Goal: Task Accomplishment & Management: Manage account settings

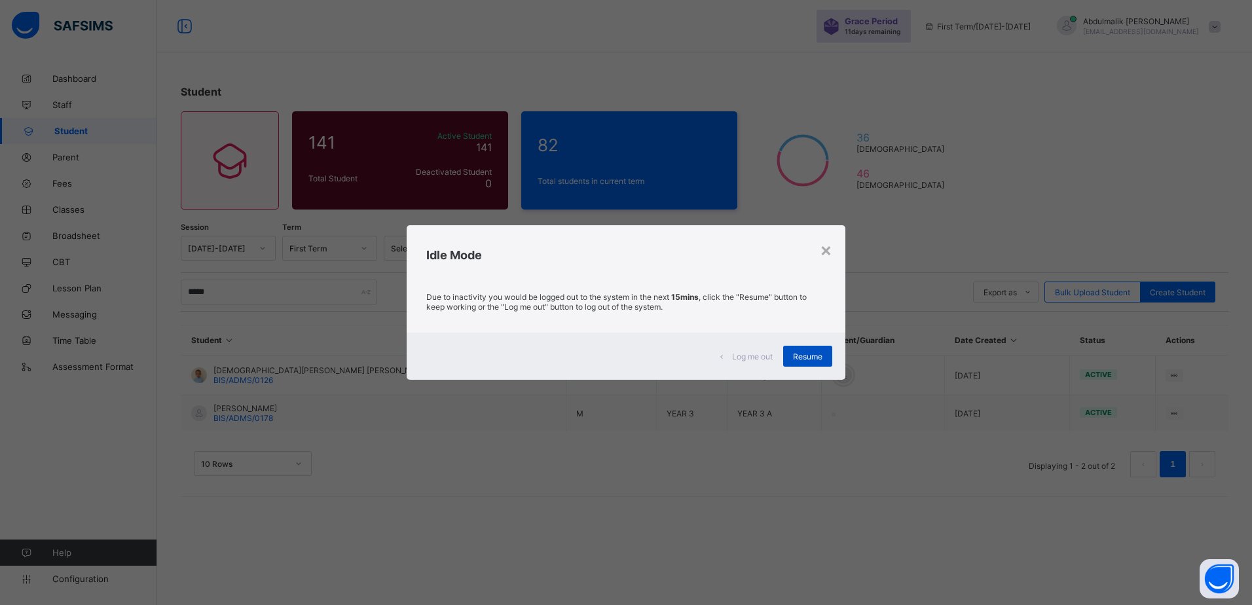
click at [793, 354] on span "Resume" at bounding box center [807, 357] width 29 height 10
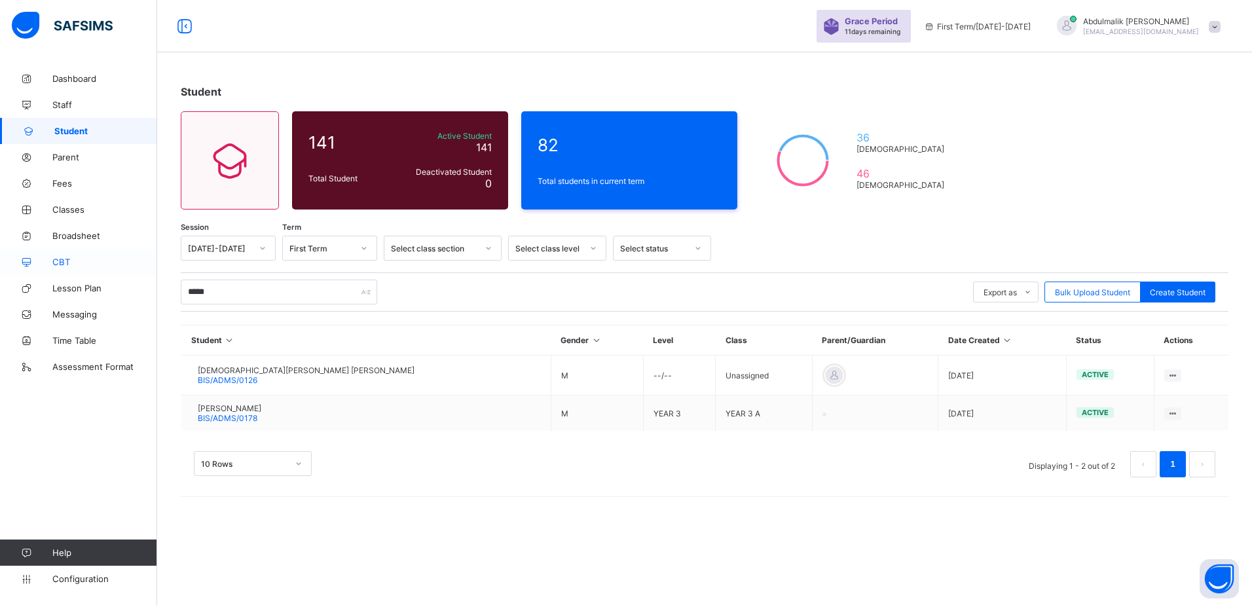
drag, startPoint x: 67, startPoint y: 262, endPoint x: 79, endPoint y: 262, distance: 11.8
click at [67, 262] on span "CBT" at bounding box center [104, 262] width 105 height 10
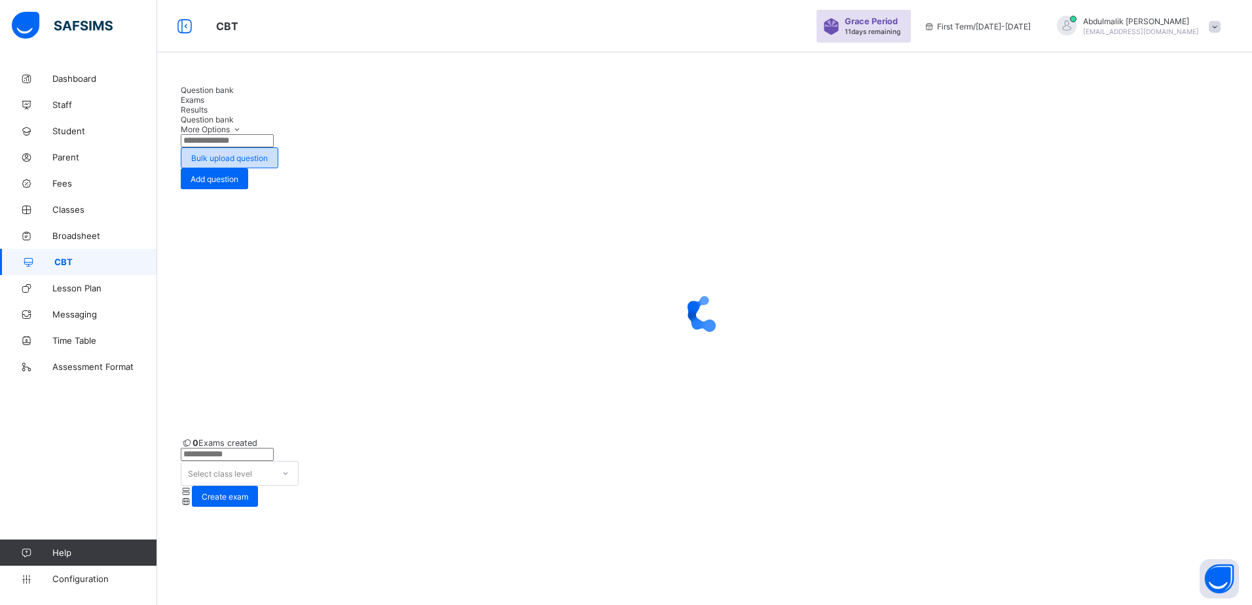
click at [268, 153] on span "Bulk upload question" at bounding box center [229, 158] width 77 height 10
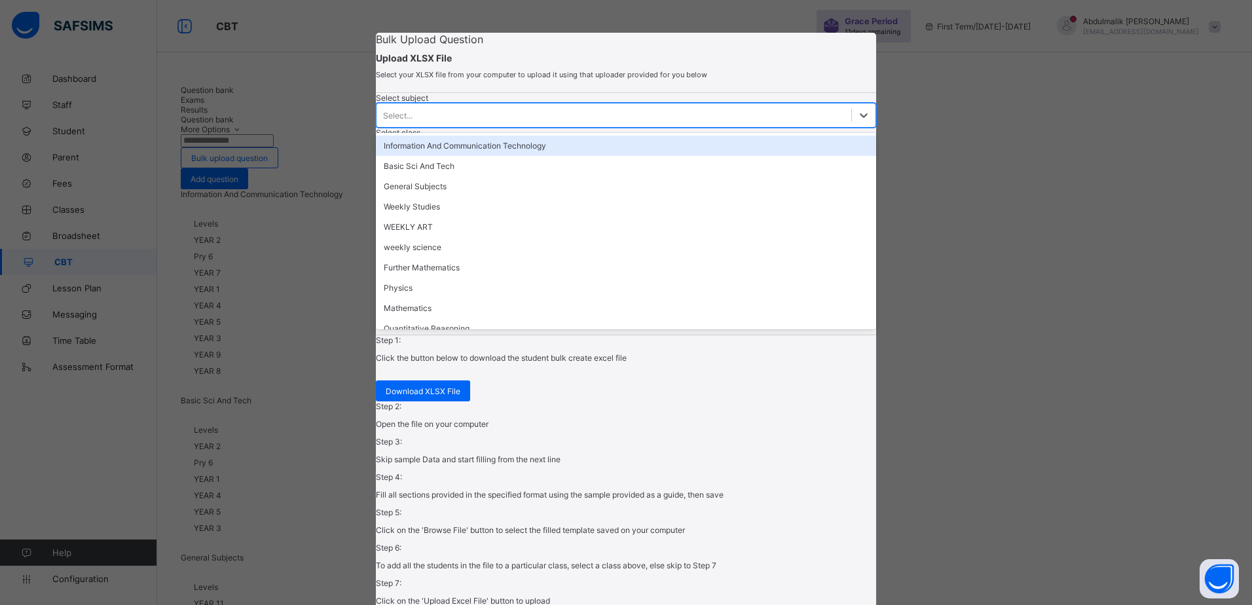
click at [460, 124] on div "Select..." at bounding box center [614, 115] width 475 height 18
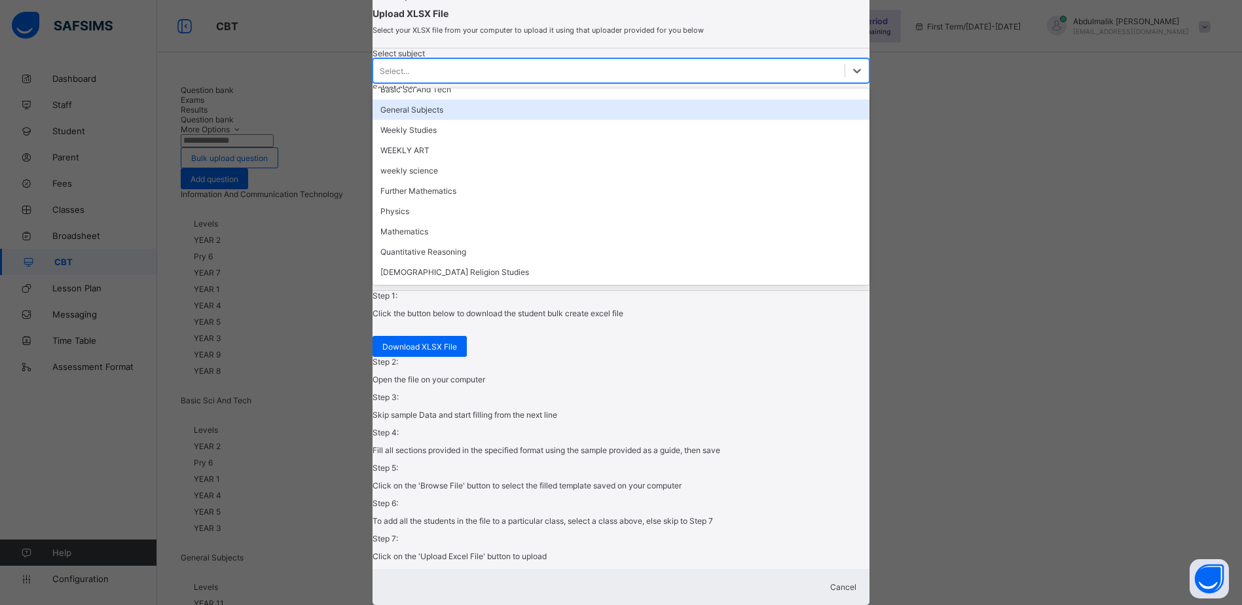
scroll to position [262, 0]
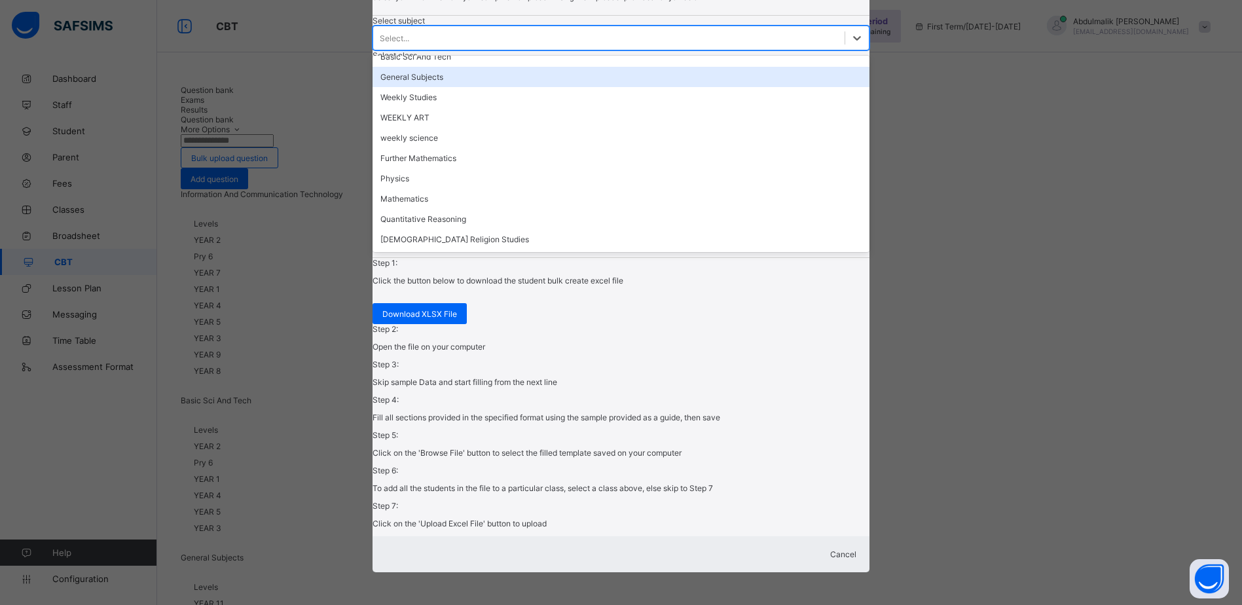
click at [826, 549] on div "Cancel" at bounding box center [621, 554] width 471 height 10
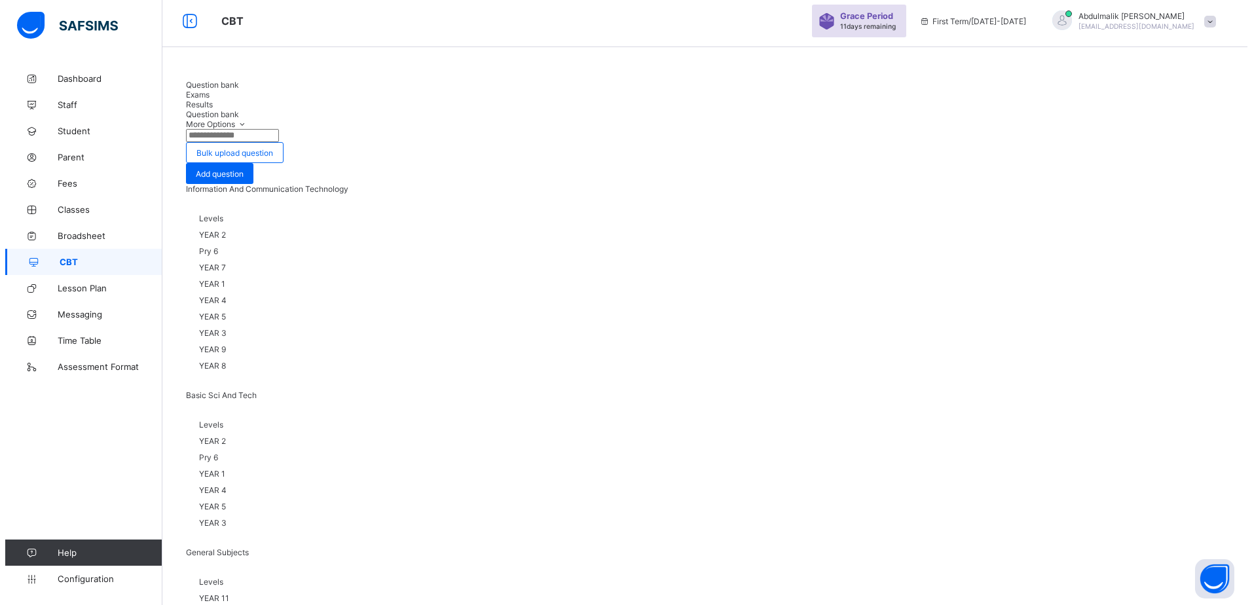
scroll to position [0, 0]
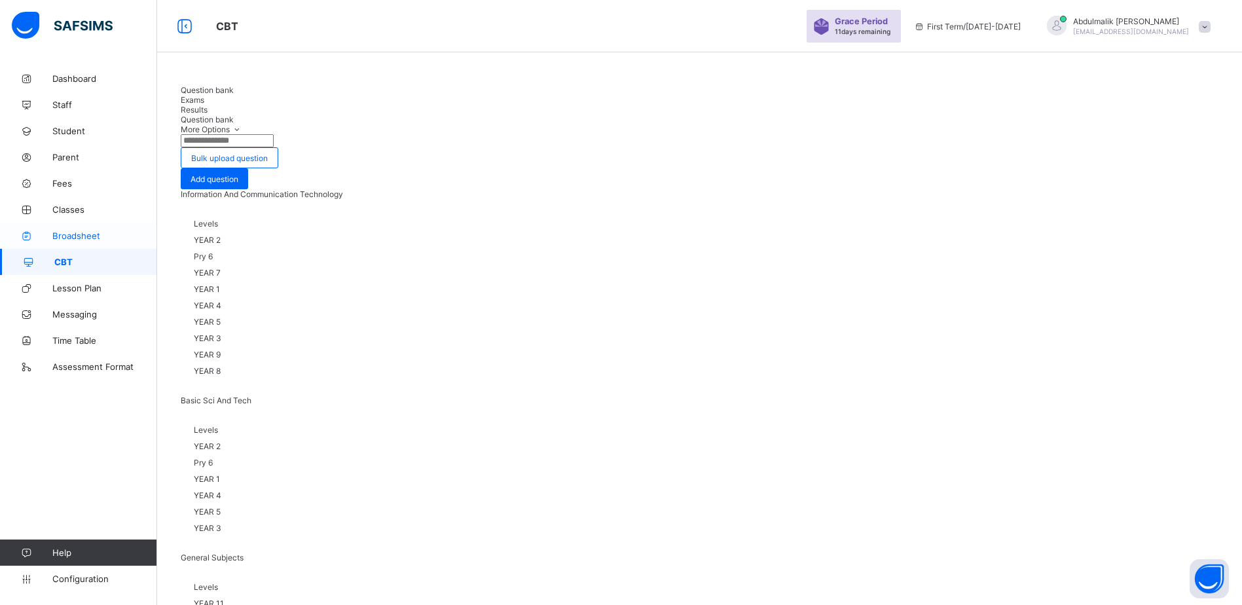
click at [67, 234] on span "Broadsheet" at bounding box center [104, 236] width 105 height 10
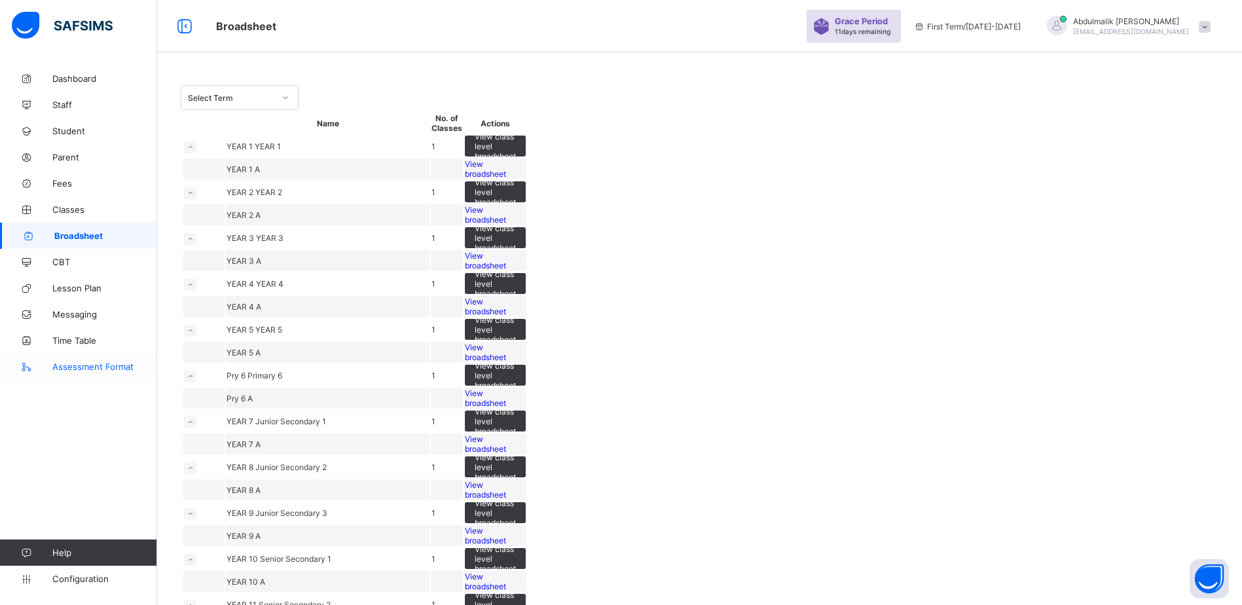
click at [79, 375] on link "Assessment Format" at bounding box center [78, 367] width 157 height 26
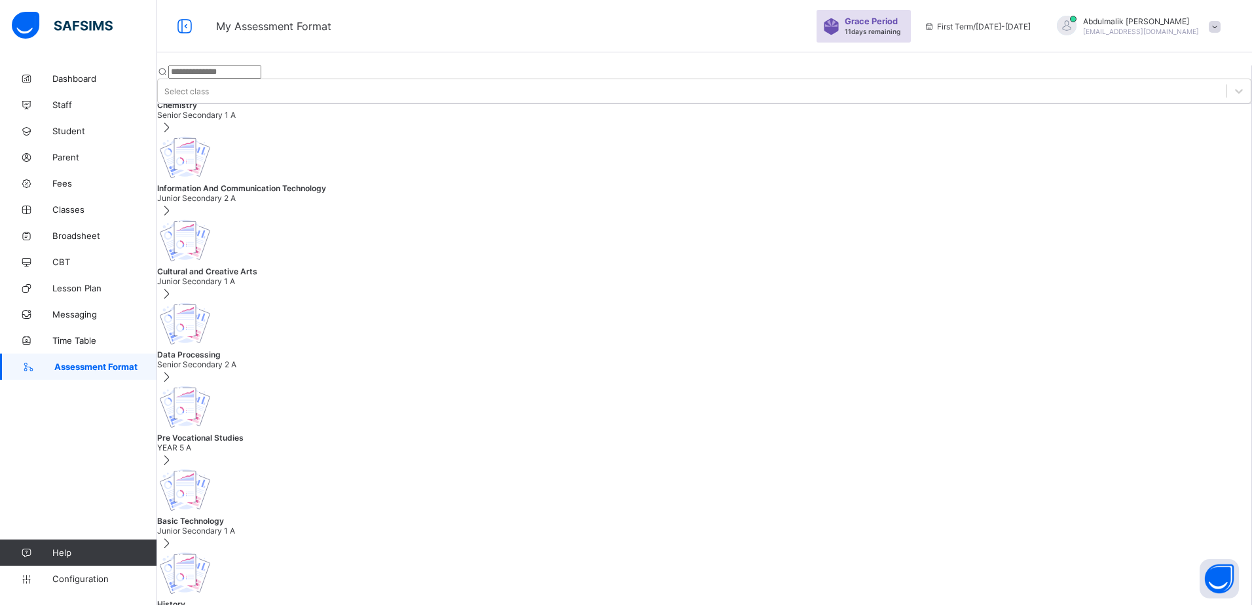
scroll to position [2227, 0]
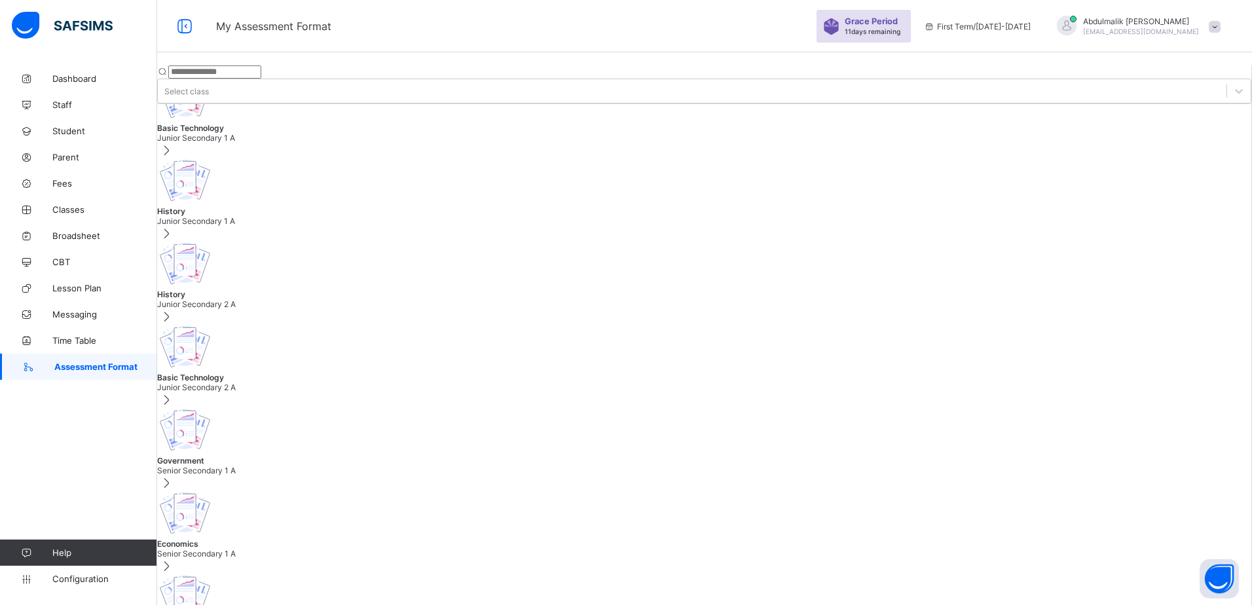
click at [261, 69] on input "text" at bounding box center [214, 71] width 93 height 13
click at [1227, 79] on div at bounding box center [1239, 91] width 24 height 24
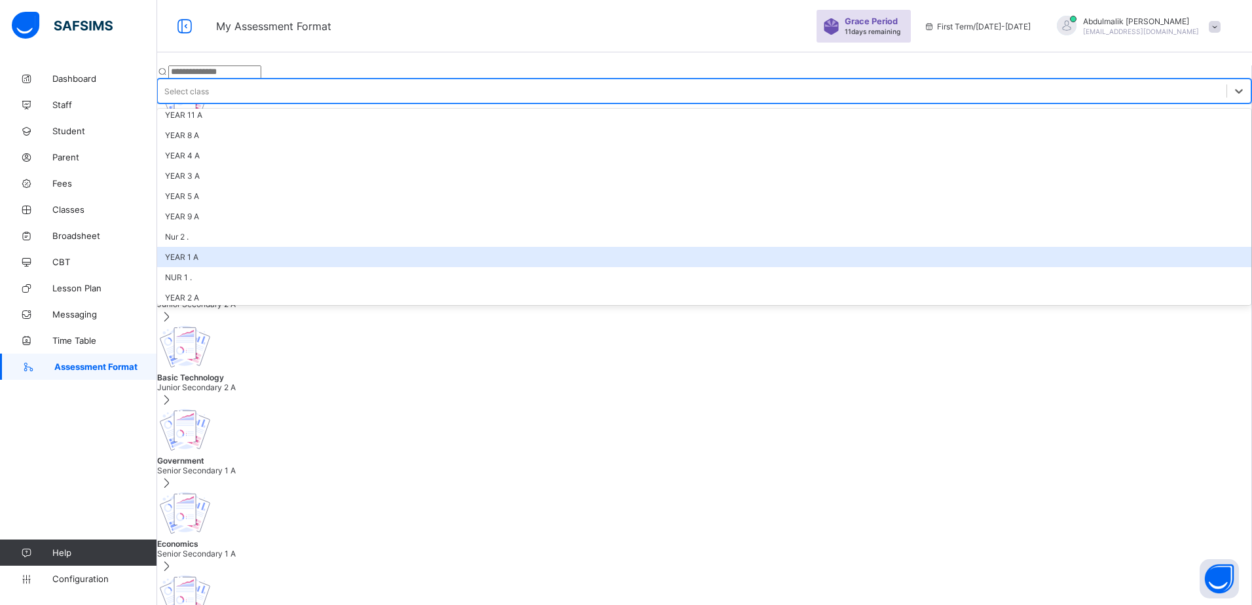
scroll to position [0, 0]
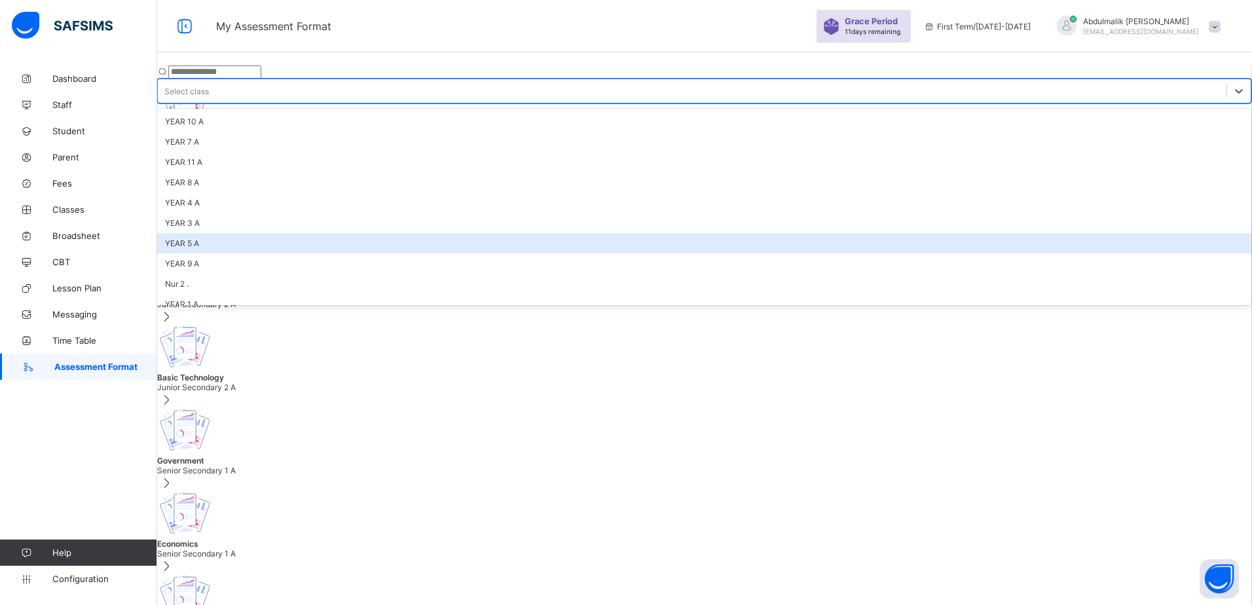
click at [371, 233] on div "YEAR 5 A" at bounding box center [704, 243] width 1094 height 20
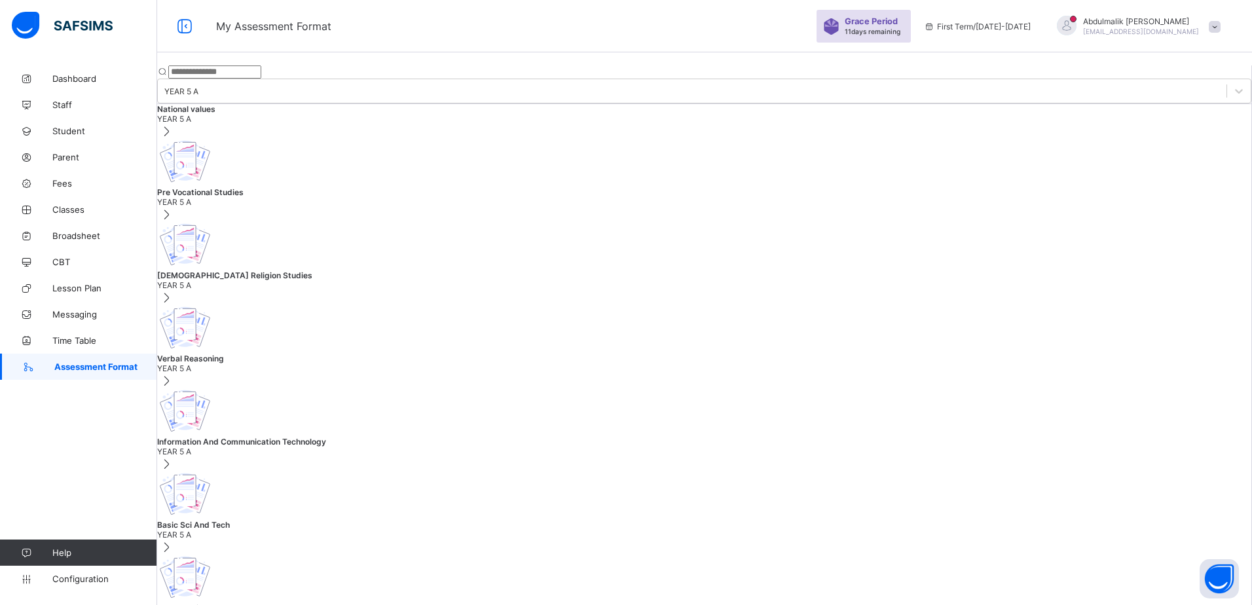
click at [261, 67] on input "text" at bounding box center [214, 71] width 93 height 13
click at [76, 576] on span "Configuration" at bounding box center [104, 579] width 104 height 10
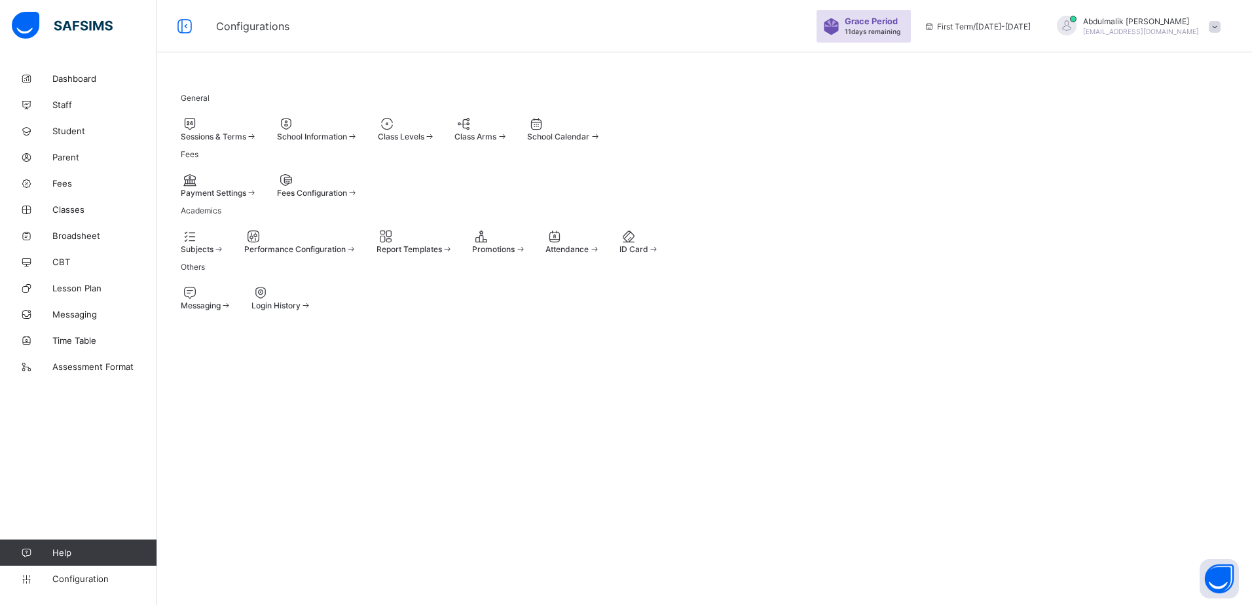
click at [225, 254] on div "Subjects" at bounding box center [203, 249] width 44 height 10
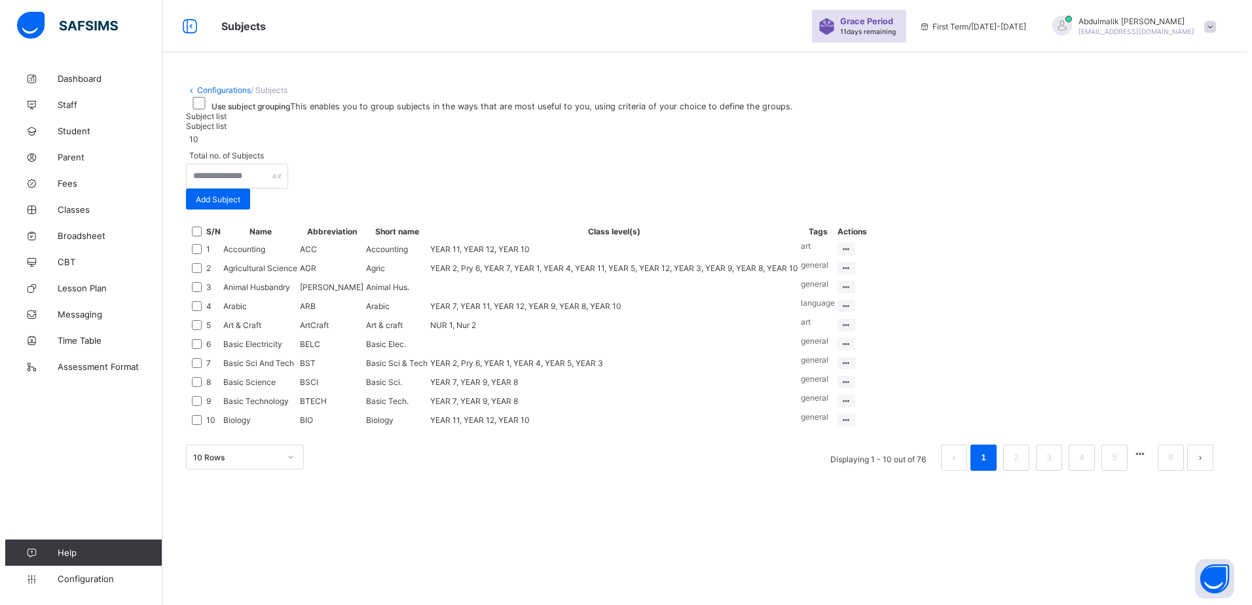
scroll to position [111, 0]
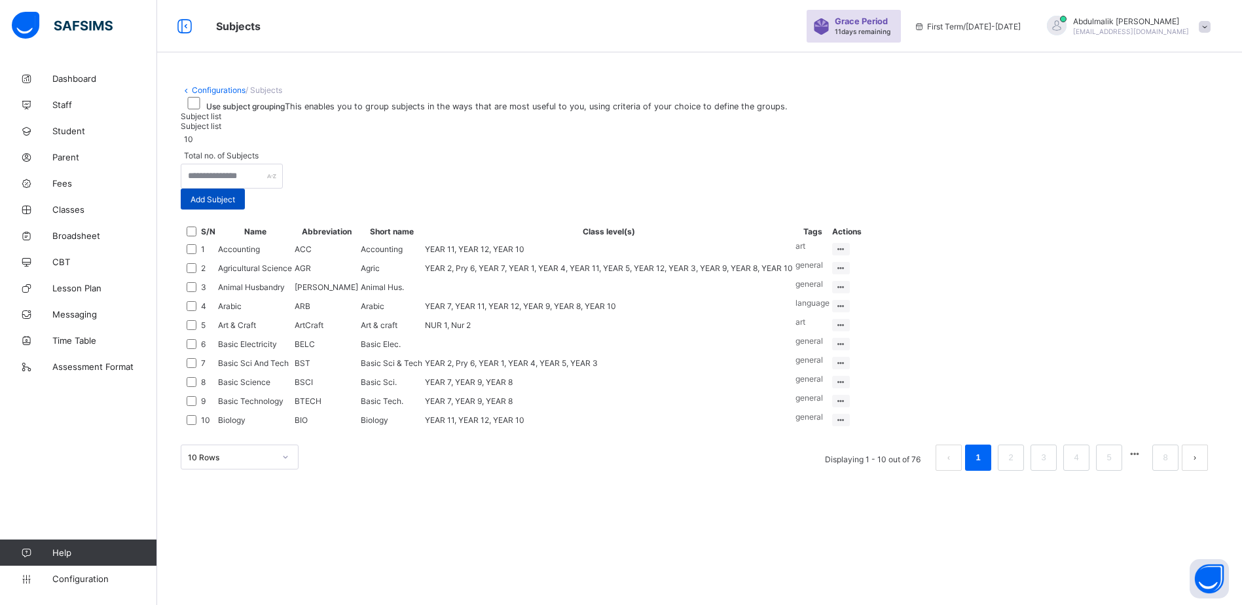
click at [235, 204] on span "Add Subject" at bounding box center [213, 200] width 45 height 10
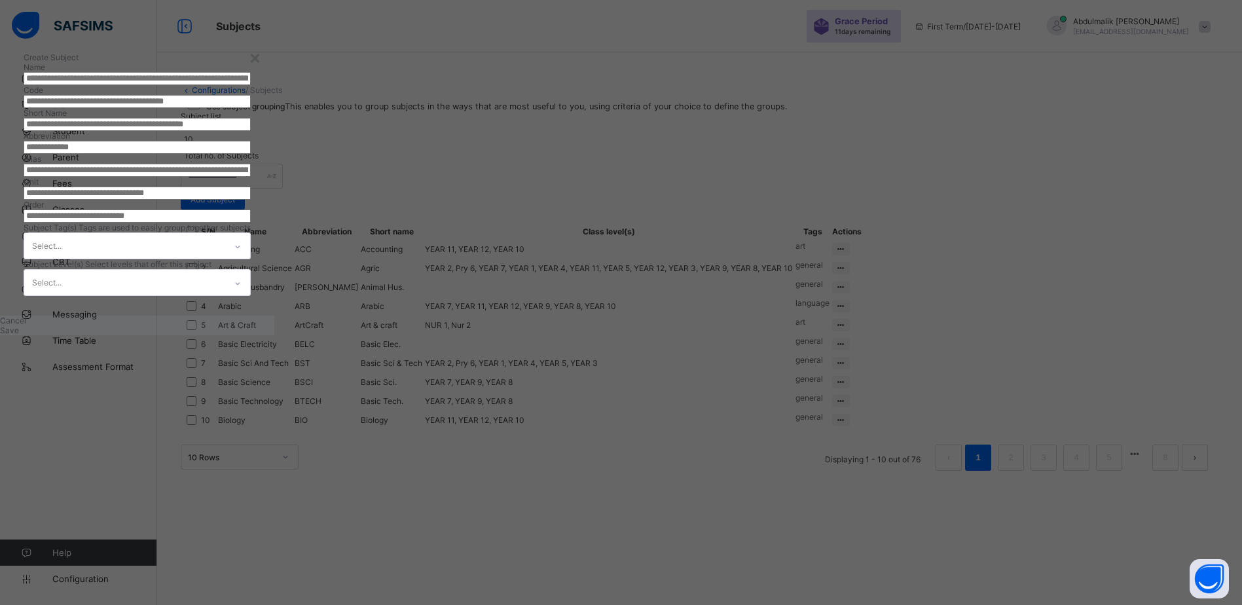
click at [251, 85] on input "text" at bounding box center [137, 78] width 227 height 13
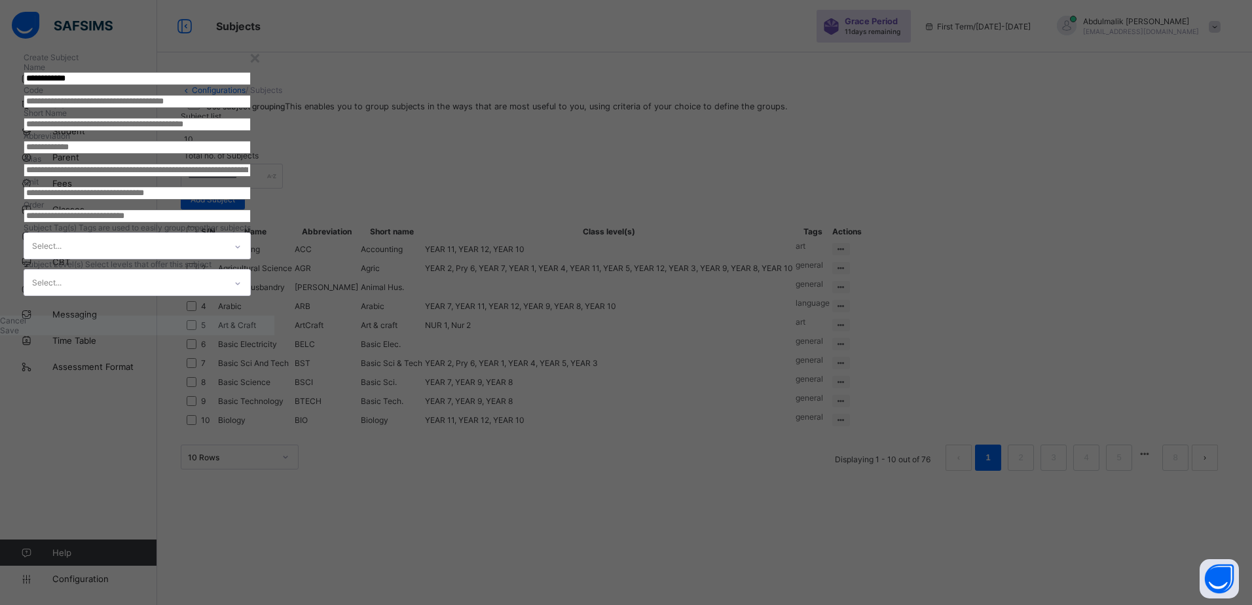
type input "**********"
click at [251, 108] on input "text" at bounding box center [137, 101] width 227 height 13
type input "***"
click at [251, 131] on input "text" at bounding box center [137, 124] width 227 height 13
type input "***"
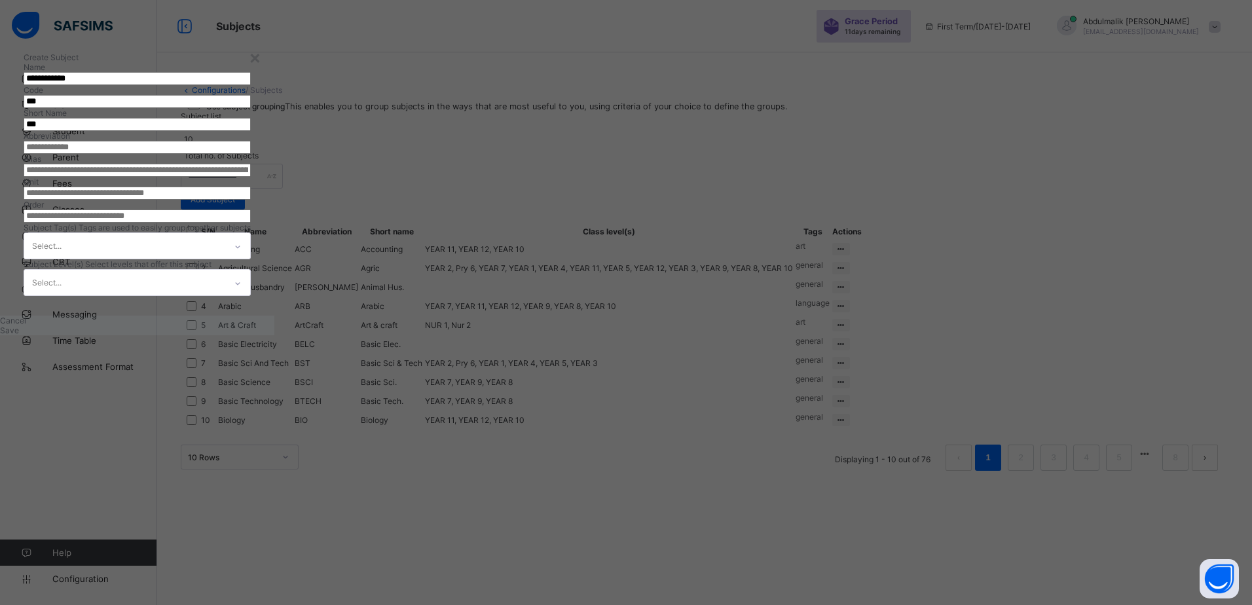
click at [251, 154] on input "text" at bounding box center [137, 147] width 227 height 13
type input "**"
click at [251, 177] on input "text" at bounding box center [137, 170] width 227 height 13
click at [251, 200] on input "number" at bounding box center [137, 193] width 227 height 13
type input "*"
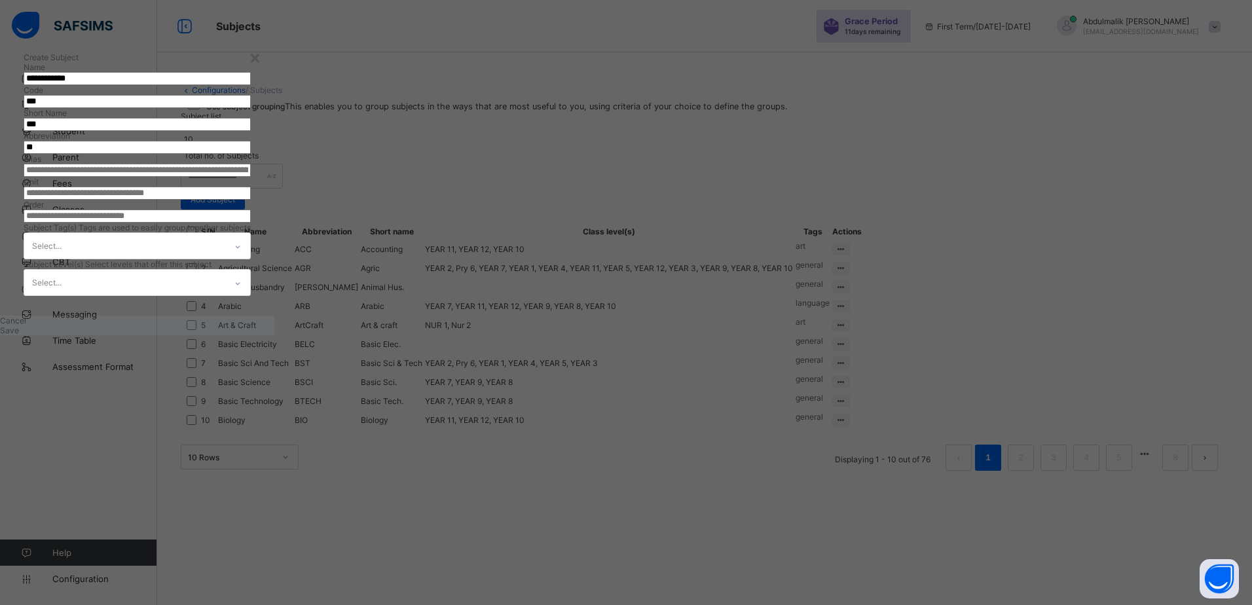
click at [251, 200] on input "number" at bounding box center [137, 193] width 227 height 13
type input "*"
click at [251, 223] on input "number" at bounding box center [137, 216] width 227 height 13
type input "*"
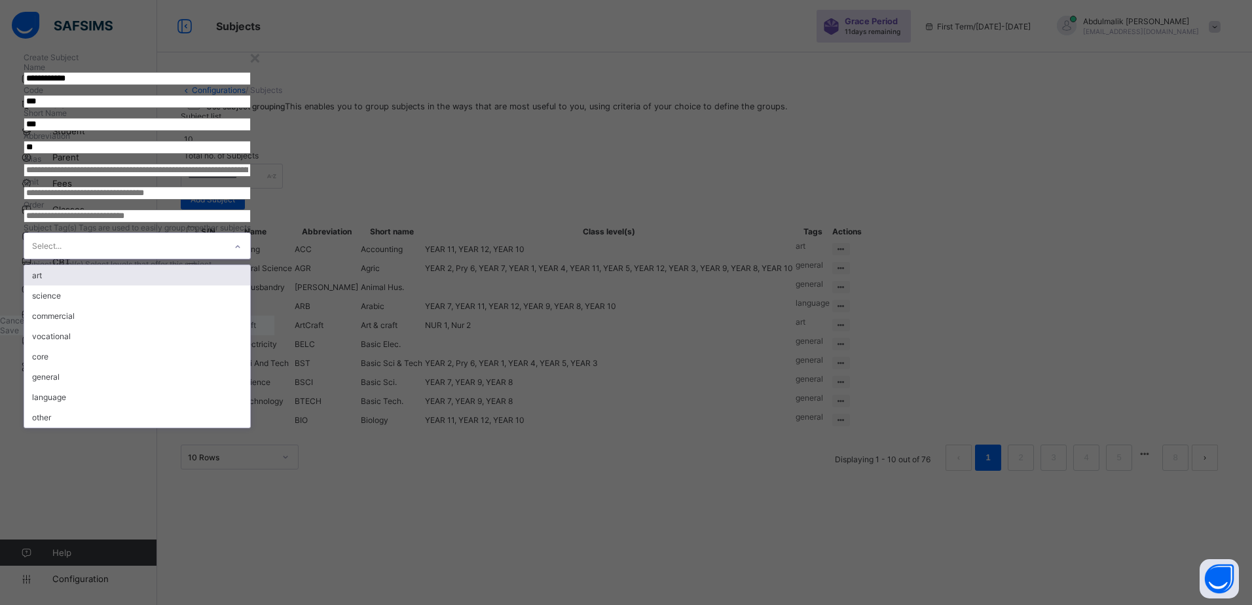
click at [225, 259] on div "Select..." at bounding box center [124, 246] width 201 height 26
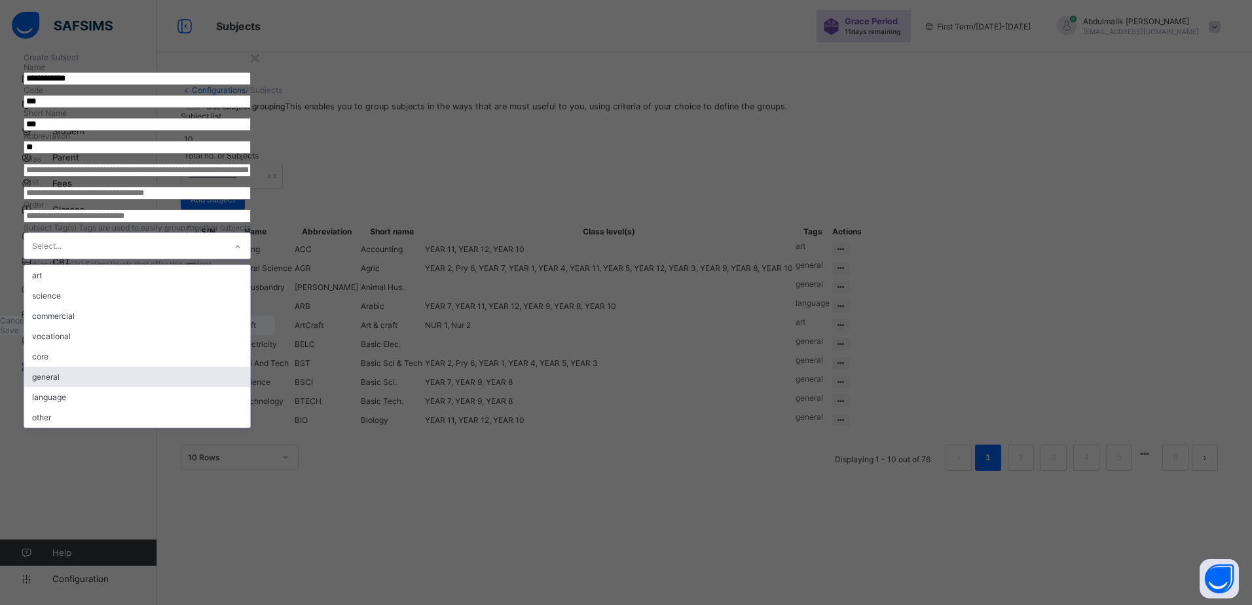
click at [250, 387] on div "general" at bounding box center [137, 377] width 226 height 20
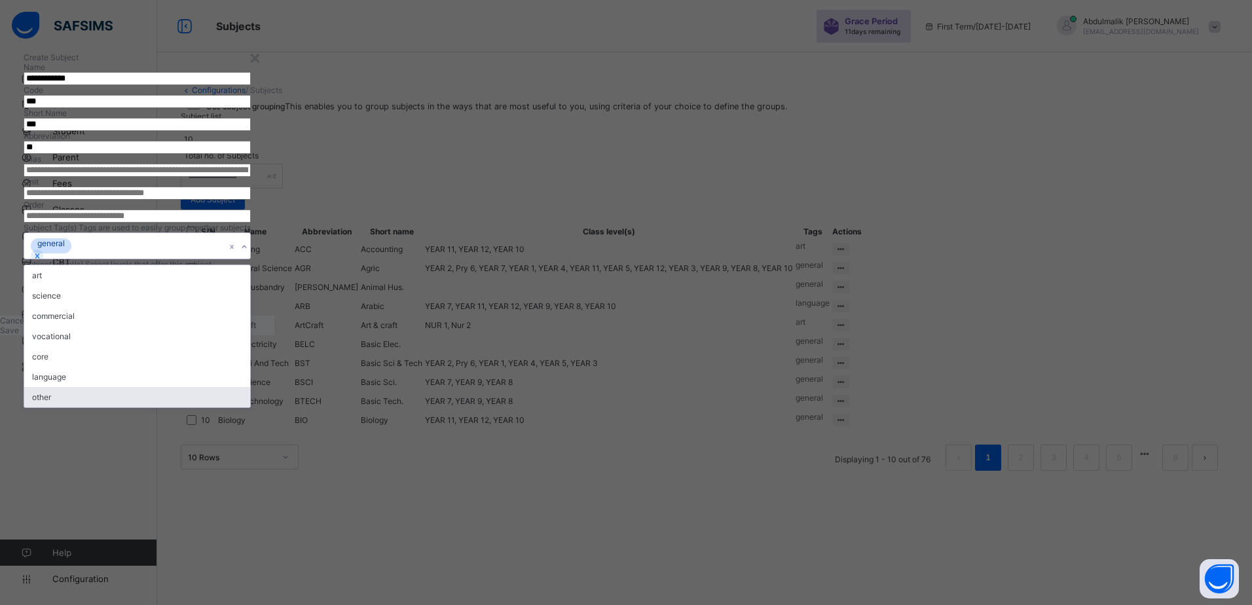
click at [250, 407] on div "other" at bounding box center [137, 397] width 226 height 20
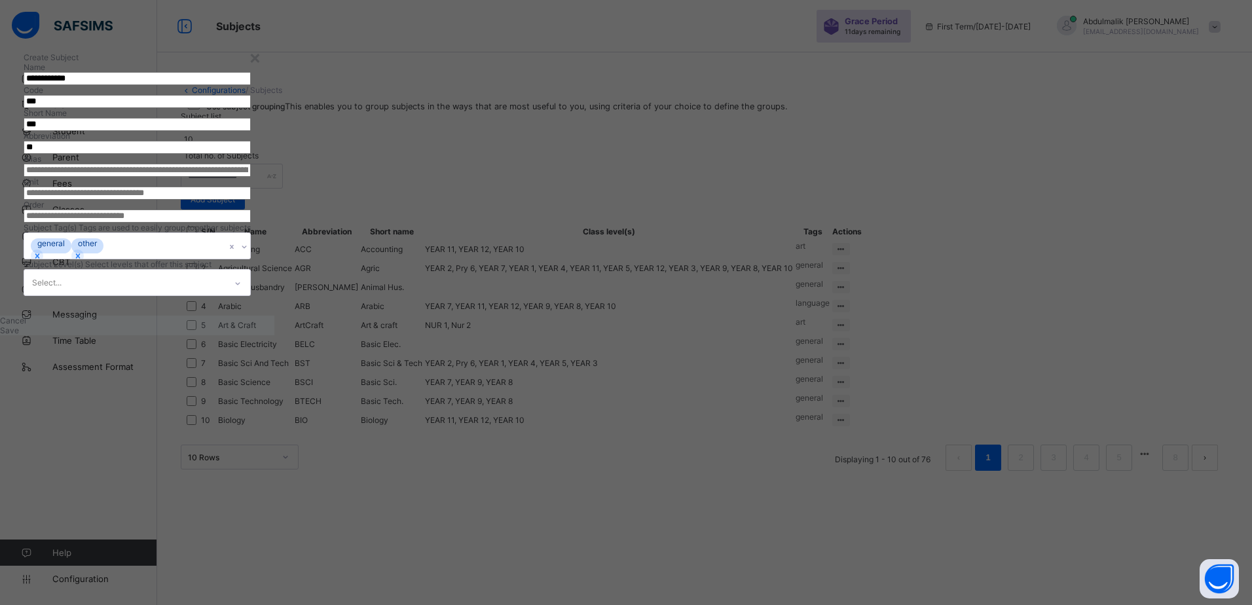
click at [906, 437] on div "**********" at bounding box center [626, 302] width 1252 height 605
click at [225, 295] on div "Select..." at bounding box center [124, 283] width 201 height 26
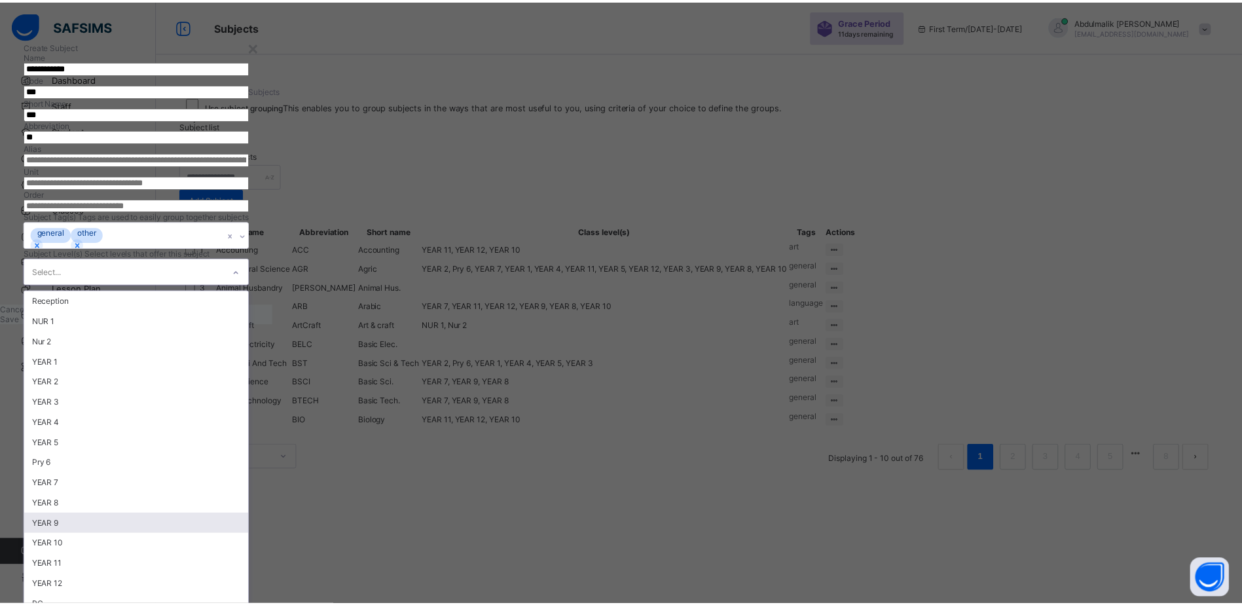
scroll to position [87, 0]
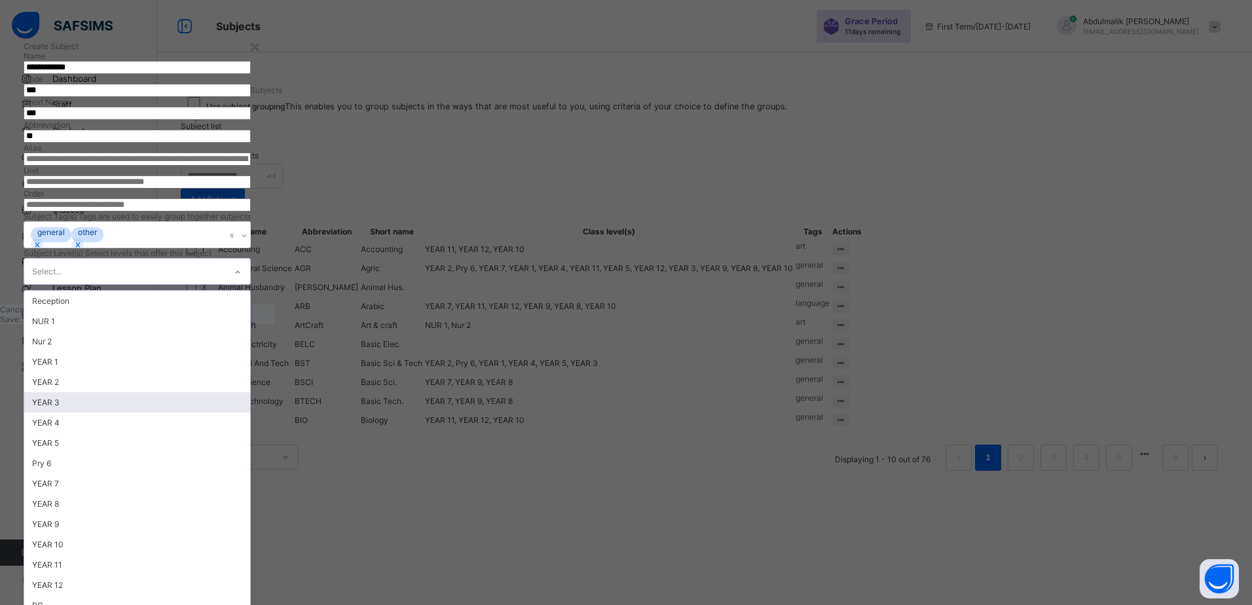
click at [250, 413] on div "YEAR 3" at bounding box center [137, 402] width 226 height 20
click at [250, 433] on div "YEAR 5" at bounding box center [137, 423] width 226 height 20
click at [250, 413] on div "YEAR 4" at bounding box center [137, 402] width 226 height 20
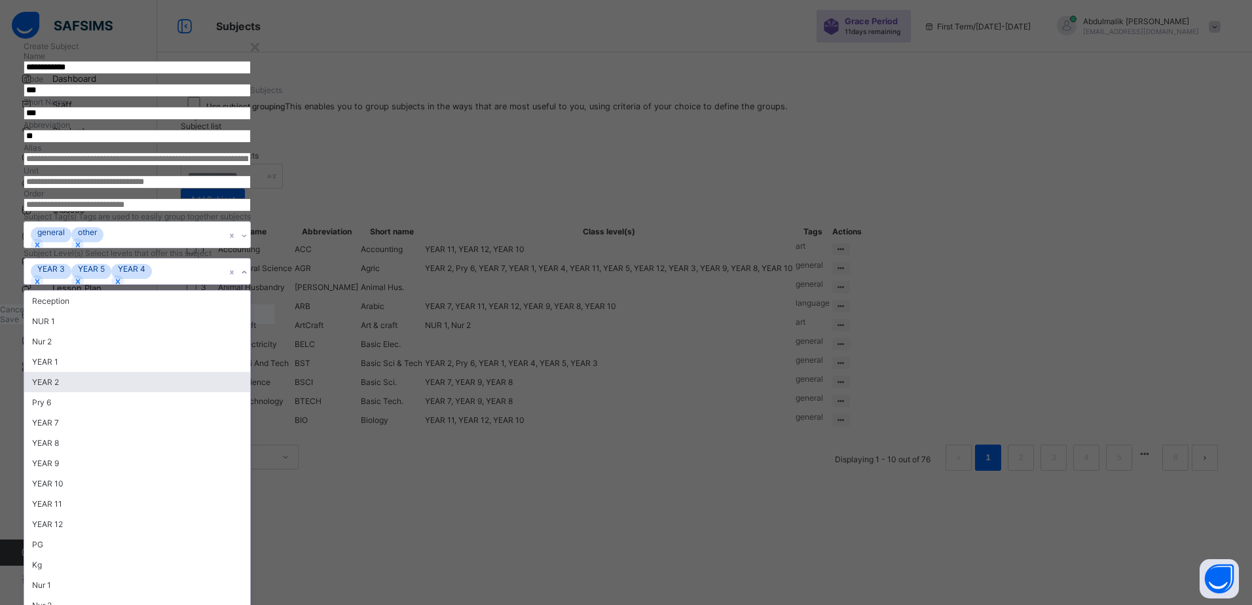
click at [929, 474] on div "**********" at bounding box center [626, 302] width 1252 height 605
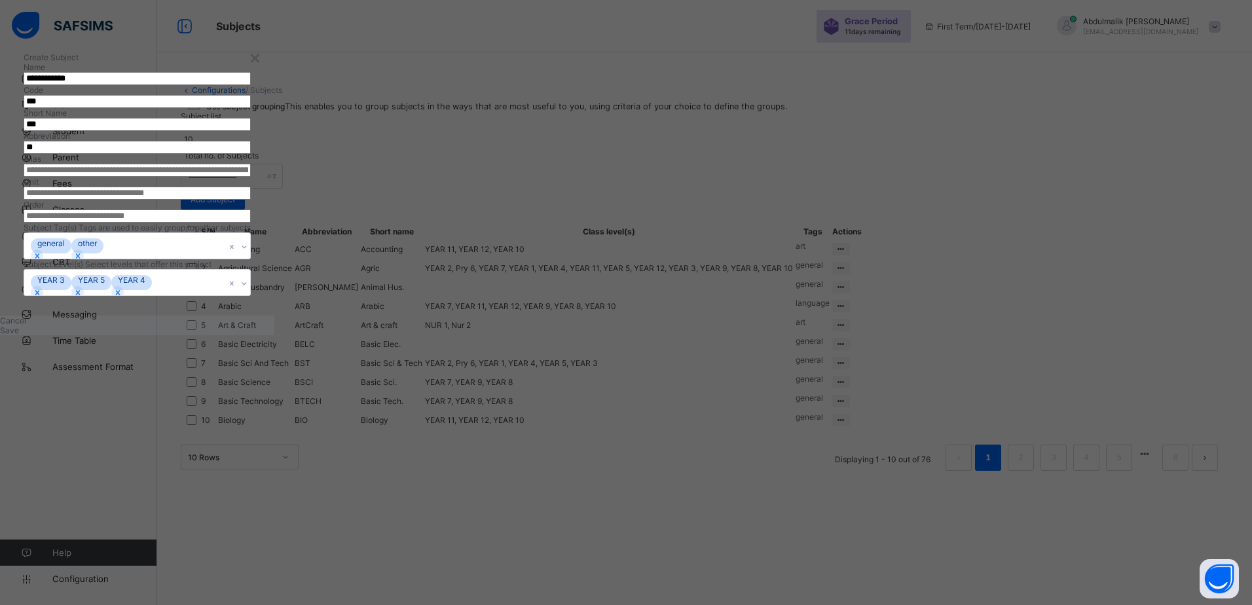
click at [19, 335] on span "Save" at bounding box center [9, 330] width 19 height 10
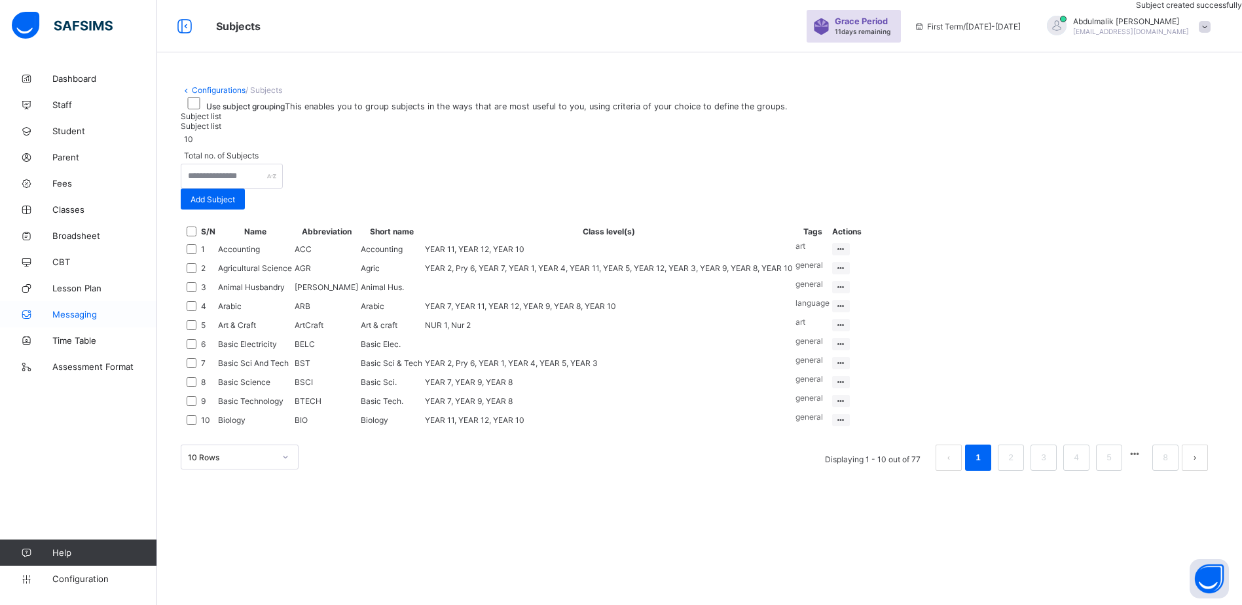
scroll to position [0, 0]
click at [65, 207] on span "Classes" at bounding box center [104, 209] width 105 height 10
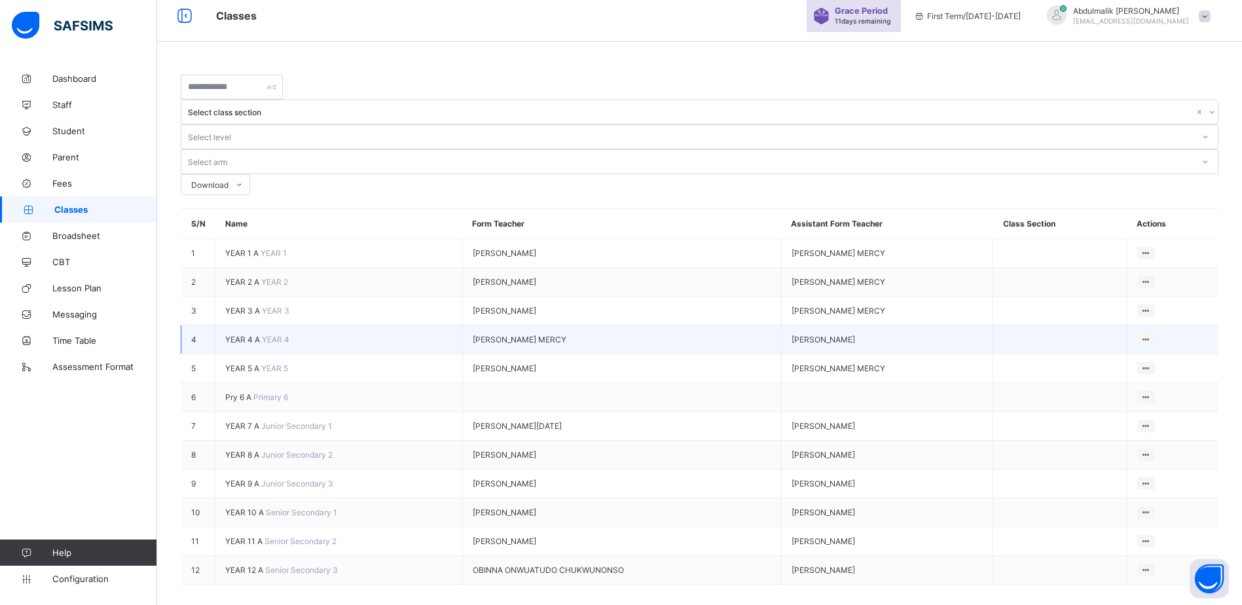
scroll to position [14, 0]
click at [247, 331] on span "YEAR 4 A" at bounding box center [243, 336] width 37 height 10
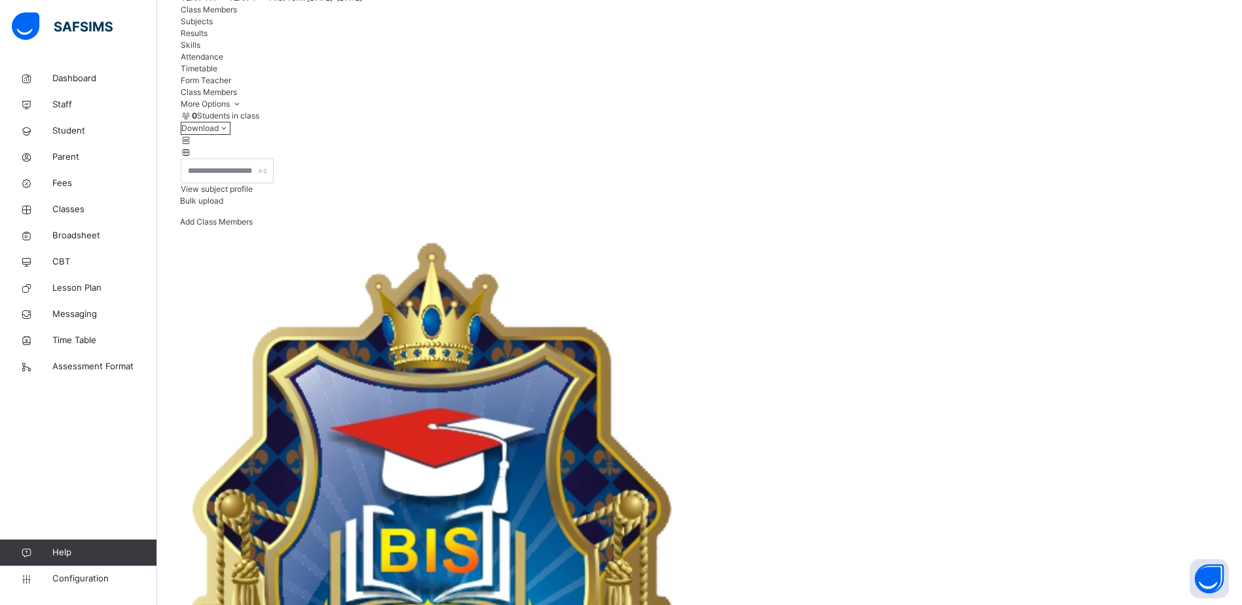
scroll to position [131, 0]
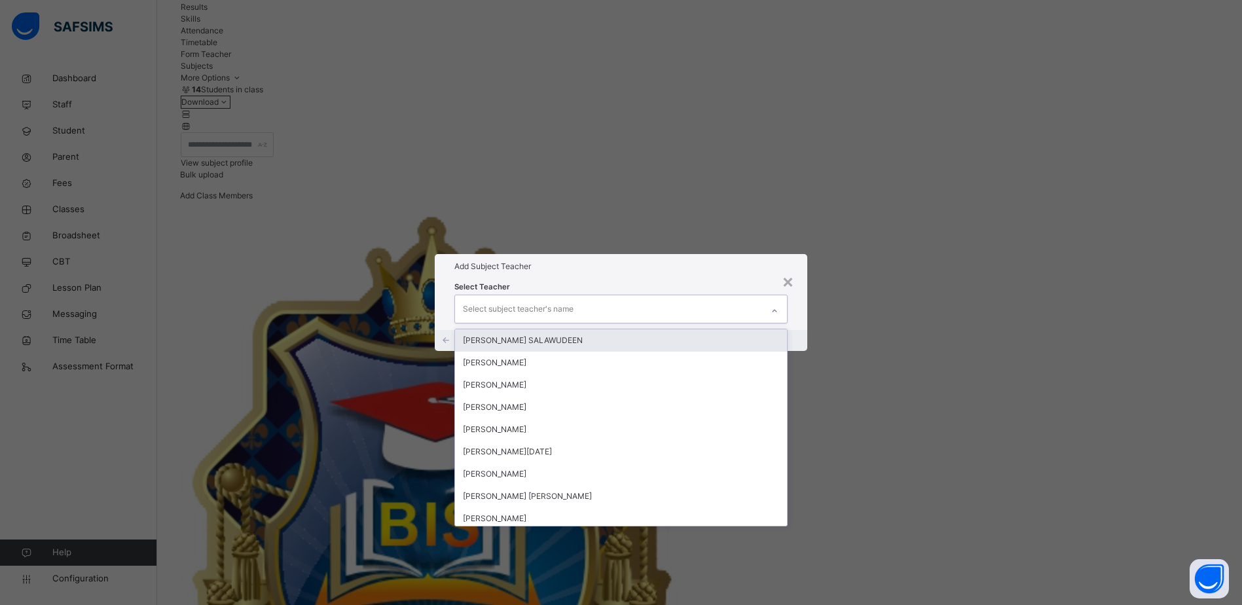
click at [671, 295] on div "Select subject teacher's name" at bounding box center [608, 309] width 307 height 28
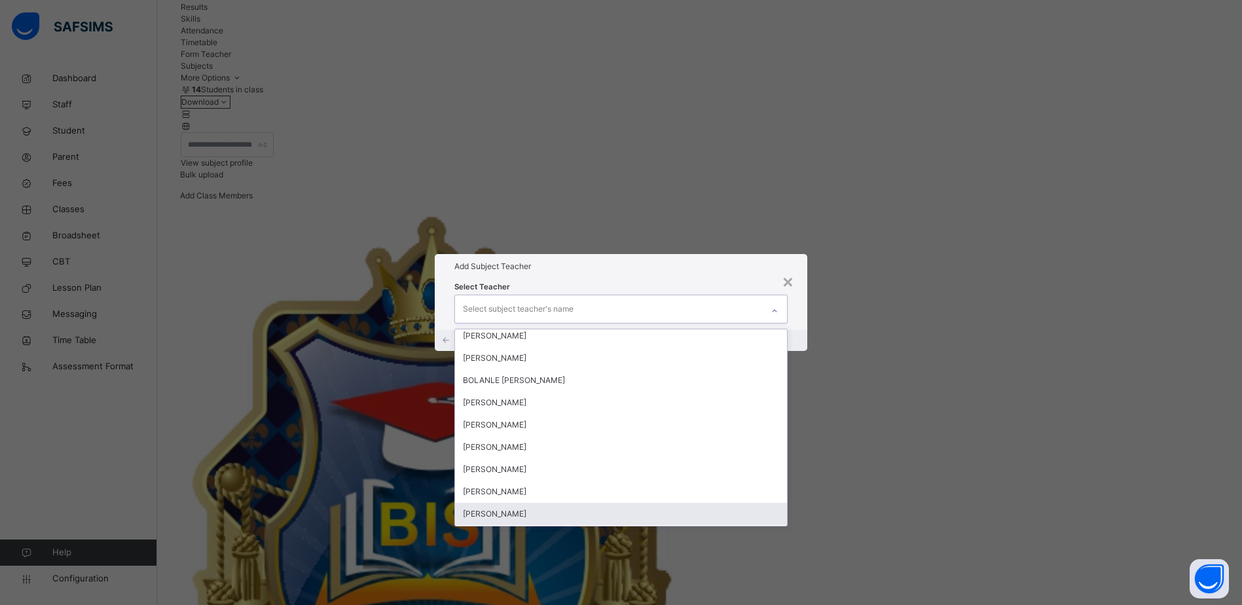
scroll to position [187, 0]
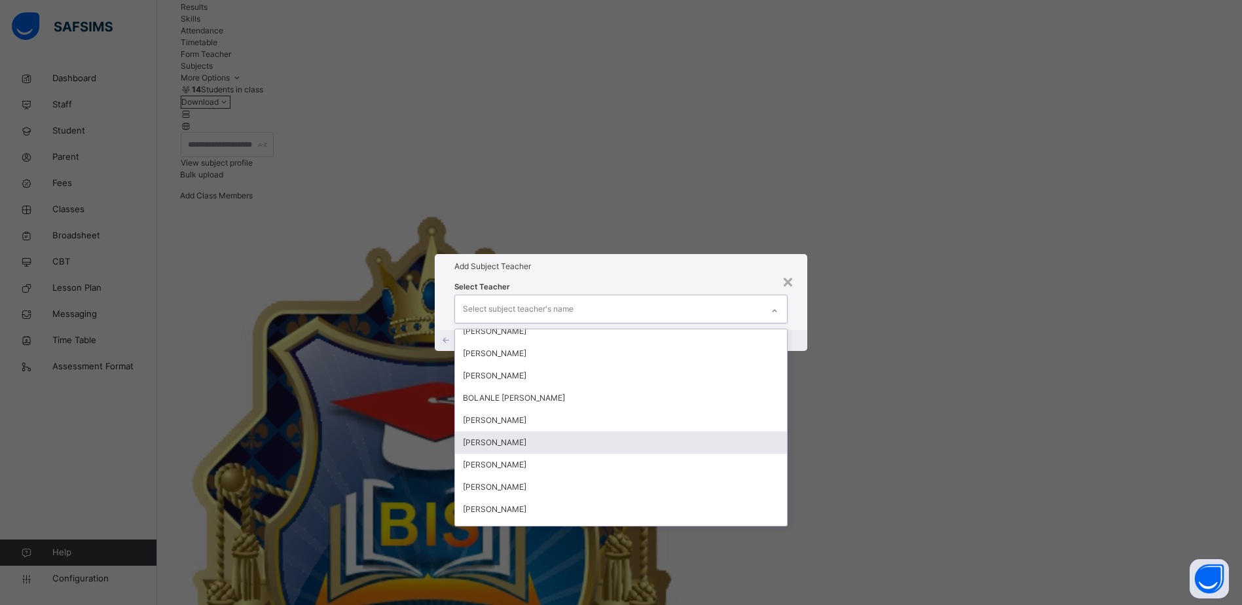
click at [552, 432] on div "[PERSON_NAME]" at bounding box center [621, 443] width 332 height 22
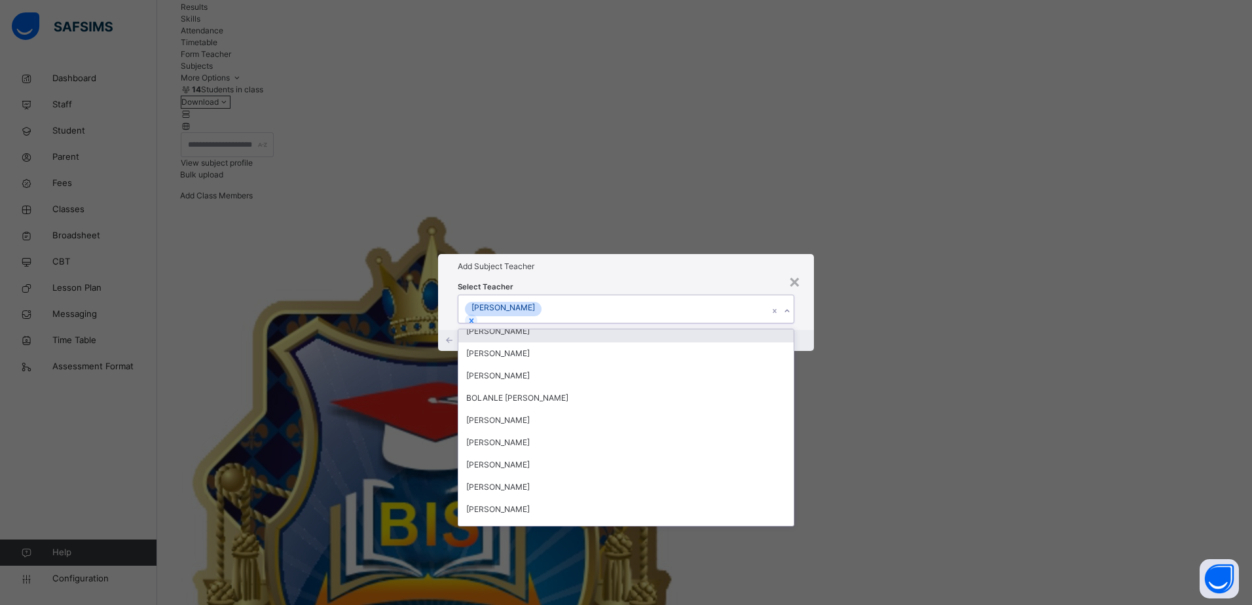
click at [624, 261] on h1 "Add Subject Teacher" at bounding box center [626, 267] width 337 height 12
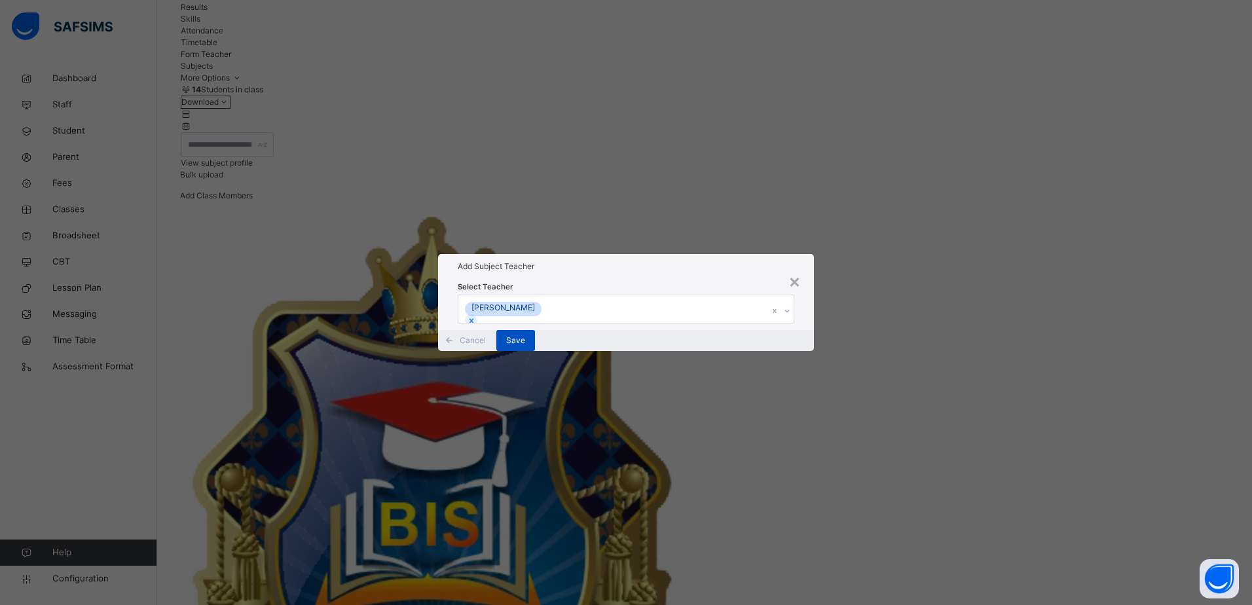
click at [525, 346] on span "Save" at bounding box center [515, 341] width 19 height 12
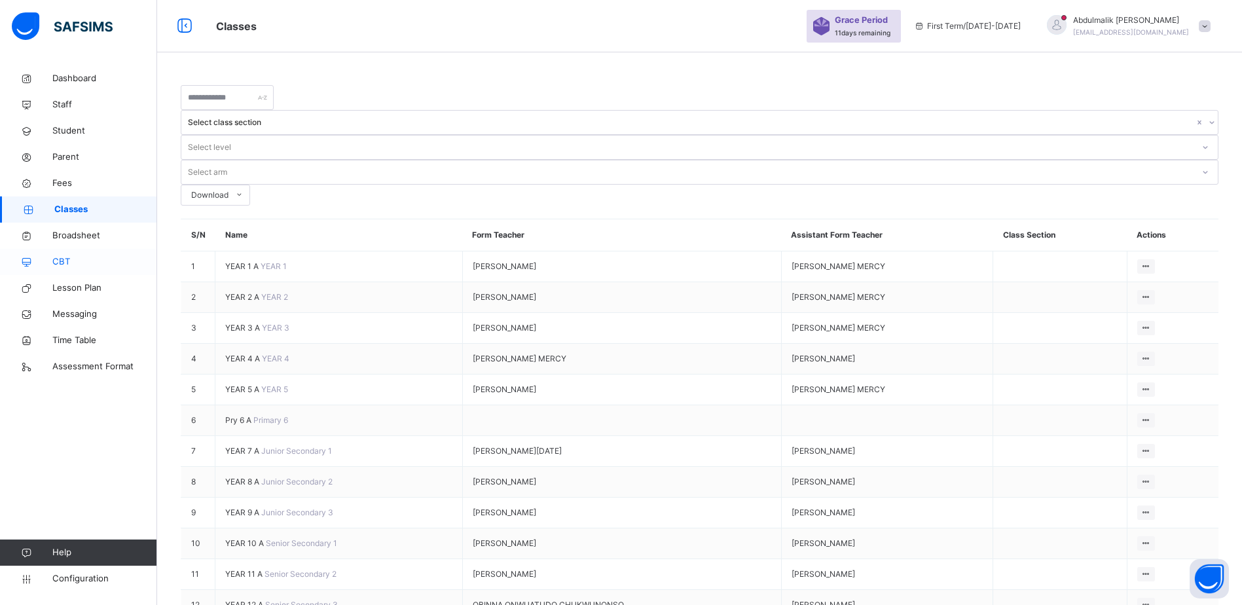
click at [72, 265] on span "CBT" at bounding box center [104, 261] width 105 height 13
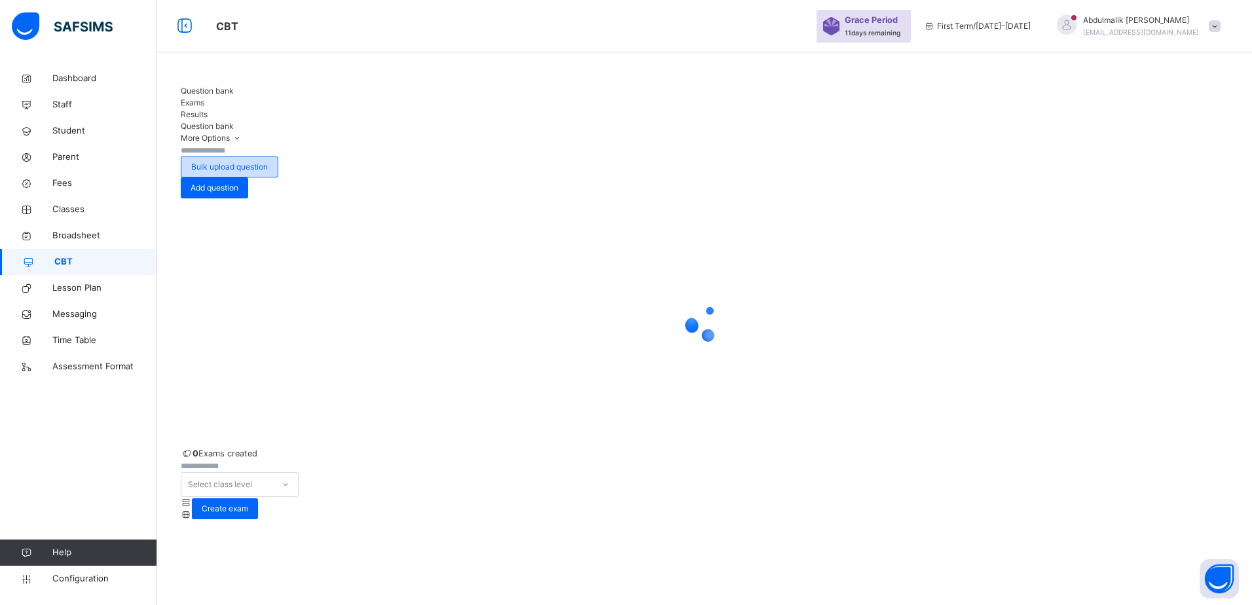
click at [268, 161] on span "Bulk upload question" at bounding box center [229, 167] width 77 height 12
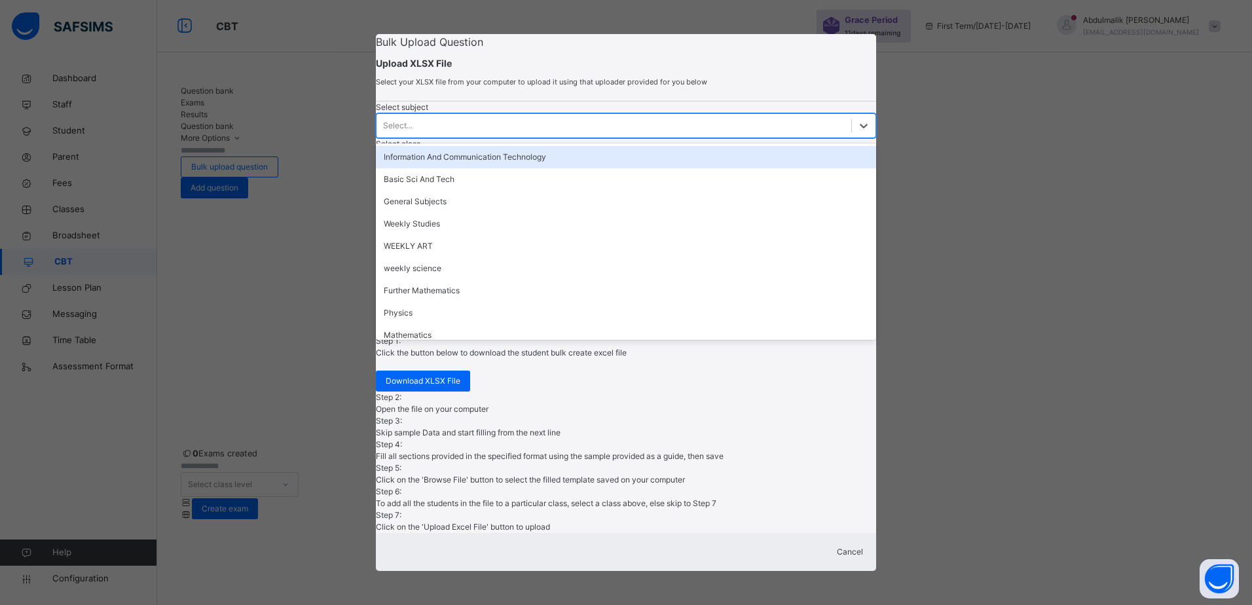
click at [495, 136] on div "Select..." at bounding box center [614, 125] width 475 height 20
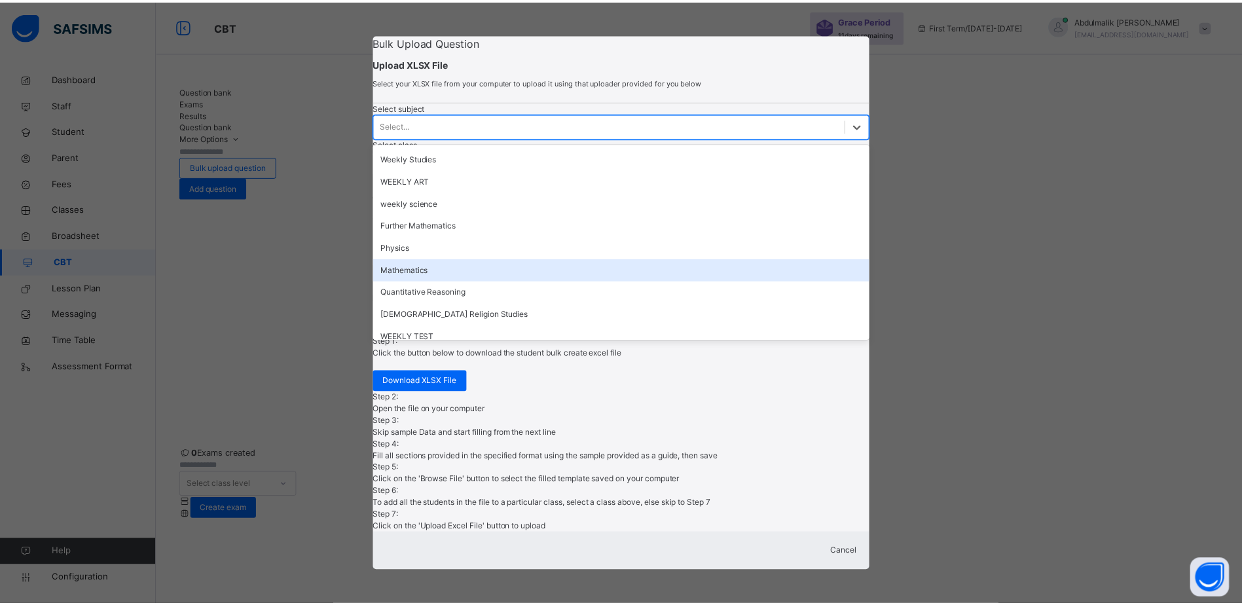
scroll to position [83, 0]
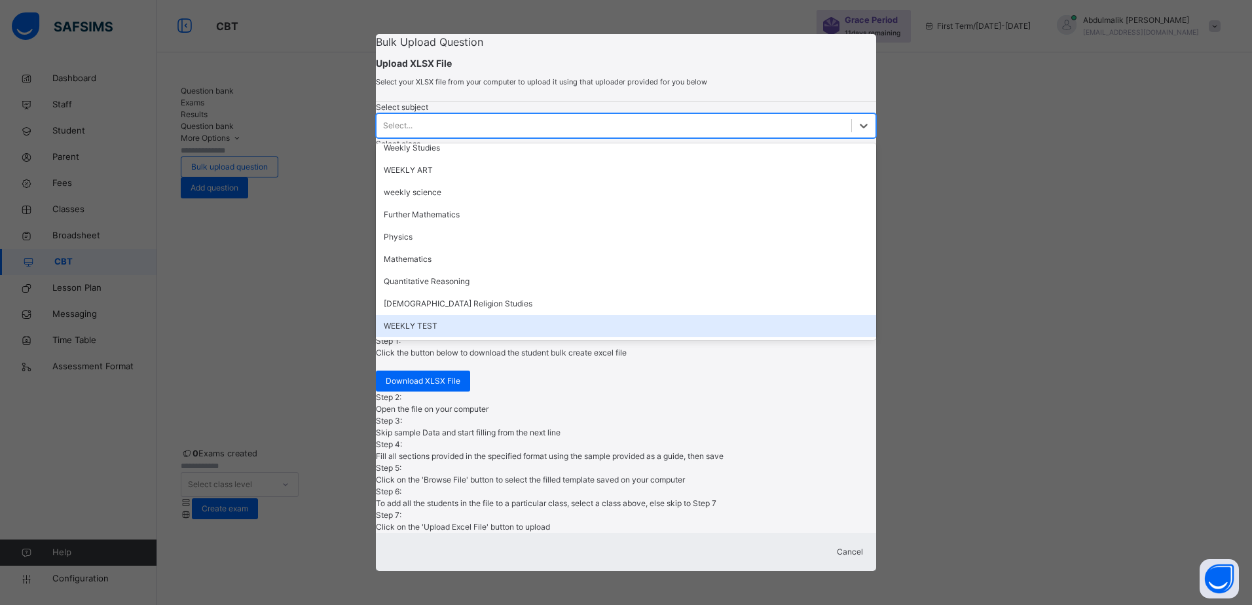
click at [463, 337] on div "WEEKLY TEST" at bounding box center [626, 326] width 501 height 22
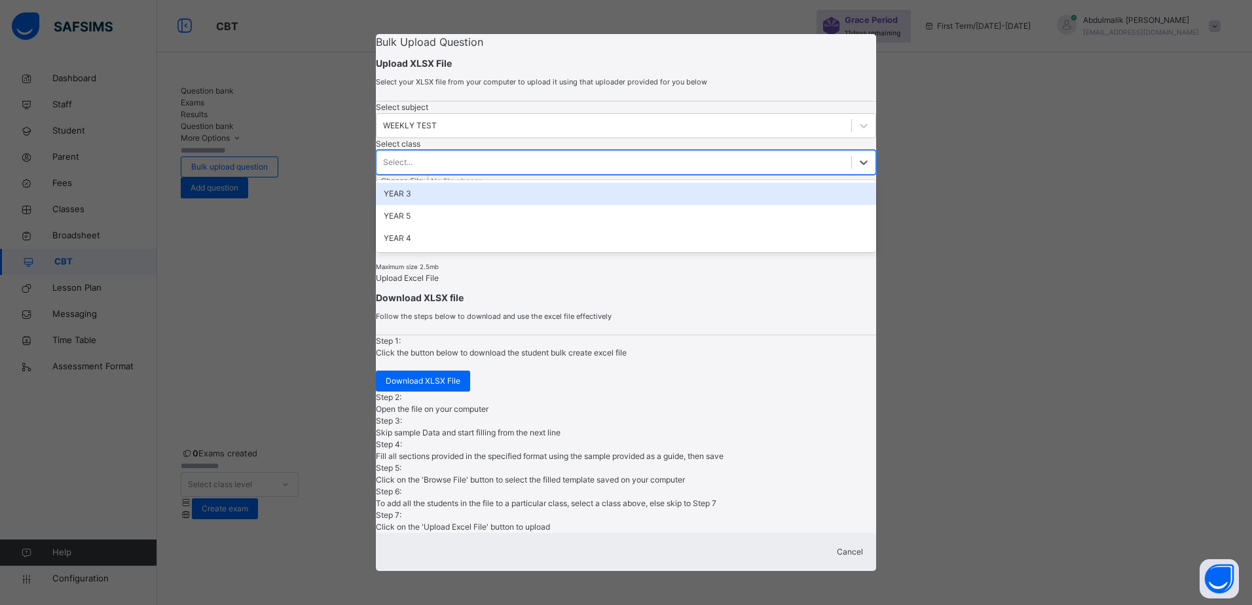
click at [651, 172] on div "Select..." at bounding box center [614, 162] width 475 height 20
click at [596, 205] on div "YEAR 3" at bounding box center [626, 194] width 501 height 22
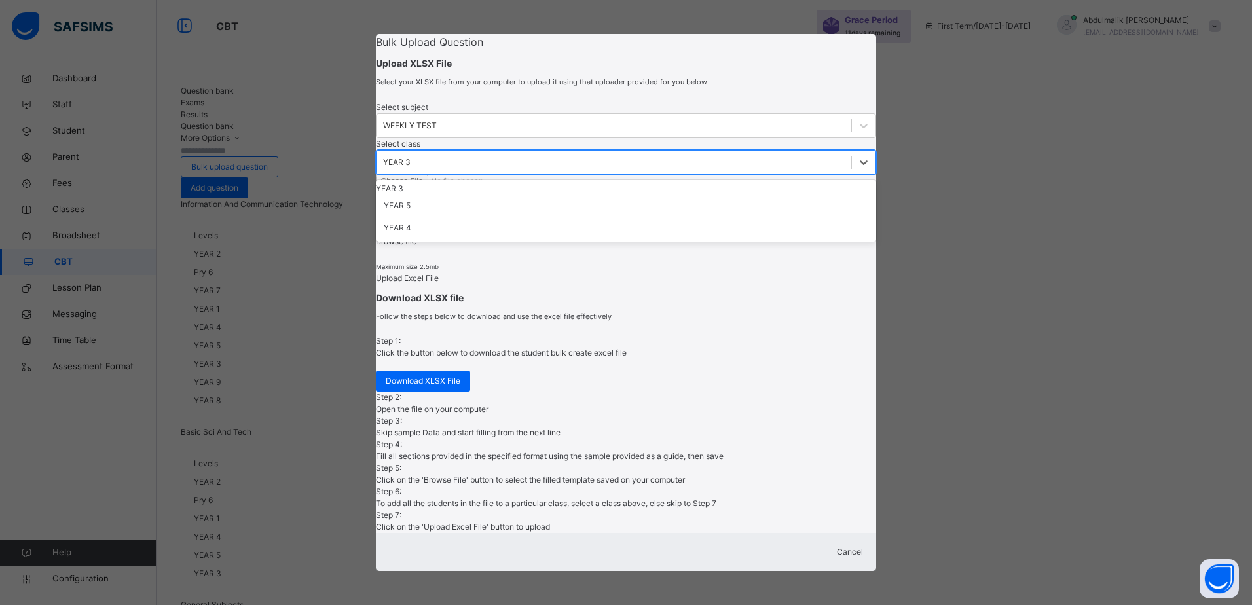
click at [411, 168] on div "YEAR 3" at bounding box center [397, 163] width 28 height 12
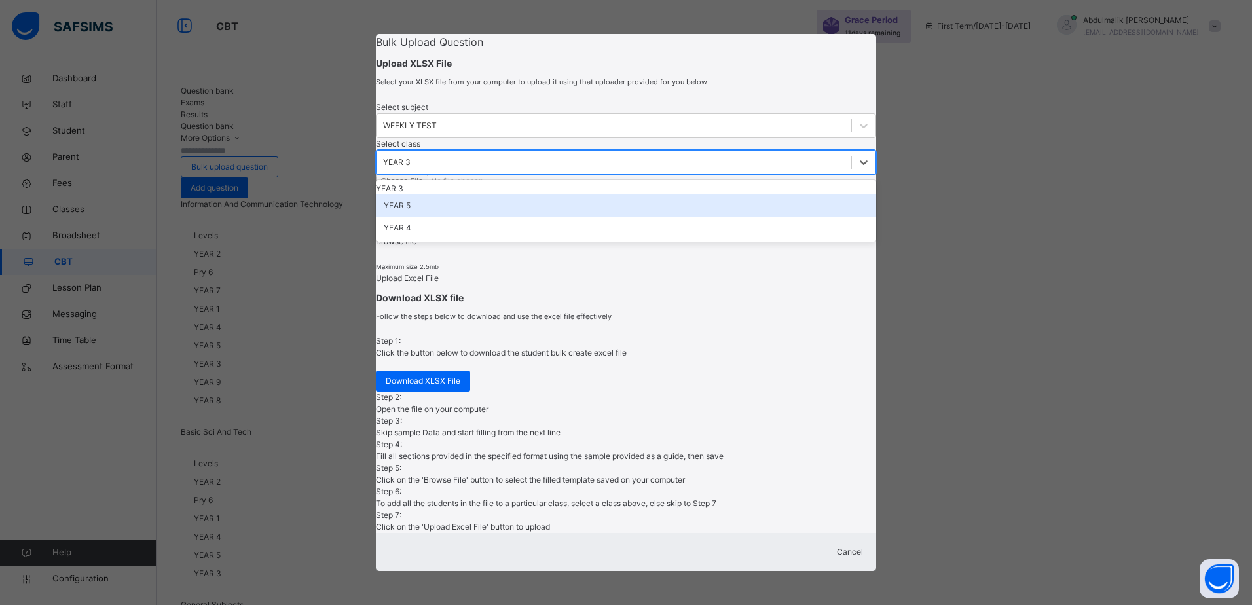
click at [586, 217] on div "YEAR 5" at bounding box center [626, 206] width 501 height 22
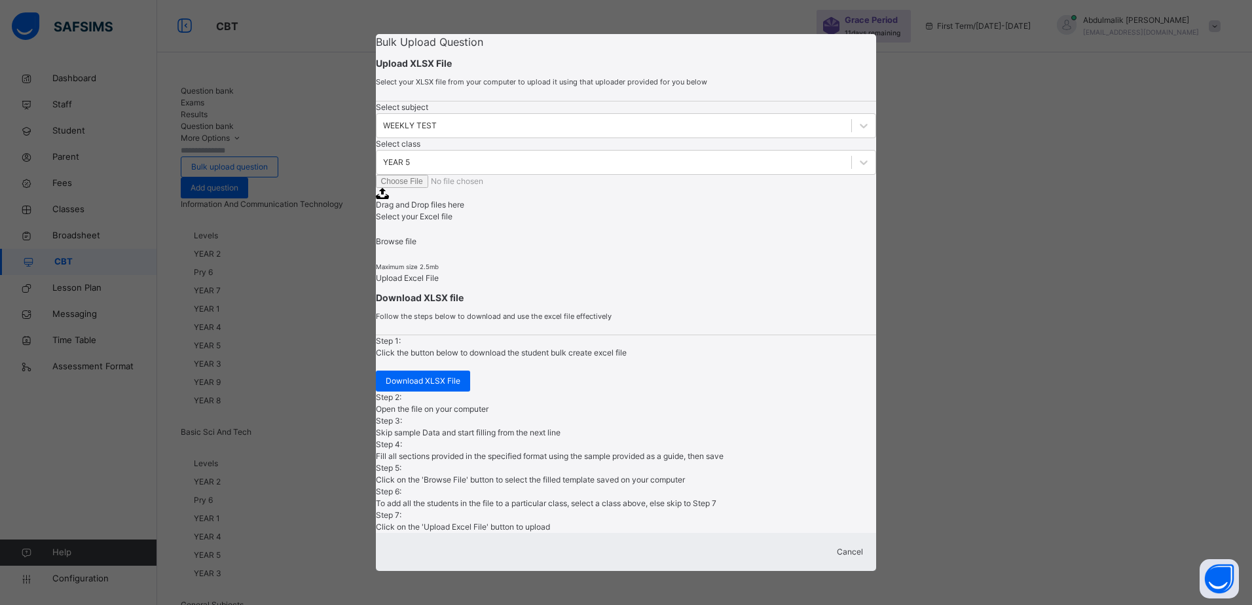
click at [417, 246] on span "Browse file" at bounding box center [396, 241] width 41 height 10
click at [554, 188] on input "Drag and Drop files here Select your Excel file Browse file Maximum size 2.5mb" at bounding box center [465, 181] width 178 height 13
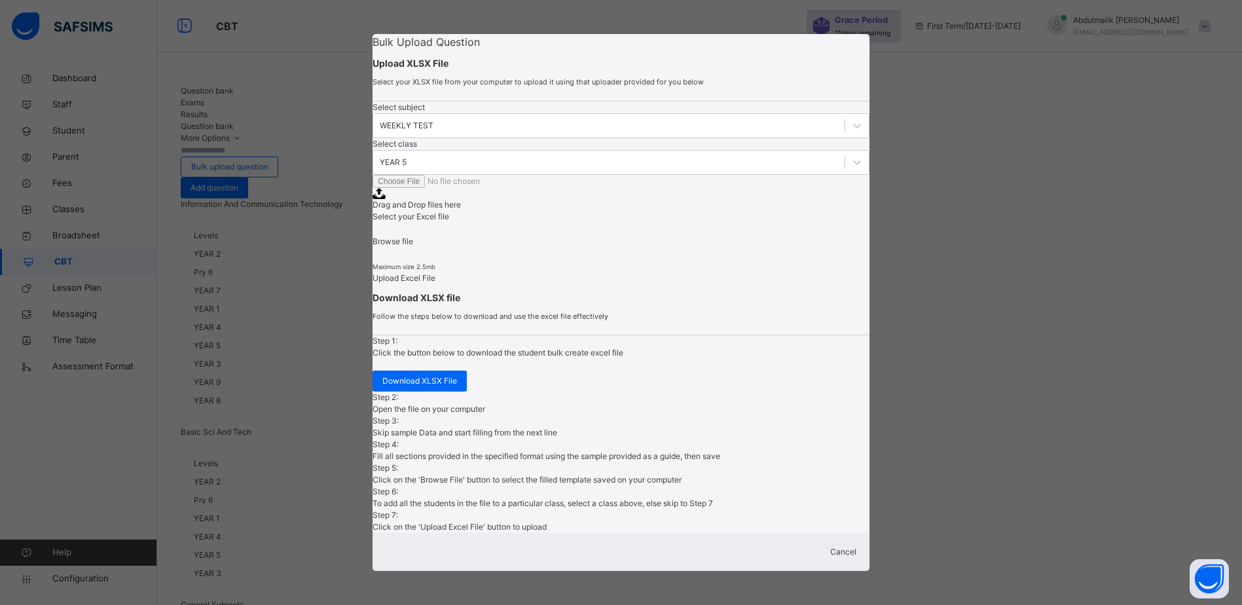
type input "**********"
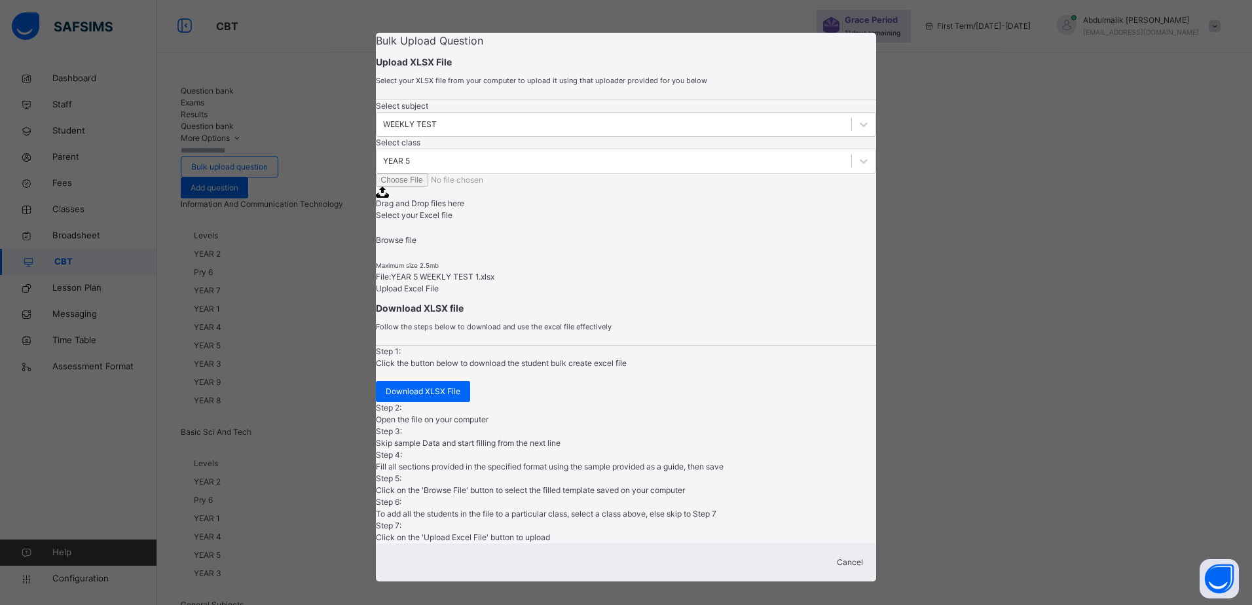
click at [414, 293] on span "Upload Excel File" at bounding box center [407, 289] width 63 height 10
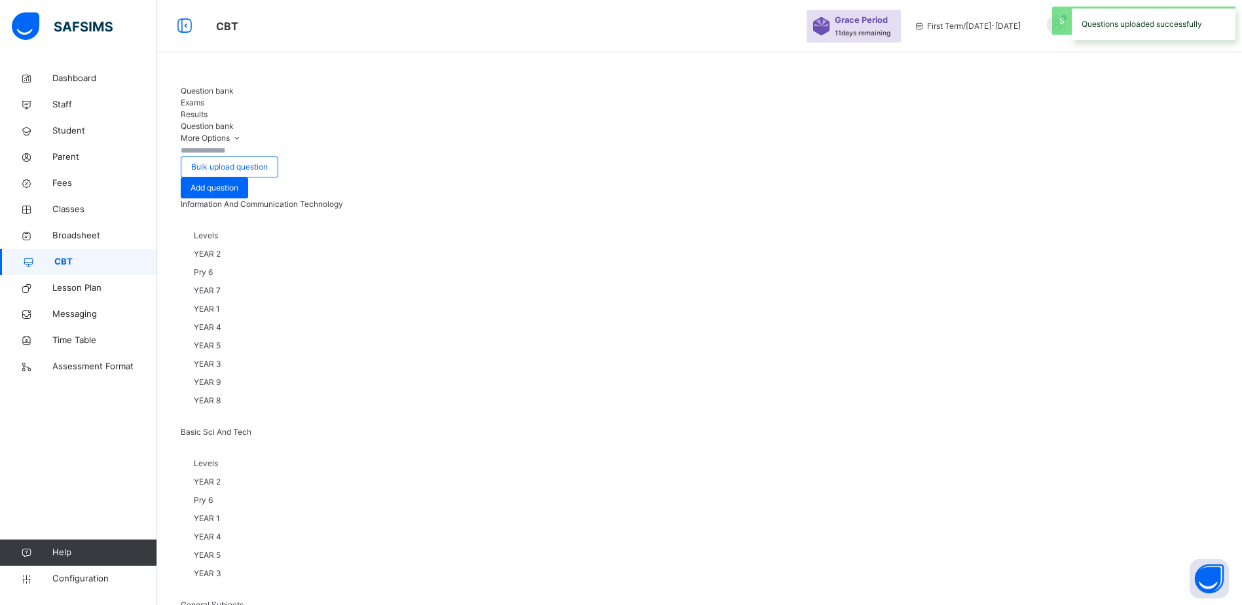
click at [204, 98] on span "Exams" at bounding box center [193, 103] width 24 height 10
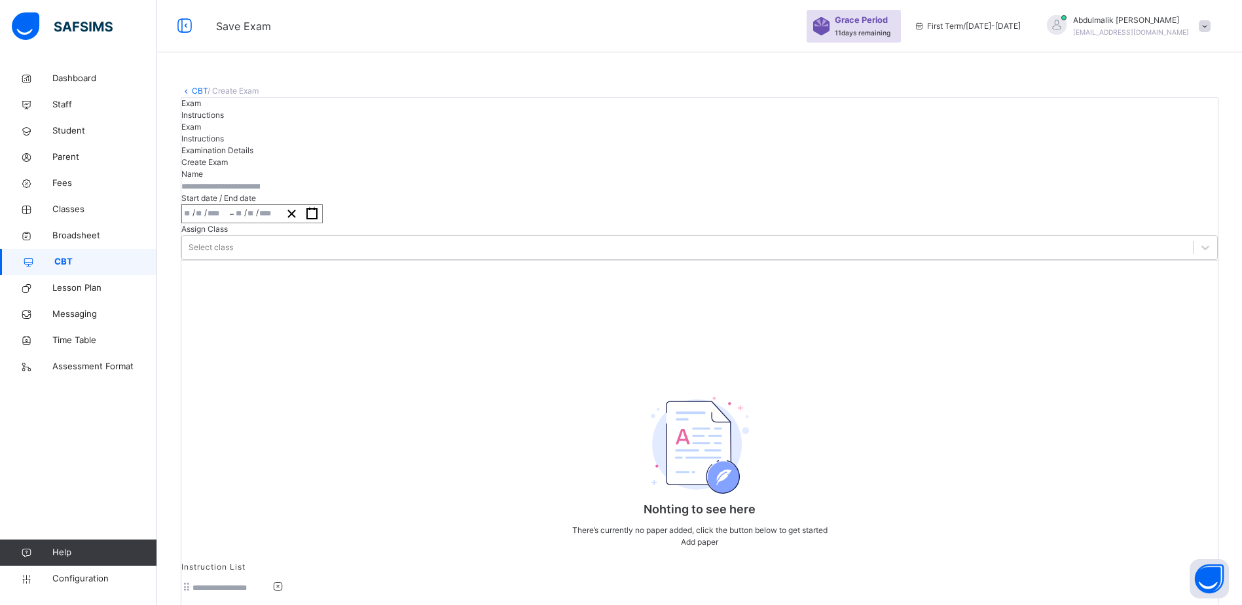
click at [224, 120] on span "Instructions" at bounding box center [202, 115] width 43 height 10
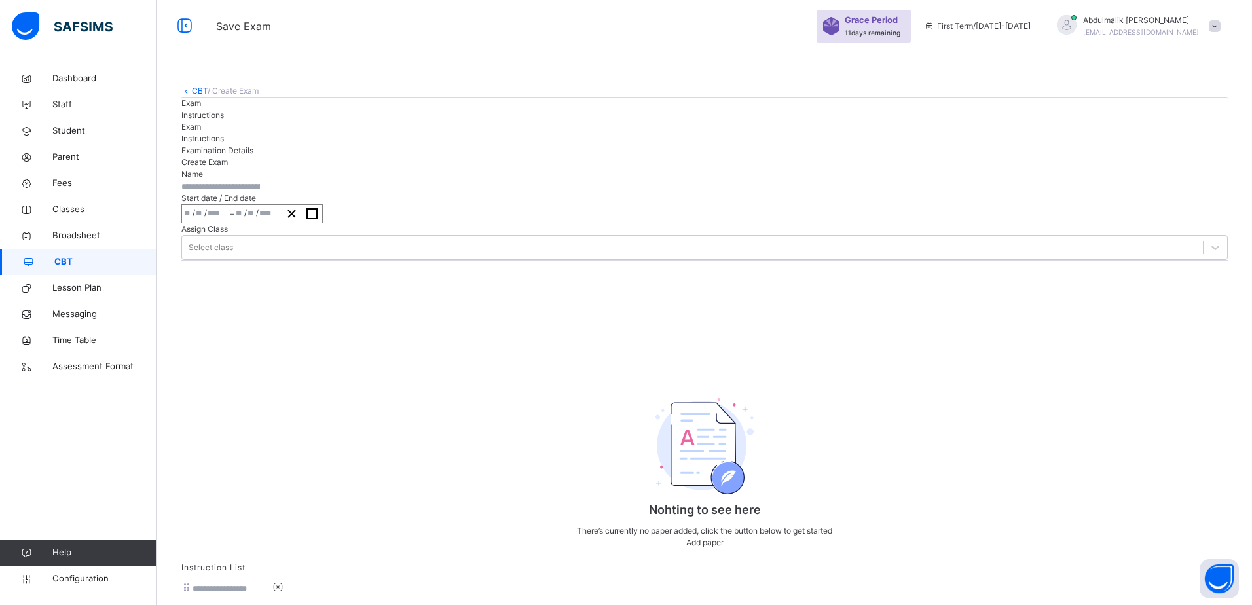
click at [271, 583] on input at bounding box center [232, 589] width 79 height 12
click at [271, 583] on input "*****" at bounding box center [232, 589] width 79 height 12
click at [271, 583] on input "*********" at bounding box center [232, 589] width 79 height 12
type input "*****"
click at [201, 108] on span "Exam" at bounding box center [191, 103] width 20 height 10
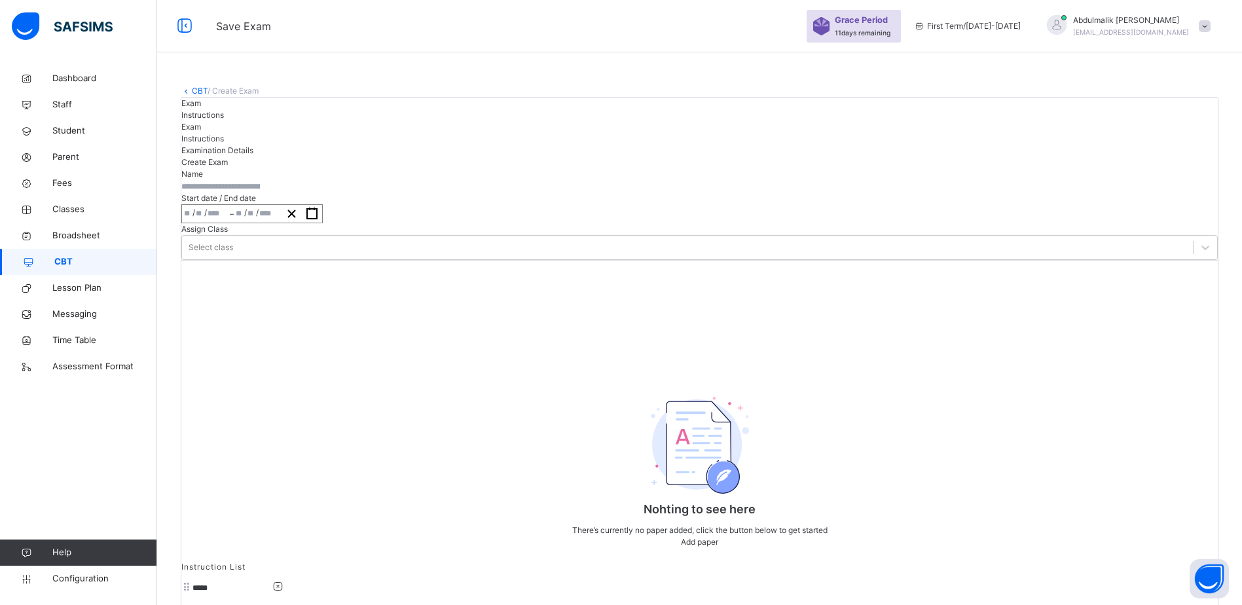
click at [260, 193] on input "text" at bounding box center [220, 187] width 79 height 12
type input "**********"
click at [230, 223] on div "/ /" at bounding box center [206, 214] width 48 height 18
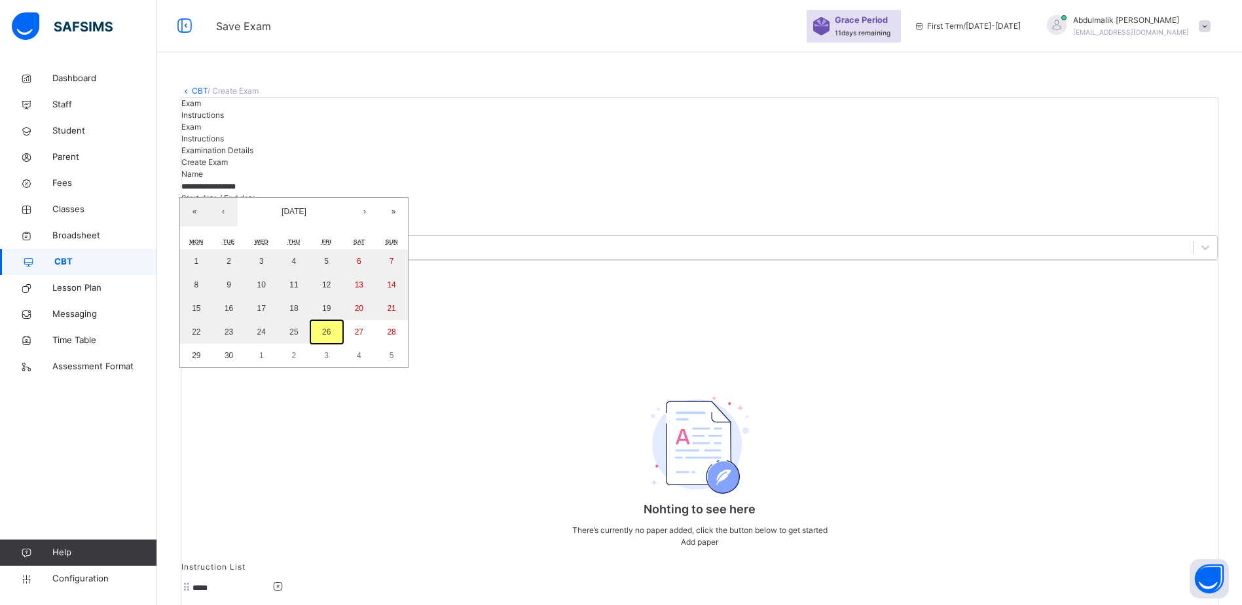
click at [331, 337] on abbr "26" at bounding box center [326, 331] width 9 height 9
type input "**********"
type input "*"
type input "**"
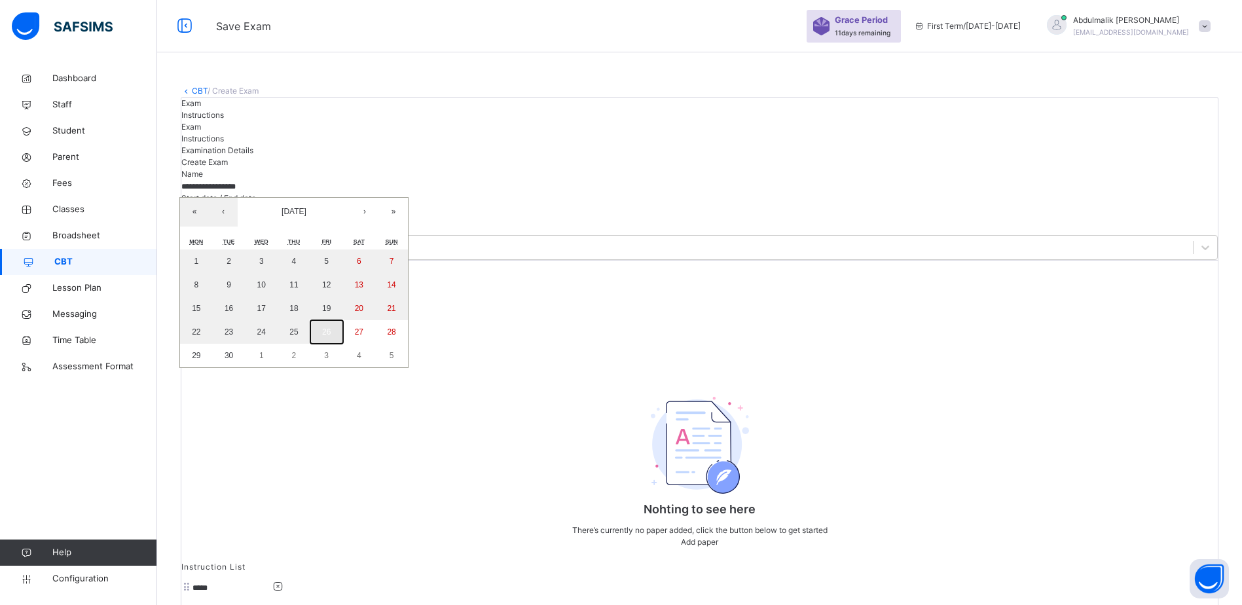
type input "****"
type input "**********"
type input "*"
type input "**"
type input "****"
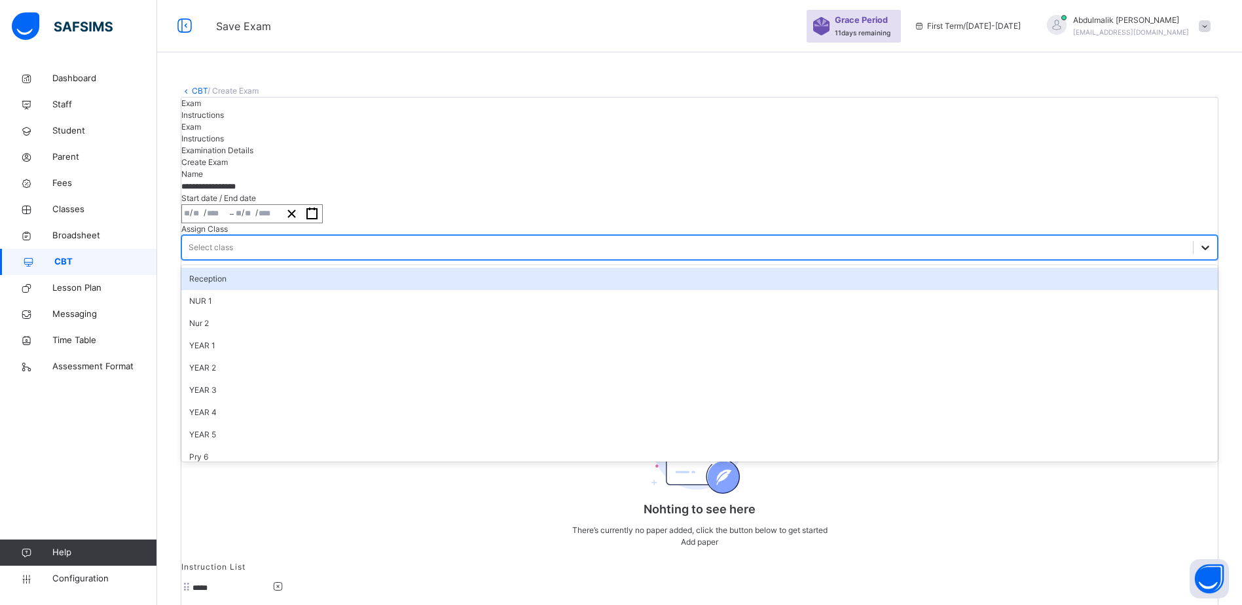
click at [1199, 254] on icon at bounding box center [1205, 247] width 13 height 13
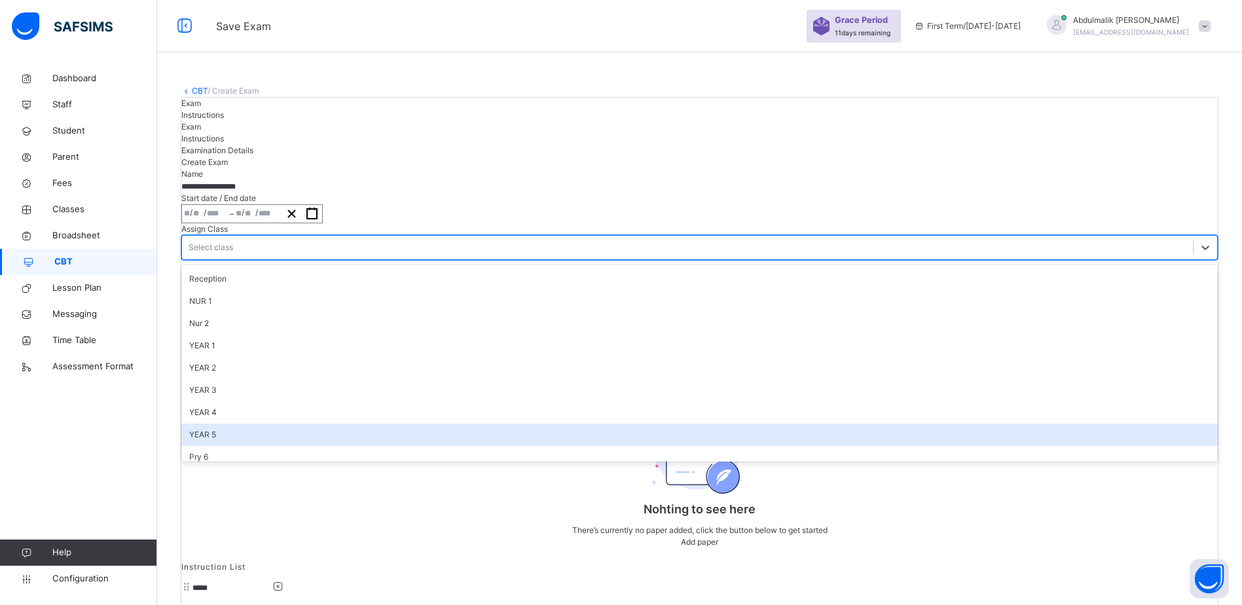
click at [519, 446] on div "YEAR 5" at bounding box center [699, 435] width 1037 height 22
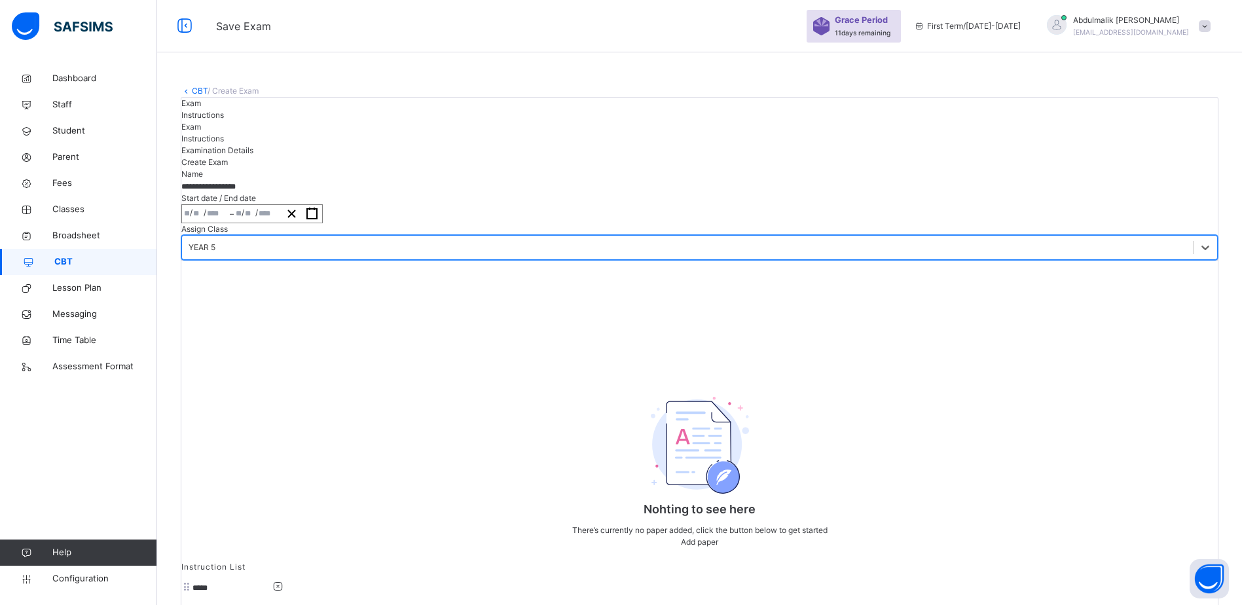
click at [228, 167] on span "Create Exam" at bounding box center [204, 162] width 46 height 10
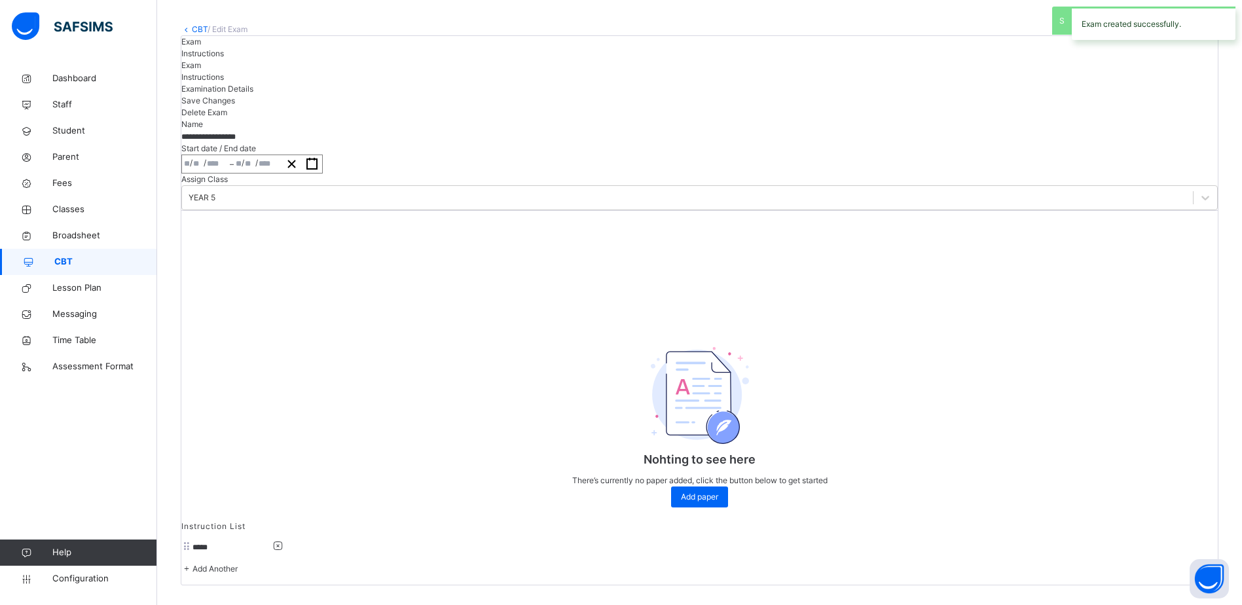
scroll to position [175, 0]
click at [725, 508] on div "Add paper" at bounding box center [699, 497] width 57 height 21
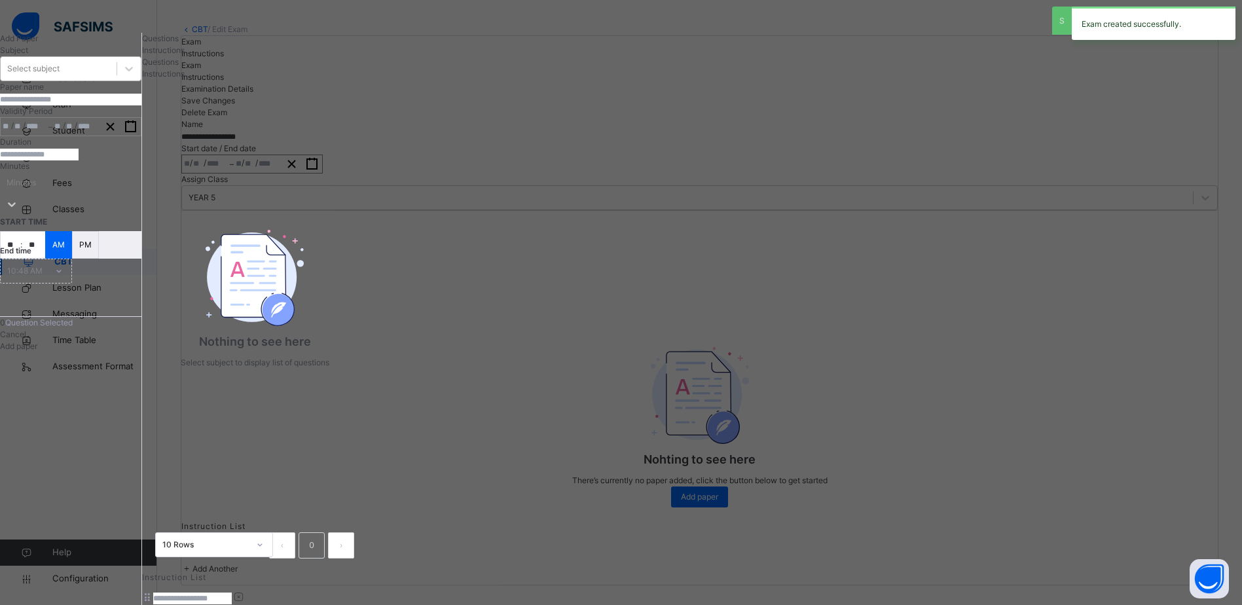
click at [117, 79] on div "Select subject" at bounding box center [59, 69] width 116 height 20
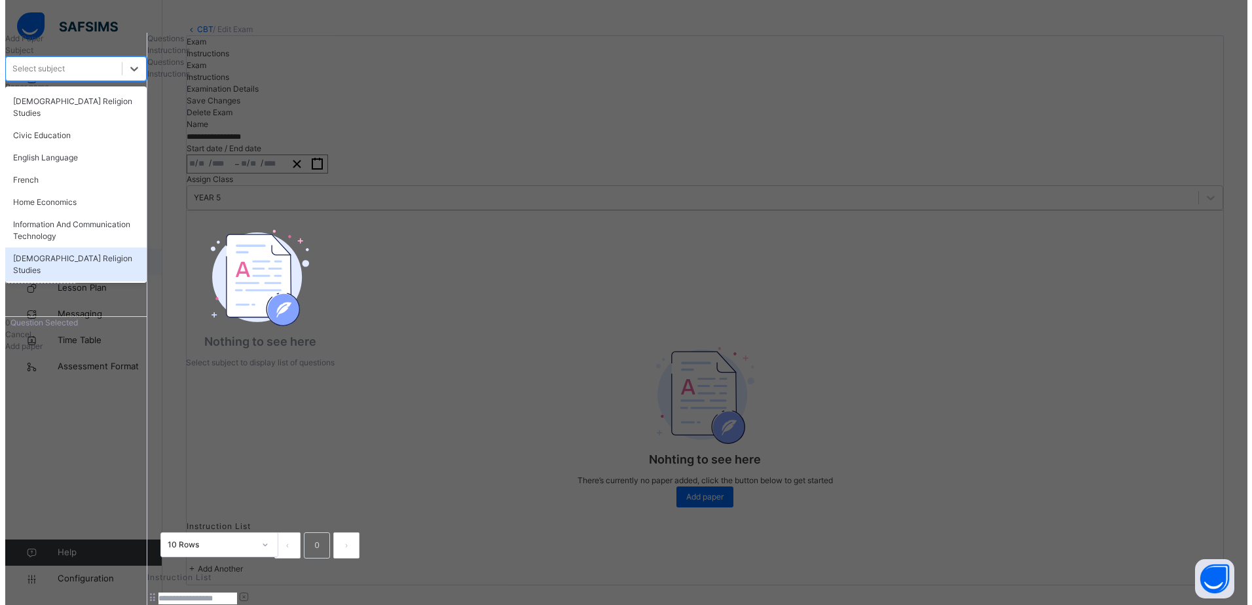
scroll to position [0, 0]
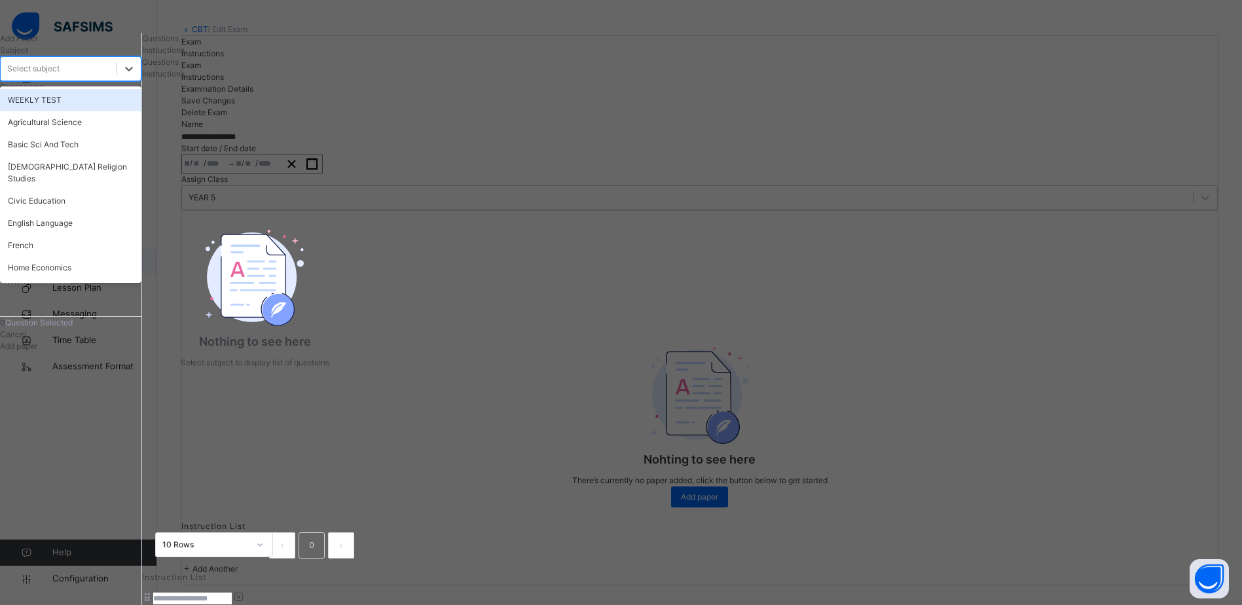
click at [113, 111] on div "WEEKLY TEST" at bounding box center [70, 100] width 141 height 22
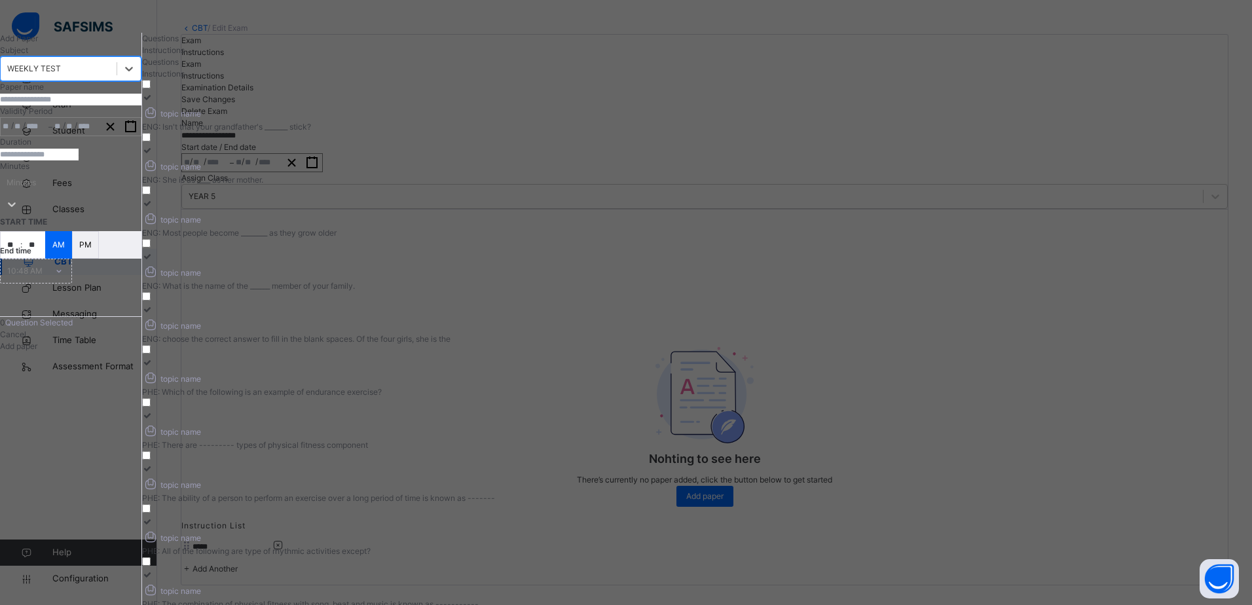
click at [185, 55] on span "Instructions" at bounding box center [163, 50] width 43 height 10
type input "*****"
click at [179, 43] on span "Questions" at bounding box center [160, 38] width 37 height 10
click at [362, 103] on div at bounding box center [318, 98] width 353 height 12
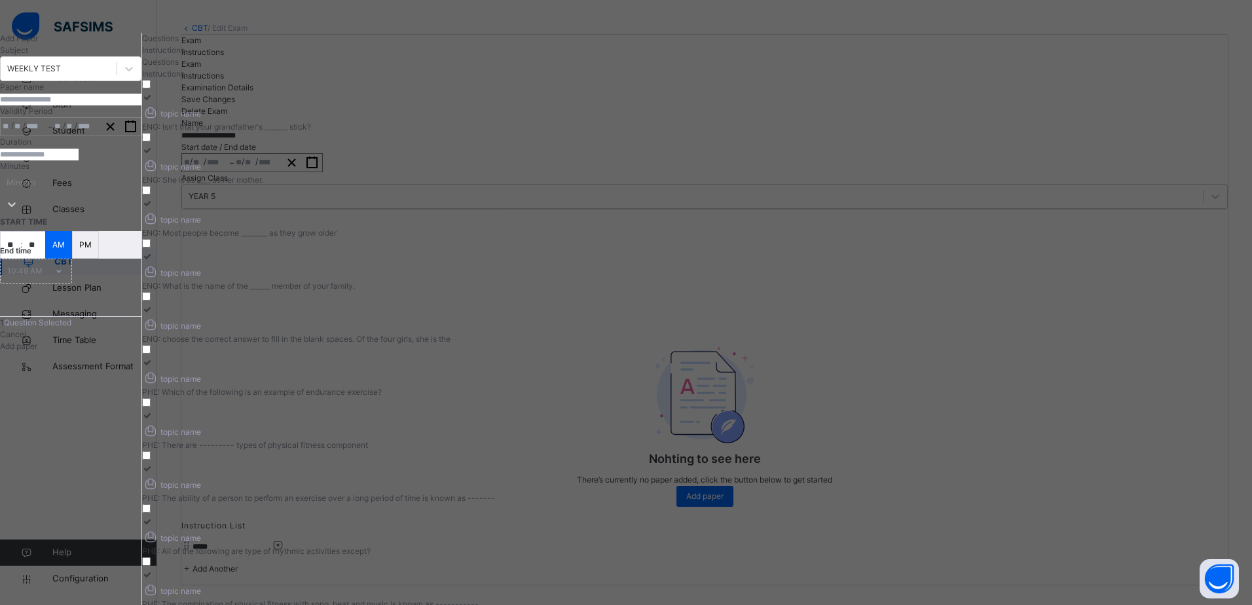
click at [366, 210] on label "topic name ENG: Most people become ________ as they grow older" at bounding box center [318, 218] width 353 height 41
click at [356, 304] on div at bounding box center [318, 310] width 353 height 12
click at [158, 158] on icon at bounding box center [150, 165] width 16 height 14
click at [495, 251] on div at bounding box center [318, 257] width 353 height 12
click at [495, 357] on div at bounding box center [318, 363] width 353 height 12
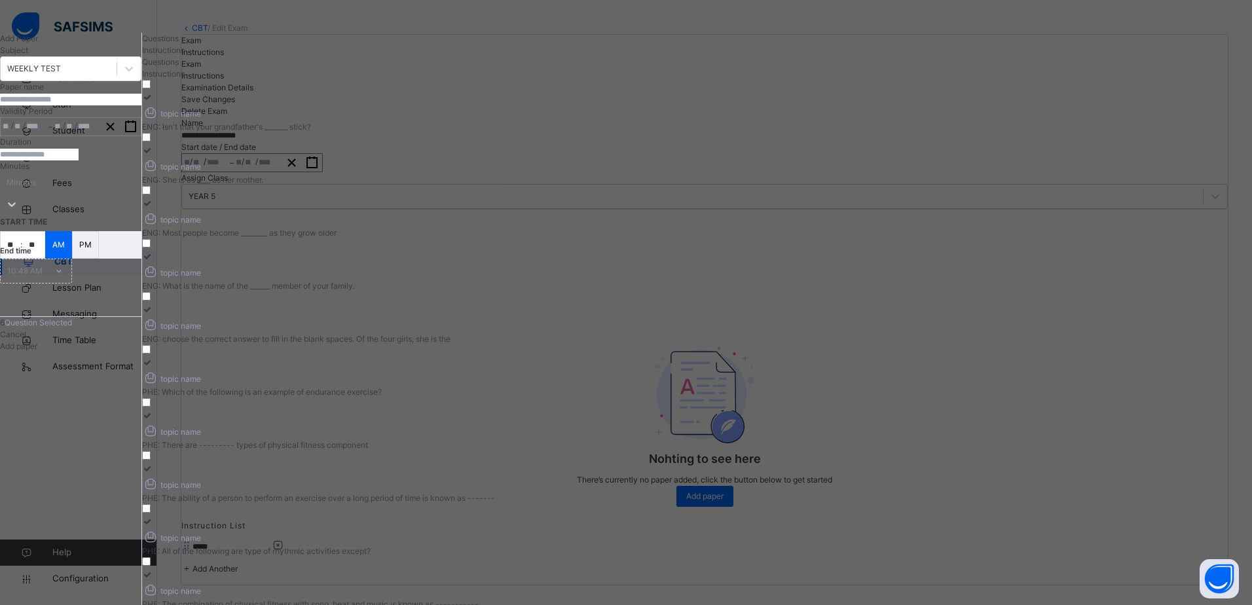
click at [495, 439] on div "PHE: There are --------- types of physical fitness component" at bounding box center [318, 445] width 353 height 12
click at [495, 475] on div "topic name" at bounding box center [318, 484] width 353 height 18
click at [495, 546] on div "PHE: All of the following are type of rhythmic activities except?" at bounding box center [318, 552] width 353 height 12
click at [201, 586] on span "topic name" at bounding box center [171, 591] width 59 height 10
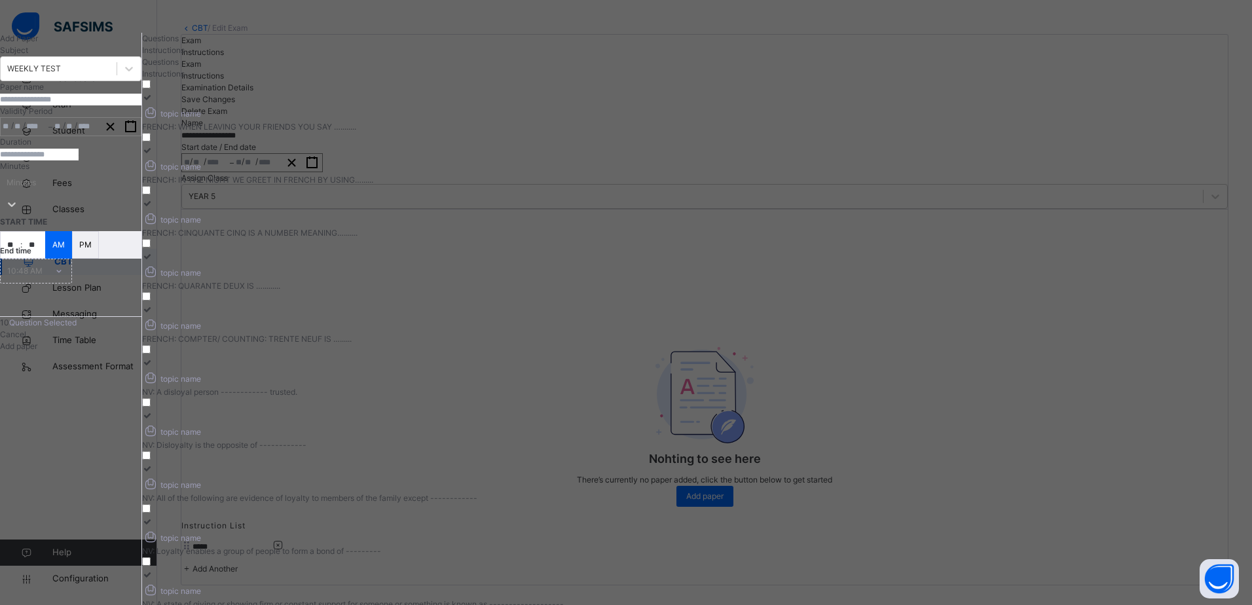
click at [373, 133] on div "FRENCH: WHEN LEAVING YOUR FRIENDS YOU SAY …........" at bounding box center [353, 127] width 422 height 12
click at [564, 149] on label "topic name FRENCH: IN THE NIGHT WE GREET IN FRENCH BY USING…......" at bounding box center [353, 165] width 422 height 41
click at [564, 227] on div "FRENCH: CINQUANTE CINQ IS A NUMBER MEANING…......." at bounding box center [353, 233] width 422 height 12
click at [564, 251] on label "topic name FRENCH: QUARANTE DEUX IS …........." at bounding box center [353, 271] width 422 height 41
click at [564, 316] on div "topic name" at bounding box center [353, 325] width 422 height 18
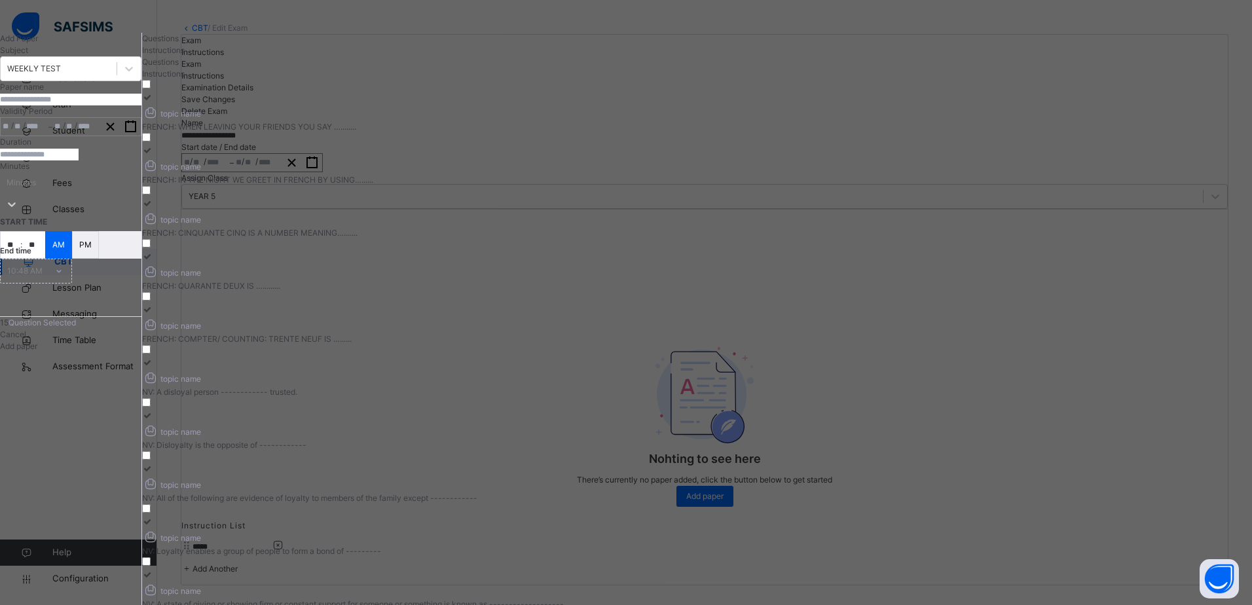
click at [201, 374] on span "topic name" at bounding box center [171, 379] width 59 height 10
click at [564, 439] on div "NV: Disloyalty is the opposite of ------------" at bounding box center [353, 445] width 422 height 12
click at [153, 464] on icon at bounding box center [147, 469] width 11 height 10
click at [564, 546] on div "NV: Loyalty enables a group of people to form a bond of ---------" at bounding box center [353, 552] width 422 height 12
click at [564, 569] on div at bounding box center [353, 575] width 422 height 12
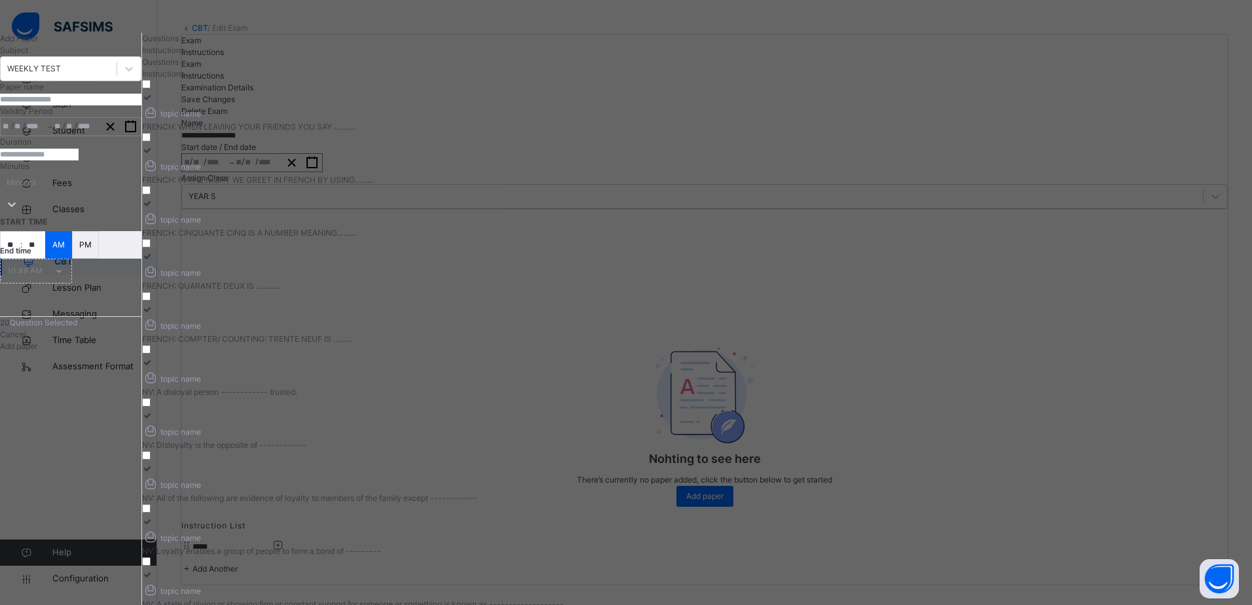
click at [479, 133] on div "MATH: What is 0.4 as a fraction" at bounding box center [310, 127] width 337 height 12
click at [201, 162] on span "topic name" at bounding box center [171, 167] width 59 height 10
click at [479, 227] on div "MATH: What is CMLXXXIX in Arabic figures" at bounding box center [310, 233] width 337 height 12
click at [201, 268] on span "topic name" at bounding box center [171, 273] width 59 height 10
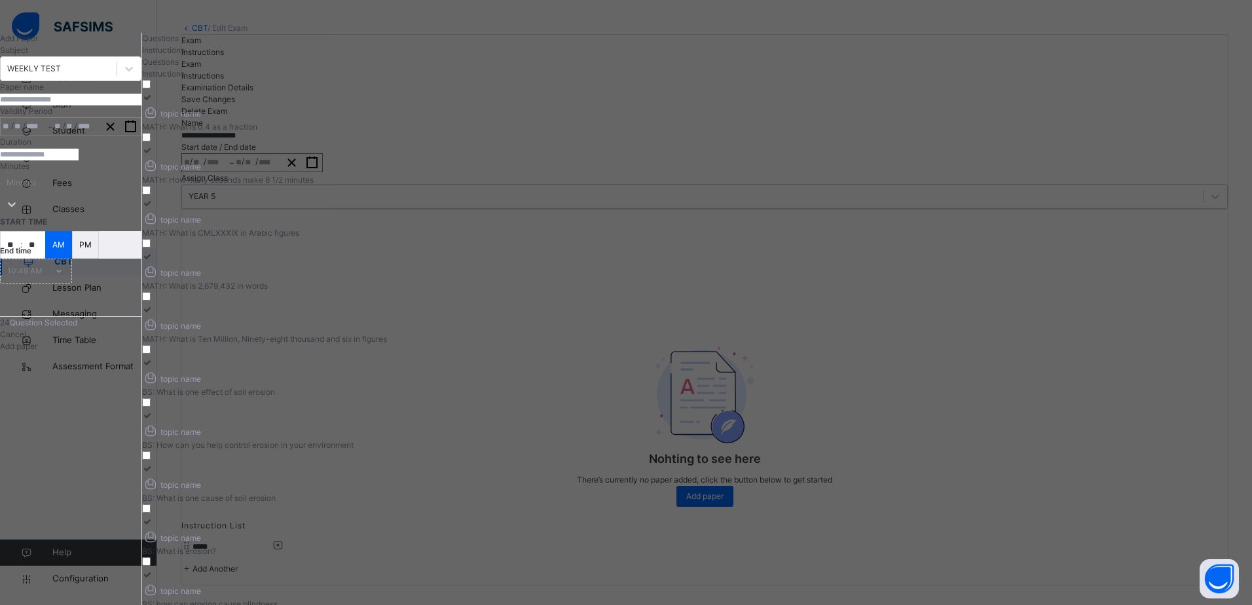
click at [479, 316] on div "topic name" at bounding box center [310, 325] width 337 height 18
click at [201, 374] on span "topic name" at bounding box center [171, 379] width 59 height 10
click at [479, 439] on div "BS: How can you help control erosion in your environment" at bounding box center [310, 445] width 337 height 12
click at [479, 463] on label "topic name BS: What is one cause of soil erosion" at bounding box center [310, 483] width 337 height 41
click at [479, 546] on div "BS: What is erosion?" at bounding box center [310, 552] width 337 height 12
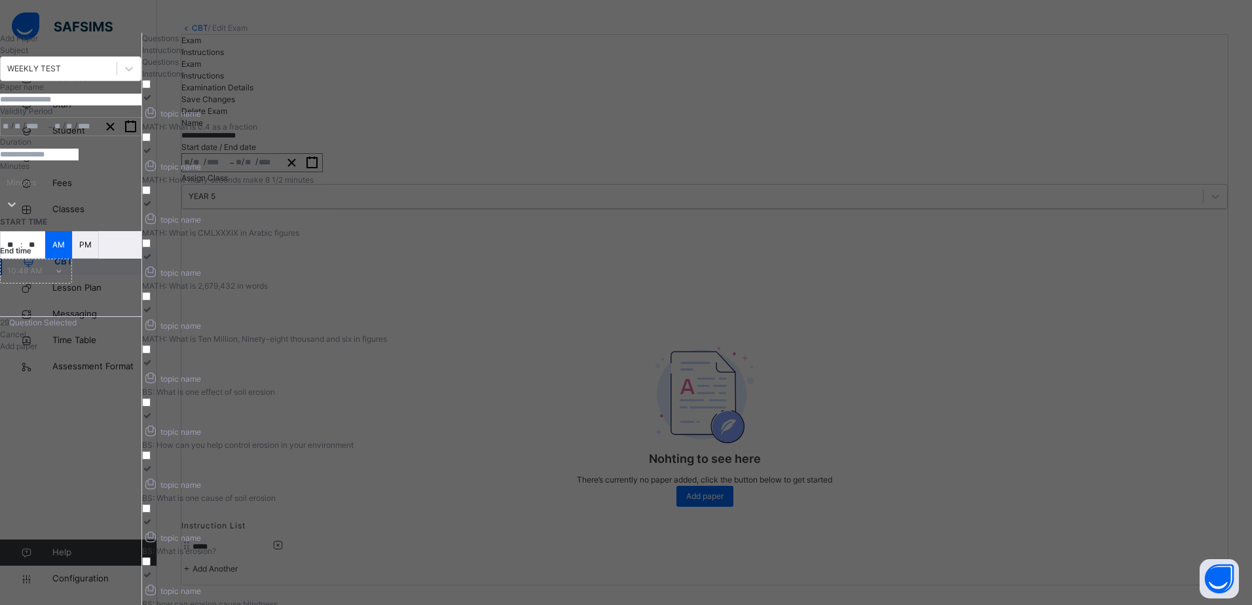
click at [479, 599] on div "BS: how can erosion cause blindness" at bounding box center [310, 605] width 337 height 12
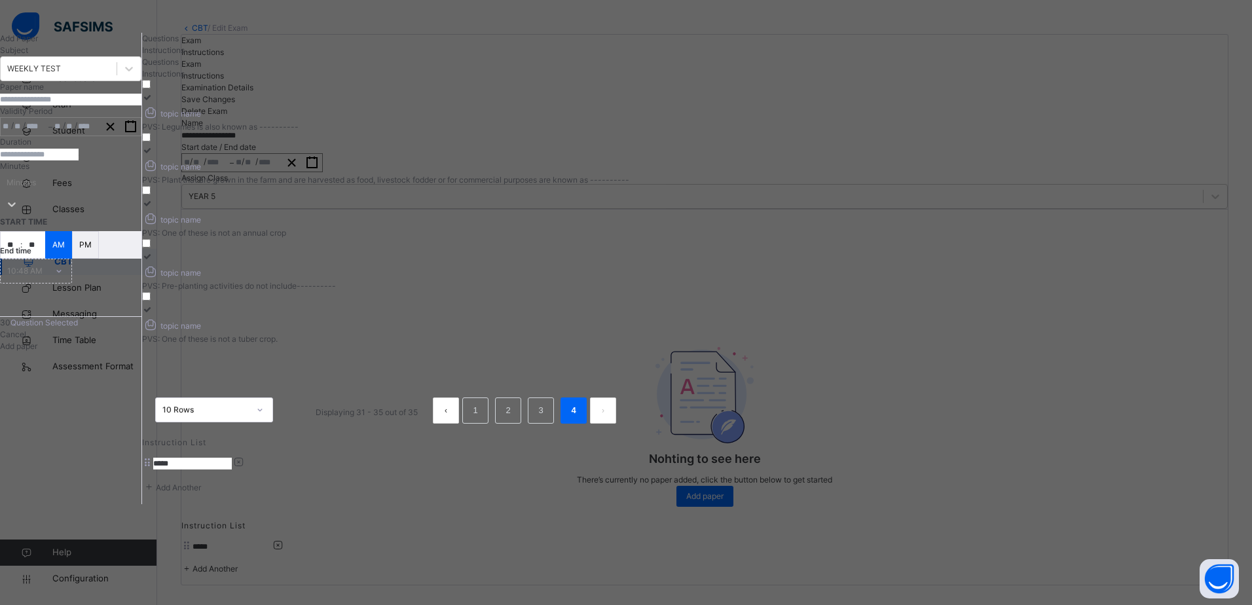
click at [456, 121] on div "topic name" at bounding box center [385, 112] width 487 height 18
click at [629, 174] on div "PVS: Plant that are grown in the farm and are harvested as food, livestock fodd…" at bounding box center [385, 180] width 487 height 12
click at [629, 214] on div "topic name" at bounding box center [385, 219] width 487 height 18
click at [629, 251] on label "topic name PVS: Pre-planting activities do not include----------" at bounding box center [385, 271] width 487 height 41
click at [629, 304] on label "topic name PVS: One of these is not a tuber crop." at bounding box center [385, 324] width 487 height 41
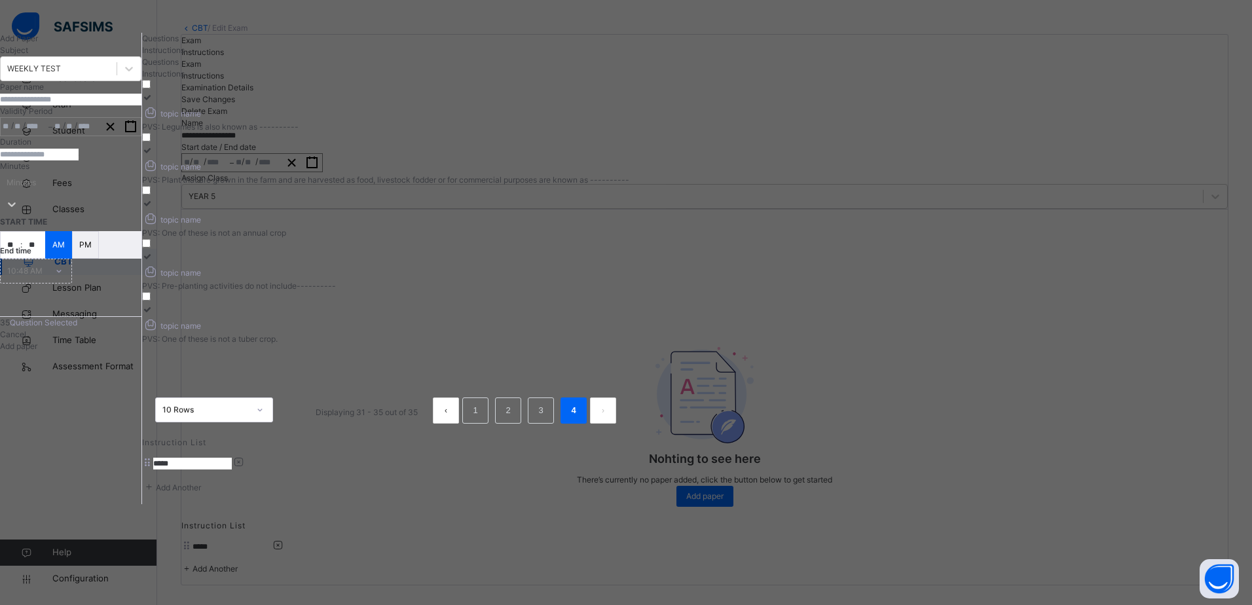
click at [116, 105] on input "text" at bounding box center [70, 100] width 141 height 12
type input "*"
type input "**********"
click at [48, 136] on div "/ /" at bounding box center [25, 127] width 48 height 18
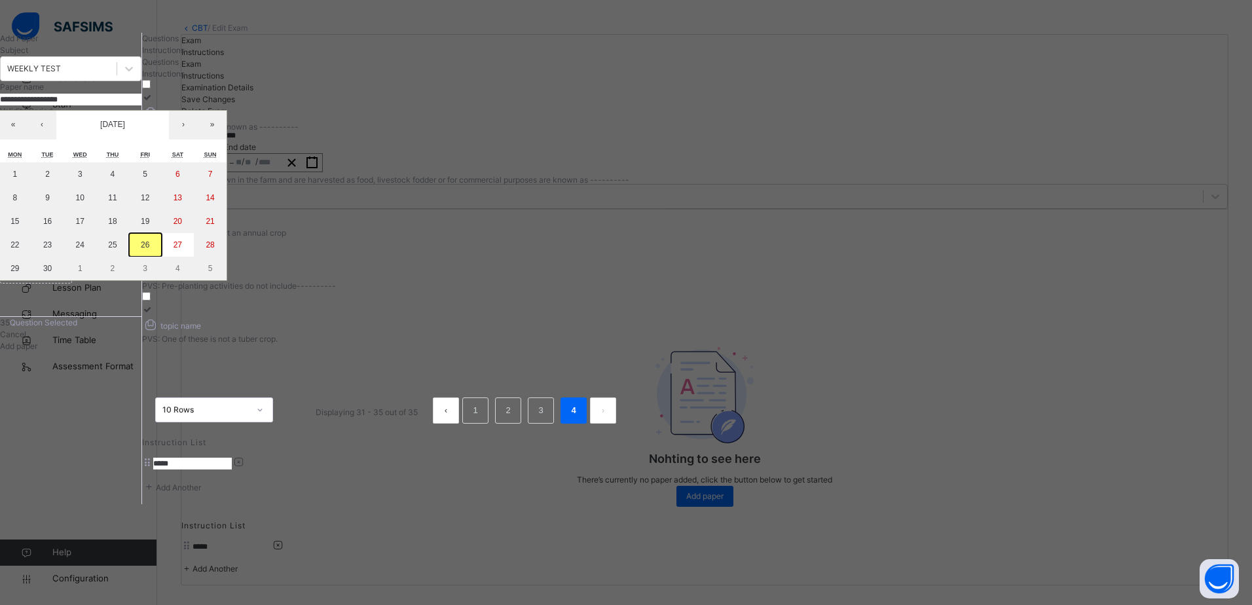
click at [149, 250] on abbr "26" at bounding box center [145, 244] width 9 height 9
type input "**********"
type input "*"
type input "**"
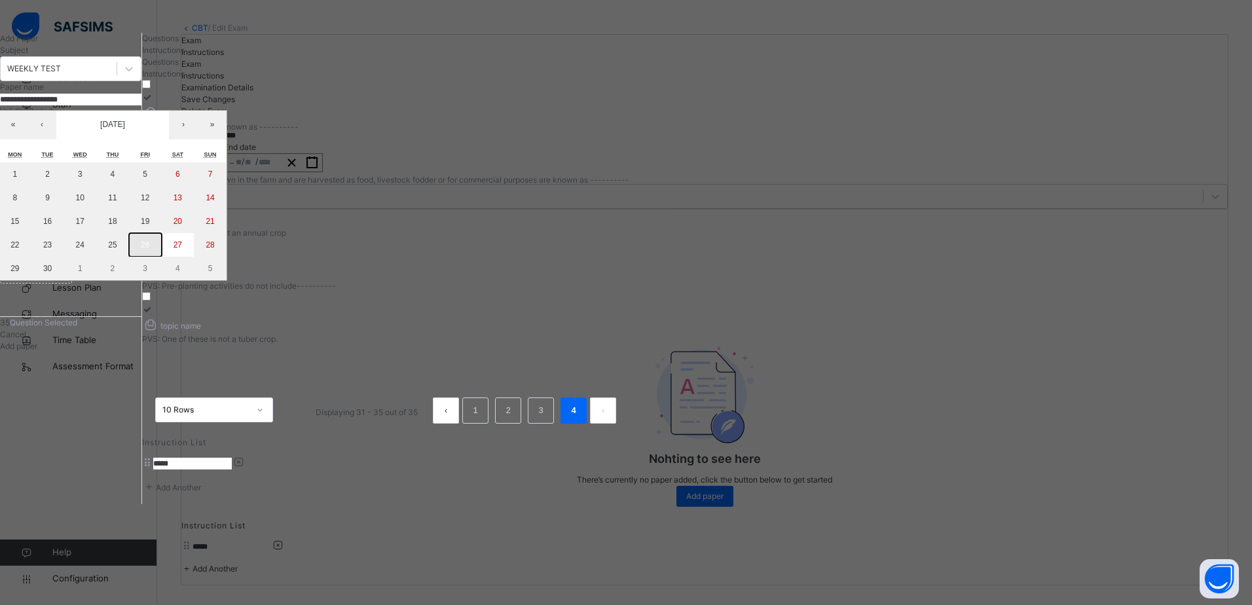
type input "****"
type input "**********"
type input "*"
type input "**"
type input "****"
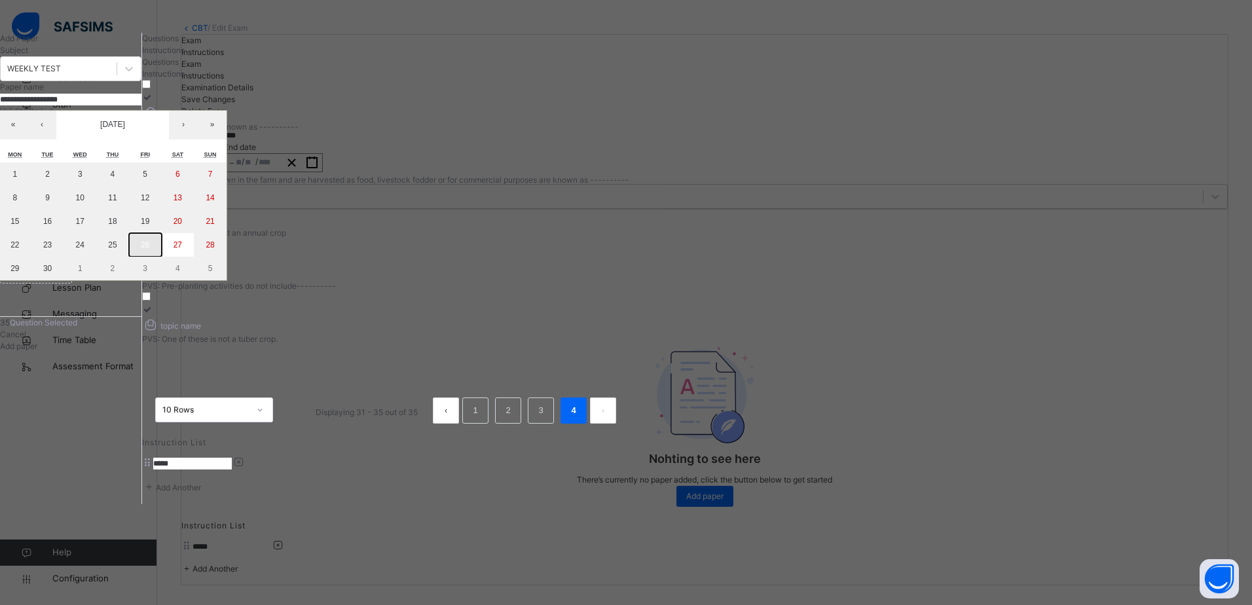
type input "**"
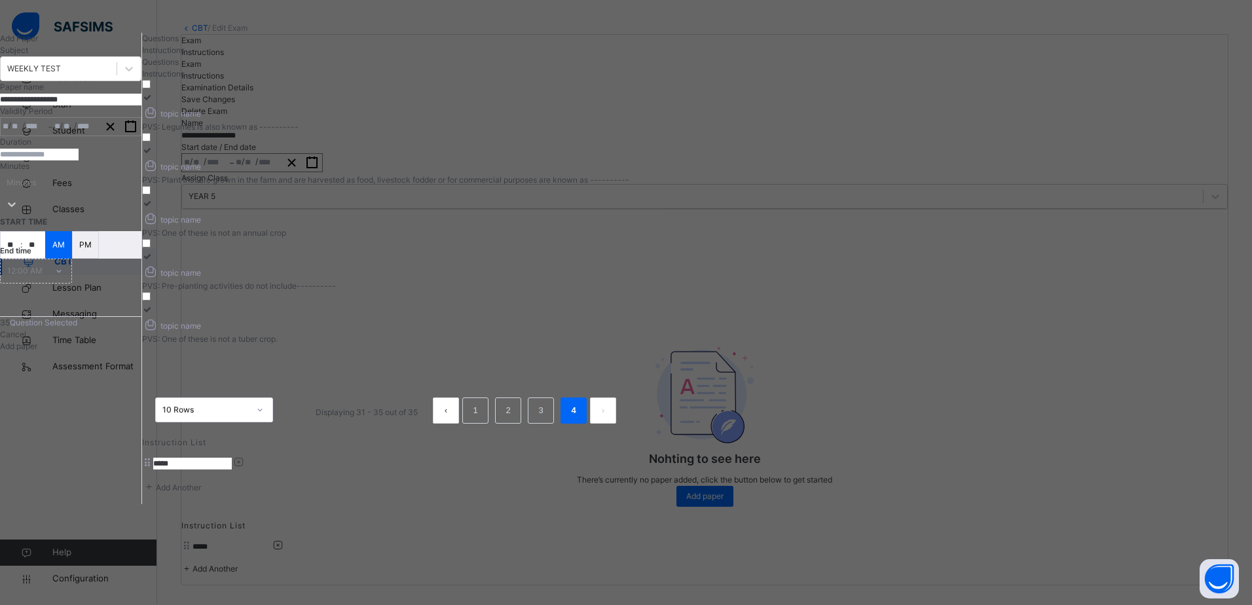
click at [79, 160] on input "number" at bounding box center [39, 155] width 79 height 12
type input "**"
click at [20, 258] on input "**" at bounding box center [11, 245] width 20 height 26
type input "**"
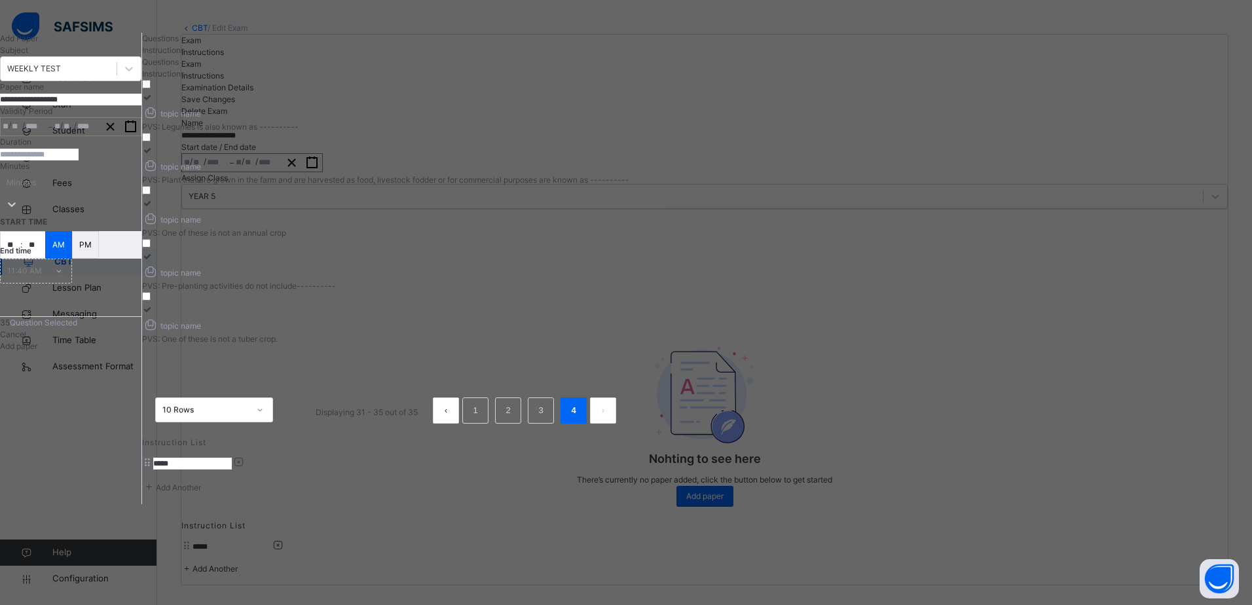
click at [142, 356] on div "**********" at bounding box center [71, 269] width 142 height 472
click at [37, 351] on span "Add paper" at bounding box center [18, 346] width 37 height 10
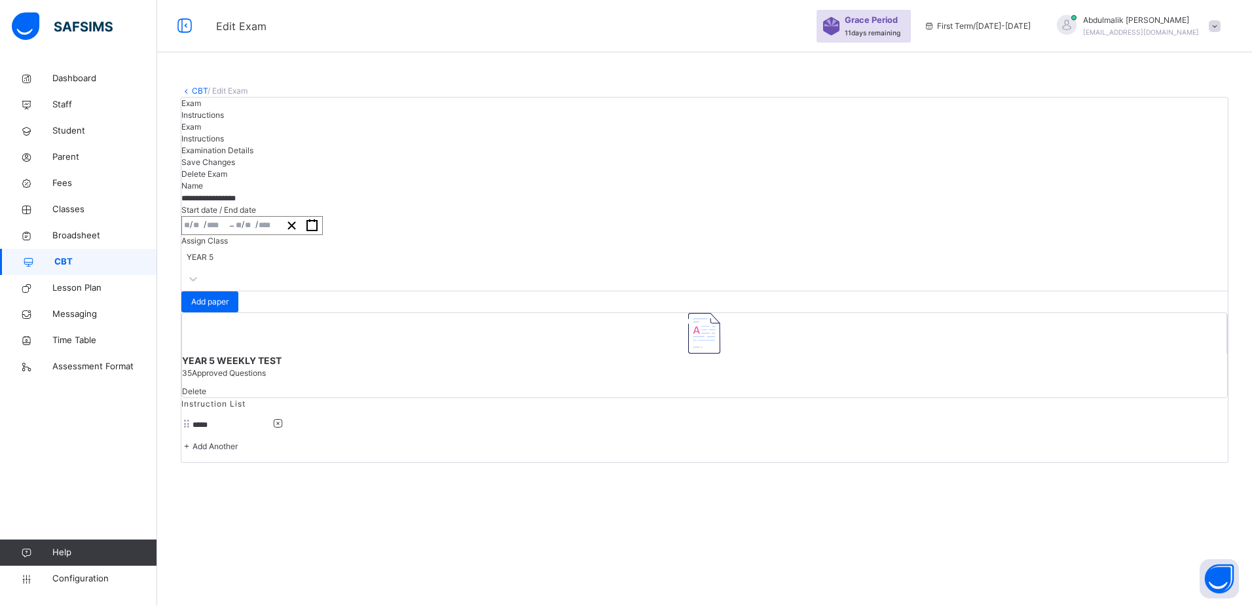
click at [80, 261] on span "CBT" at bounding box center [105, 261] width 103 height 13
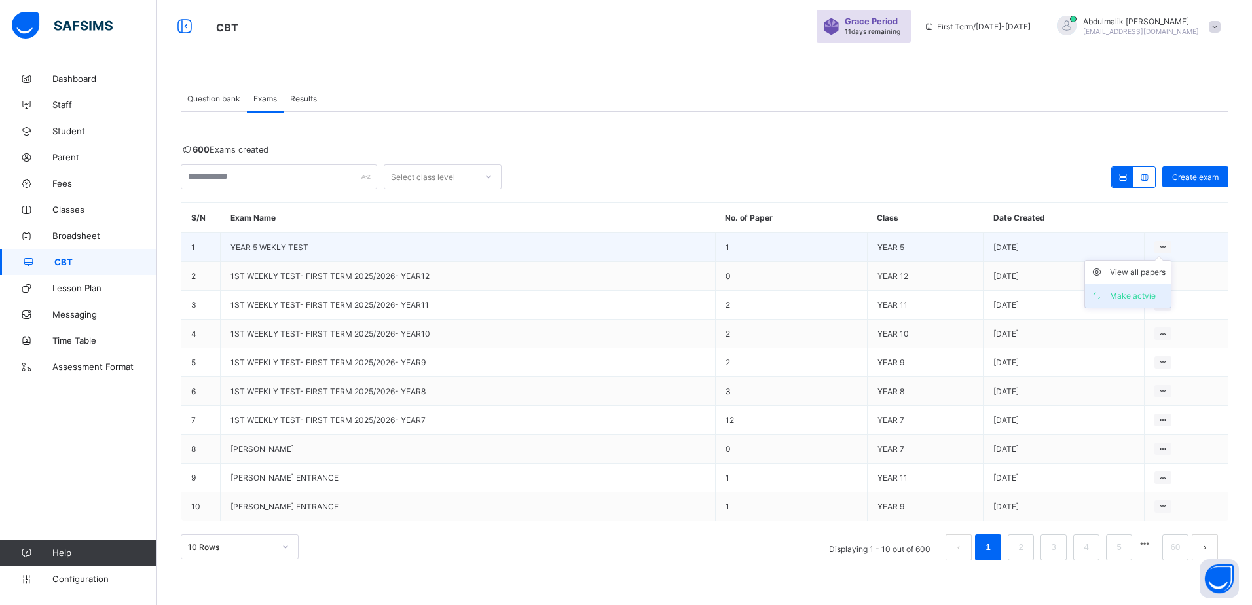
click at [1129, 293] on div "Make actvie" at bounding box center [1138, 295] width 56 height 13
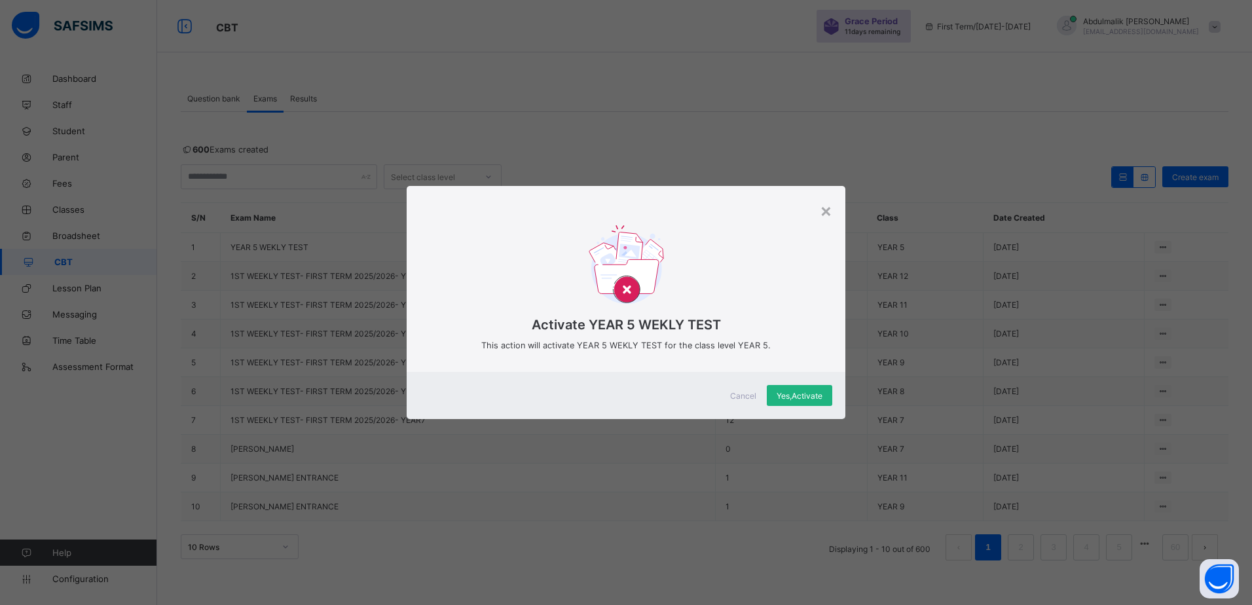
click at [806, 400] on span "Yes, Activate" at bounding box center [800, 396] width 46 height 10
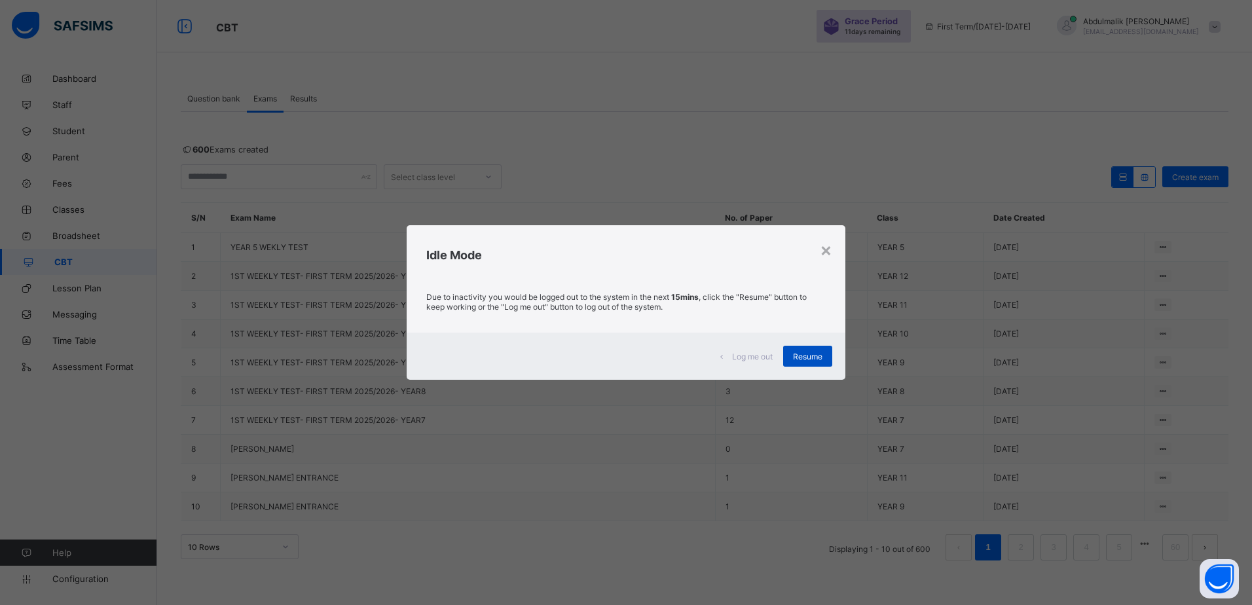
click at [794, 352] on span "Resume" at bounding box center [807, 357] width 29 height 10
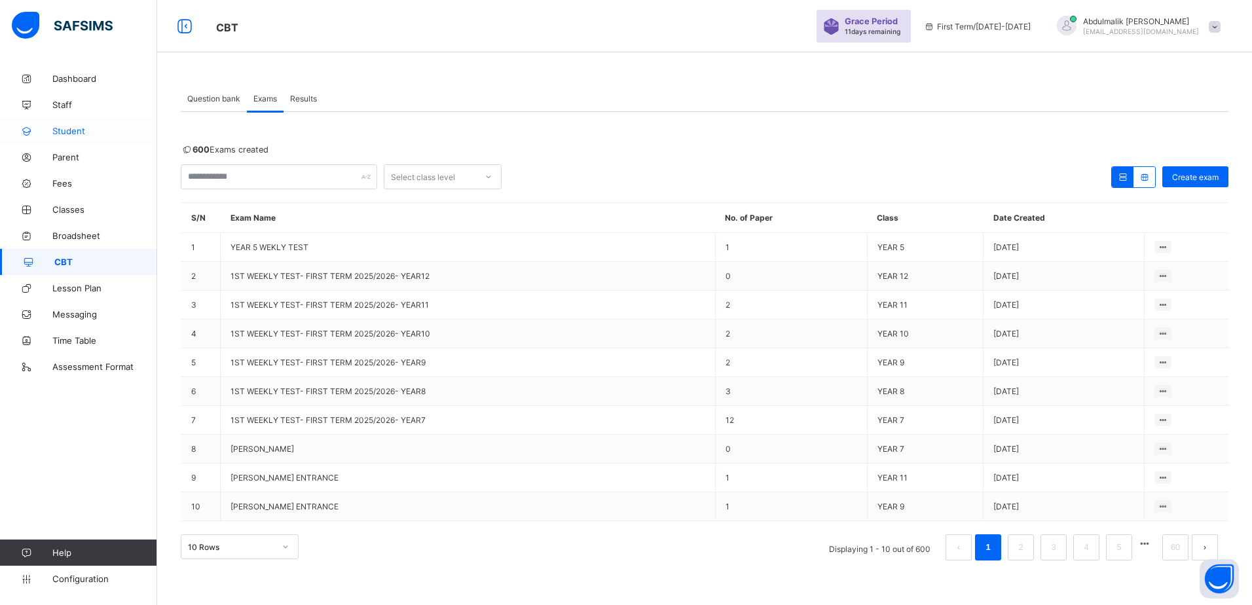
click at [67, 130] on span "Student" at bounding box center [104, 131] width 105 height 10
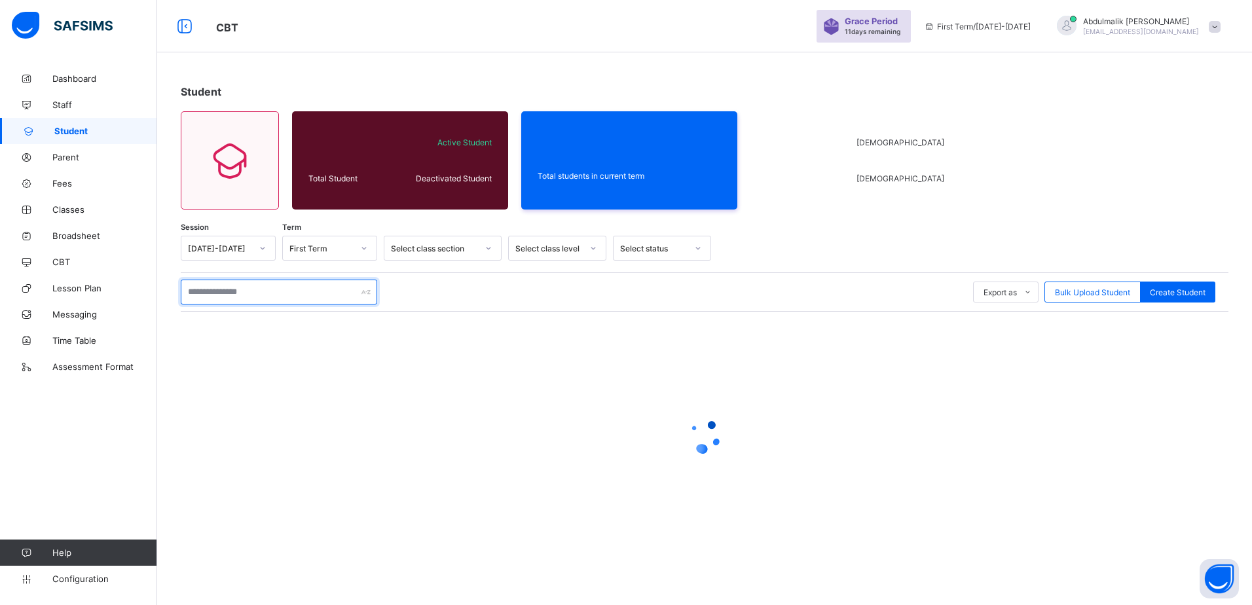
click at [267, 289] on input "text" at bounding box center [279, 292] width 196 height 25
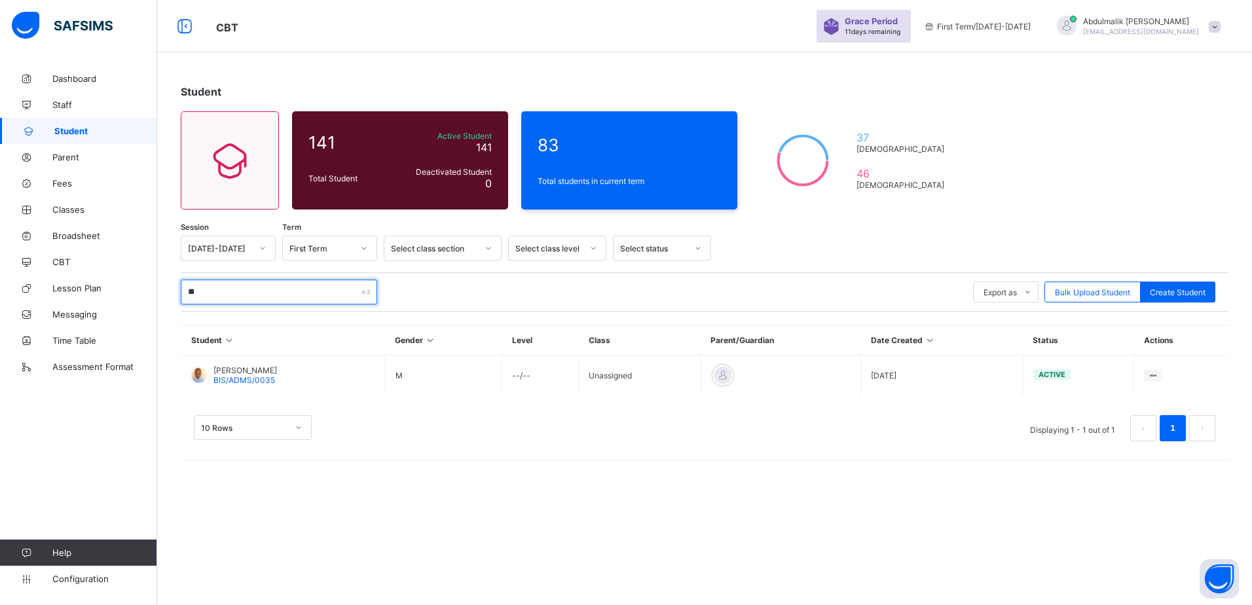
type input "*"
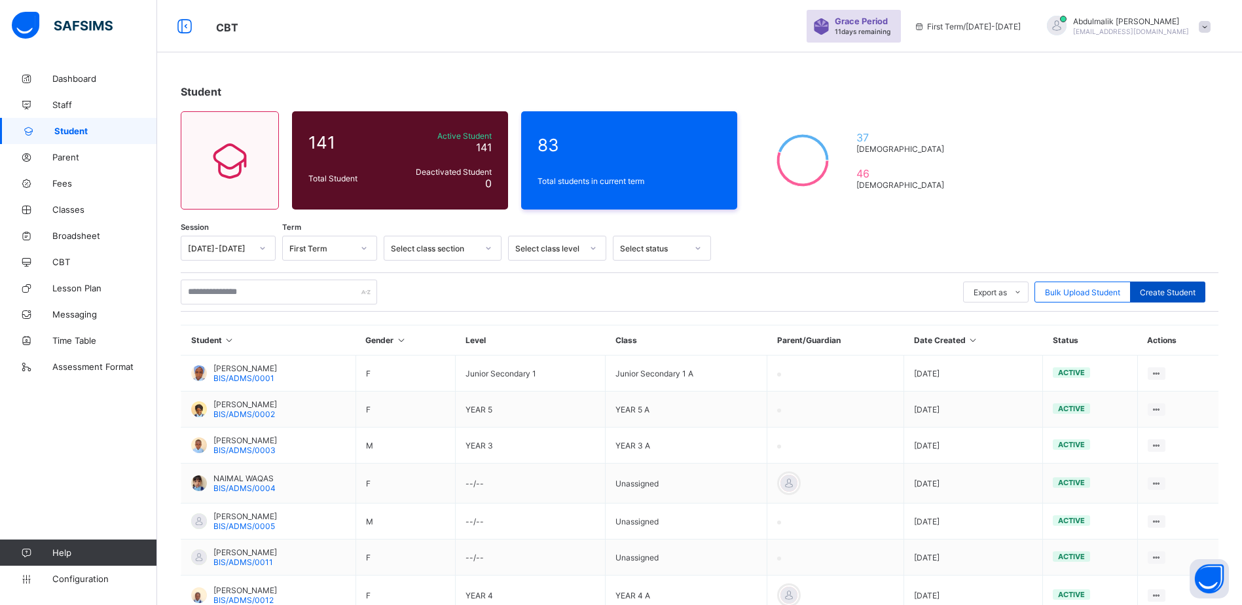
click at [1189, 295] on span "Create Student" at bounding box center [1168, 293] width 56 height 10
select select "**"
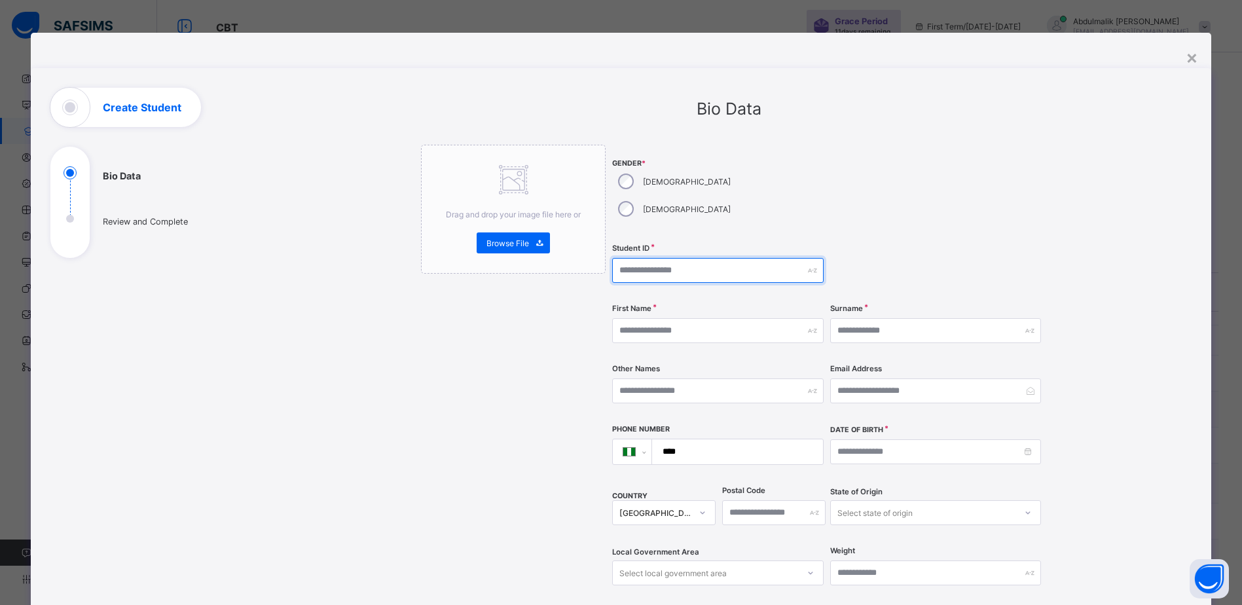
click at [709, 258] on input "text" at bounding box center [717, 270] width 211 height 25
type input "**********"
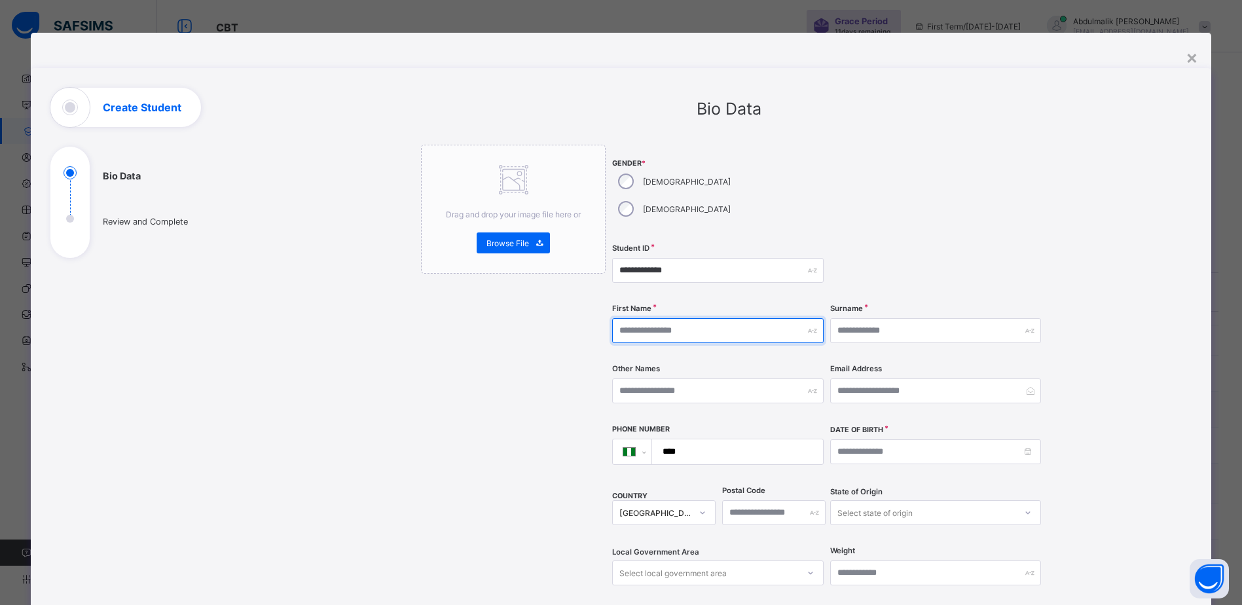
click at [695, 318] on input "text" at bounding box center [717, 330] width 211 height 25
drag, startPoint x: 762, startPoint y: 306, endPoint x: 713, endPoint y: 303, distance: 49.2
click at [713, 318] on input "**********" at bounding box center [717, 330] width 211 height 25
drag, startPoint x: 707, startPoint y: 305, endPoint x: 680, endPoint y: 303, distance: 26.2
click at [680, 318] on input "**********" at bounding box center [717, 330] width 211 height 25
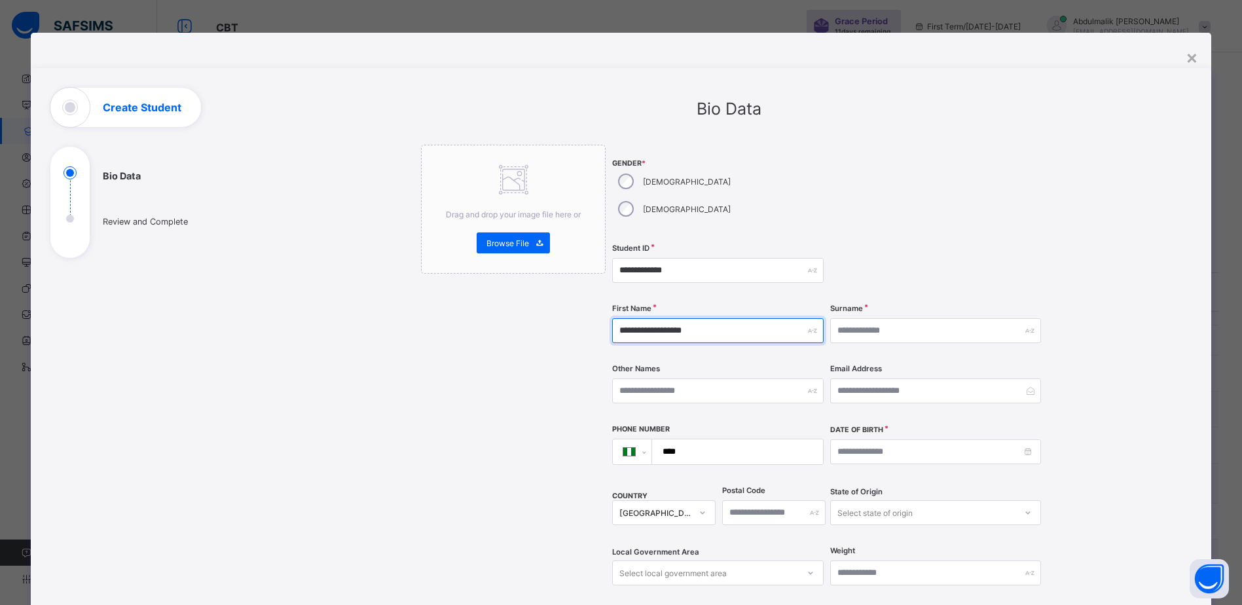
type input "**********"
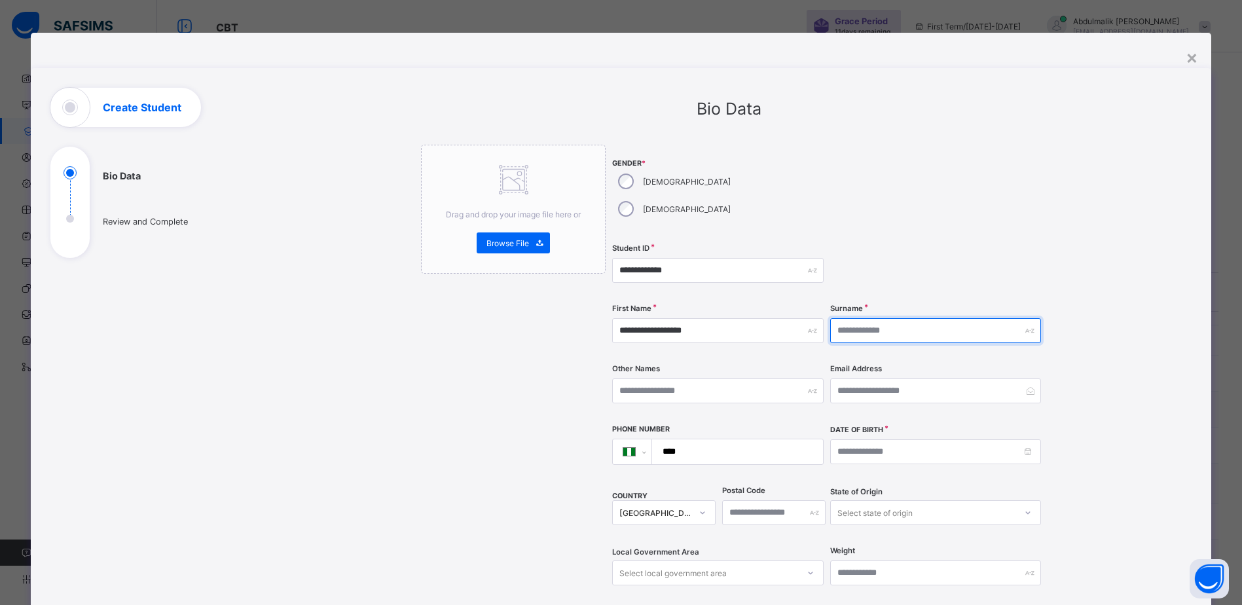
click at [874, 318] on input "text" at bounding box center [935, 330] width 211 height 25
paste input "*****"
type input "*****"
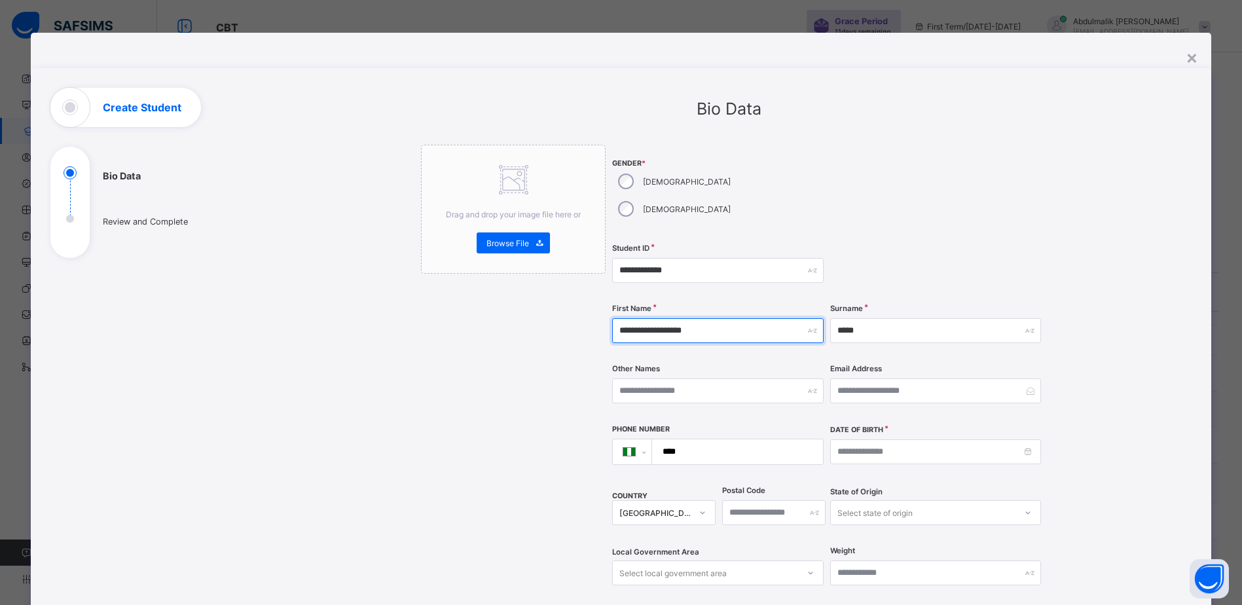
drag, startPoint x: 735, startPoint y: 303, endPoint x: 682, endPoint y: 304, distance: 53.1
click at [682, 318] on input "**********" at bounding box center [717, 330] width 211 height 25
type input "**********"
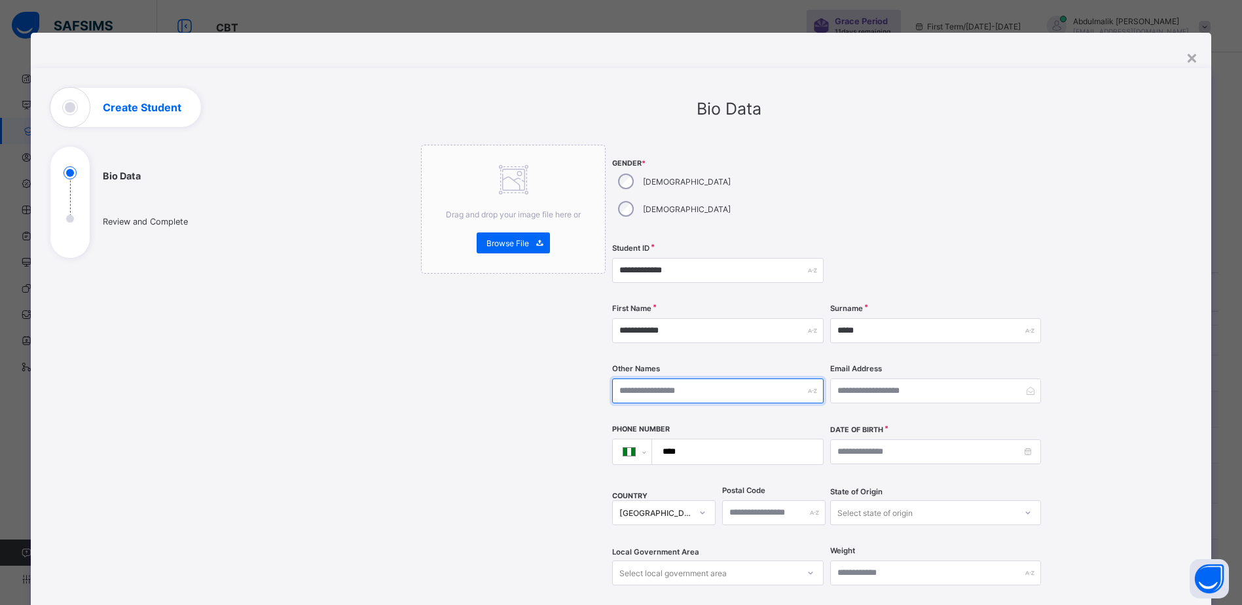
click at [680, 379] on input "text" at bounding box center [717, 391] width 211 height 25
paste input "*******"
type input "*******"
click at [538, 386] on div "Drag and drop your image file here or Browse File" at bounding box center [513, 519] width 185 height 748
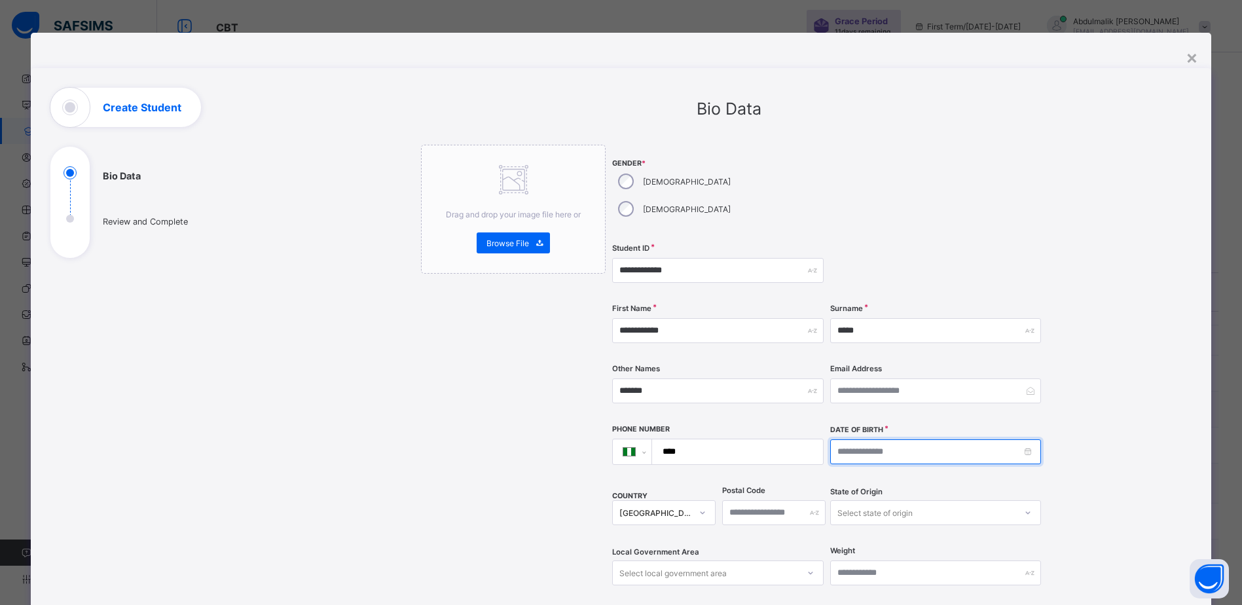
click at [916, 439] on input at bounding box center [935, 451] width 211 height 25
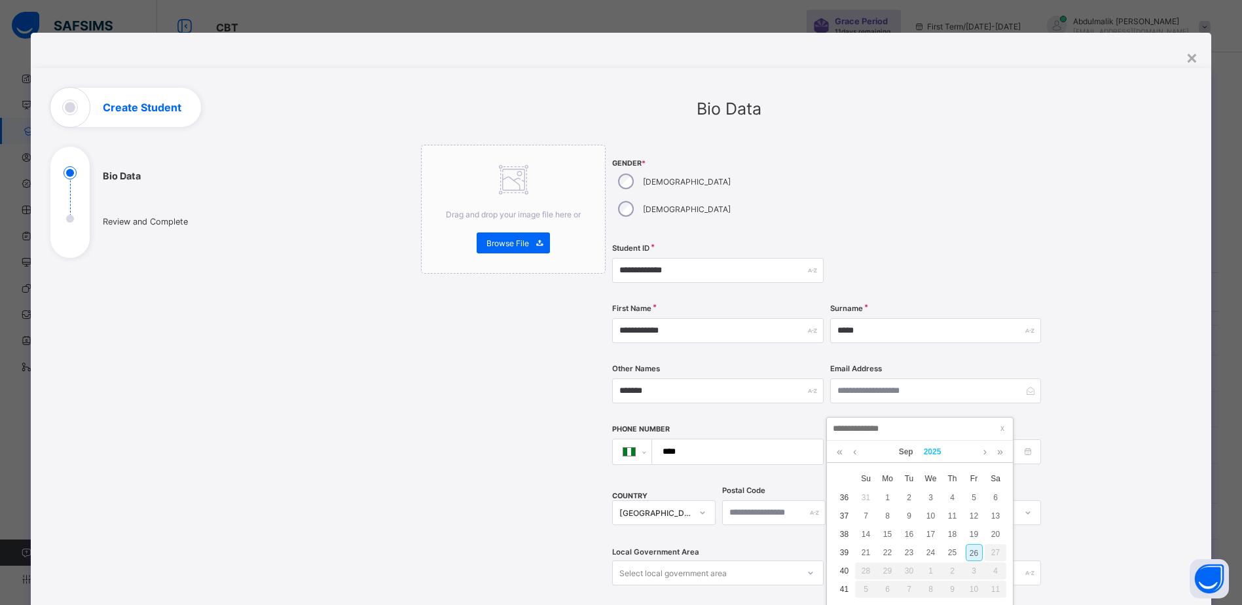
click at [930, 454] on link "2025" at bounding box center [933, 452] width 28 height 22
click at [928, 526] on link "2023" at bounding box center [920, 527] width 30 height 24
click at [938, 551] on div "20" at bounding box center [931, 552] width 17 height 17
type input "**********"
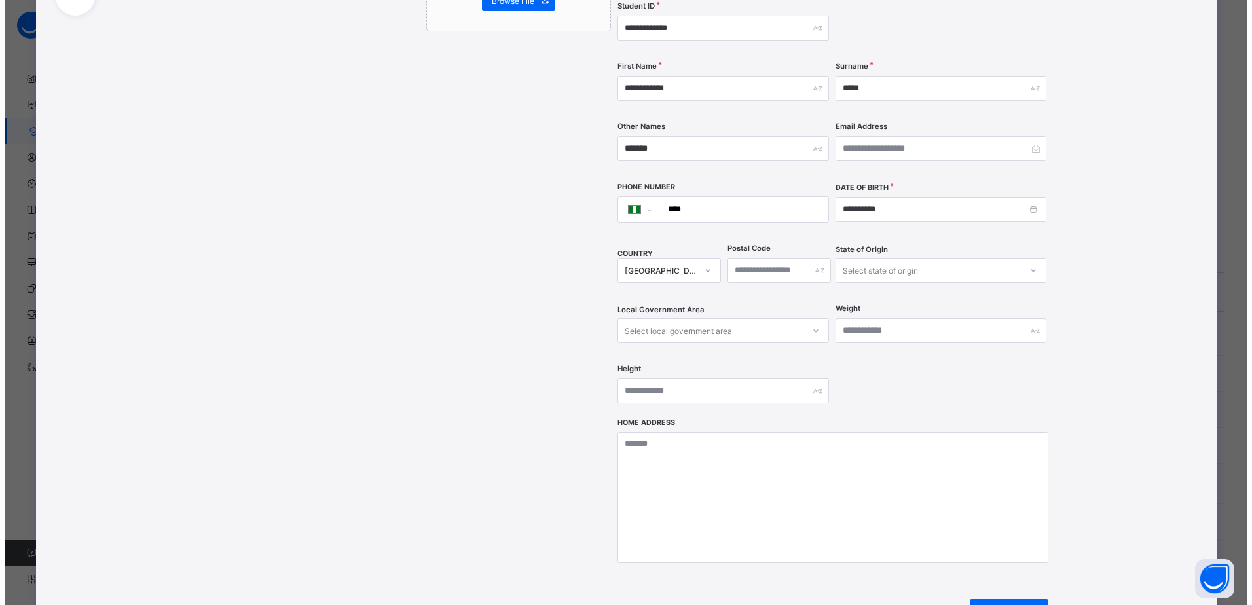
scroll to position [262, 0]
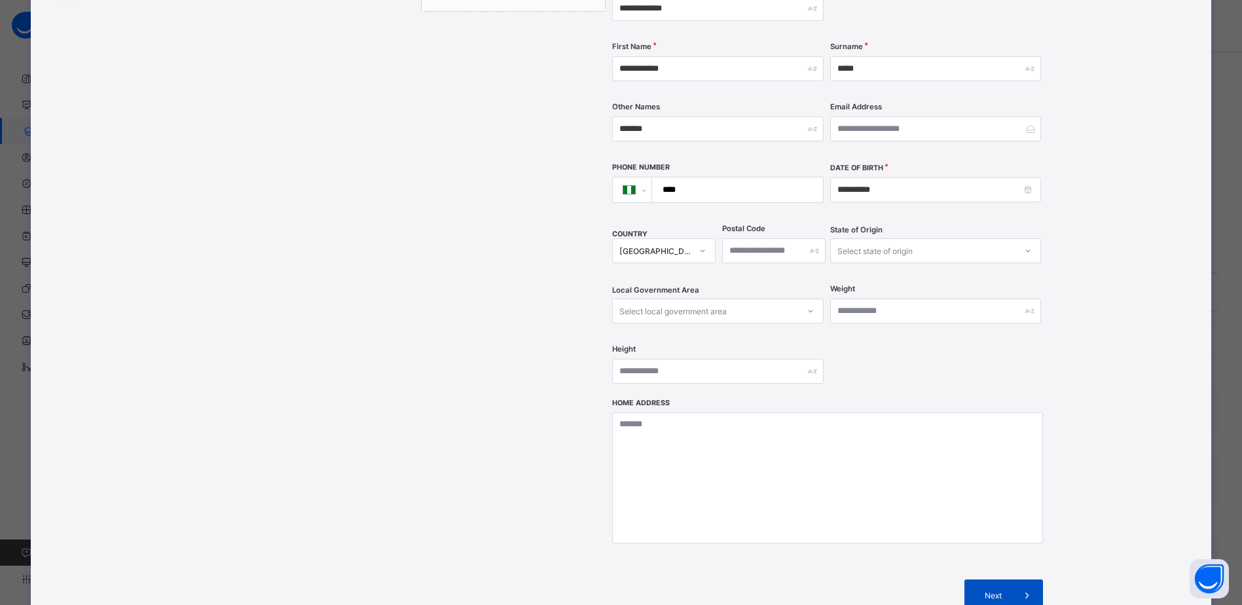
click at [1001, 591] on span "Next" at bounding box center [993, 596] width 37 height 10
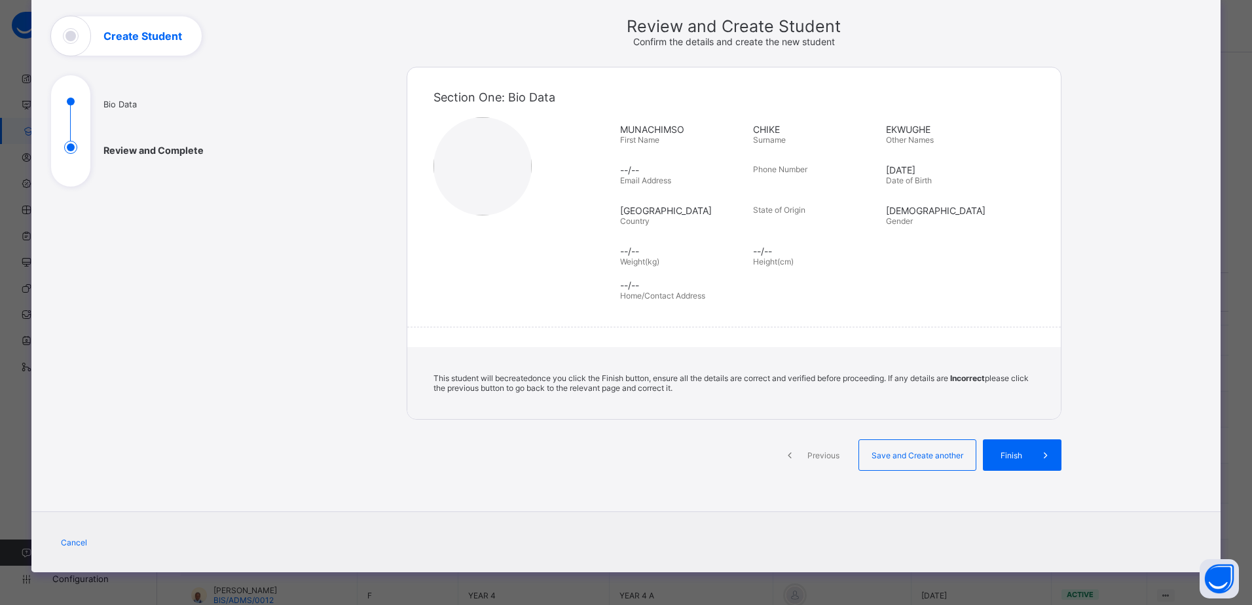
scroll to position [71, 0]
click at [1022, 455] on span "Finish" at bounding box center [1011, 456] width 37 height 10
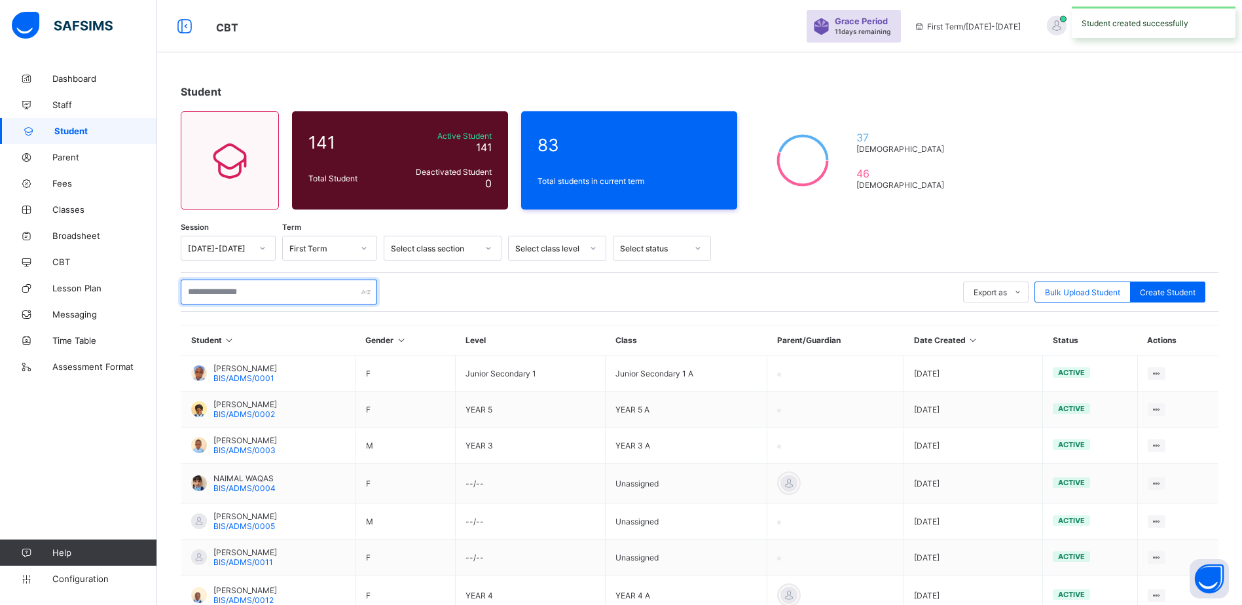
click at [333, 291] on input "text" at bounding box center [279, 292] width 196 height 25
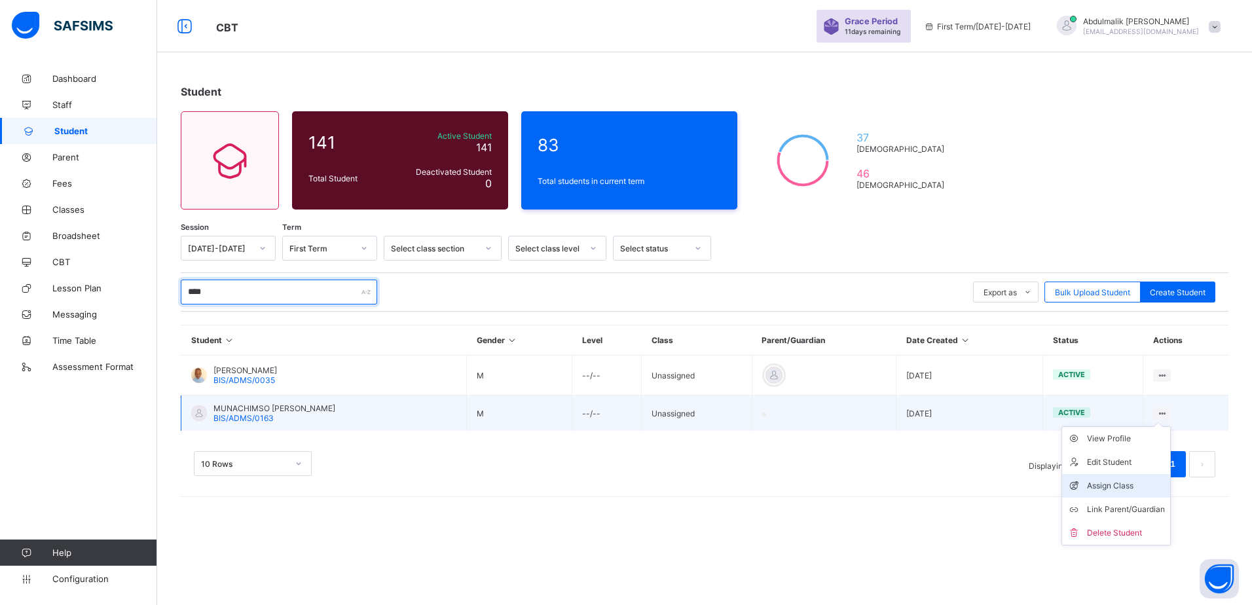
type input "****"
click at [1119, 486] on div "Assign Class" at bounding box center [1126, 485] width 78 height 13
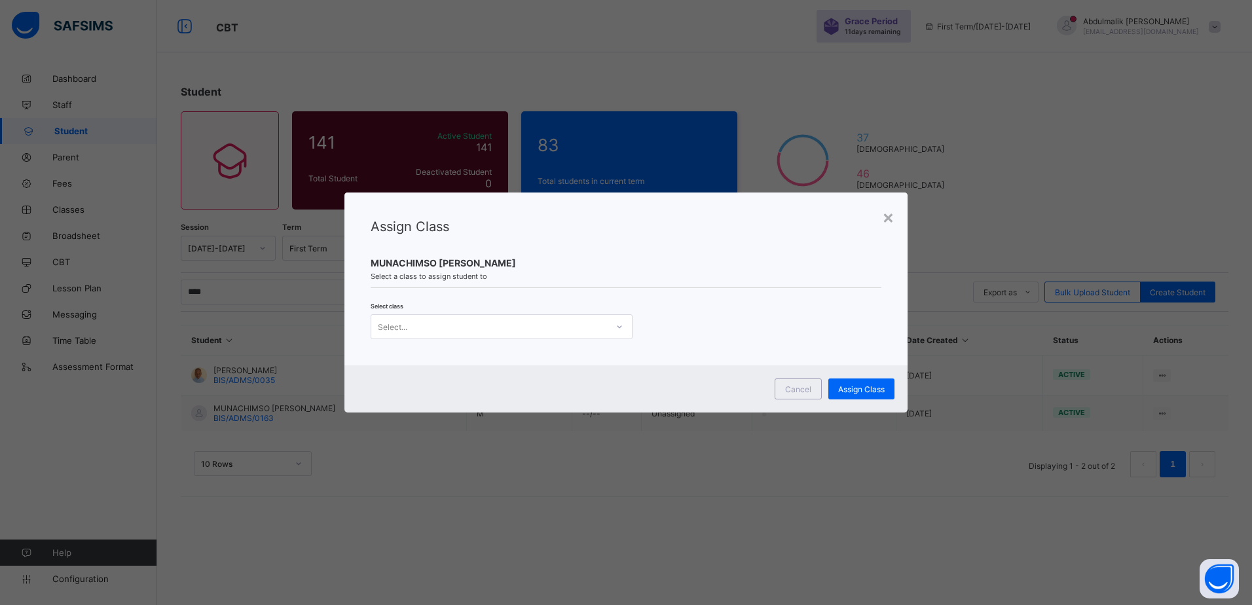
click at [441, 325] on div "Select..." at bounding box center [489, 327] width 236 height 18
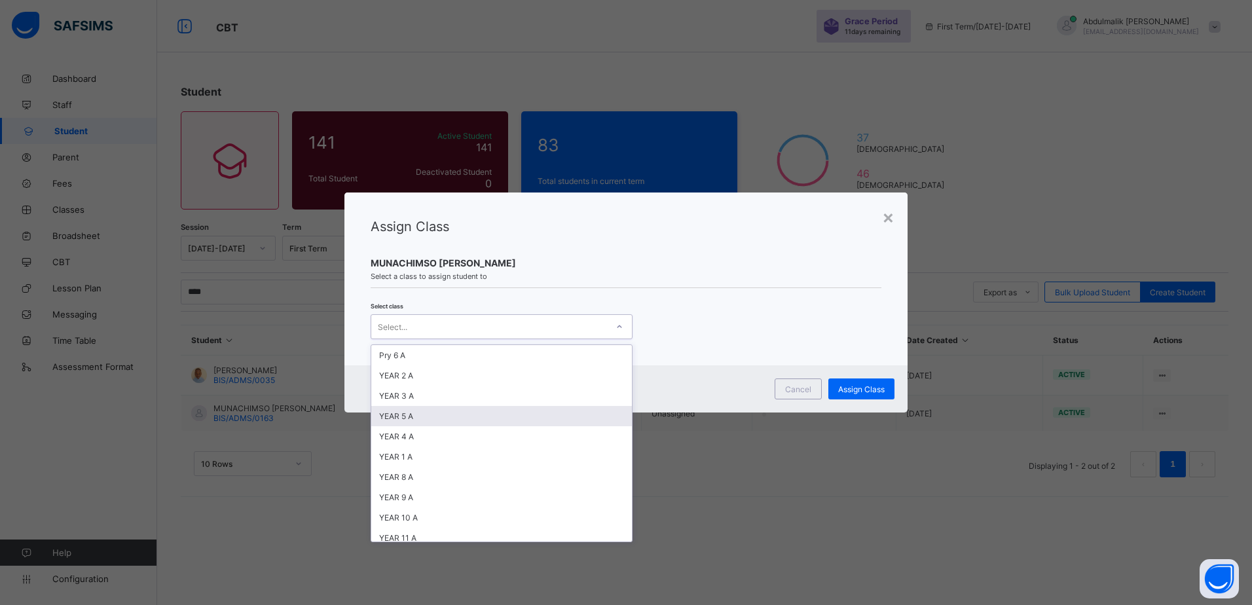
click at [427, 421] on div "YEAR 5 A" at bounding box center [501, 416] width 261 height 20
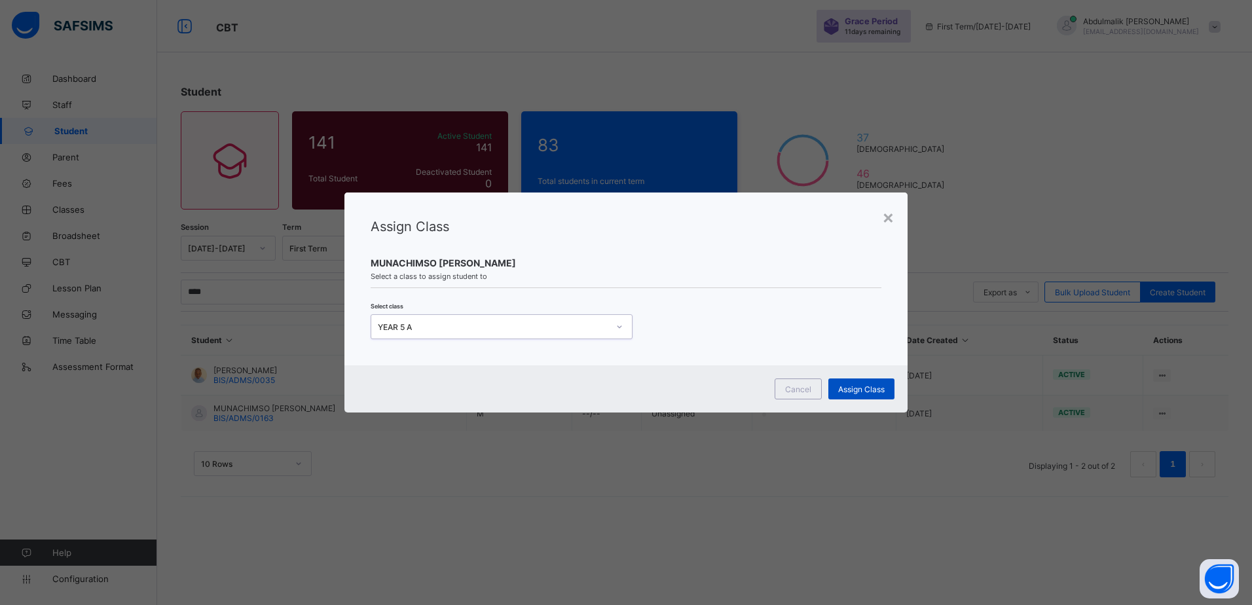
click at [865, 386] on span "Assign Class" at bounding box center [861, 389] width 46 height 10
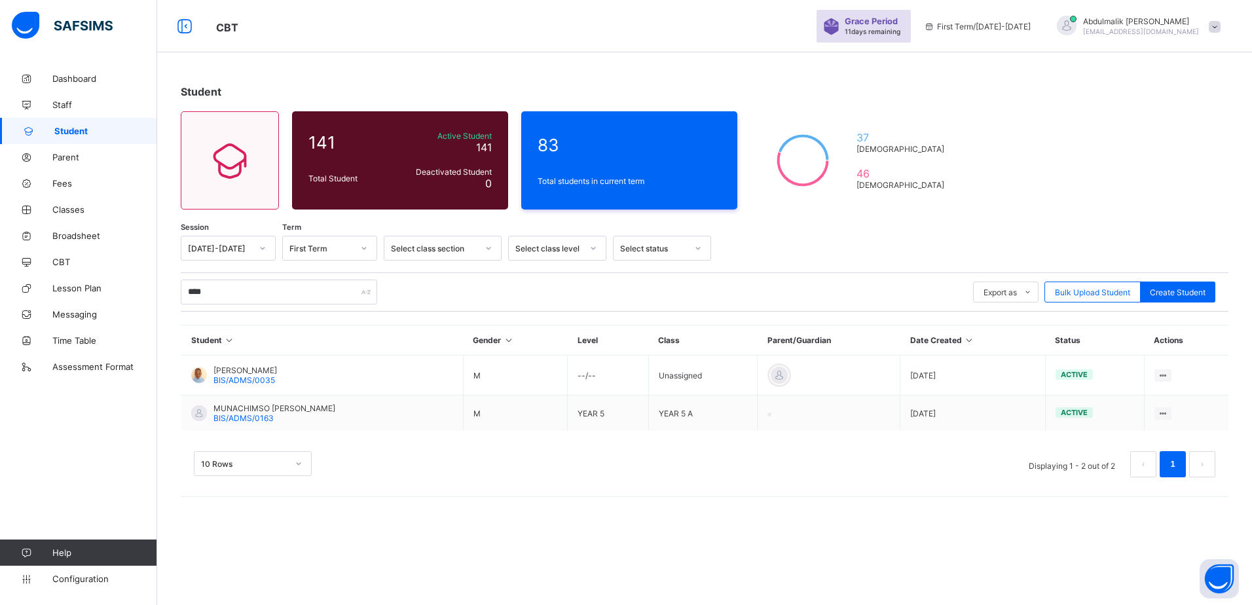
click at [566, 74] on div "Student 141 Total Student Active Student 141 Deactivated Student 0 83 Total stu…" at bounding box center [704, 287] width 1095 height 445
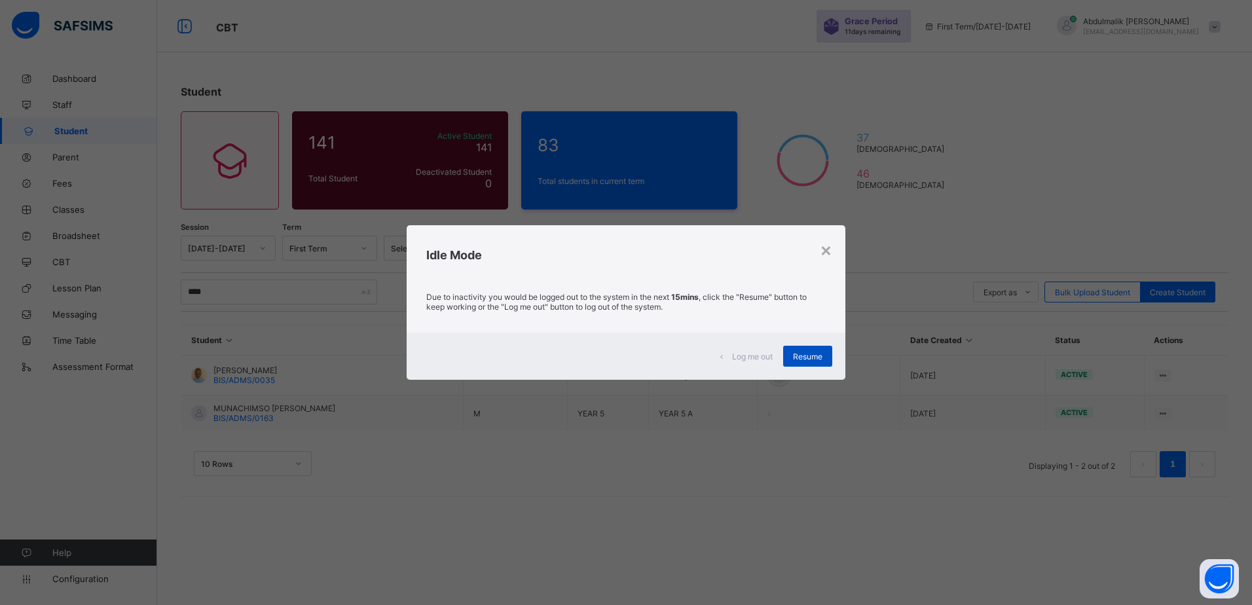
click at [810, 355] on span "Resume" at bounding box center [807, 357] width 29 height 10
click at [806, 355] on span "Resume" at bounding box center [807, 357] width 29 height 10
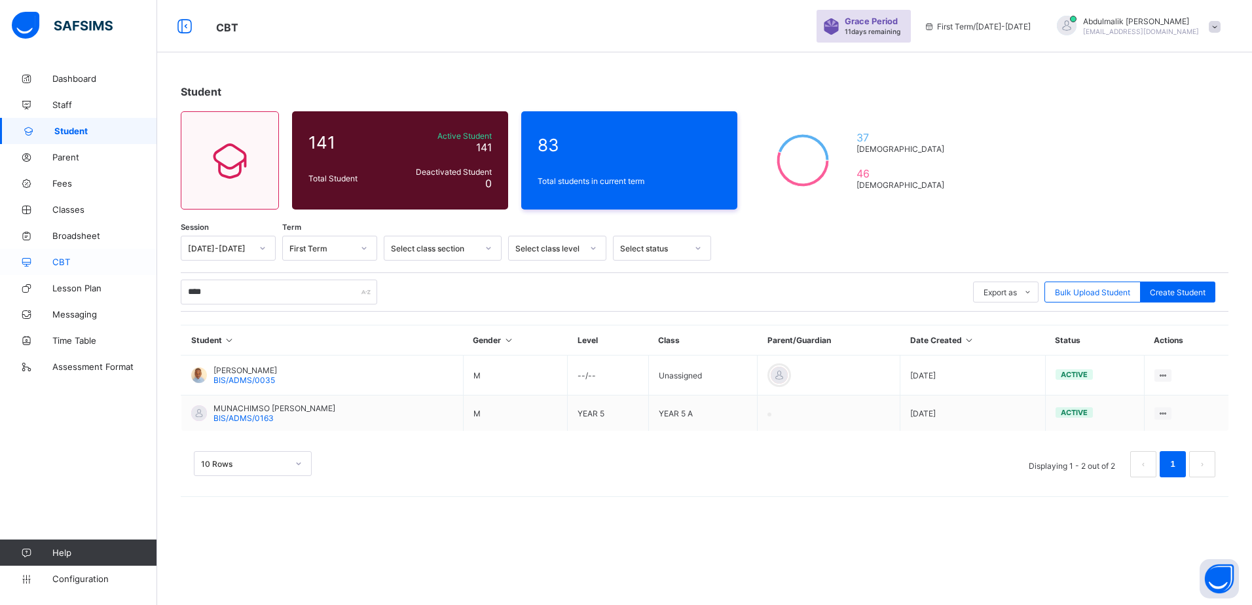
click at [64, 260] on span "CBT" at bounding box center [104, 262] width 105 height 10
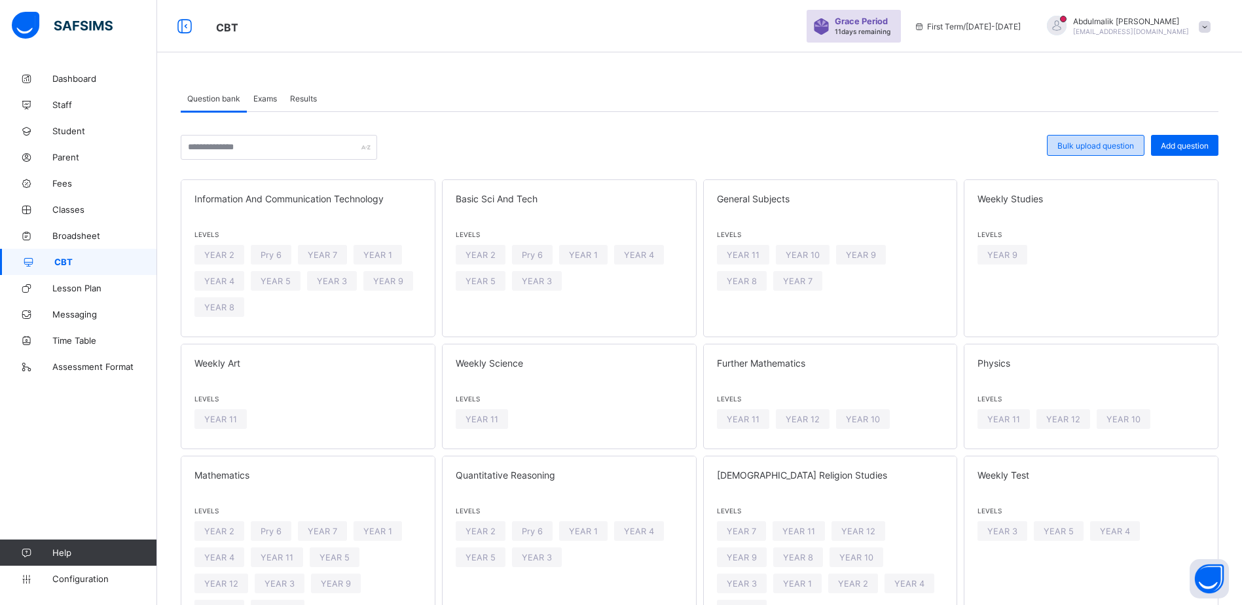
click at [1108, 139] on div "Bulk upload question" at bounding box center [1096, 145] width 98 height 21
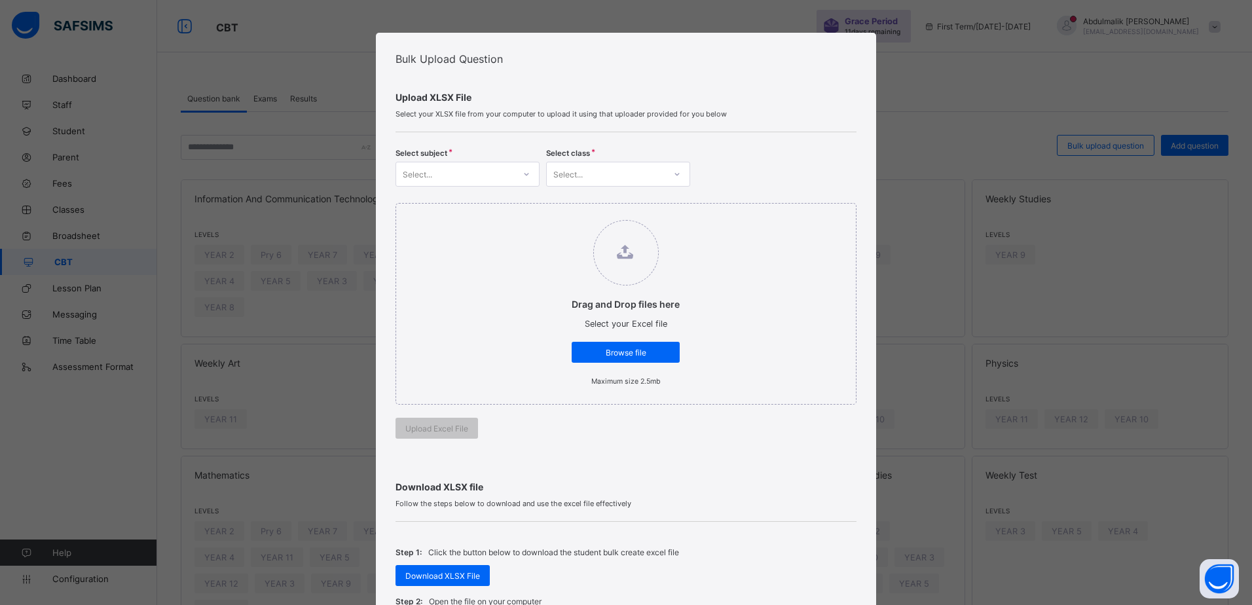
click at [515, 181] on div at bounding box center [526, 174] width 22 height 21
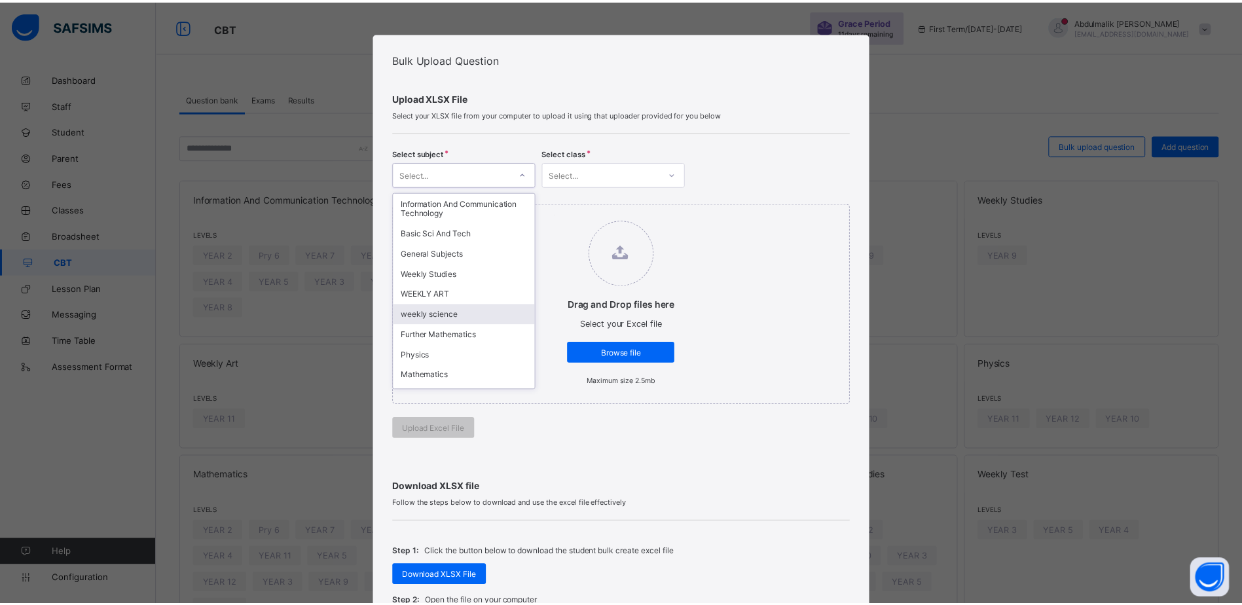
scroll to position [57, 0]
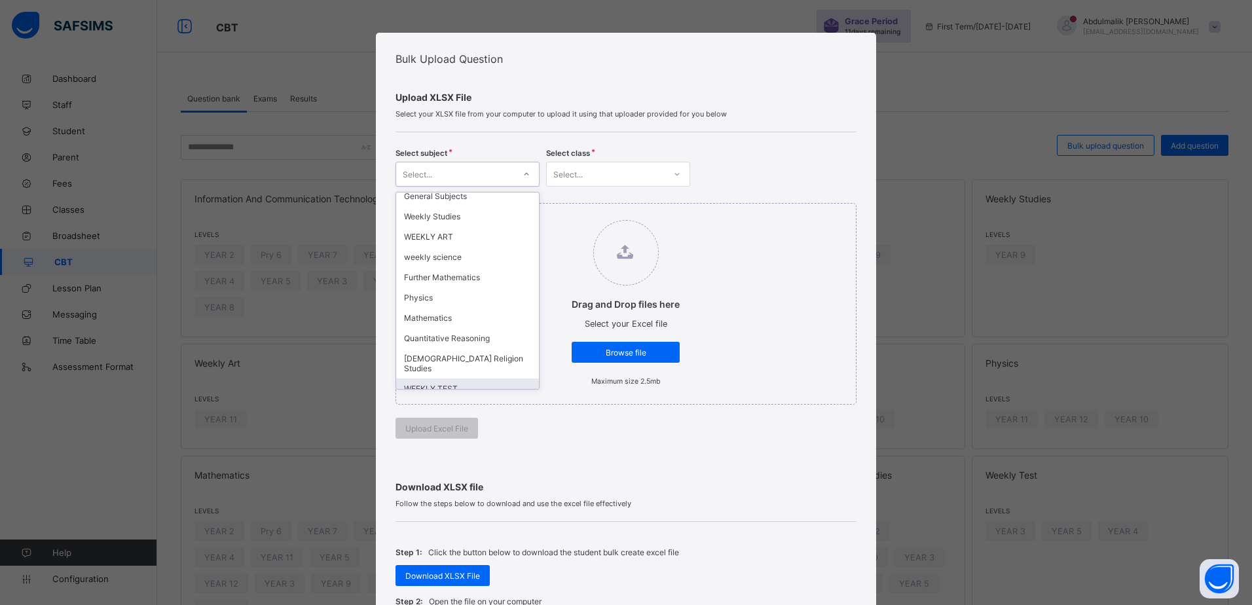
click at [467, 379] on div "WEEKLY TEST" at bounding box center [467, 389] width 143 height 20
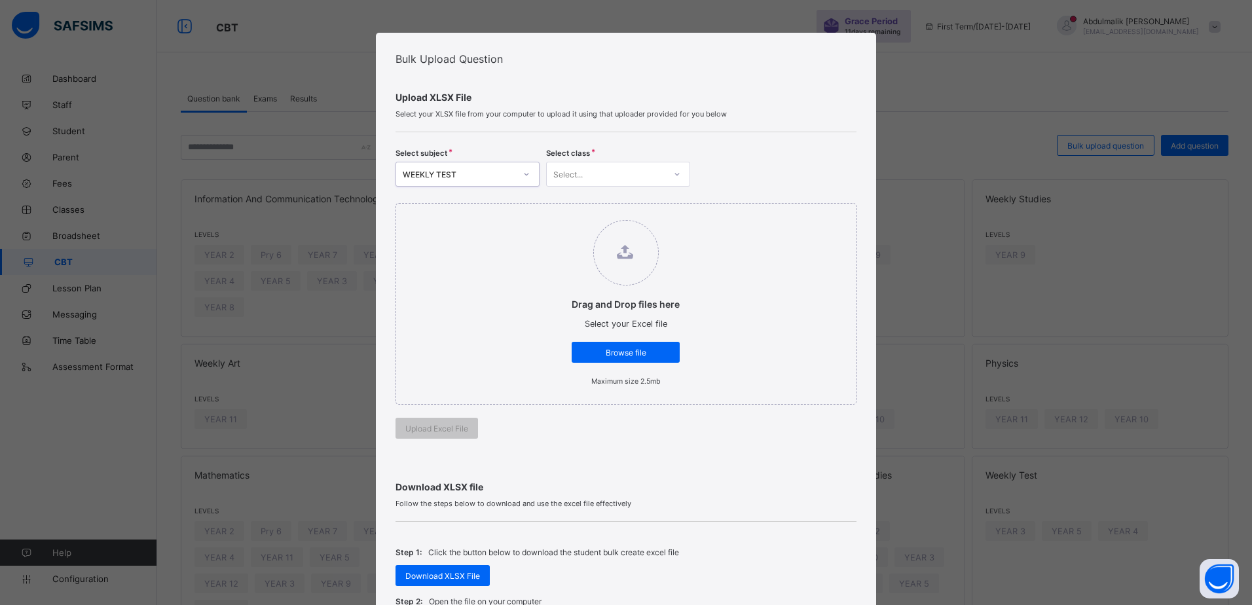
click at [652, 176] on div "Select..." at bounding box center [606, 174] width 118 height 18
click at [578, 241] on div "YEAR 4" at bounding box center [618, 243] width 143 height 20
click at [620, 348] on span "Browse file" at bounding box center [626, 353] width 88 height 10
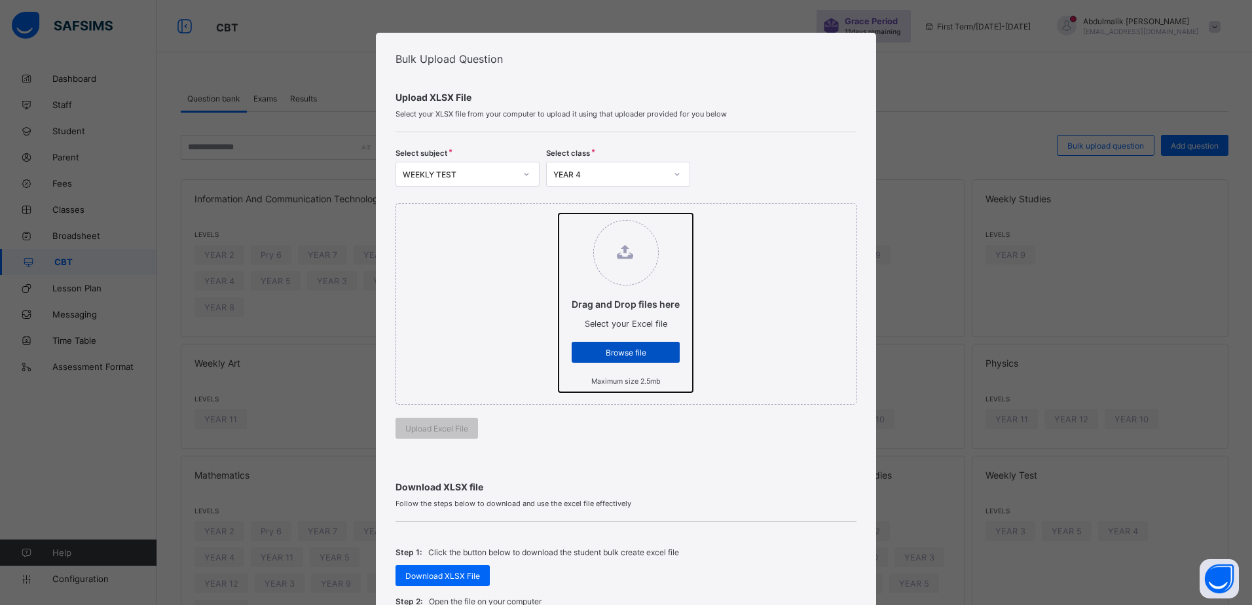
click at [559, 214] on input "Drag and Drop files here Select your Excel file Browse file Maximum size 2.5mb" at bounding box center [559, 214] width 0 height 0
type input "**********"
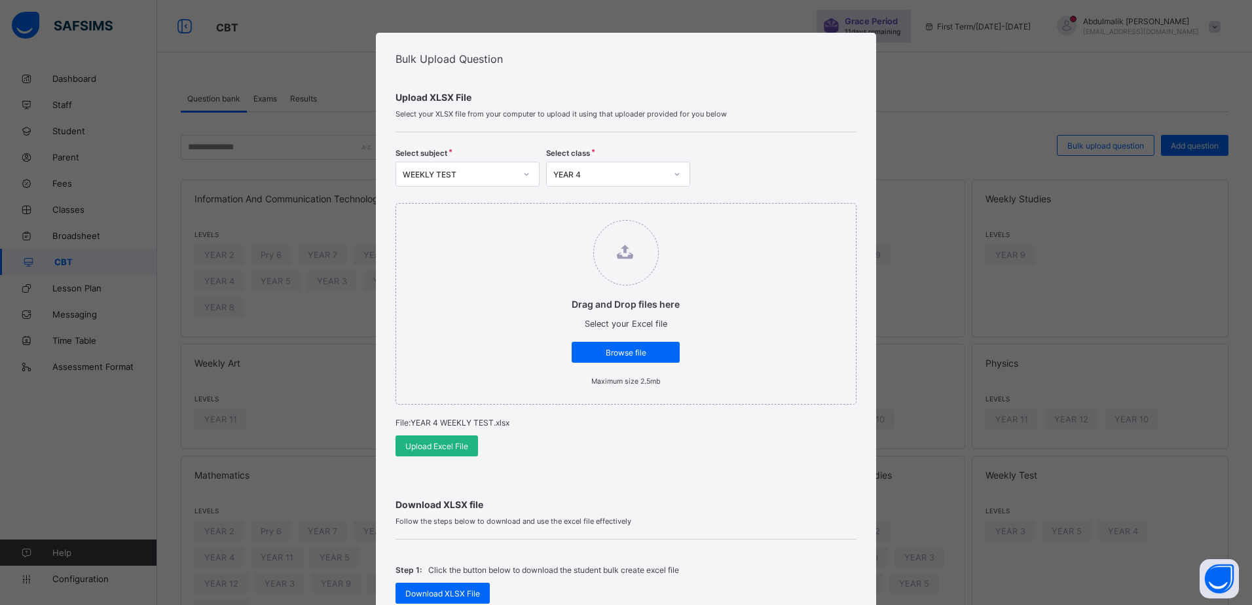
click at [420, 441] on span "Upload Excel File" at bounding box center [436, 446] width 63 height 10
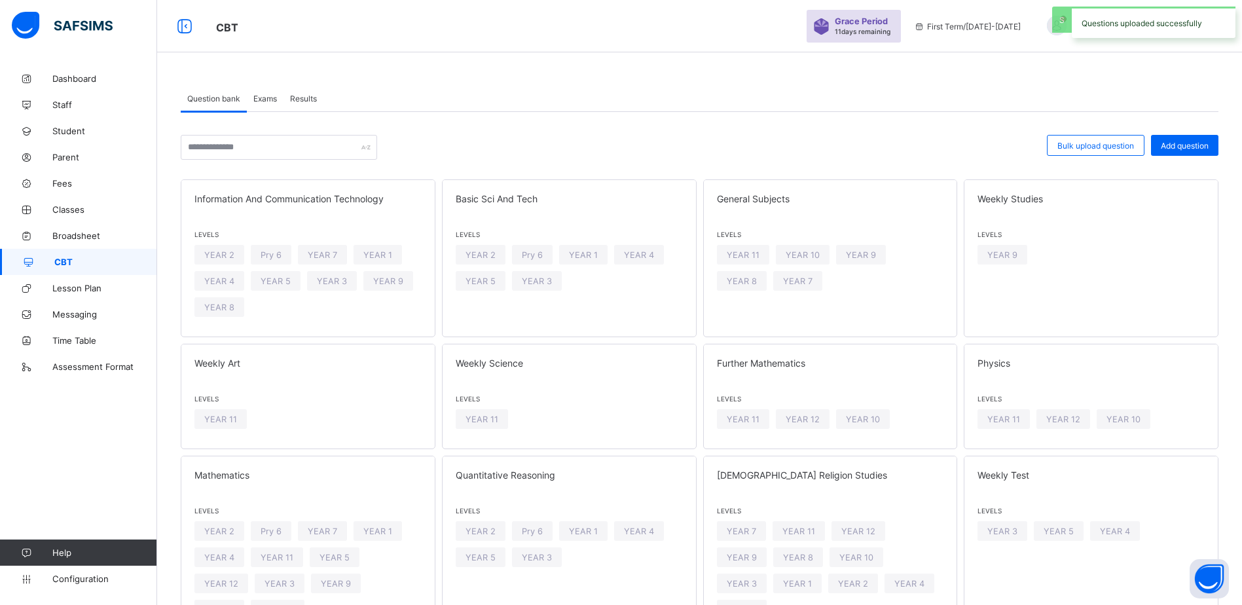
click at [308, 102] on span "Results" at bounding box center [303, 99] width 27 height 10
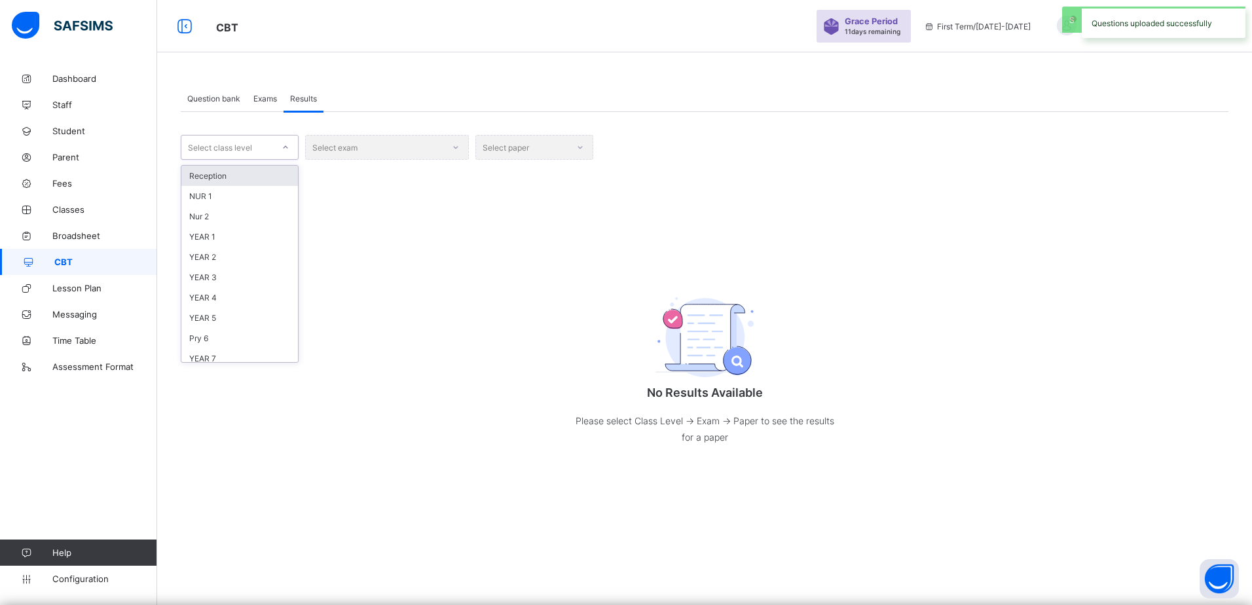
click at [276, 151] on div at bounding box center [285, 147] width 22 height 21
click at [237, 293] on div "YEAR 4" at bounding box center [239, 298] width 117 height 20
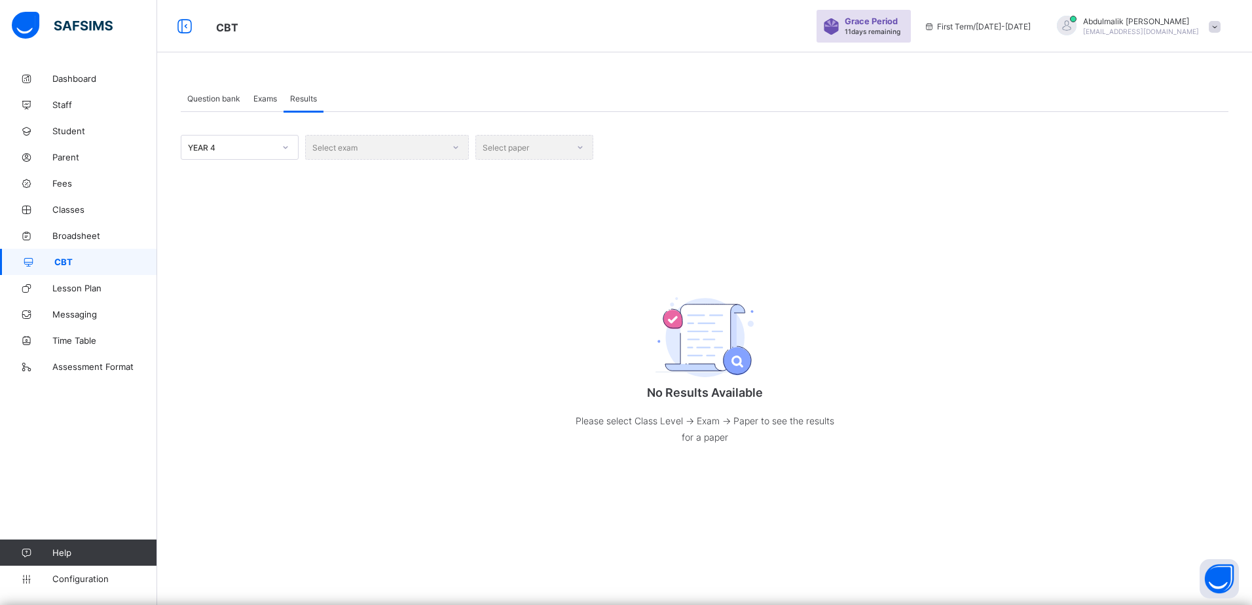
click at [267, 95] on span "Exams" at bounding box center [265, 99] width 24 height 10
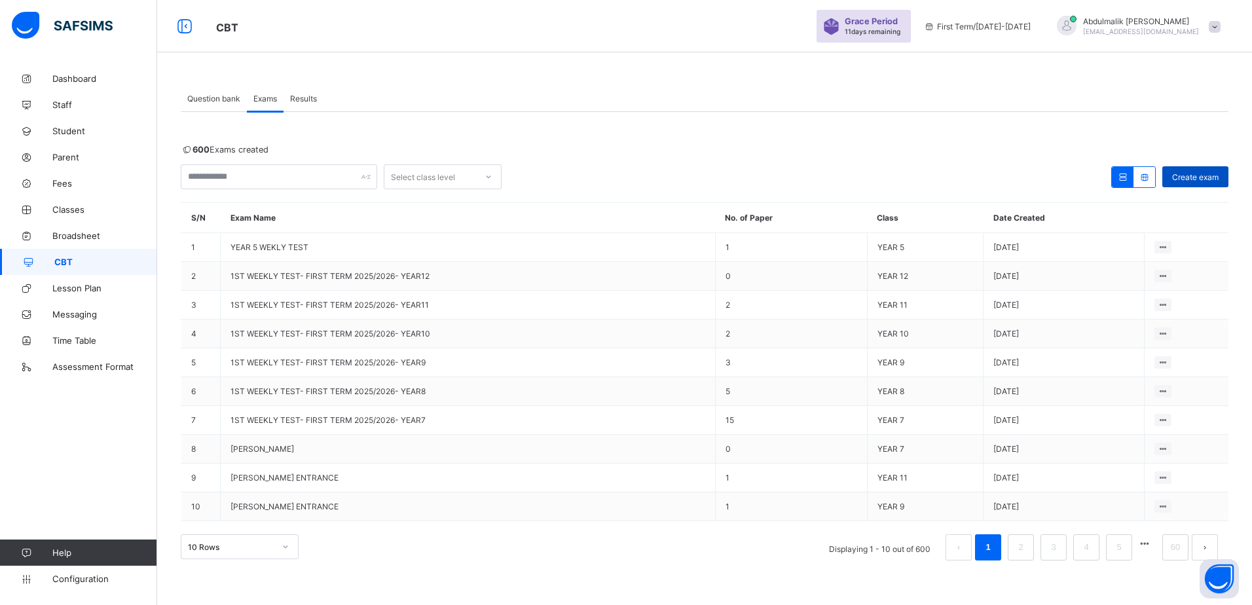
click at [1201, 175] on span "Create exam" at bounding box center [1195, 177] width 46 height 10
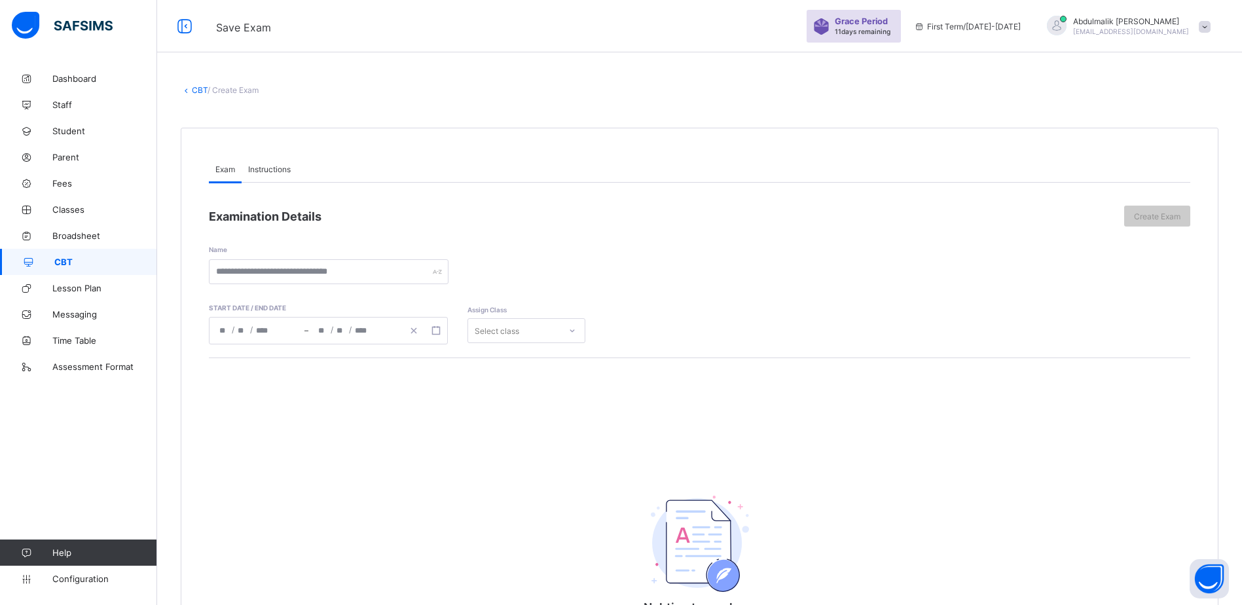
click at [275, 172] on span "Instructions" at bounding box center [269, 169] width 43 height 10
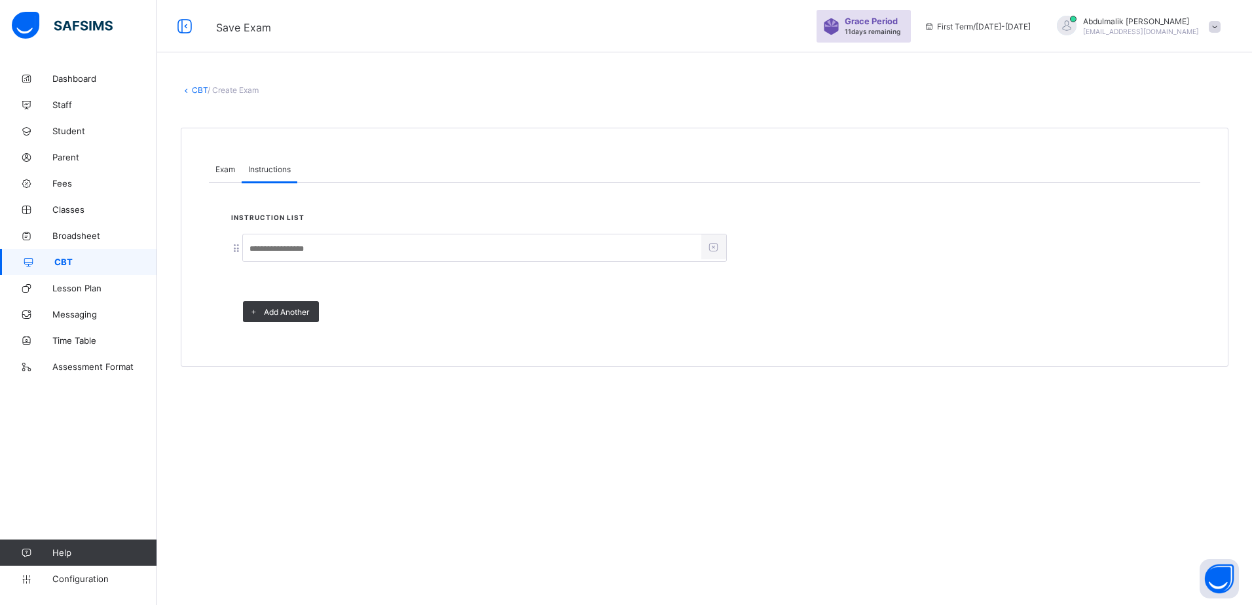
click at [280, 248] on input at bounding box center [472, 248] width 458 height 25
type input "*"
type input "*****"
click at [221, 172] on span "Exam" at bounding box center [225, 169] width 20 height 10
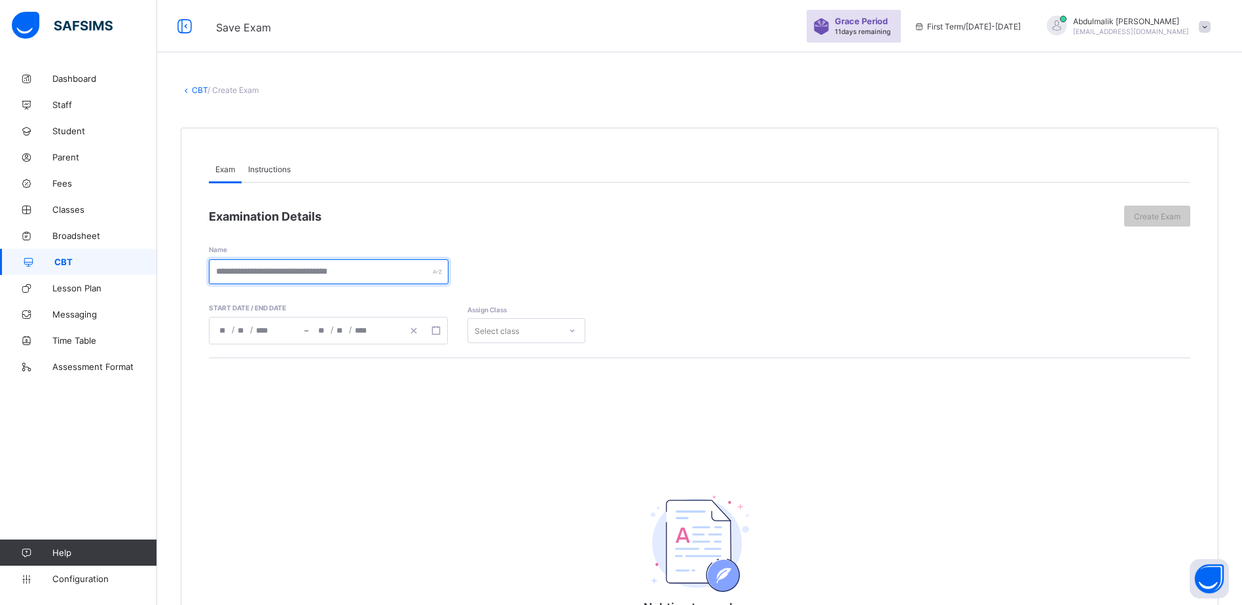
click at [272, 265] on input "text" at bounding box center [329, 271] width 240 height 25
type input "**********"
click at [281, 332] on div "/ /" at bounding box center [257, 331] width 95 height 26
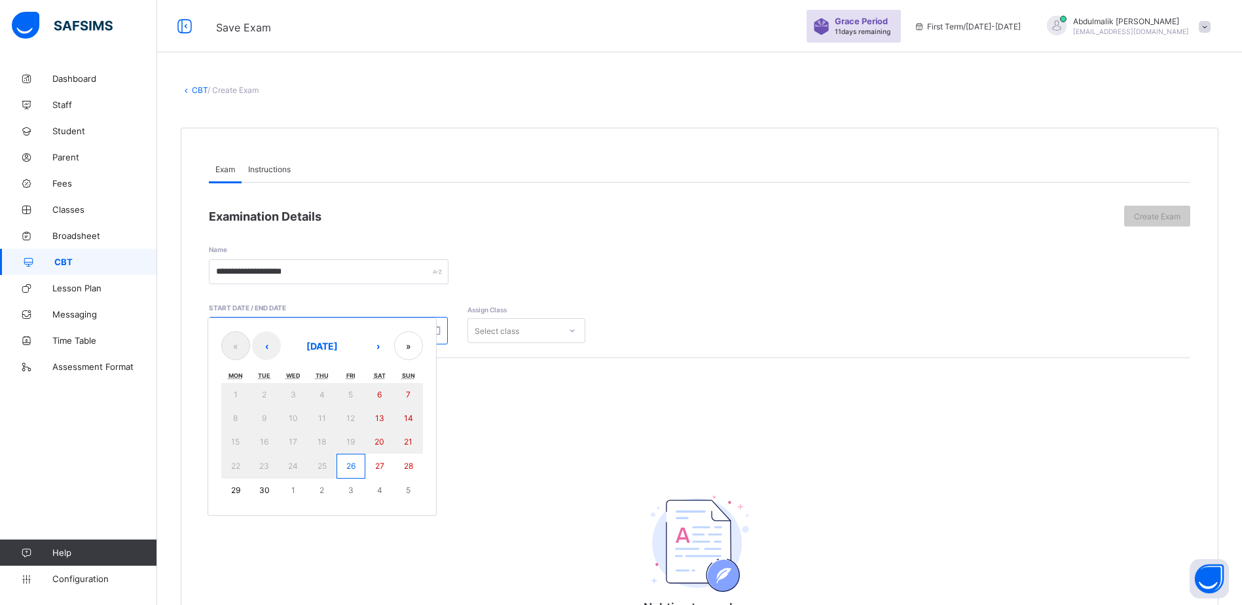
click at [343, 462] on button "26" at bounding box center [351, 466] width 29 height 25
type input "**********"
type input "*"
type input "**"
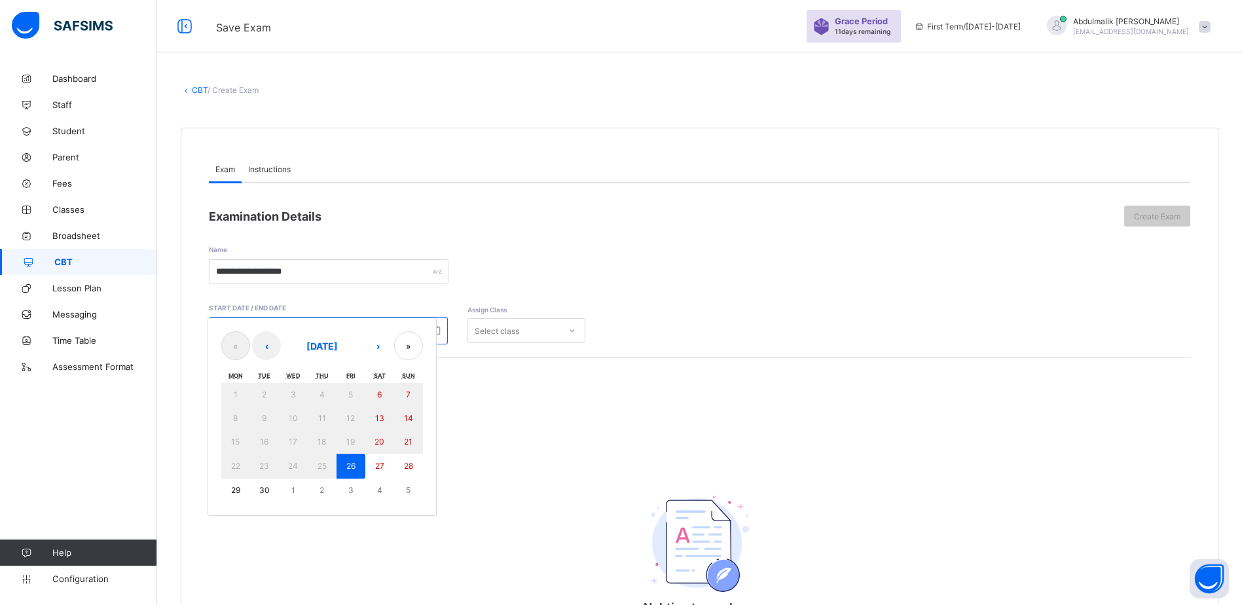
type input "****"
type input "**********"
type input "*"
type input "**"
type input "****"
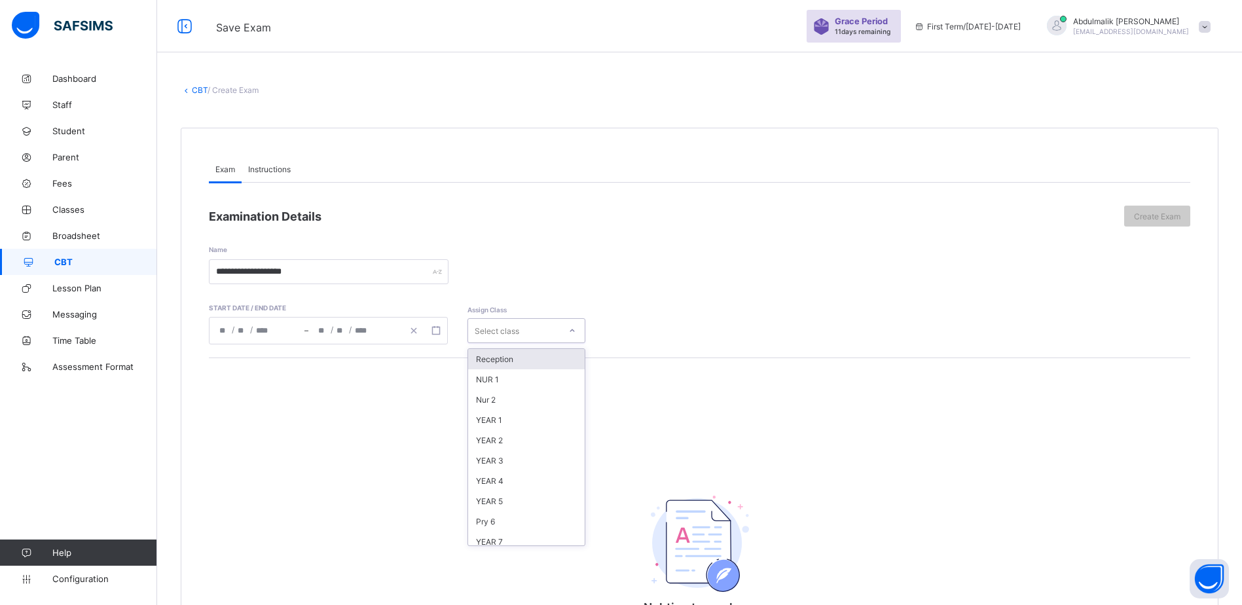
click at [508, 333] on div "Select class" at bounding box center [497, 330] width 45 height 25
click at [505, 485] on div "YEAR 4" at bounding box center [526, 481] width 117 height 20
click at [1173, 212] on span "Create Exam" at bounding box center [1157, 217] width 46 height 10
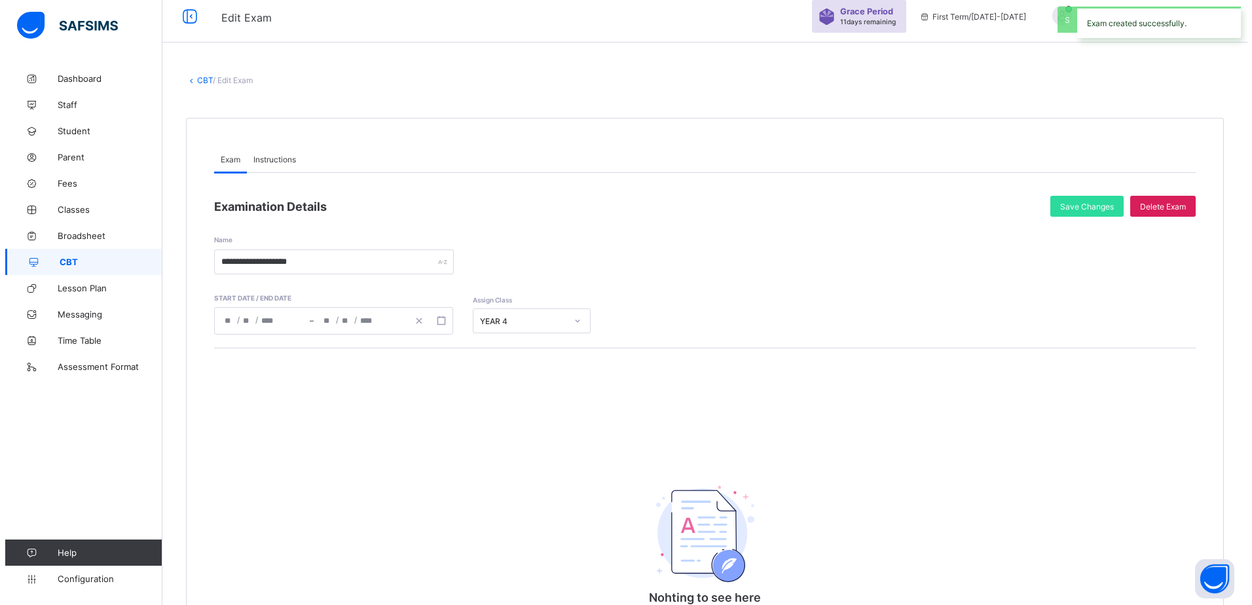
scroll to position [171, 0]
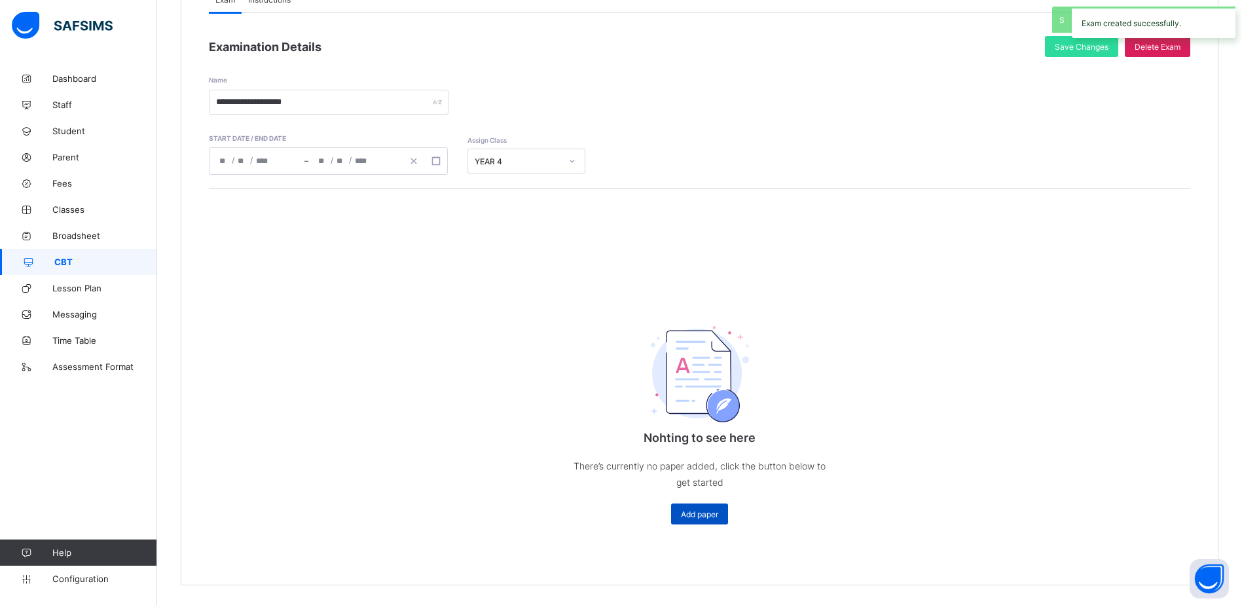
click at [713, 518] on span "Add paper" at bounding box center [699, 515] width 37 height 10
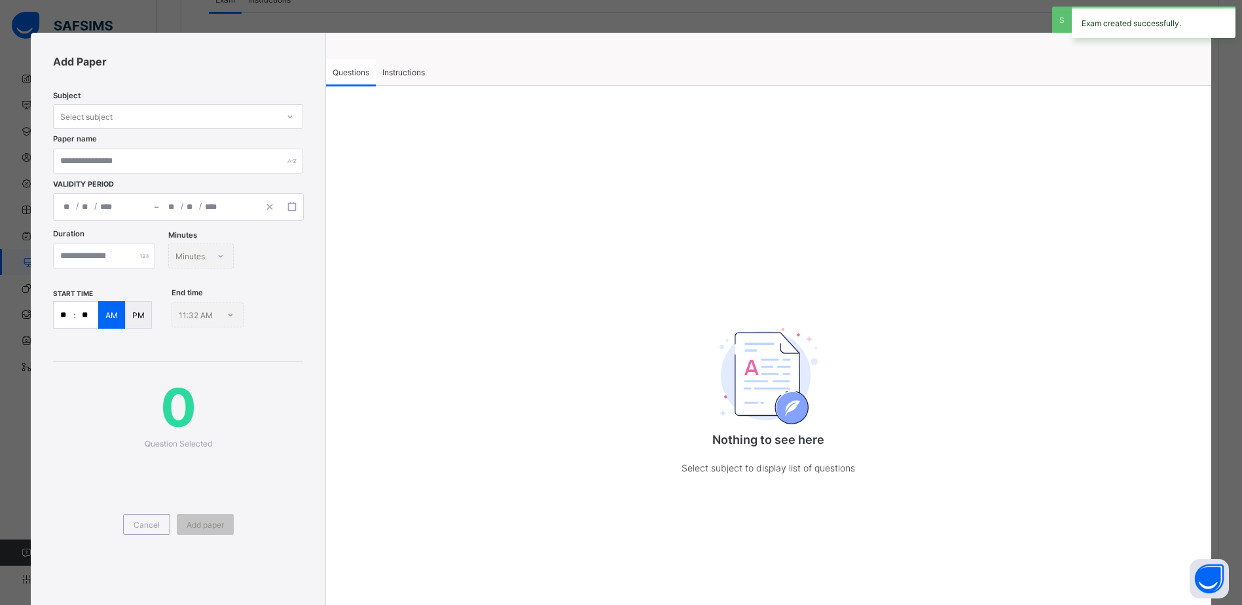
click at [206, 113] on div "Select subject" at bounding box center [166, 116] width 224 height 18
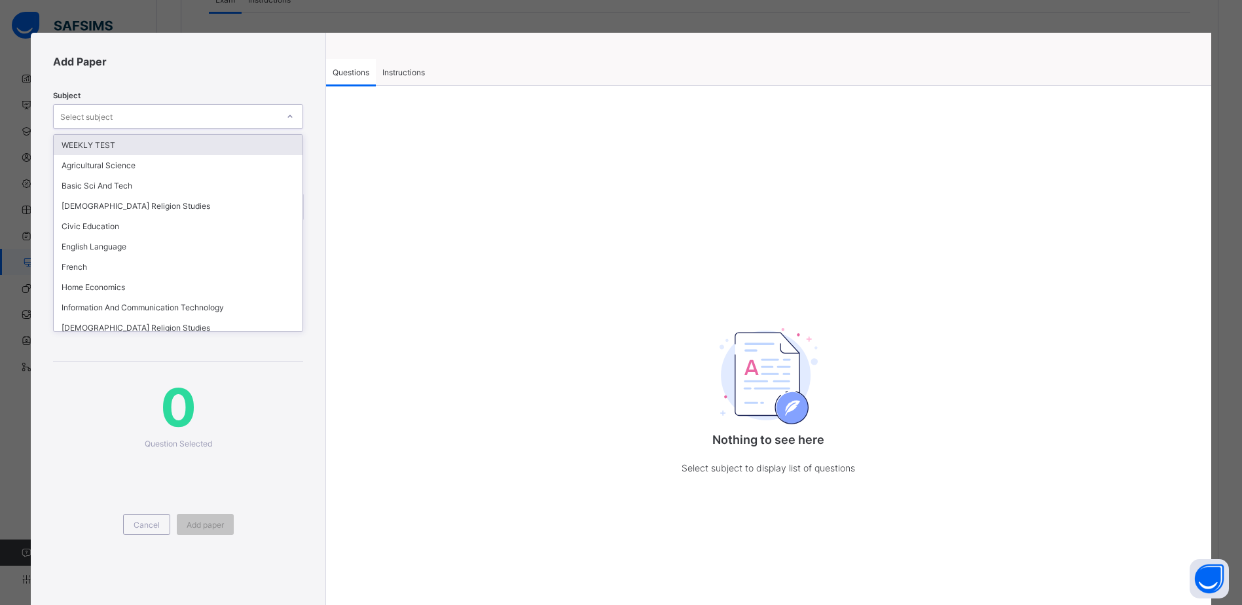
click at [151, 149] on div "WEEKLY TEST" at bounding box center [178, 145] width 249 height 20
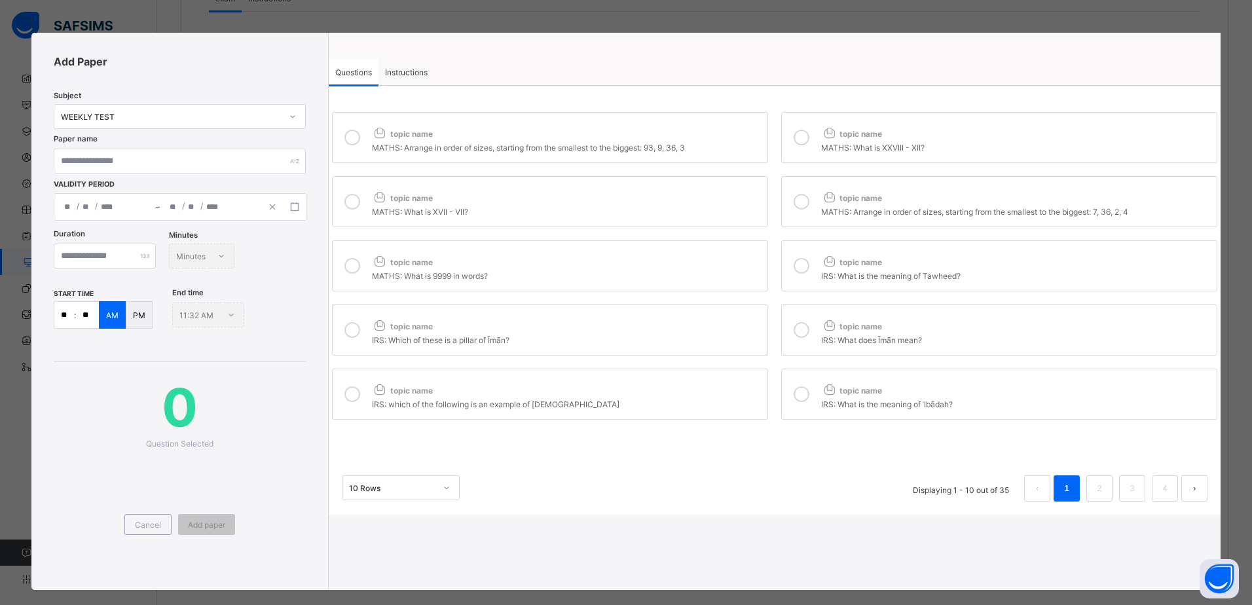
click at [462, 145] on div "MATHS: Arrange in order of sizes, starting from the smallest to the biggest: 93…" at bounding box center [566, 145] width 389 height 13
click at [921, 131] on div "topic name" at bounding box center [1015, 130] width 389 height 17
click at [709, 198] on div "topic name" at bounding box center [566, 195] width 389 height 17
click at [839, 200] on span "topic name" at bounding box center [851, 198] width 61 height 10
click at [743, 253] on div "topic name" at bounding box center [566, 259] width 389 height 17
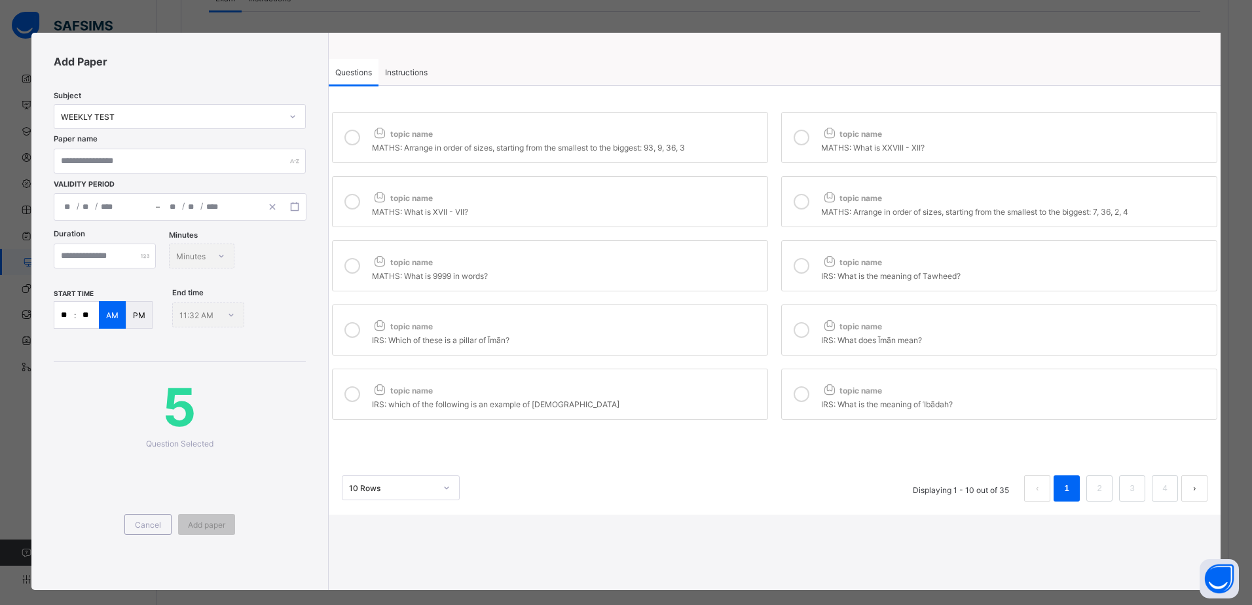
click at [821, 260] on icon at bounding box center [829, 261] width 16 height 14
click at [717, 324] on div "topic name" at bounding box center [566, 323] width 389 height 17
click at [859, 329] on span "topic name" at bounding box center [851, 327] width 61 height 10
click at [715, 392] on div "topic name" at bounding box center [566, 387] width 389 height 17
click at [844, 398] on div "IRS: What is the meaning of ʿIbādah?" at bounding box center [1015, 402] width 389 height 13
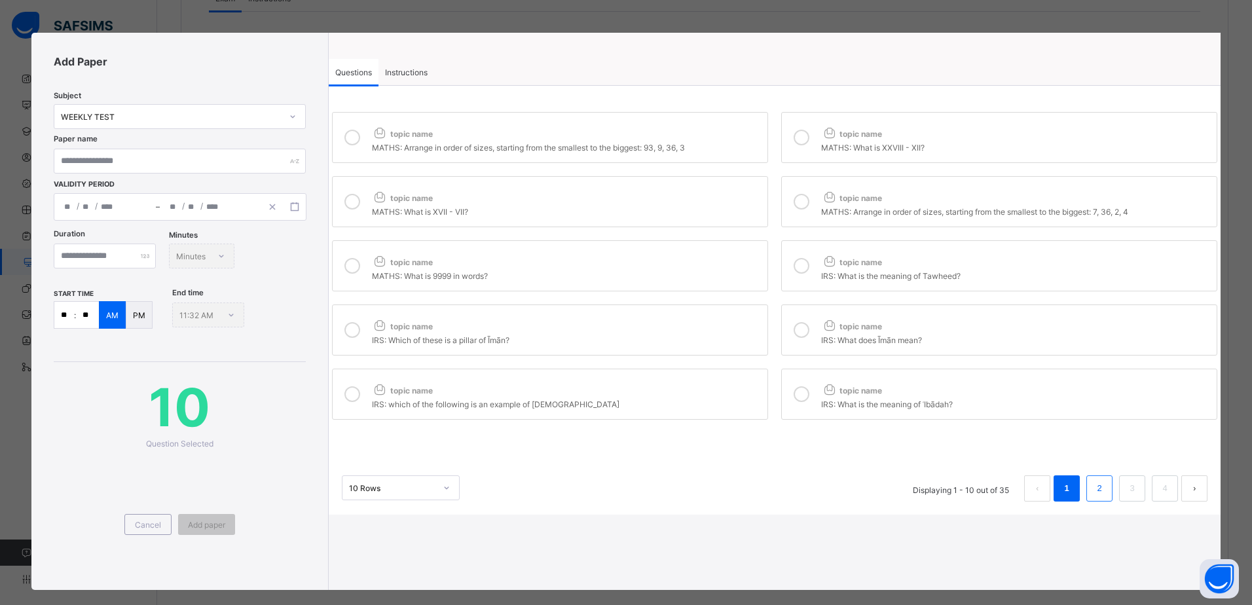
click at [1099, 493] on link "2" at bounding box center [1100, 488] width 12 height 17
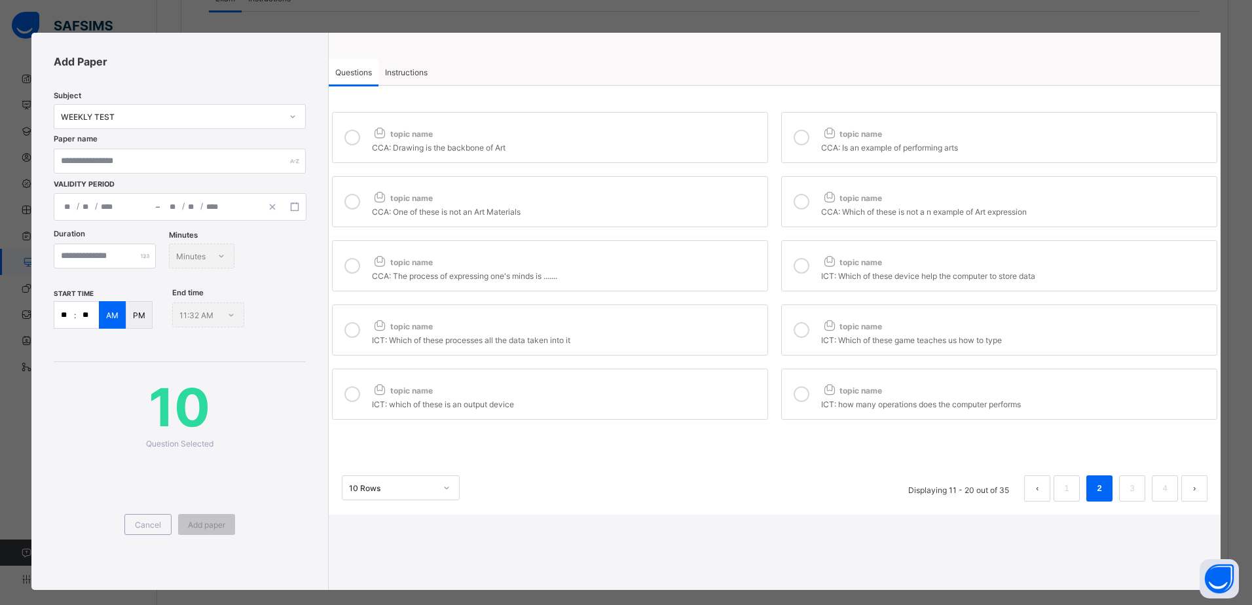
click at [470, 136] on div "topic name" at bounding box center [566, 130] width 389 height 17
click at [861, 145] on div "CCA: Is an example of performing arts" at bounding box center [1015, 145] width 389 height 13
click at [585, 210] on div "CCA: One of these is not an Art Materials" at bounding box center [566, 210] width 389 height 13
click at [795, 191] on div at bounding box center [802, 202] width 26 height 30
click at [745, 267] on div "topic name" at bounding box center [566, 259] width 389 height 17
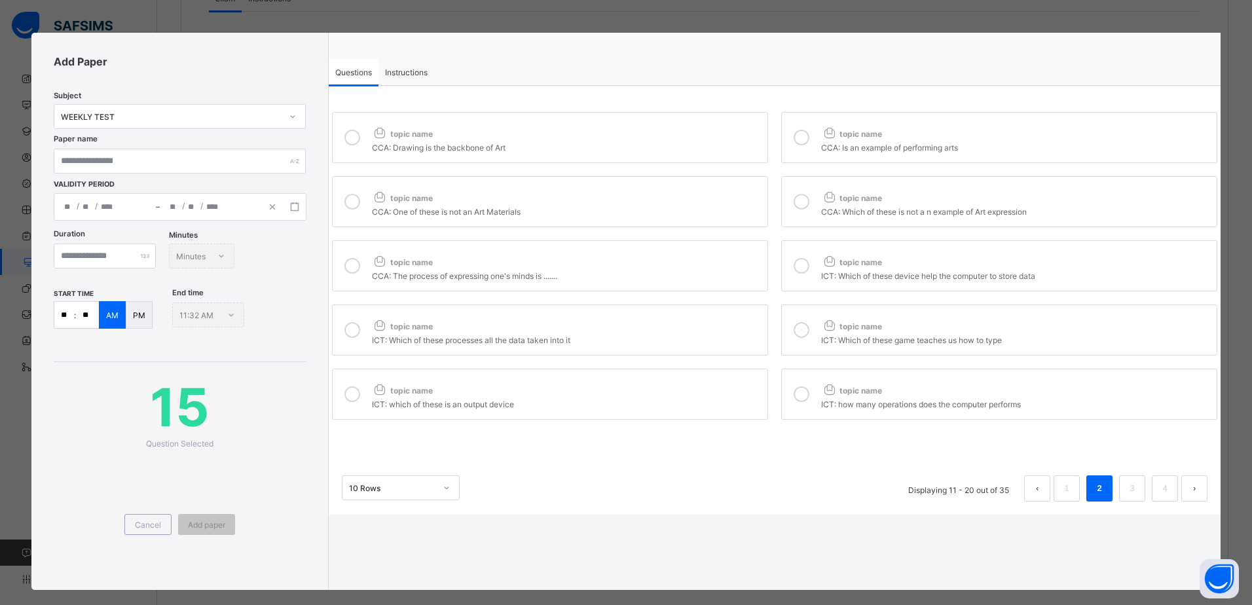
click at [811, 263] on label "topic name ICT: Which of these device help the computer to store data" at bounding box center [999, 265] width 436 height 51
click at [684, 335] on div "ICT: Which of these processes all the data taken into it" at bounding box center [566, 338] width 389 height 13
click at [800, 335] on icon at bounding box center [802, 330] width 16 height 16
click at [735, 386] on div "topic name" at bounding box center [566, 387] width 389 height 17
click at [821, 388] on div "topic name" at bounding box center [1015, 387] width 389 height 17
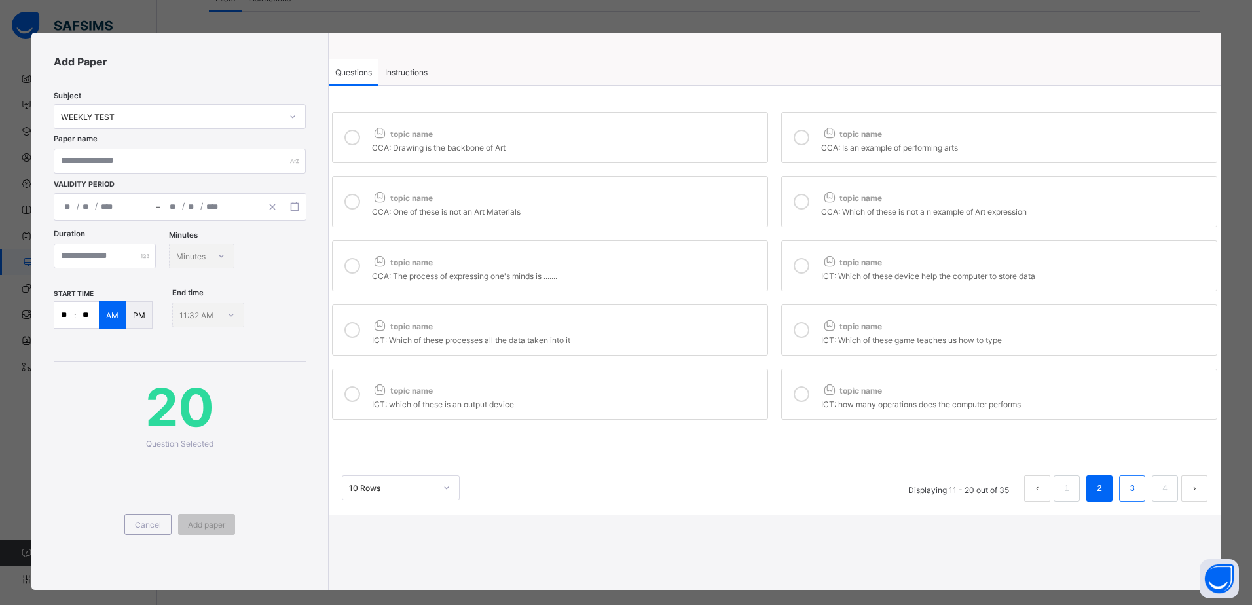
click at [1119, 486] on li "3" at bounding box center [1132, 488] width 26 height 26
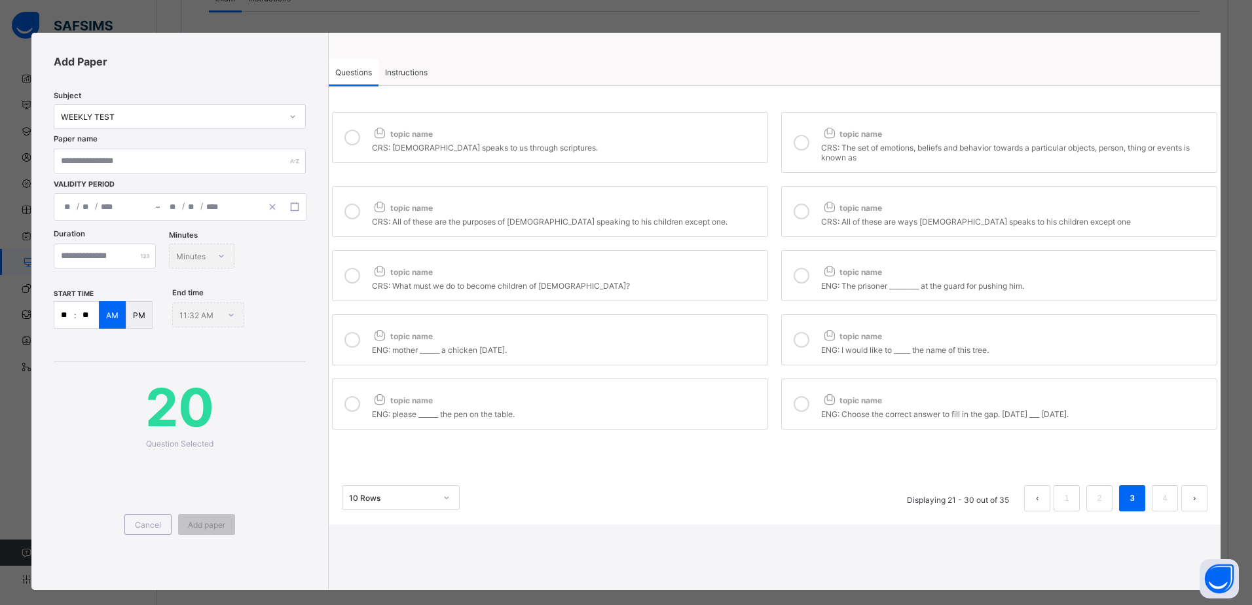
click at [519, 151] on div "CRS: God speaks to us through scriptures." at bounding box center [566, 145] width 389 height 13
click at [796, 145] on icon at bounding box center [802, 143] width 16 height 16
click at [735, 192] on label "topic name CRS: All of these are the purposes of God speaking to his children e…" at bounding box center [550, 211] width 436 height 51
click at [849, 221] on div "CRS: All of these are ways God speaks to his children except one" at bounding box center [1015, 220] width 389 height 13
click at [753, 279] on div "CRS: What must we do to become children of God?" at bounding box center [566, 284] width 389 height 13
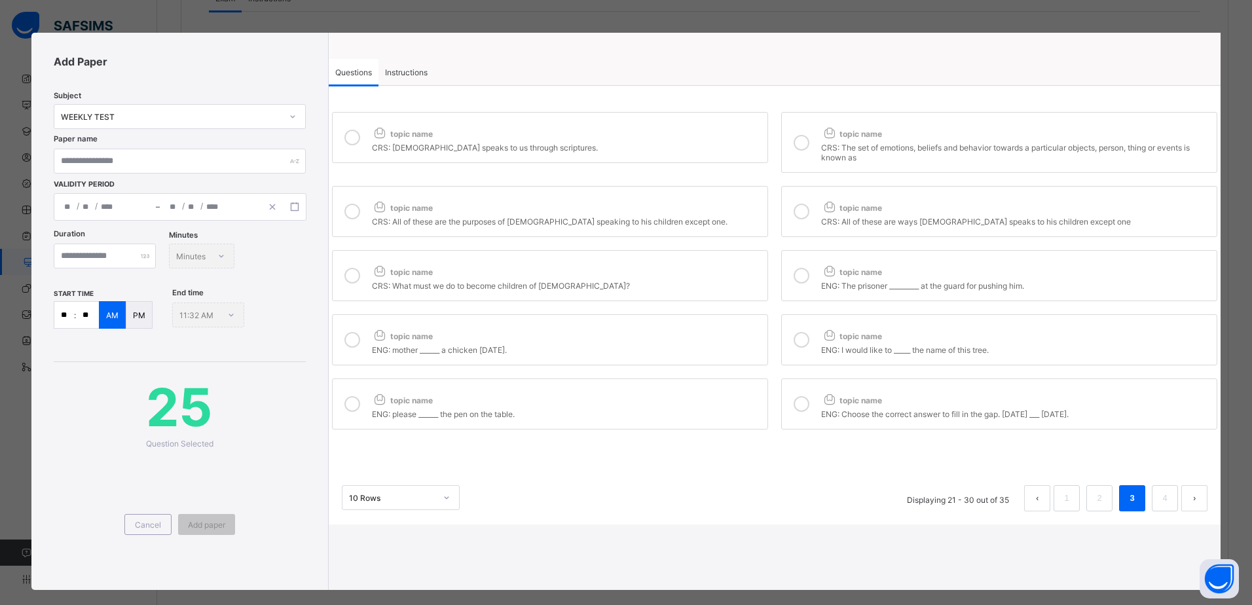
click at [849, 283] on div "ENG: The prisoner _________ at the guard for pushing him." at bounding box center [1015, 284] width 389 height 13
click at [724, 350] on div "ENG: mother ______ a chicken yesterday." at bounding box center [566, 348] width 389 height 13
click at [809, 331] on div at bounding box center [802, 340] width 26 height 30
click at [741, 404] on div "topic name" at bounding box center [566, 397] width 389 height 17
click at [821, 396] on icon at bounding box center [829, 399] width 16 height 14
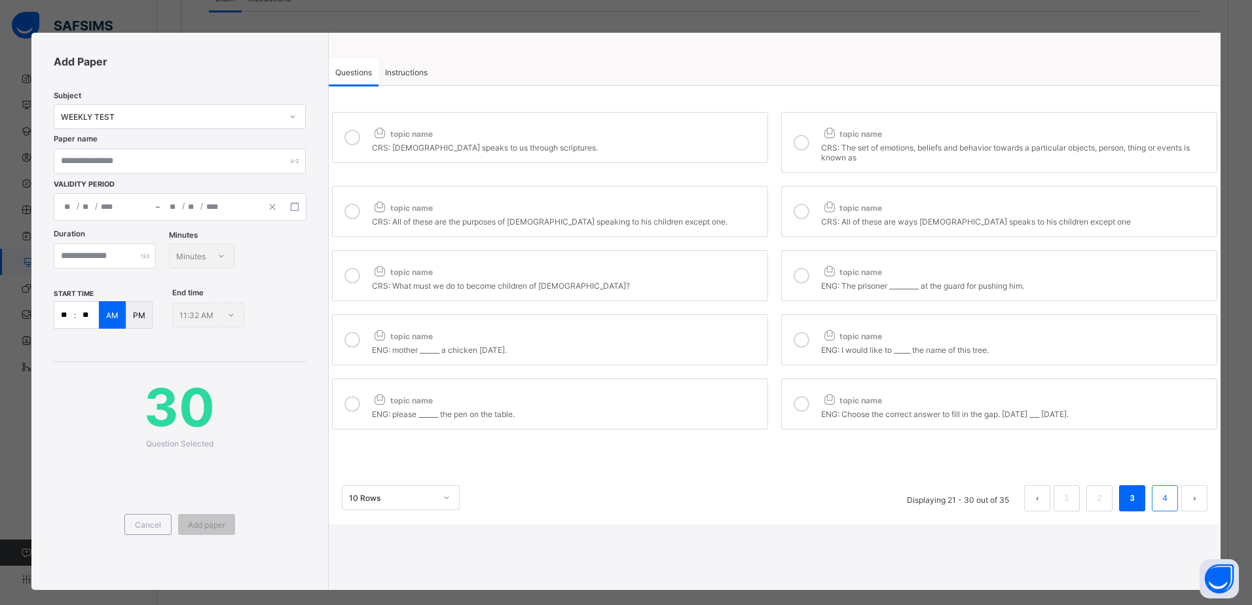
click at [1159, 498] on link "4" at bounding box center [1165, 498] width 12 height 17
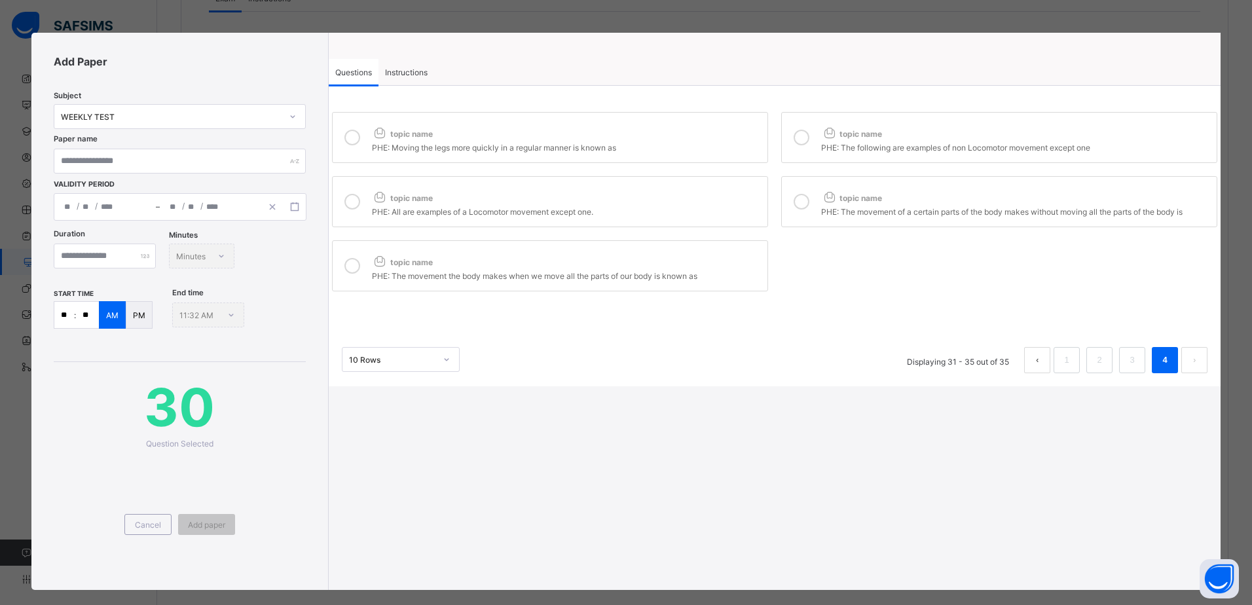
click at [511, 130] on div "topic name" at bounding box center [566, 130] width 389 height 17
click at [833, 136] on icon at bounding box center [829, 133] width 16 height 14
click at [696, 203] on div "topic name" at bounding box center [566, 195] width 389 height 17
click at [877, 198] on span "topic name" at bounding box center [851, 198] width 61 height 10
click at [716, 255] on div "topic name" at bounding box center [566, 259] width 389 height 17
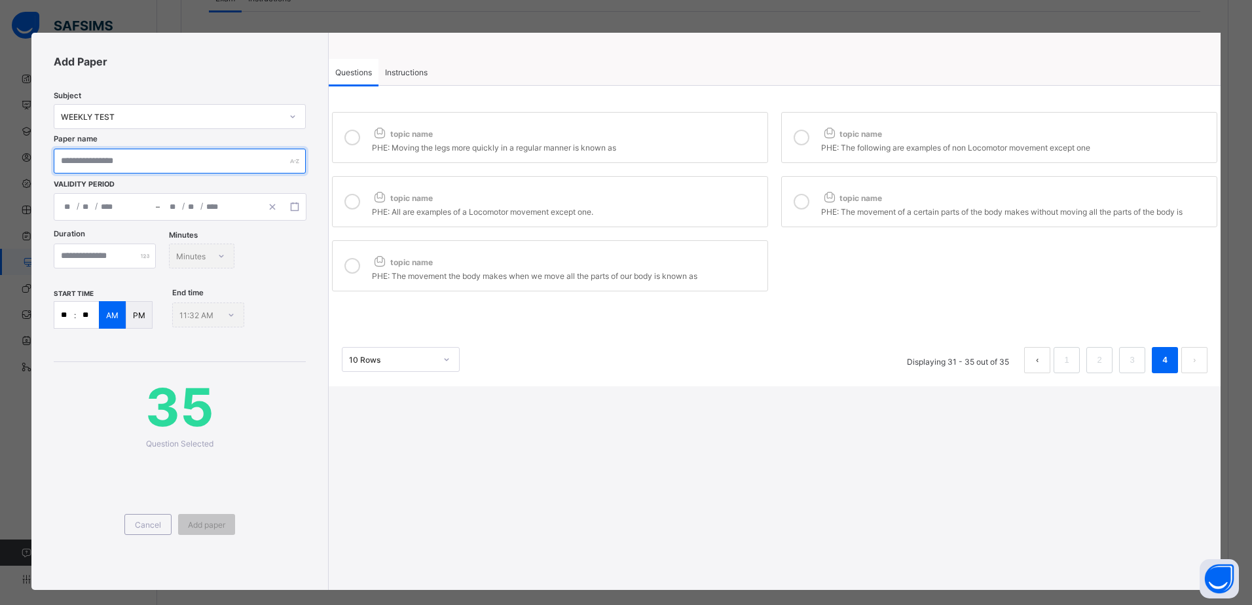
click at [123, 167] on input "text" at bounding box center [180, 161] width 252 height 25
type input "**********"
click at [143, 205] on div "/ /" at bounding box center [105, 207] width 102 height 26
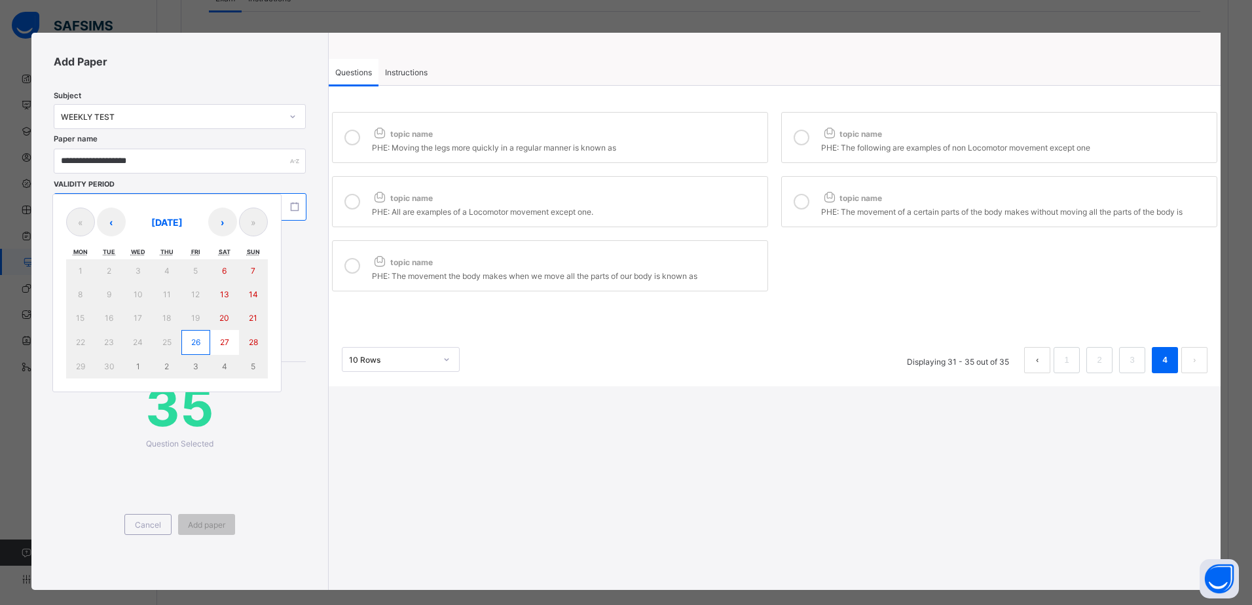
click at [202, 339] on button "26" at bounding box center [195, 342] width 29 height 25
click at [201, 341] on button "26" at bounding box center [195, 342] width 29 height 25
type input "**********"
type input "*"
type input "**"
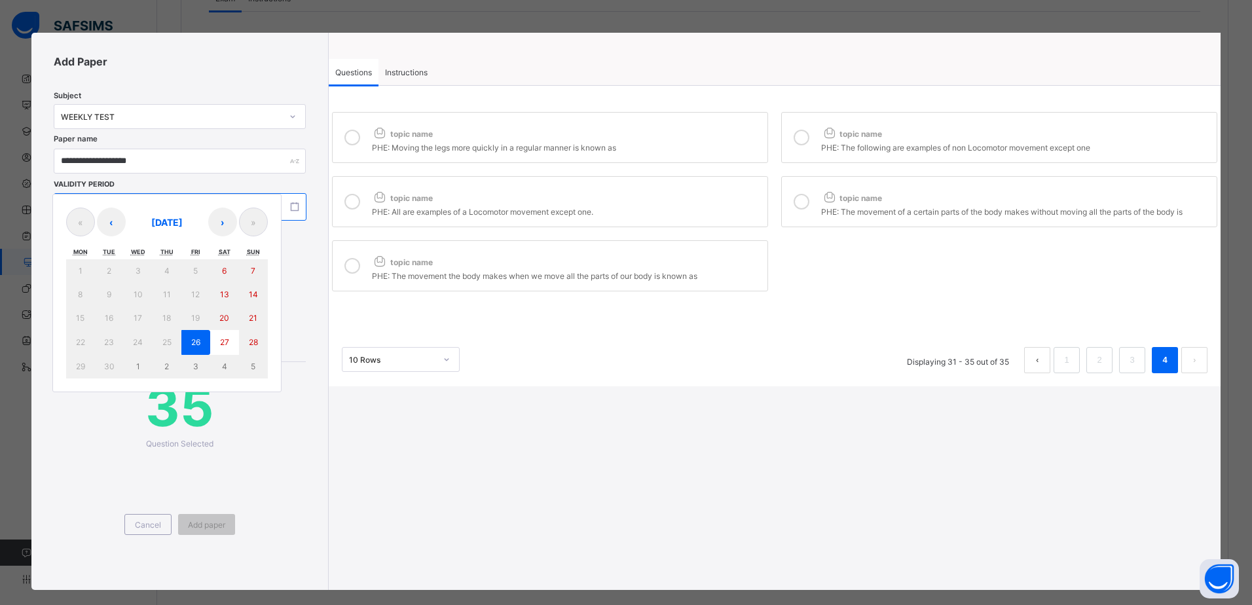
type input "****"
type input "**********"
type input "*"
type input "**"
type input "****"
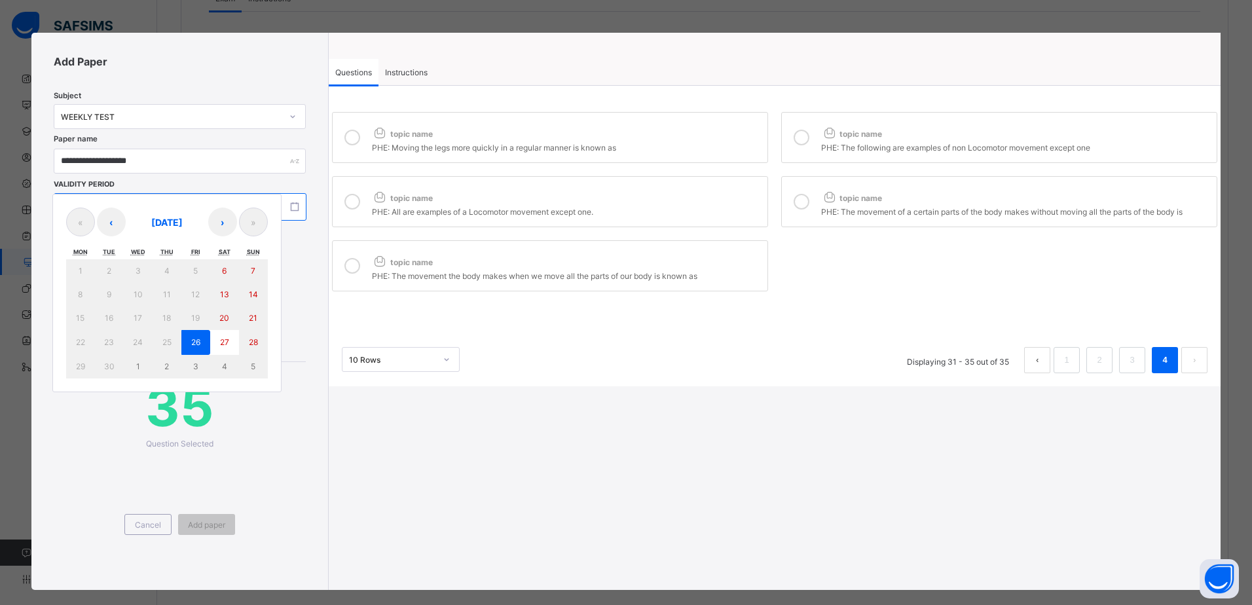
type input "**"
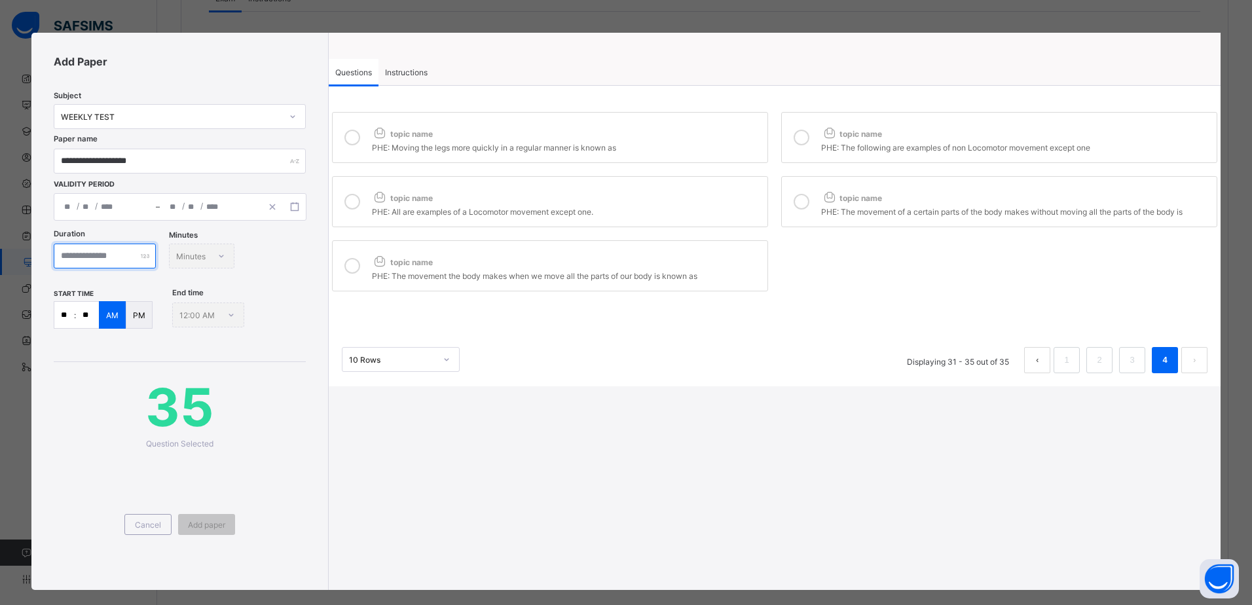
click at [126, 253] on input "number" at bounding box center [105, 256] width 102 height 25
type input "**"
click at [89, 362] on div "35 Question Selected Cancel Add paper" at bounding box center [180, 465] width 252 height 206
click at [134, 316] on p "PM" at bounding box center [139, 315] width 12 height 10
click at [69, 319] on input "**" at bounding box center [64, 315] width 20 height 26
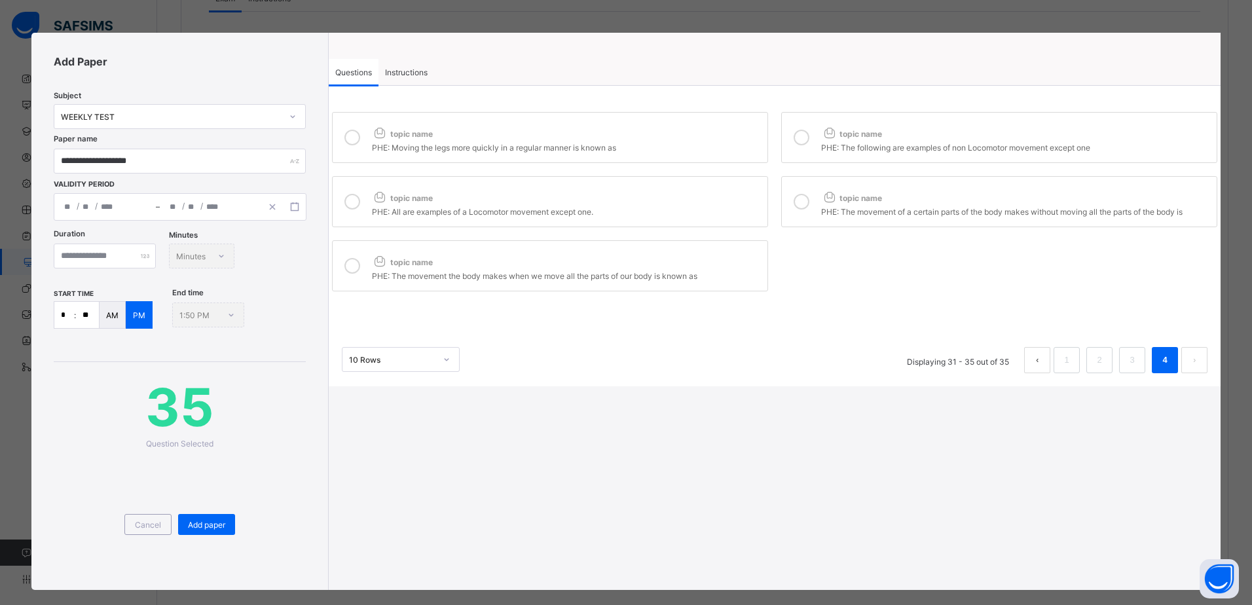
type input "**"
click at [422, 71] on span "Instructions" at bounding box center [406, 72] width 43 height 10
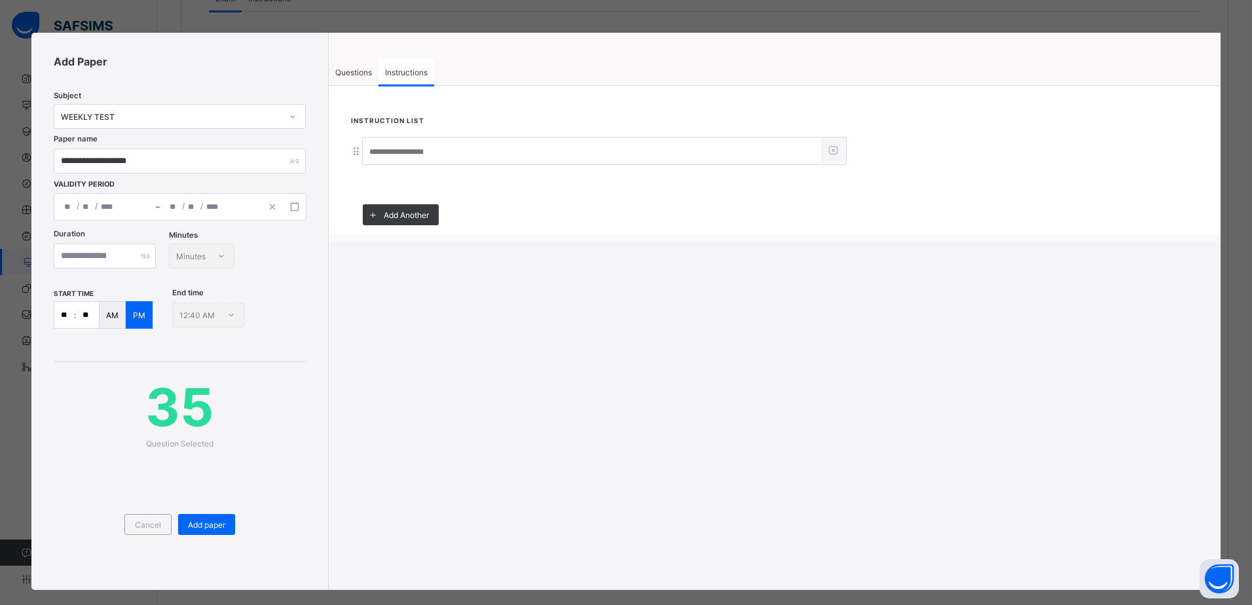
click at [448, 155] on input at bounding box center [592, 151] width 458 height 25
type input "*****"
click at [356, 79] on div "Questions" at bounding box center [354, 72] width 50 height 26
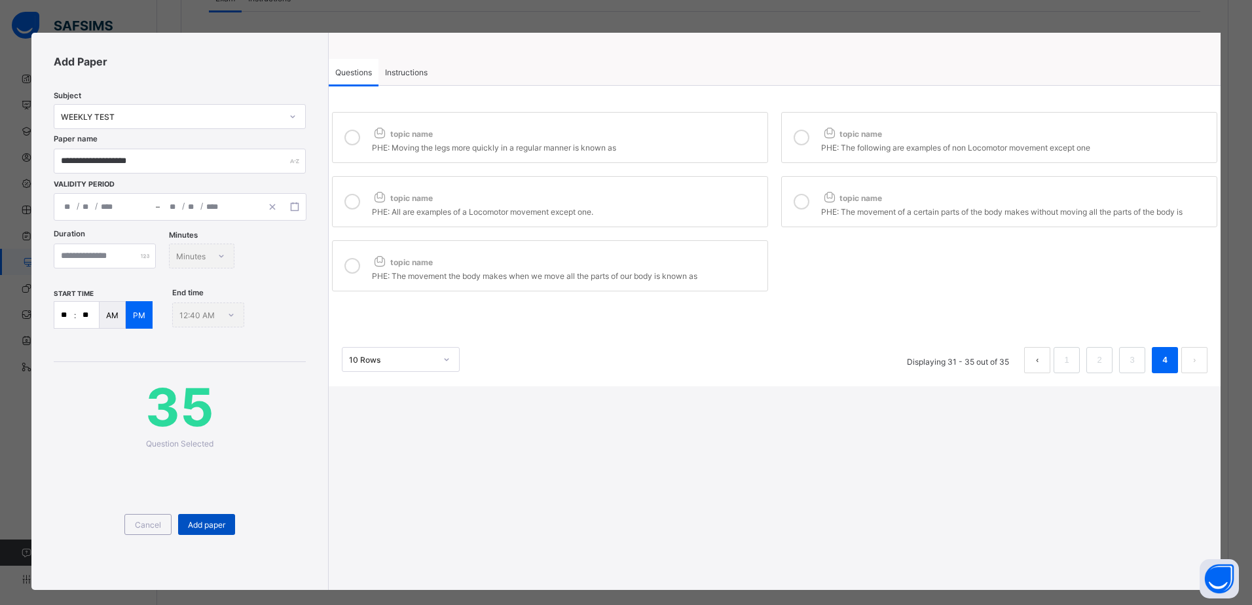
click at [202, 526] on span "Add paper" at bounding box center [206, 525] width 37 height 10
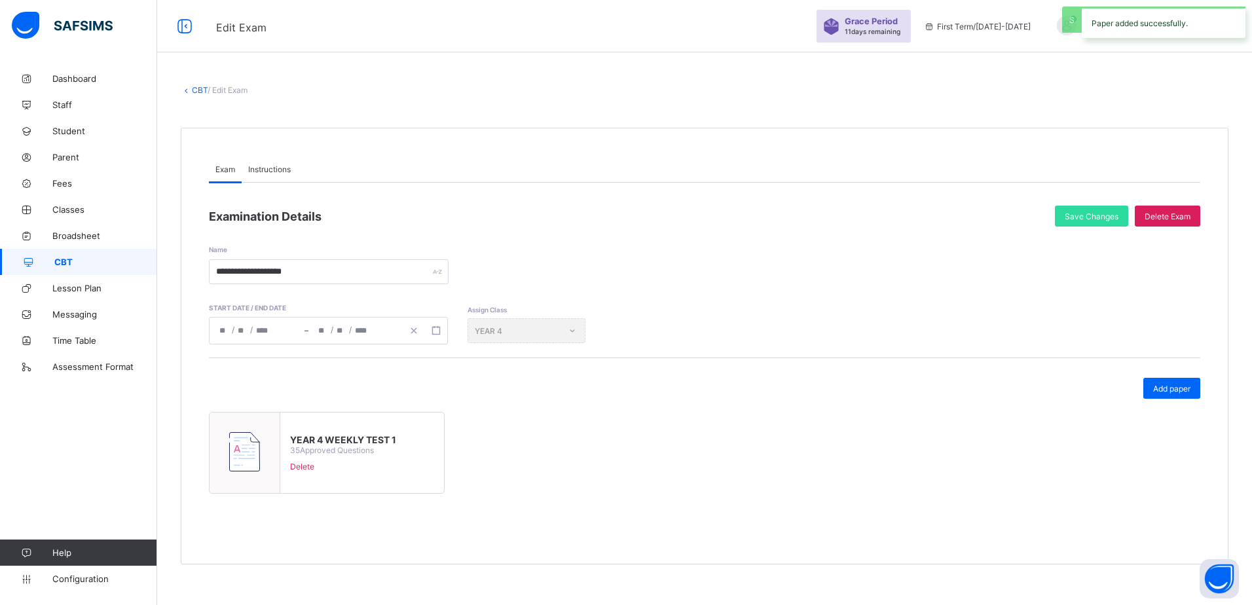
scroll to position [0, 0]
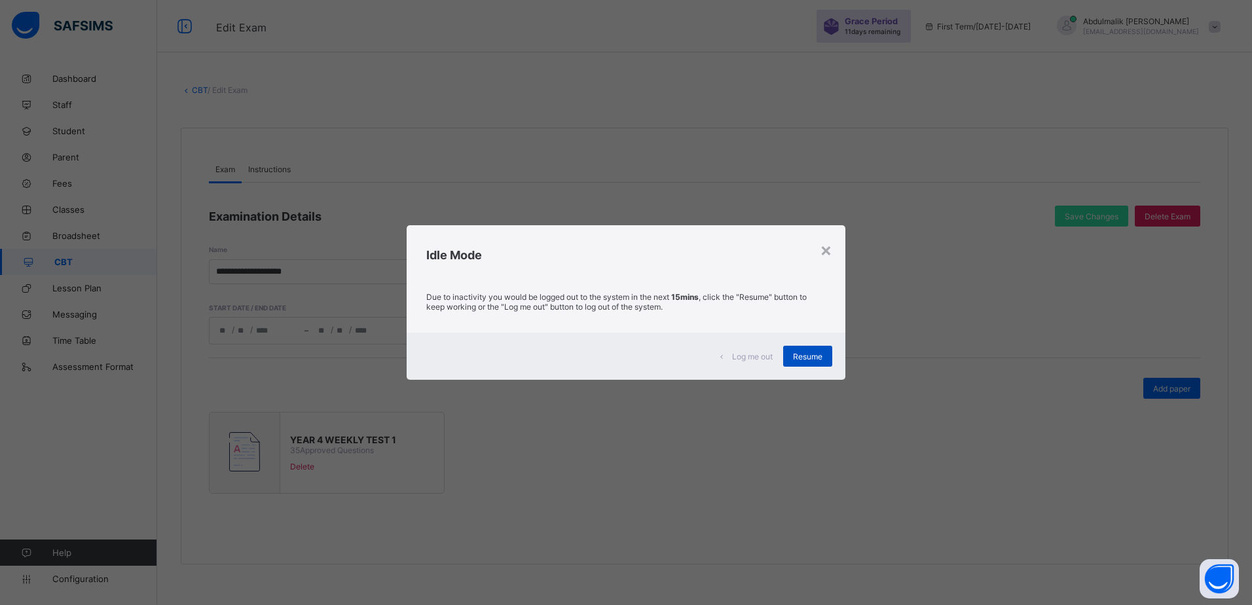
click at [808, 356] on span "Resume" at bounding box center [807, 357] width 29 height 10
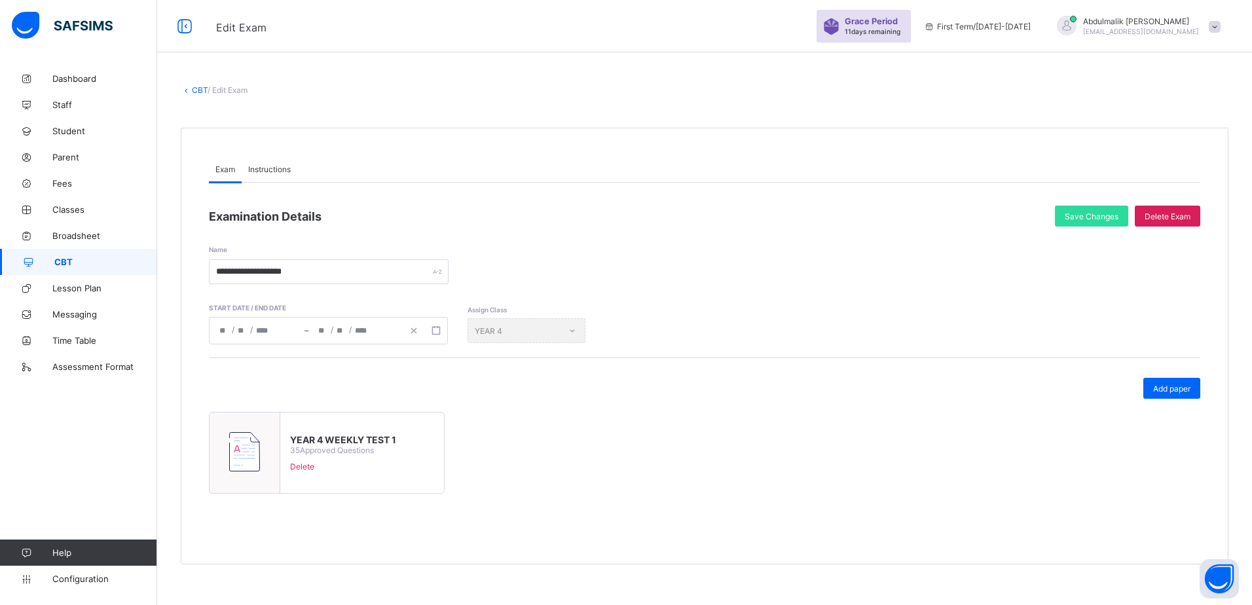
click at [68, 257] on span "CBT" at bounding box center [105, 262] width 103 height 10
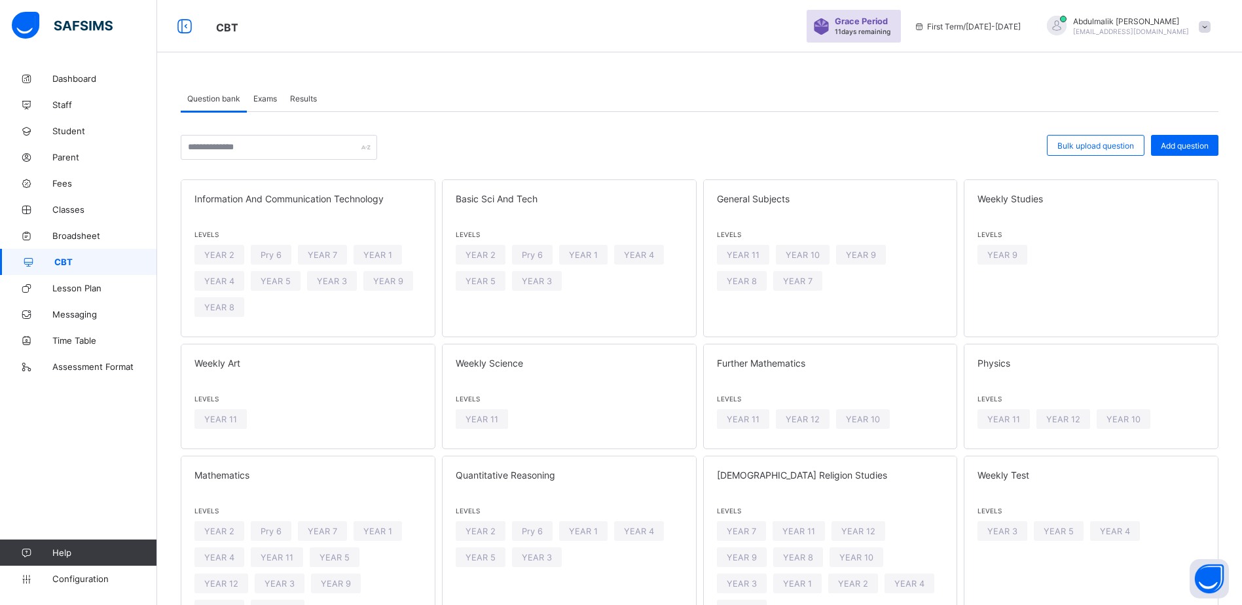
click at [272, 98] on span "Exams" at bounding box center [265, 99] width 24 height 10
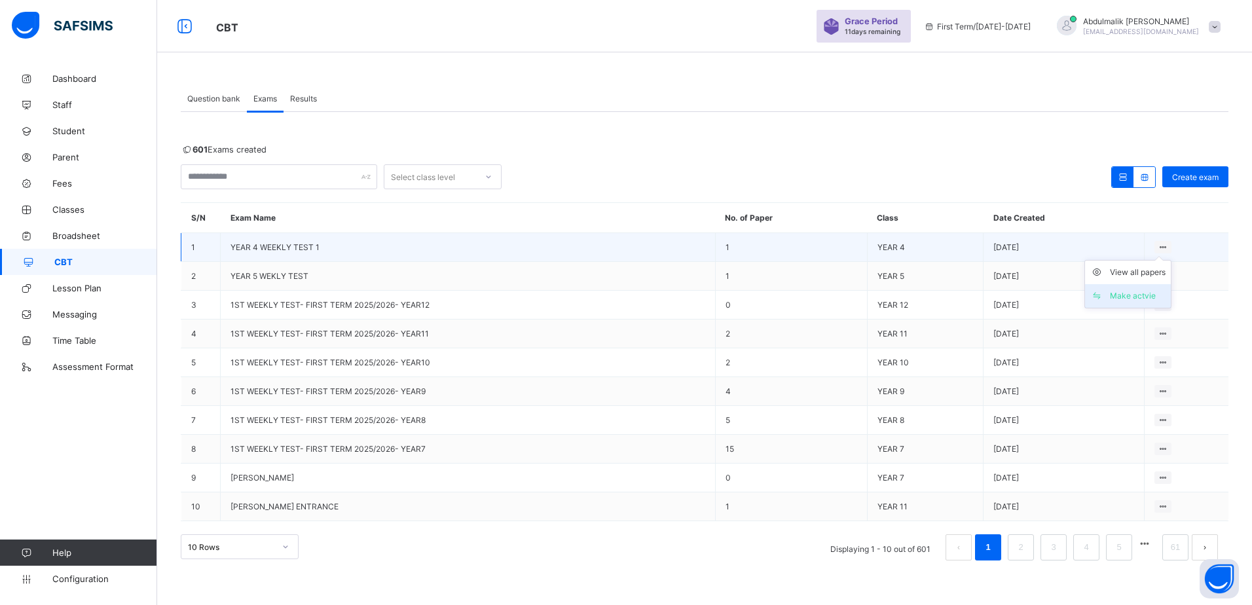
click at [1127, 300] on div "Make actvie" at bounding box center [1138, 295] width 56 height 13
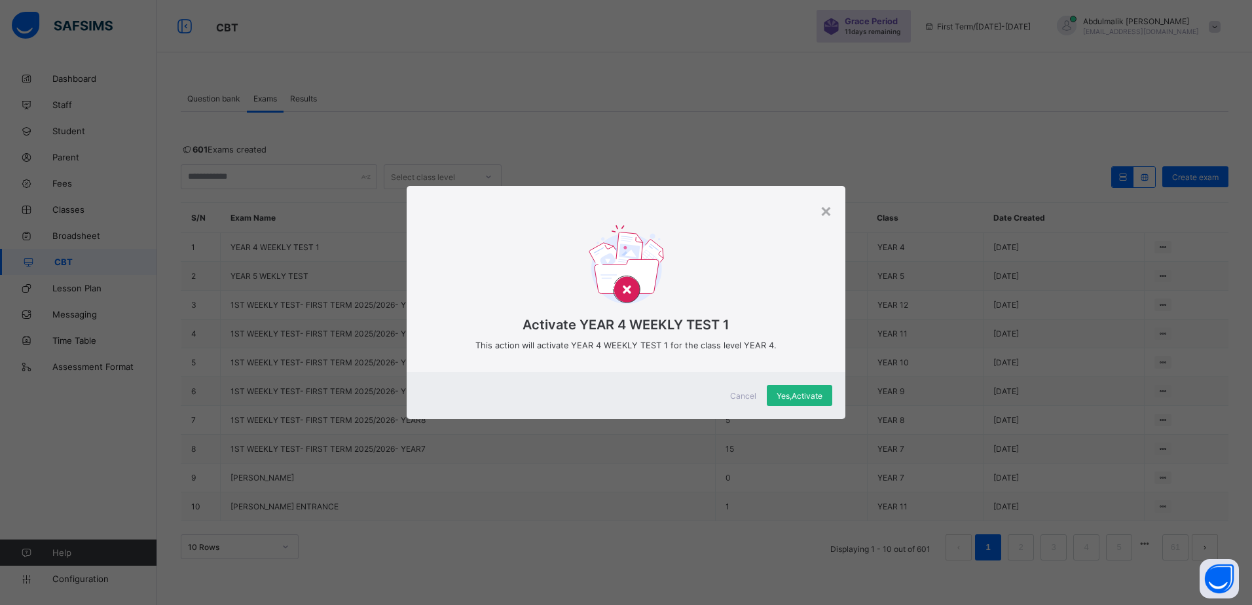
click at [806, 394] on span "Yes, Activate" at bounding box center [800, 396] width 46 height 10
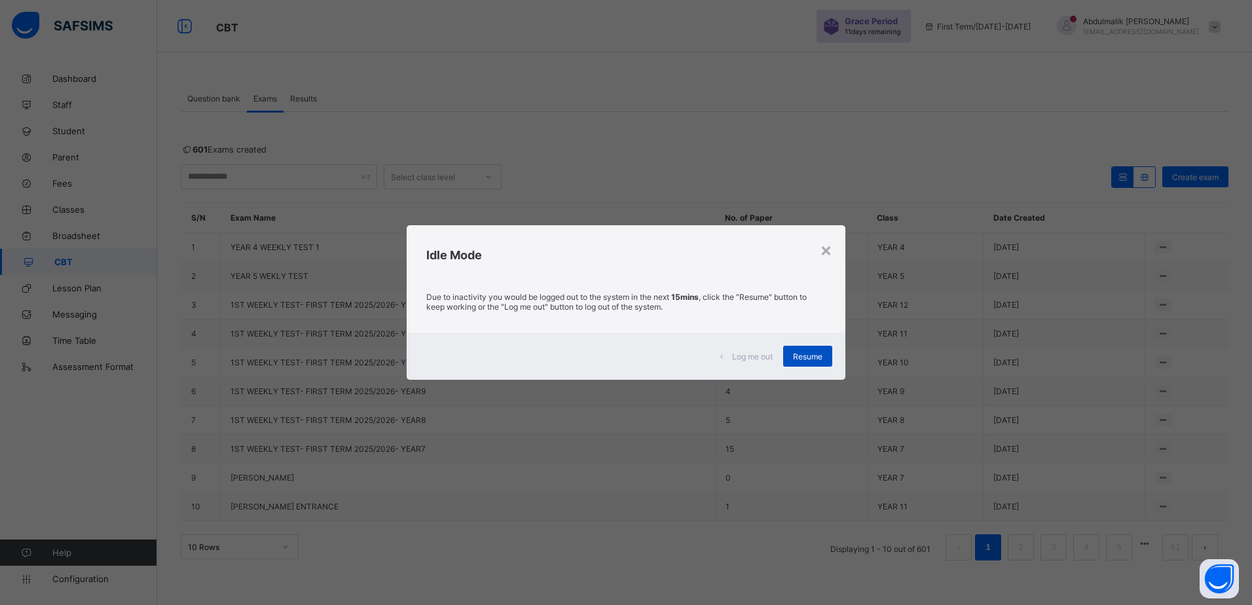
click at [812, 361] on span "Resume" at bounding box center [807, 357] width 29 height 10
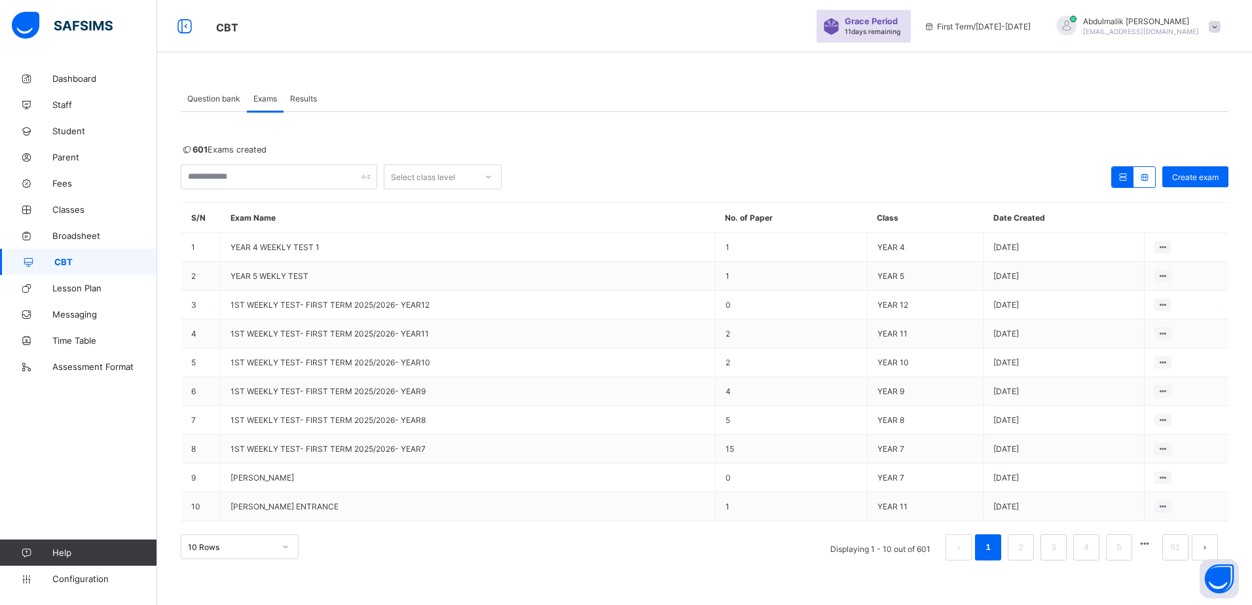
click at [212, 102] on span "Question bank" at bounding box center [213, 99] width 53 height 10
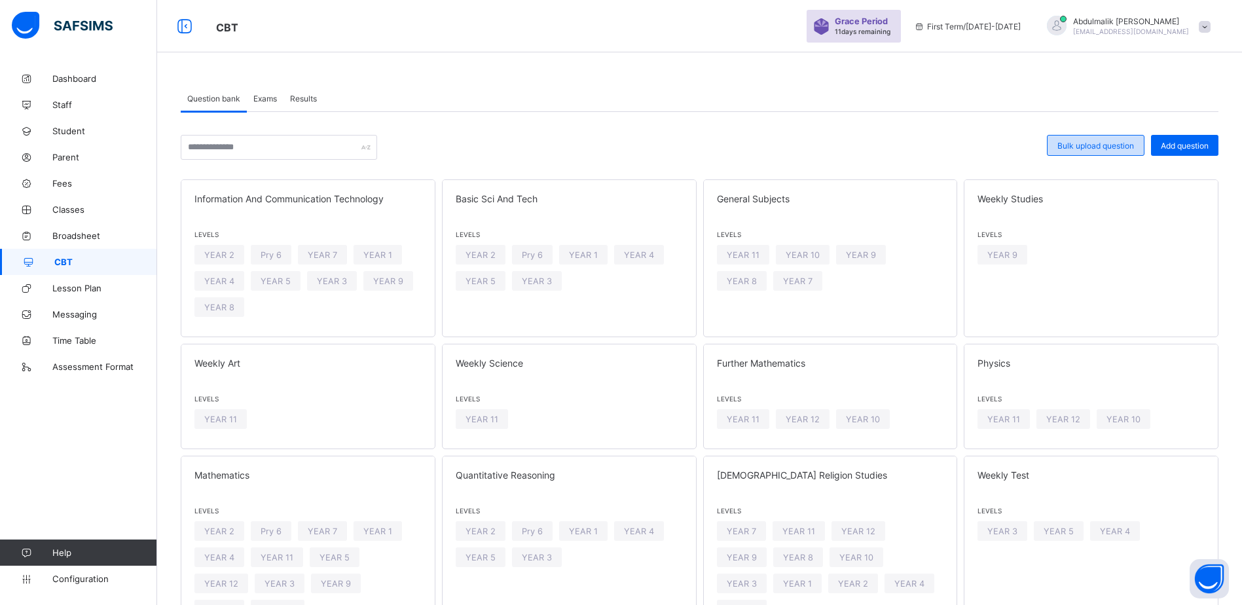
click at [1096, 141] on span "Bulk upload question" at bounding box center [1096, 146] width 77 height 10
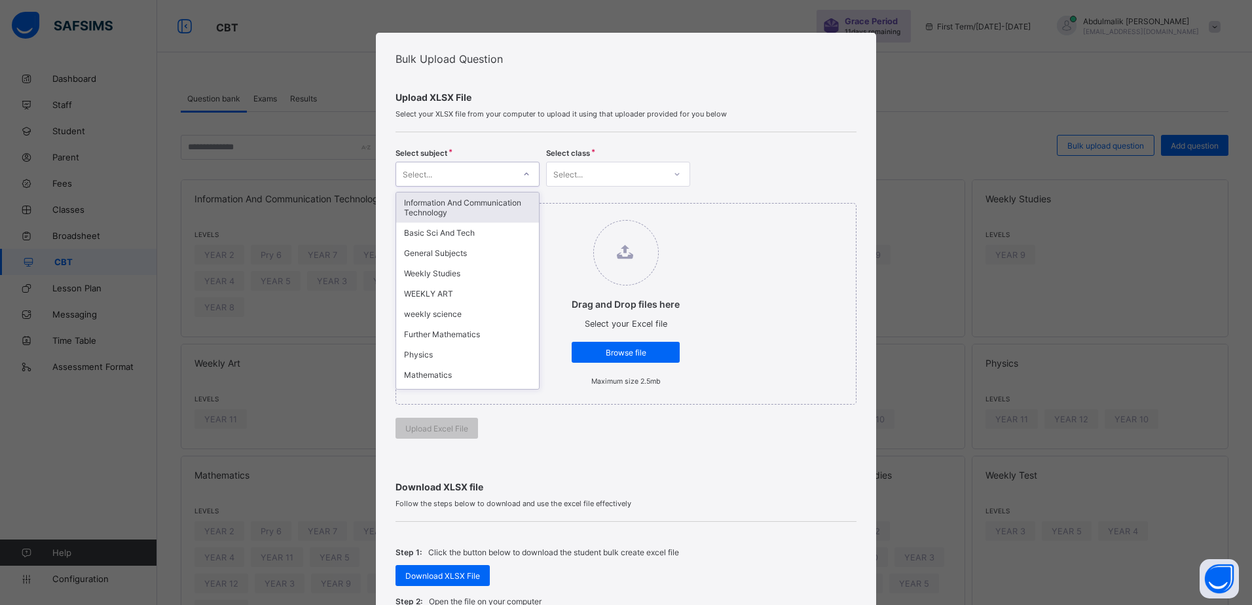
click at [523, 179] on icon at bounding box center [527, 174] width 8 height 13
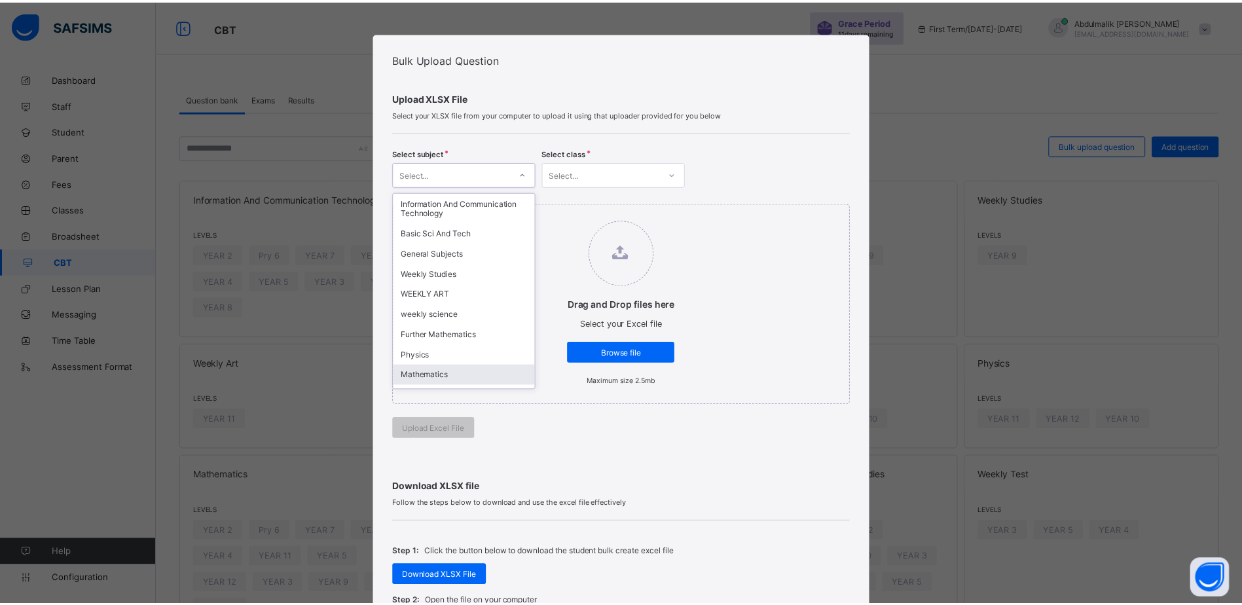
scroll to position [57, 0]
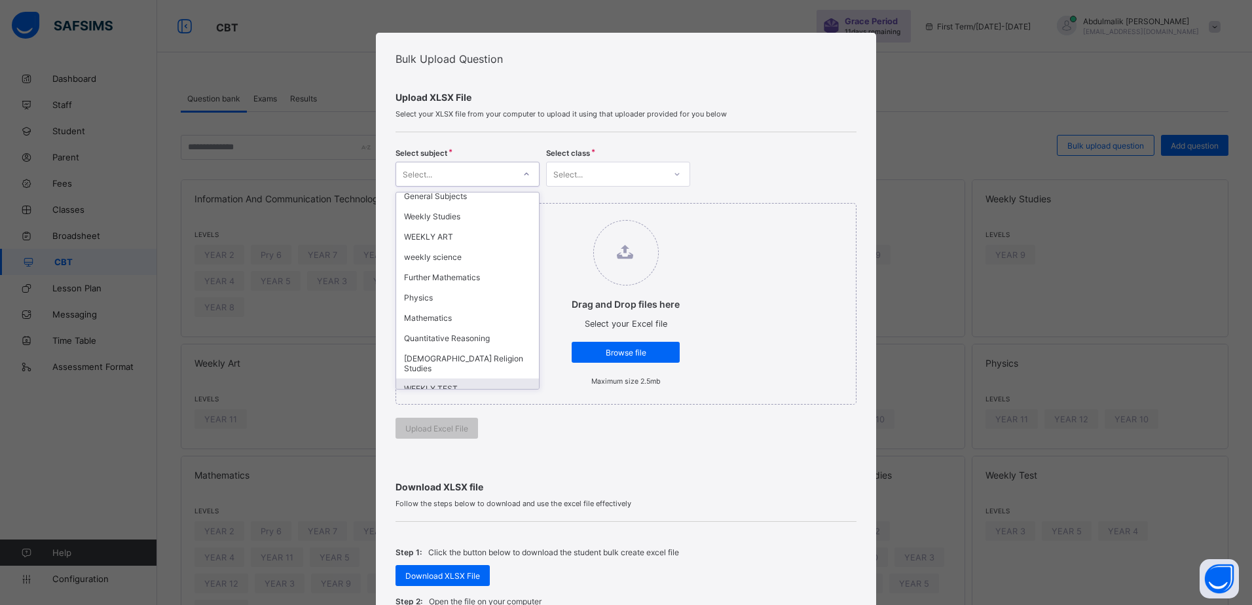
click at [453, 380] on div "WEEKLY TEST" at bounding box center [467, 389] width 143 height 20
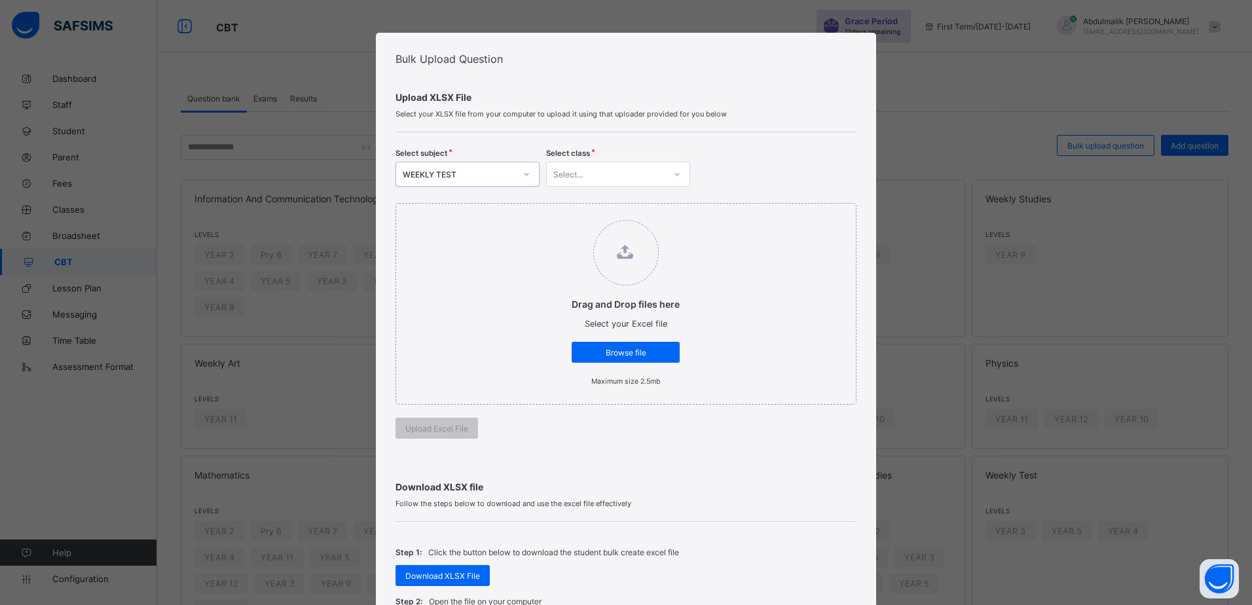
click at [591, 177] on div "Select..." at bounding box center [606, 174] width 118 height 18
click at [582, 200] on div "YEAR 3" at bounding box center [618, 203] width 143 height 20
click at [644, 357] on span "Browse file" at bounding box center [626, 353] width 88 height 10
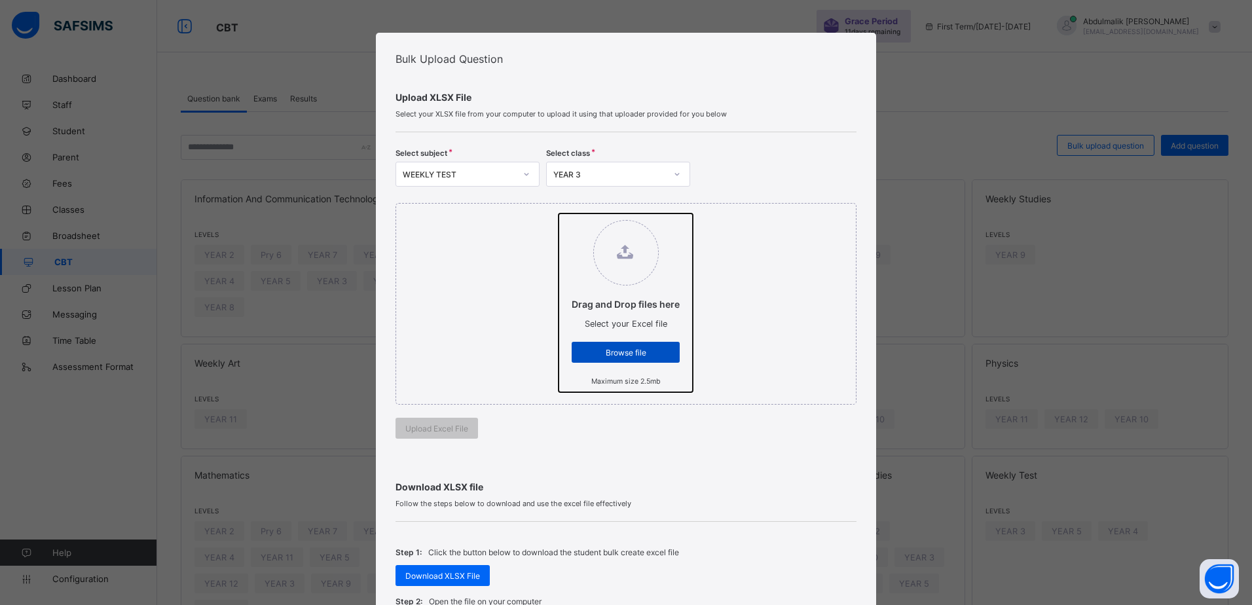
click at [559, 214] on input "Drag and Drop files here Select your Excel file Browse file Maximum size 2.5mb" at bounding box center [559, 214] width 0 height 0
click at [648, 352] on span "Browse file" at bounding box center [626, 353] width 88 height 10
click at [559, 214] on input "Drag and Drop files here Select your Excel file Browse file Maximum size 2.5mb" at bounding box center [559, 214] width 0 height 0
type input "**********"
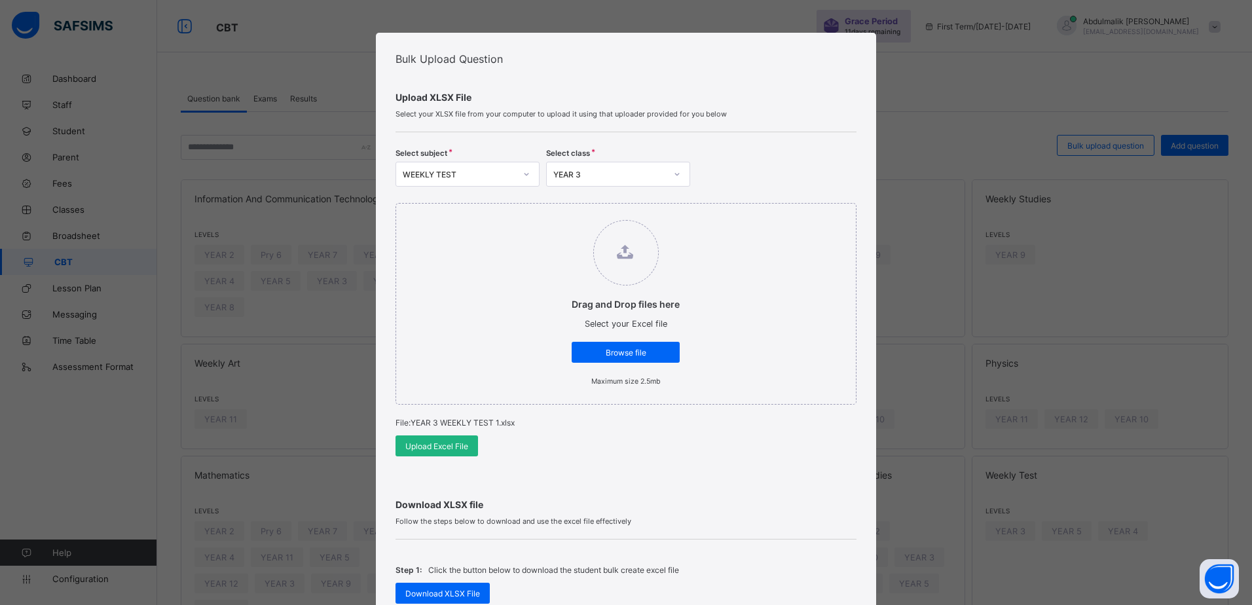
click at [447, 441] on span "Upload Excel File" at bounding box center [436, 446] width 63 height 10
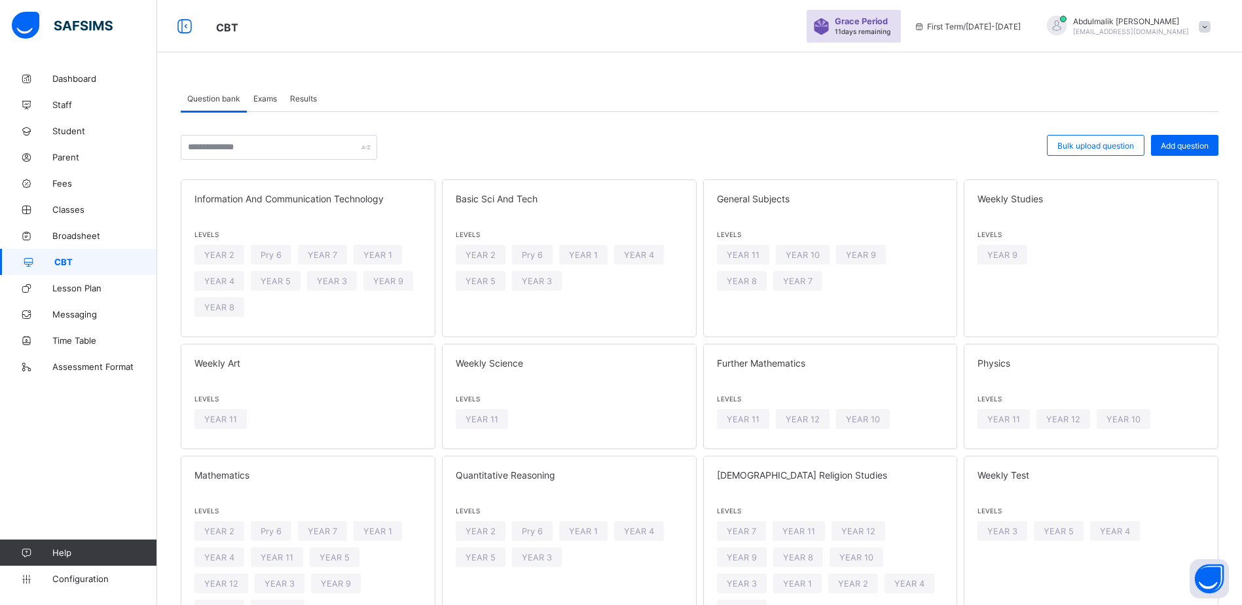
click at [271, 103] on span "Exams" at bounding box center [265, 99] width 24 height 10
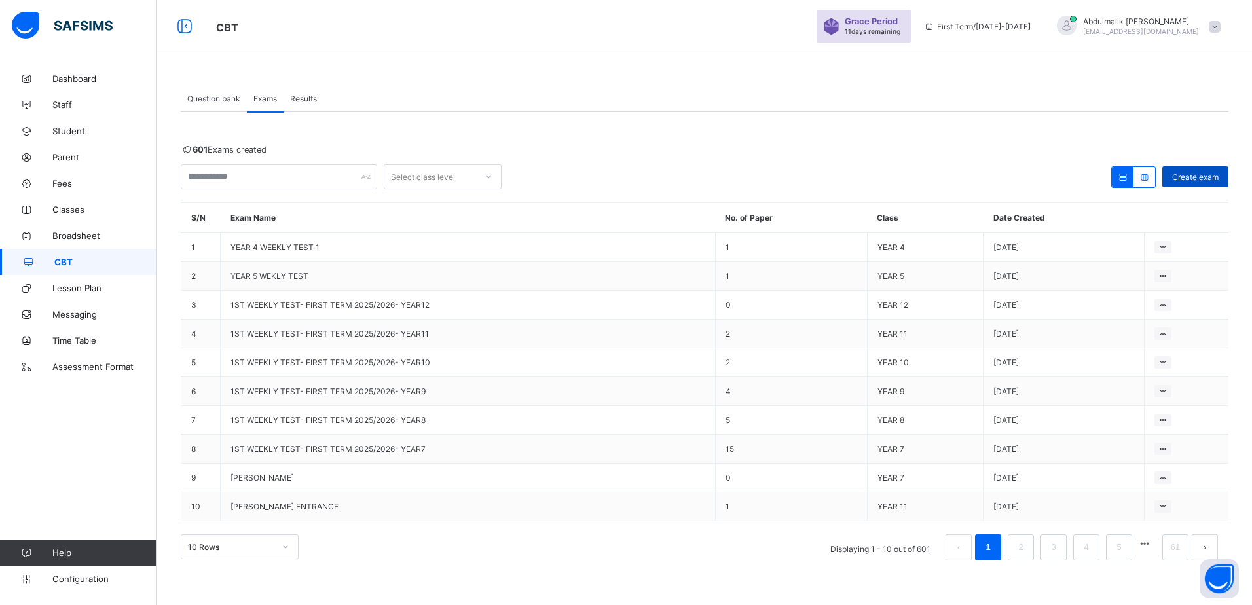
click at [1194, 177] on span "Create exam" at bounding box center [1195, 177] width 46 height 10
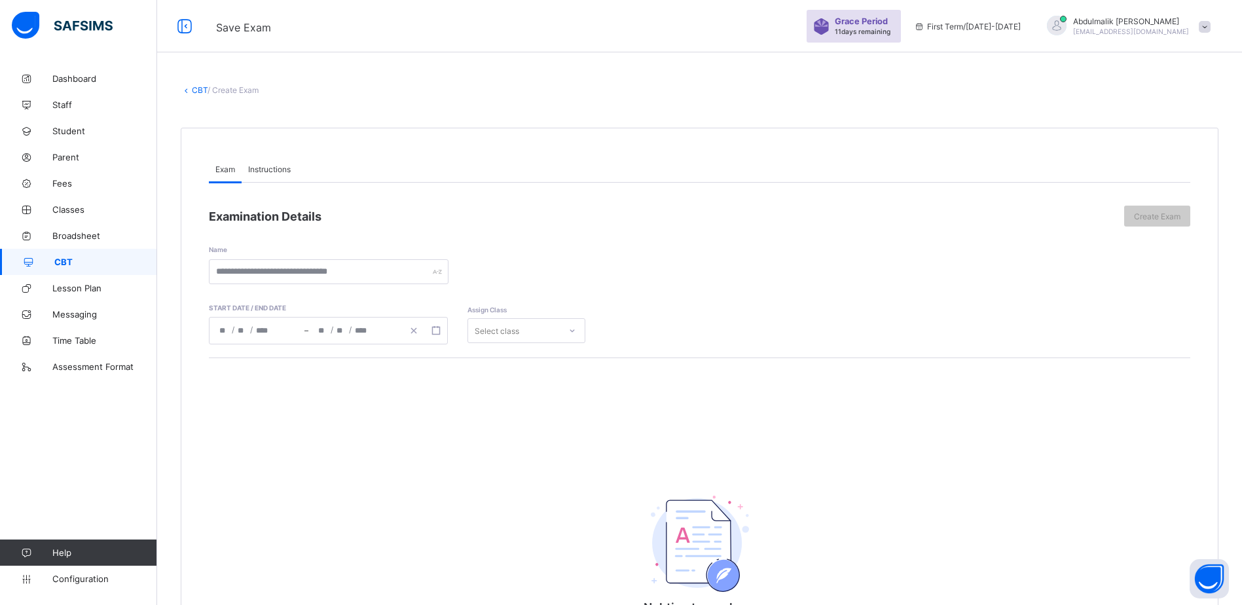
click at [268, 170] on span "Instructions" at bounding box center [269, 169] width 43 height 10
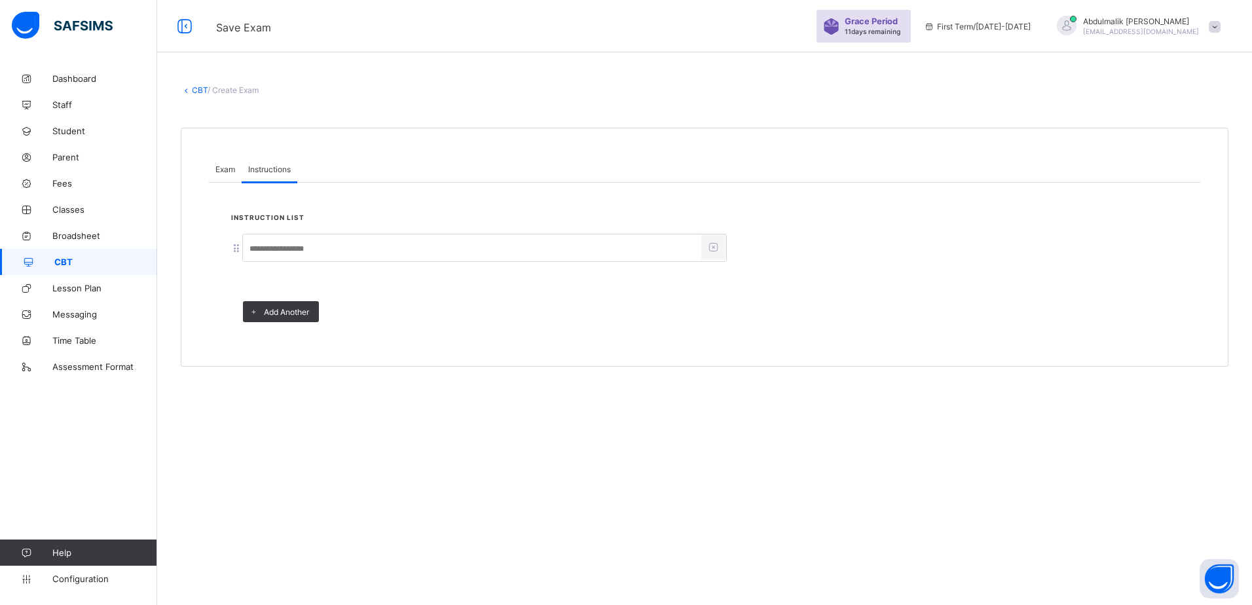
click at [295, 244] on input at bounding box center [472, 248] width 458 height 25
type input "*****"
click at [234, 168] on span "Exam" at bounding box center [225, 169] width 20 height 10
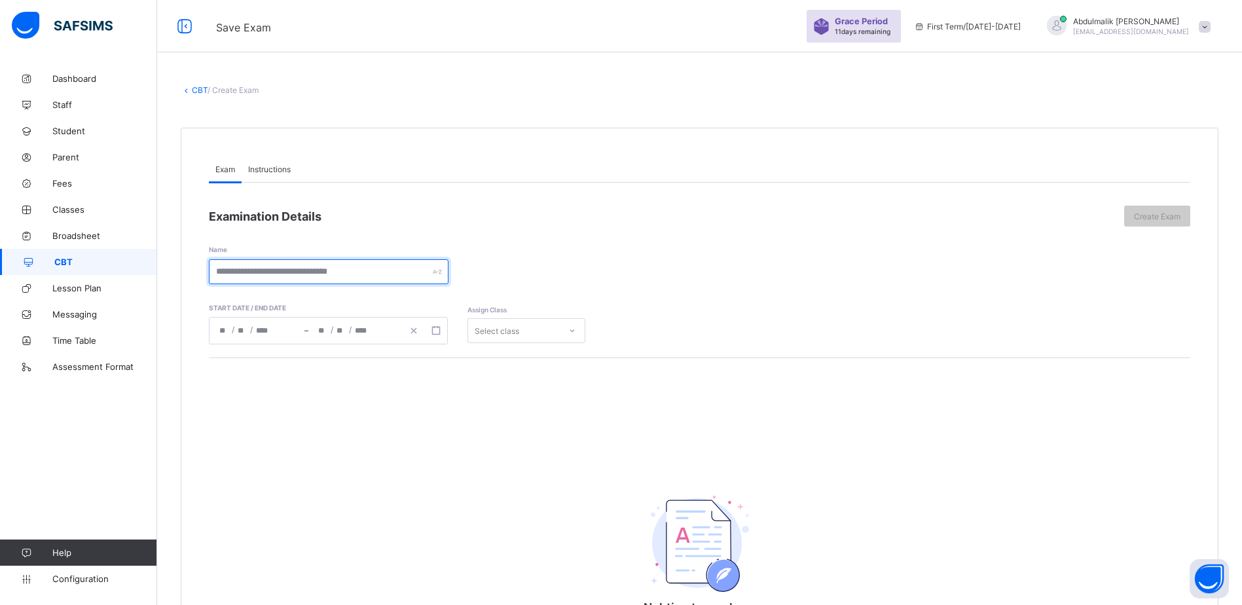
click at [261, 271] on input "text" at bounding box center [329, 271] width 240 height 25
type input "**********"
click at [280, 332] on div "/ /" at bounding box center [257, 331] width 95 height 26
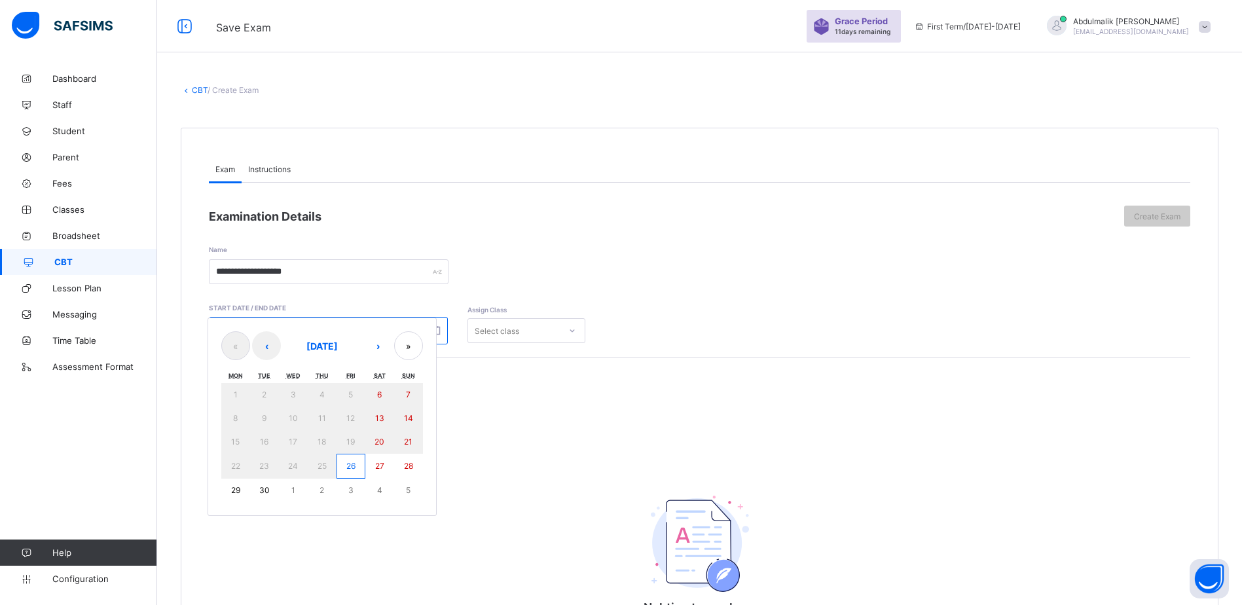
click at [356, 468] on abbr "26" at bounding box center [350, 466] width 9 height 10
type input "**********"
type input "*"
type input "**"
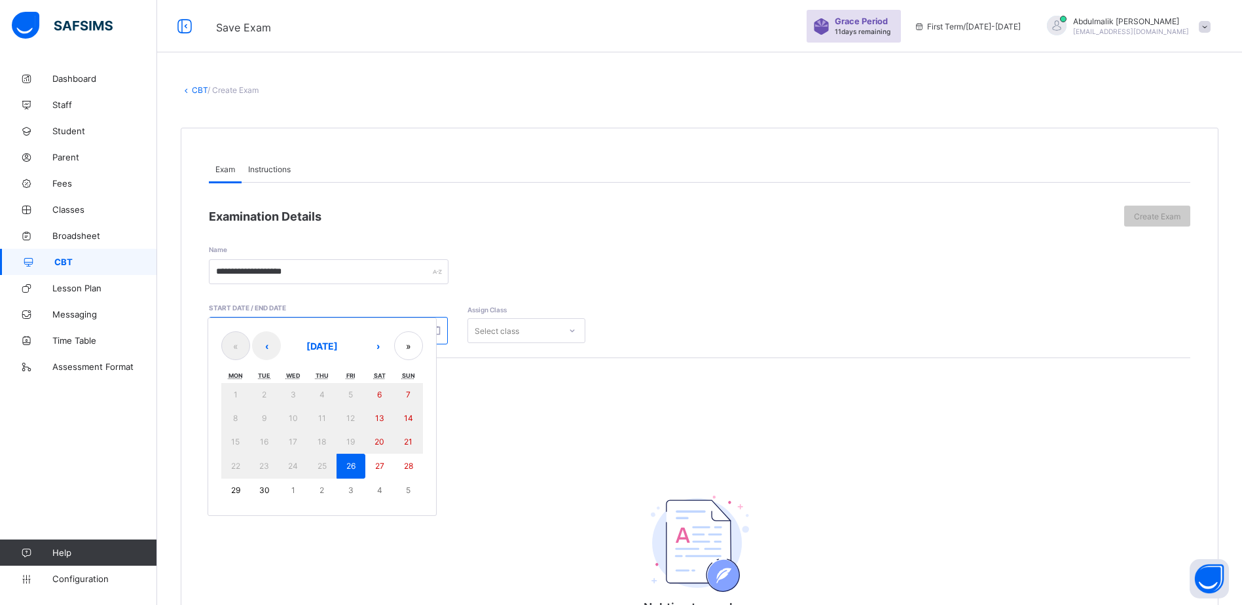
type input "****"
type input "**********"
type input "*"
type input "**"
type input "****"
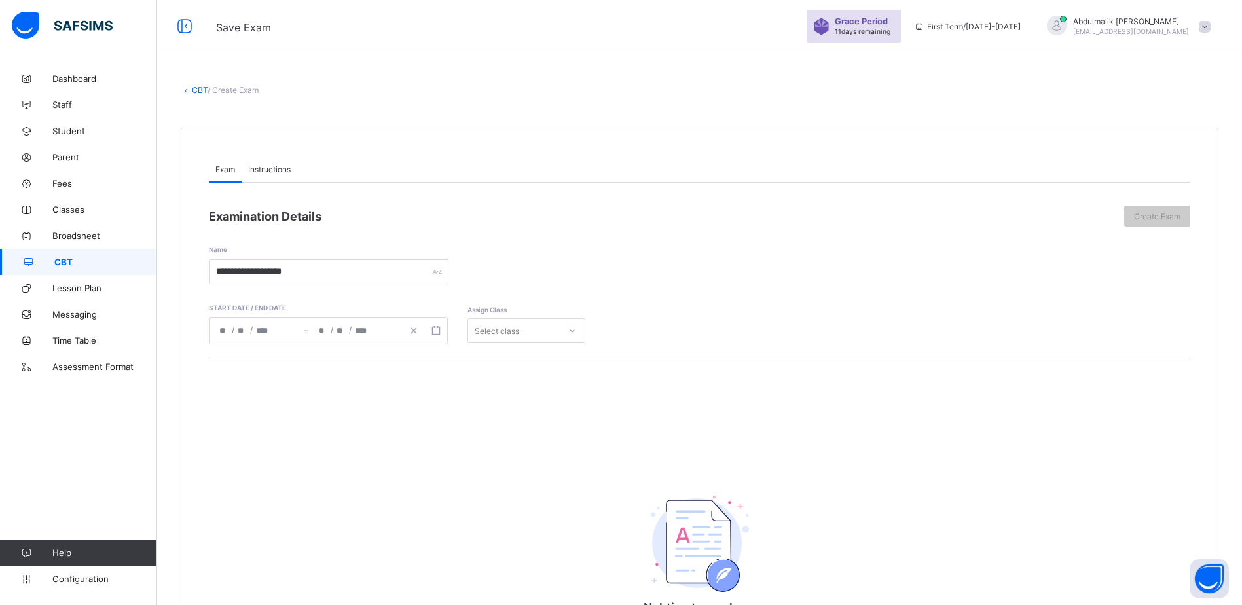
click at [538, 337] on div "Select class" at bounding box center [514, 331] width 92 height 18
click at [511, 456] on div "YEAR 3" at bounding box center [526, 461] width 117 height 20
click at [1172, 215] on span "Create Exam" at bounding box center [1157, 217] width 46 height 10
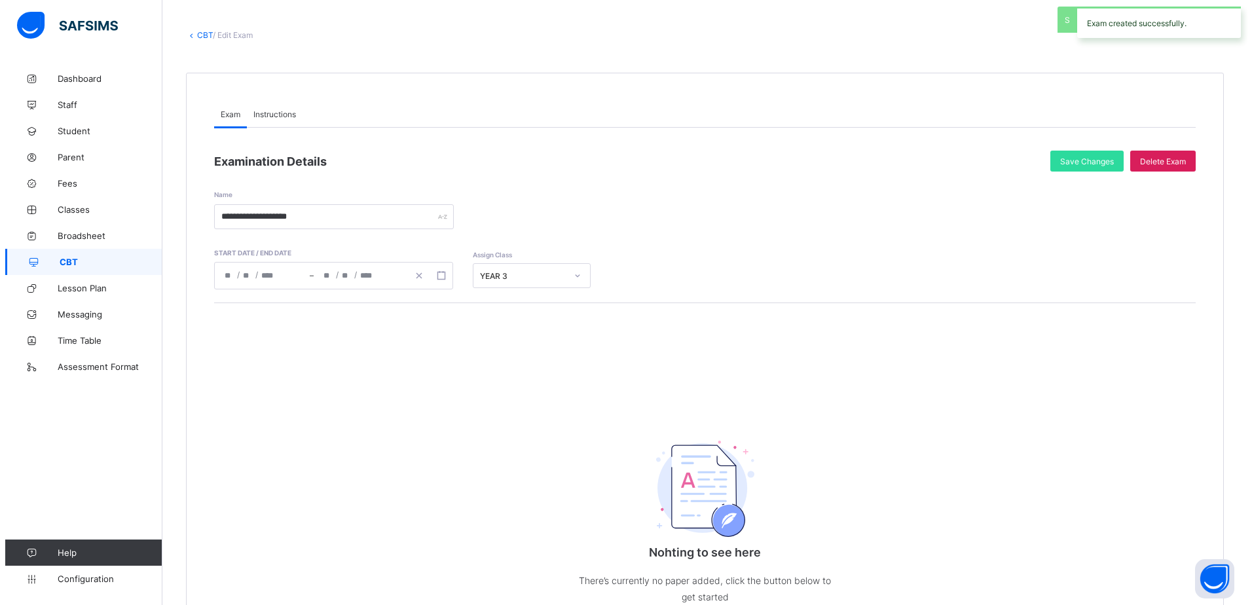
scroll to position [171, 0]
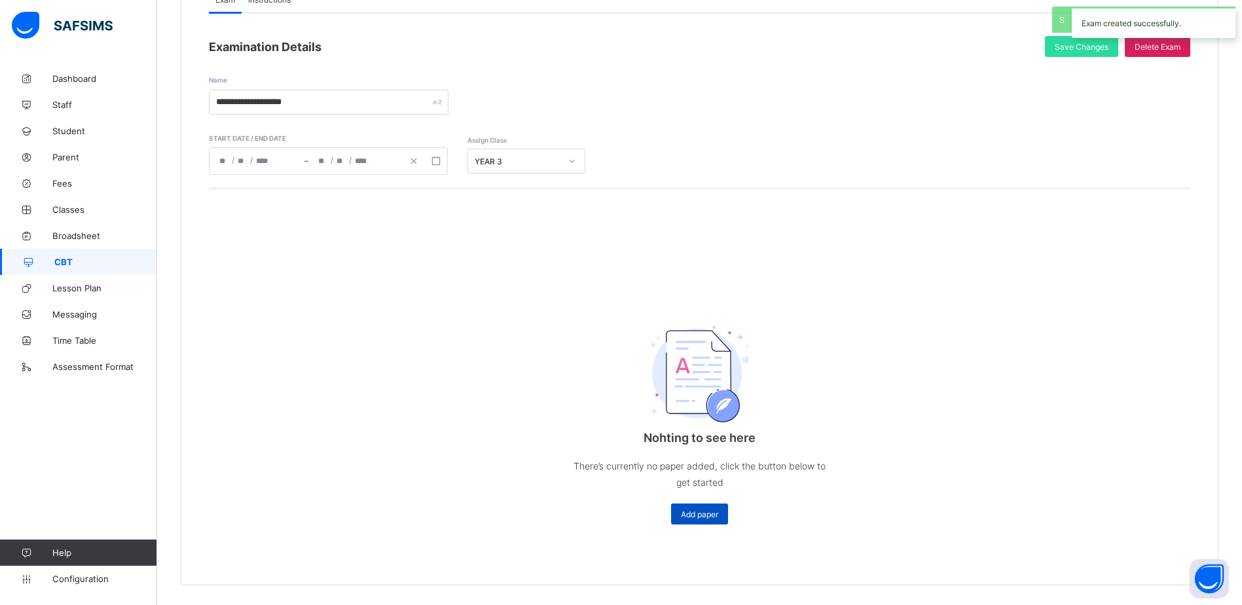
click at [707, 511] on span "Add paper" at bounding box center [699, 515] width 37 height 10
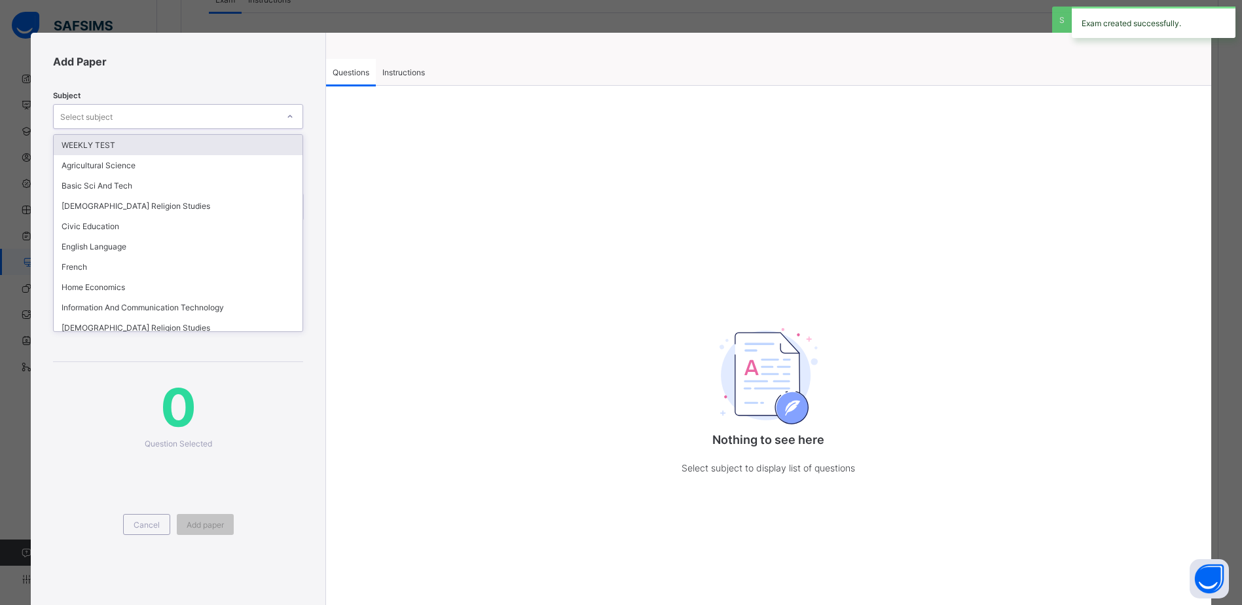
click at [160, 111] on div "Select subject" at bounding box center [166, 116] width 224 height 18
click at [134, 138] on div "WEEKLY TEST" at bounding box center [178, 145] width 249 height 20
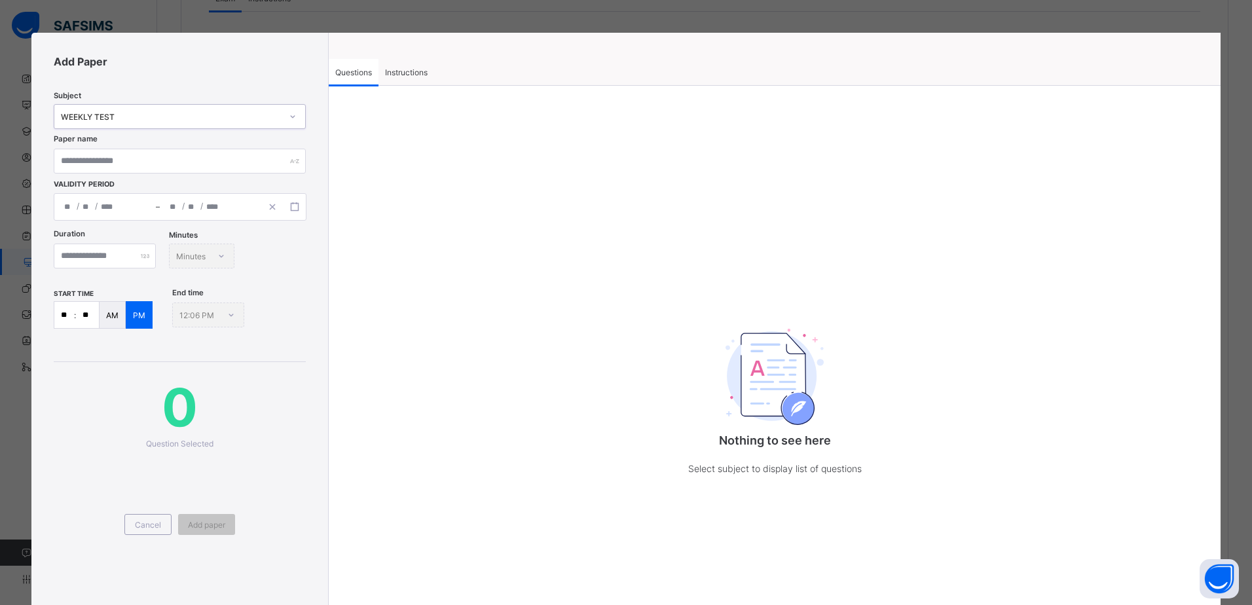
click at [407, 77] on span "Instructions" at bounding box center [406, 72] width 43 height 10
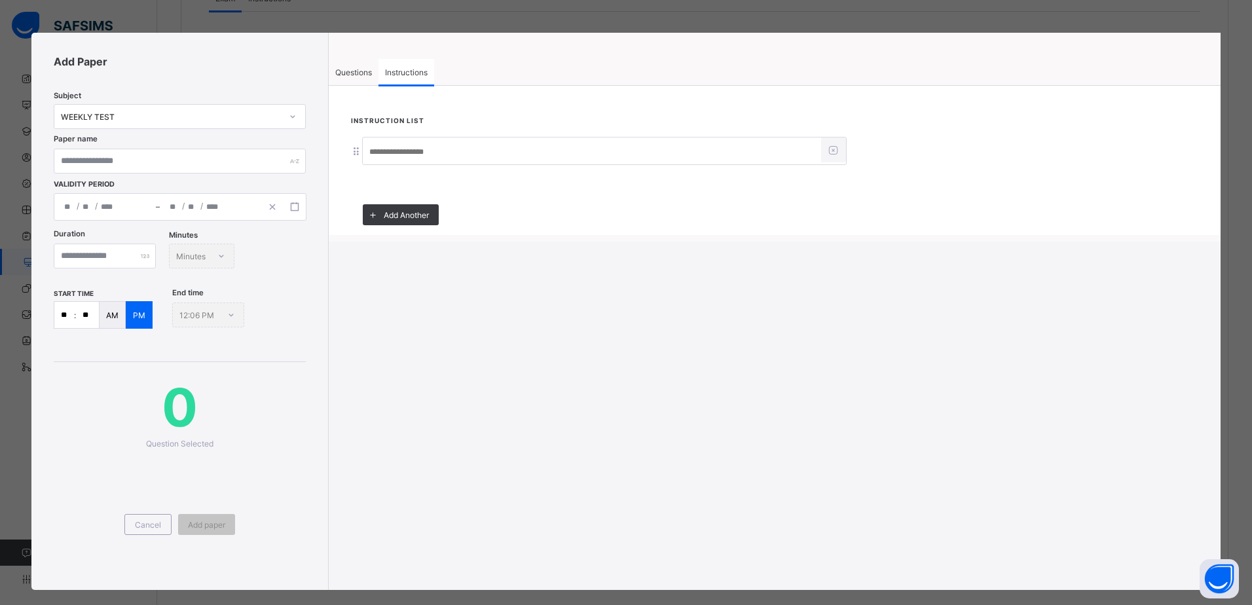
click at [409, 141] on input at bounding box center [592, 151] width 458 height 25
type input "*****"
click at [358, 67] on span "Questions" at bounding box center [353, 72] width 37 height 10
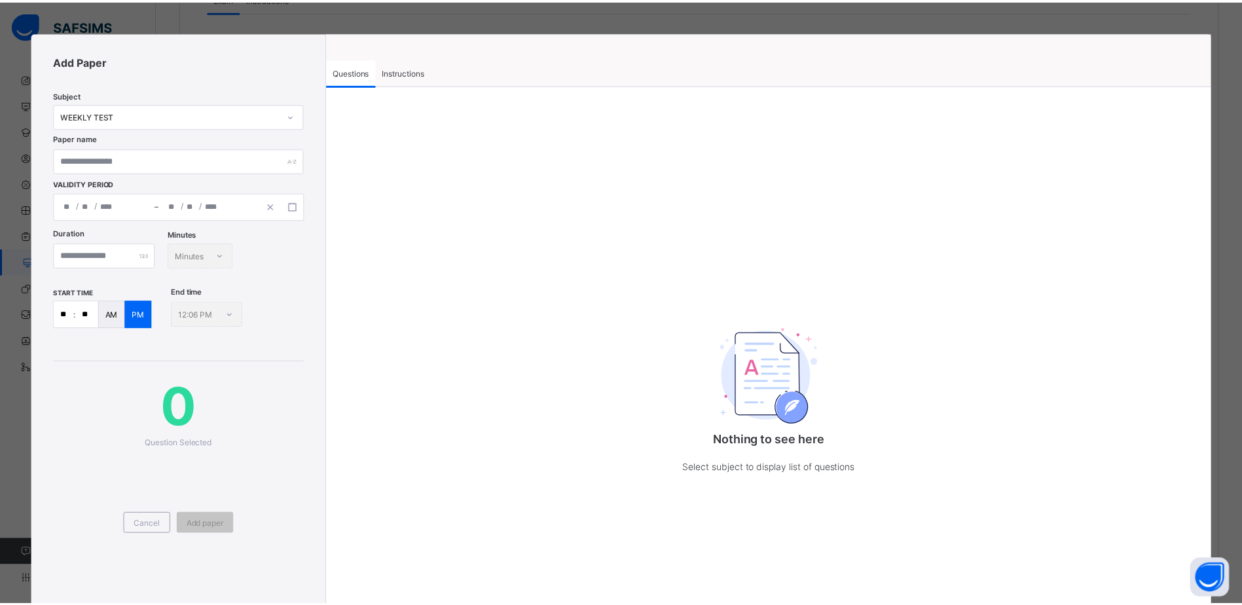
scroll to position [0, 0]
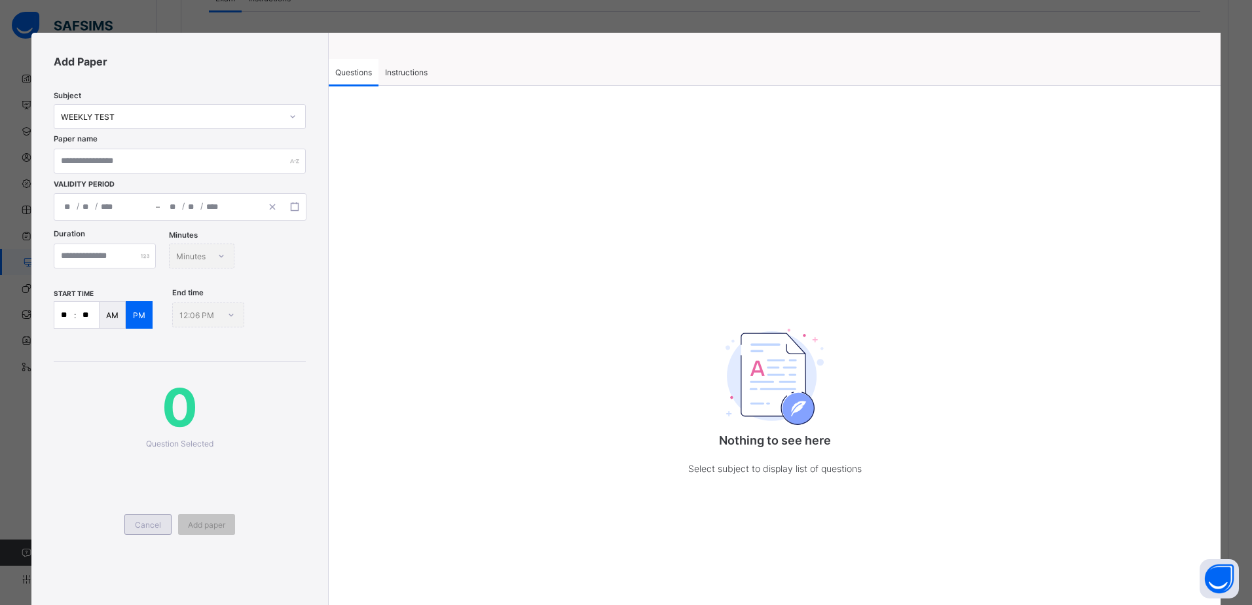
click at [149, 529] on span "Cancel" at bounding box center [148, 525] width 26 height 10
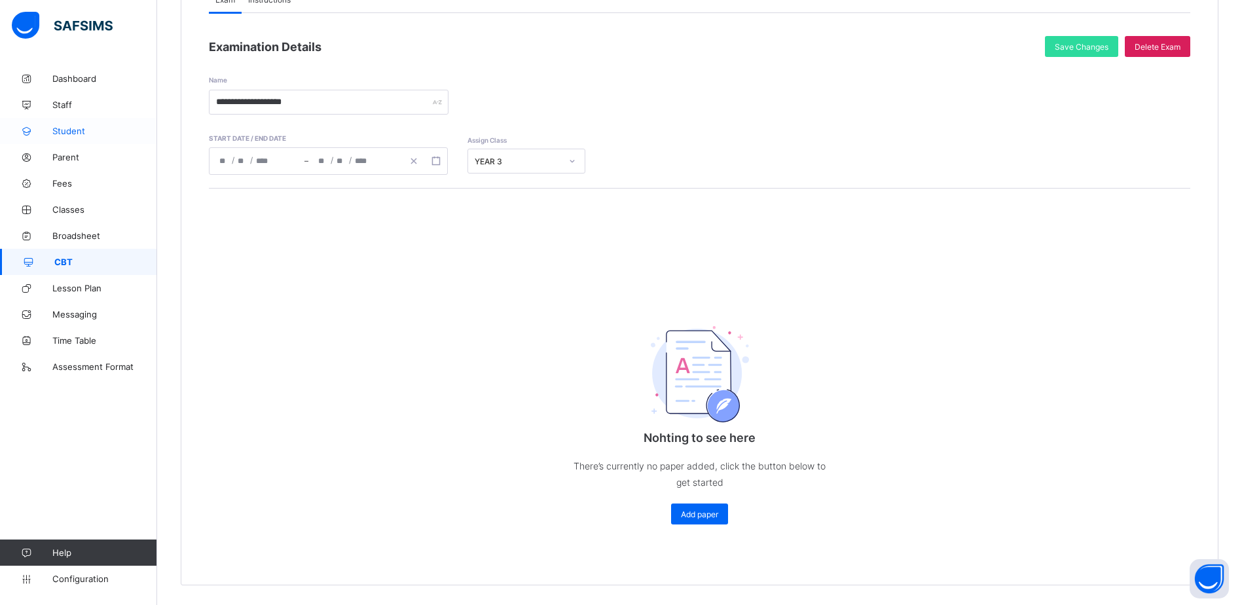
click at [75, 123] on link "Student" at bounding box center [78, 131] width 157 height 26
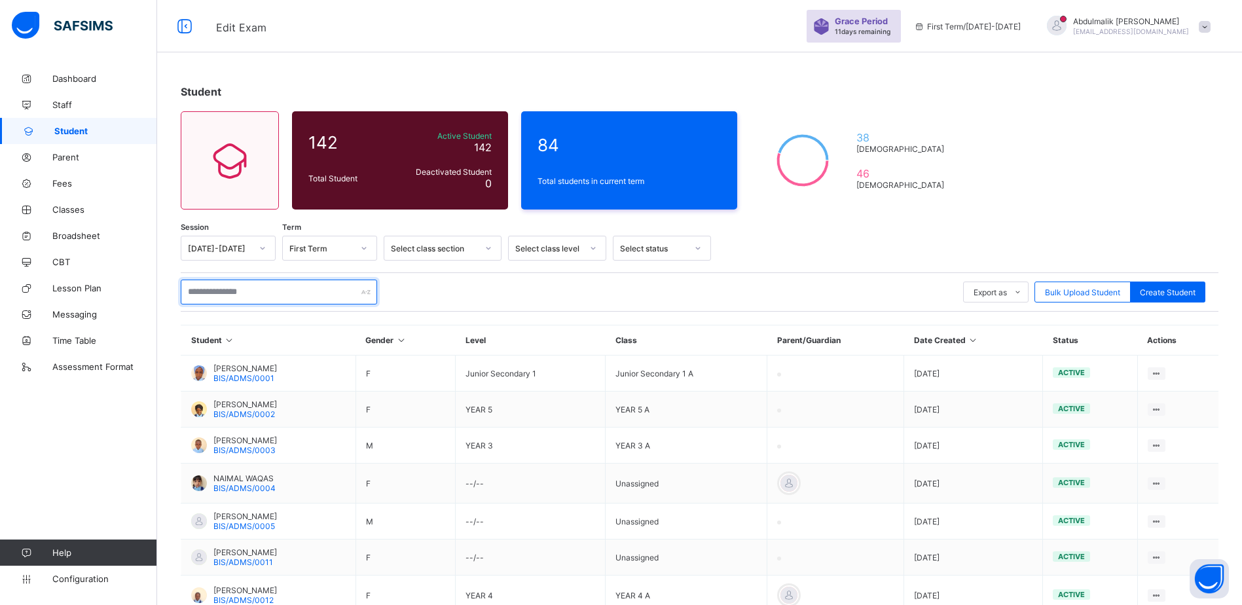
click at [326, 286] on input "text" at bounding box center [279, 292] width 196 height 25
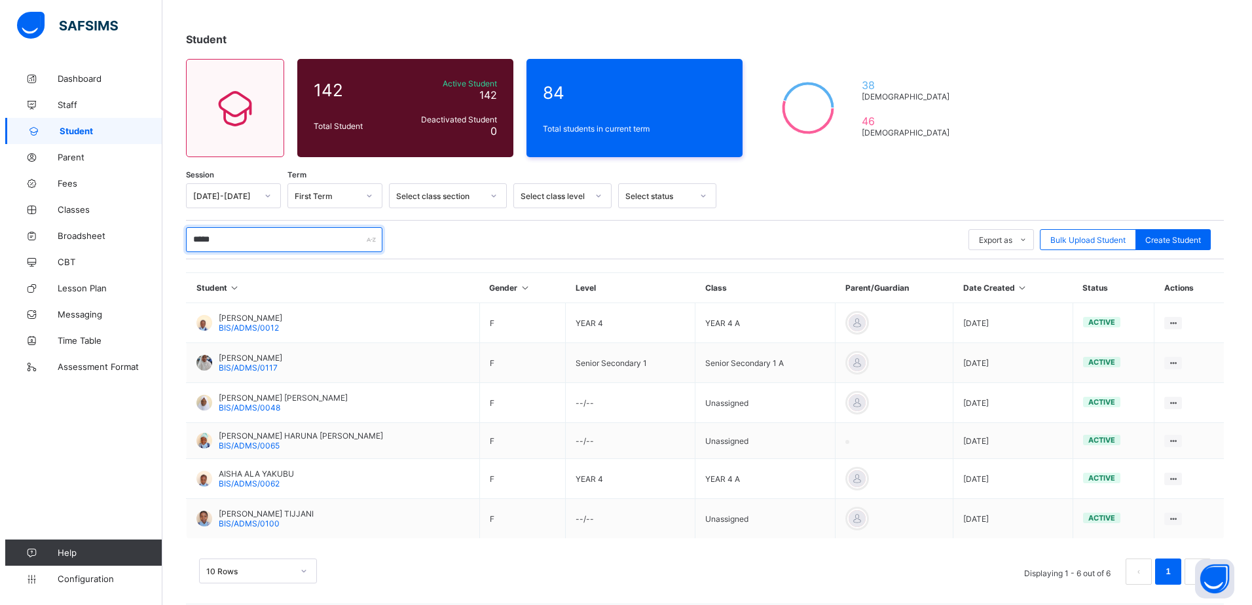
scroll to position [65, 0]
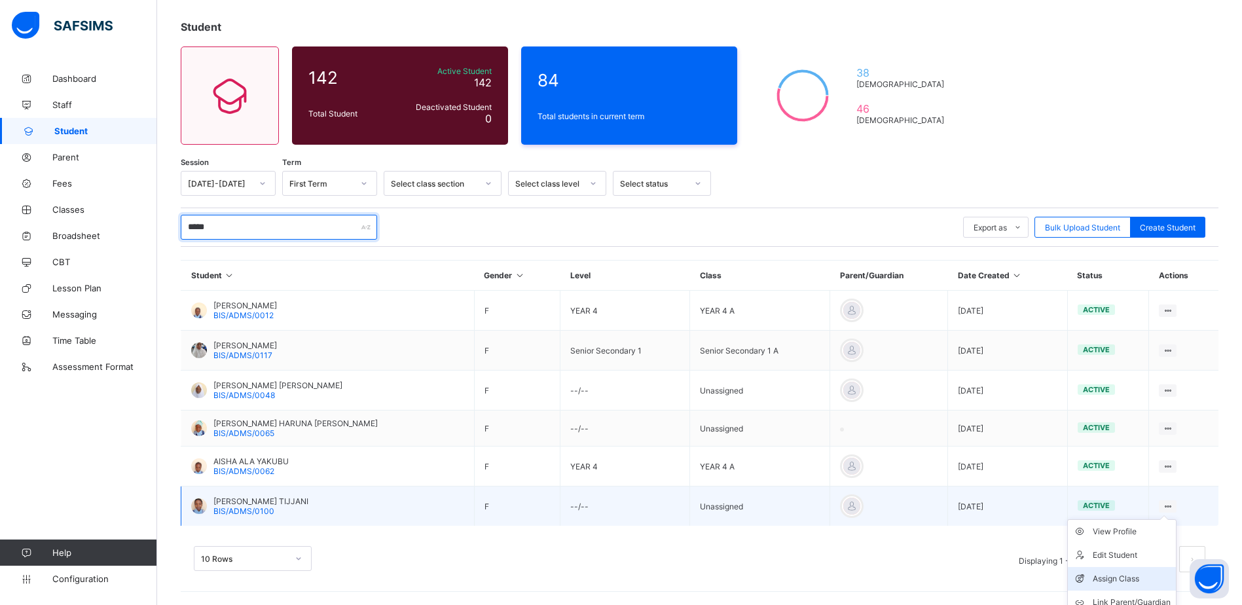
type input "*****"
click at [1119, 575] on div "Assign Class" at bounding box center [1132, 578] width 78 height 13
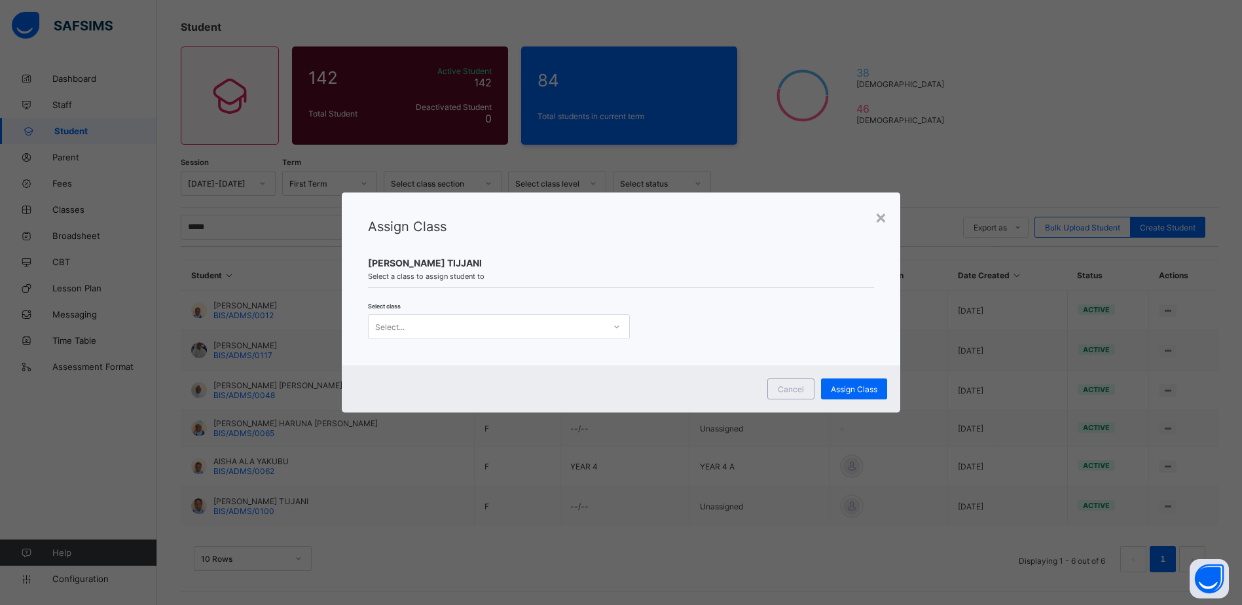
click at [523, 333] on div "Select..." at bounding box center [487, 327] width 236 height 18
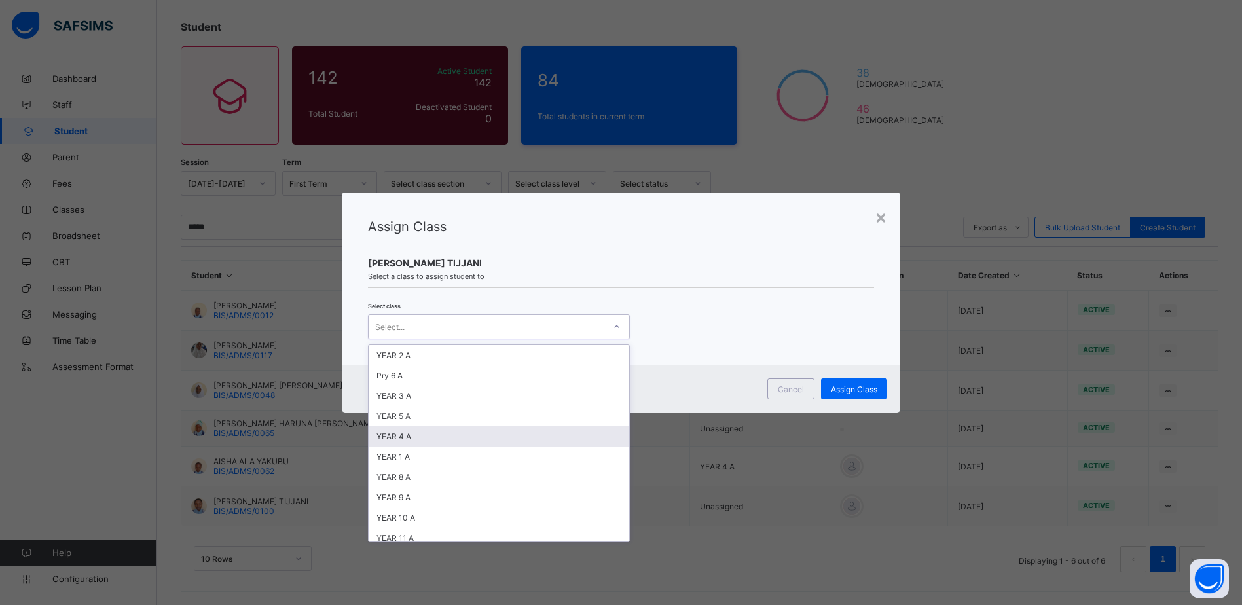
click at [437, 431] on div "YEAR 4 A" at bounding box center [499, 436] width 261 height 20
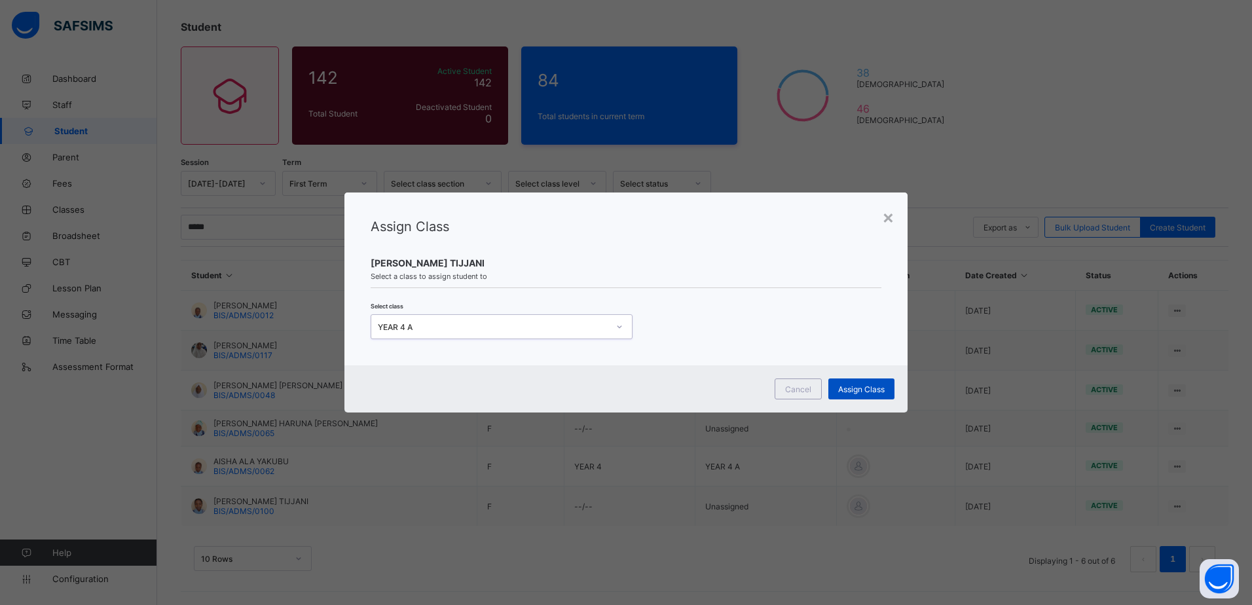
click at [850, 390] on span "Assign Class" at bounding box center [861, 389] width 46 height 10
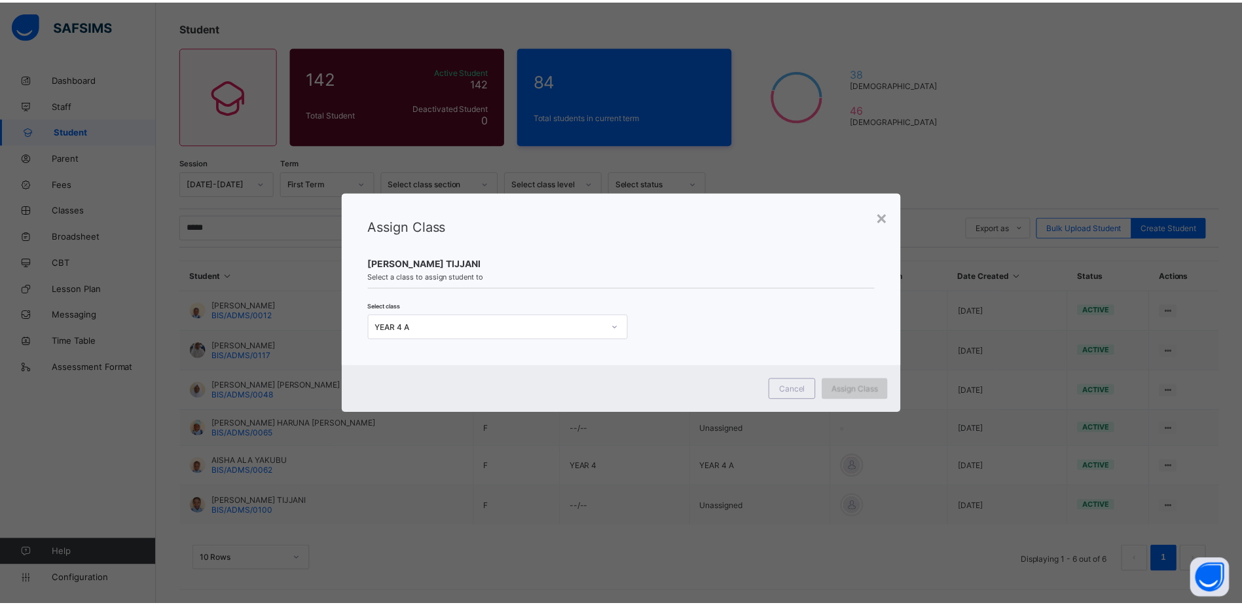
scroll to position [0, 0]
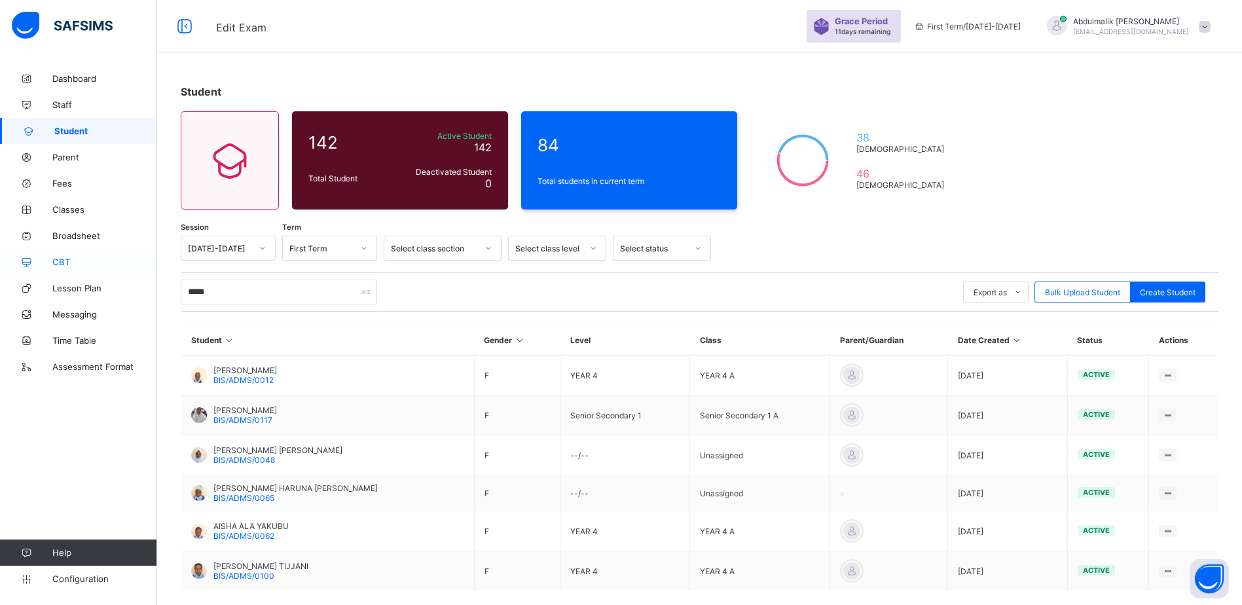
click at [68, 265] on span "CBT" at bounding box center [104, 262] width 105 height 10
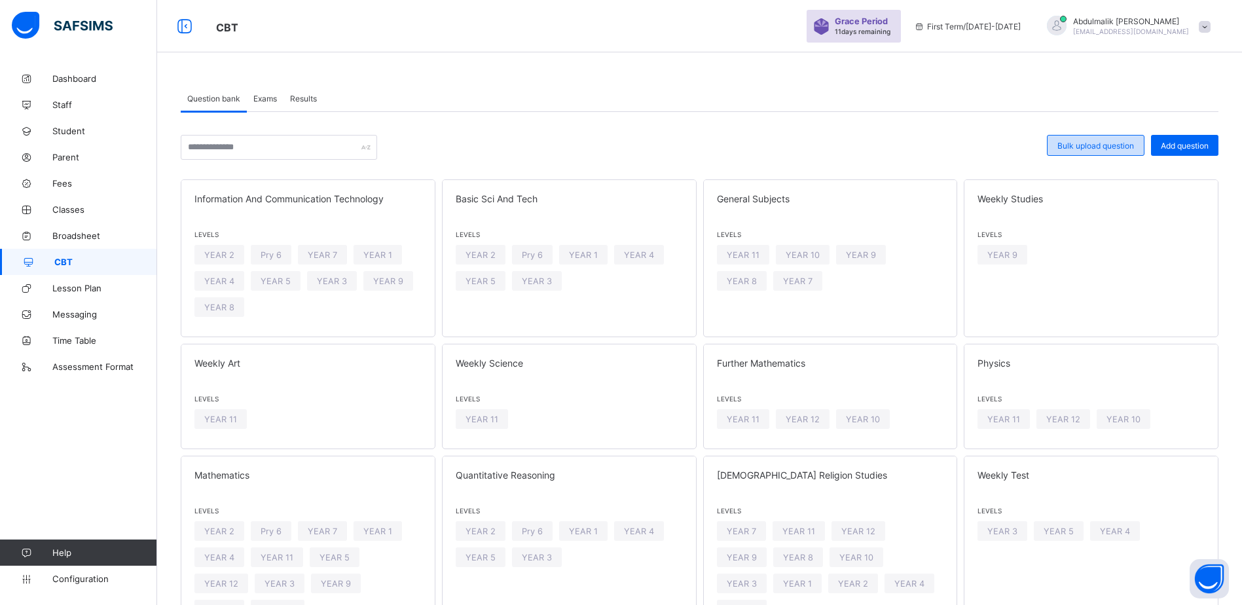
click at [1134, 145] on span "Bulk upload question" at bounding box center [1096, 146] width 77 height 10
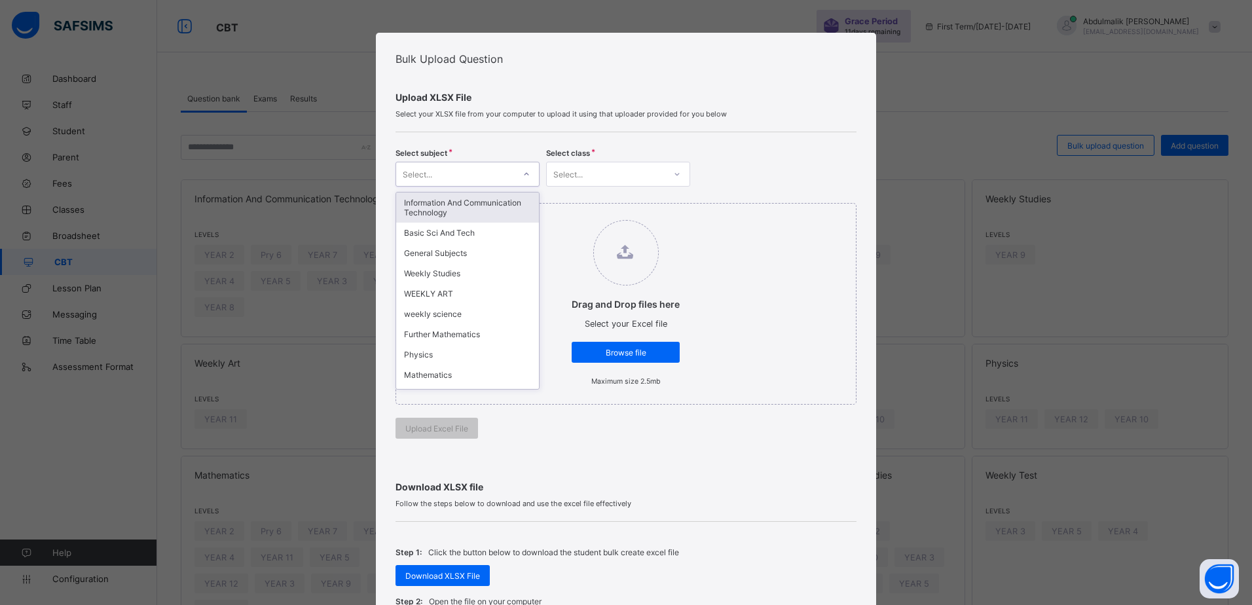
click at [518, 174] on div at bounding box center [526, 174] width 22 height 21
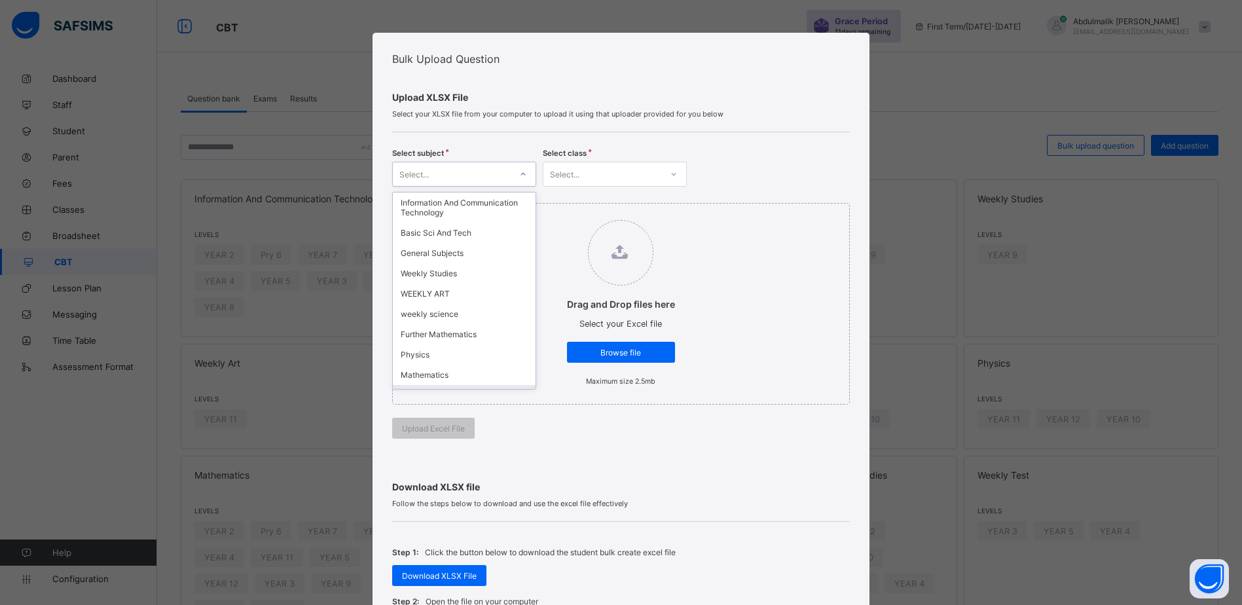
scroll to position [57, 0]
click at [458, 379] on div "WEEKLY TEST" at bounding box center [464, 389] width 143 height 20
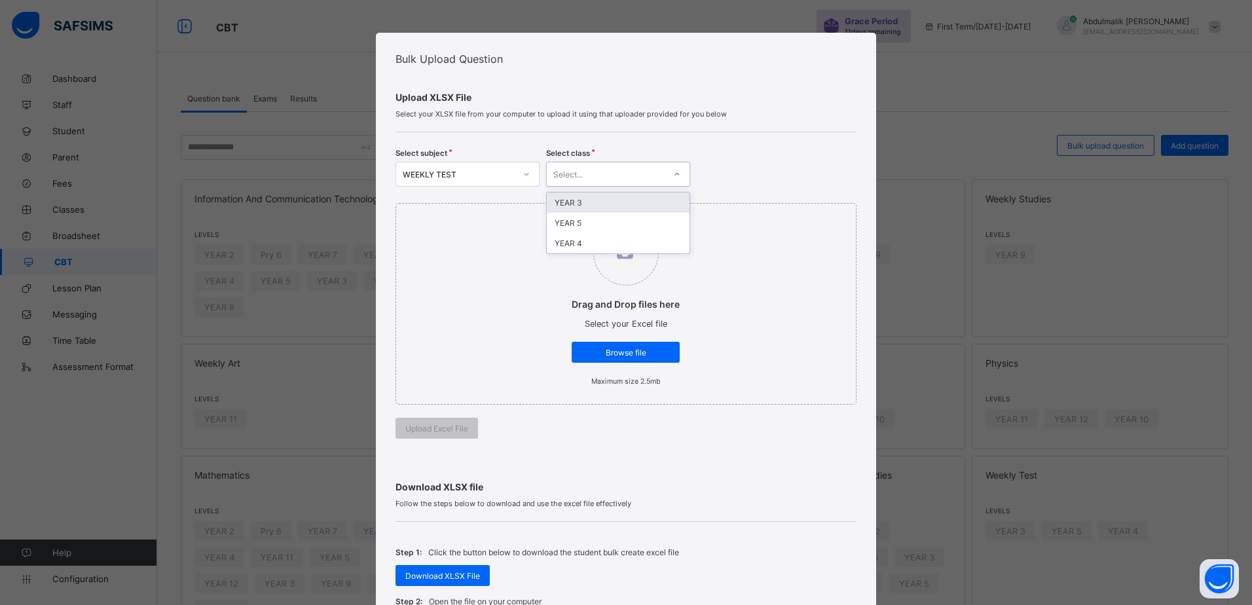
click at [624, 172] on div "Select..." at bounding box center [606, 174] width 118 height 18
click at [603, 206] on div "YEAR 3" at bounding box center [618, 203] width 143 height 20
click at [640, 346] on div "Browse file" at bounding box center [626, 352] width 108 height 21
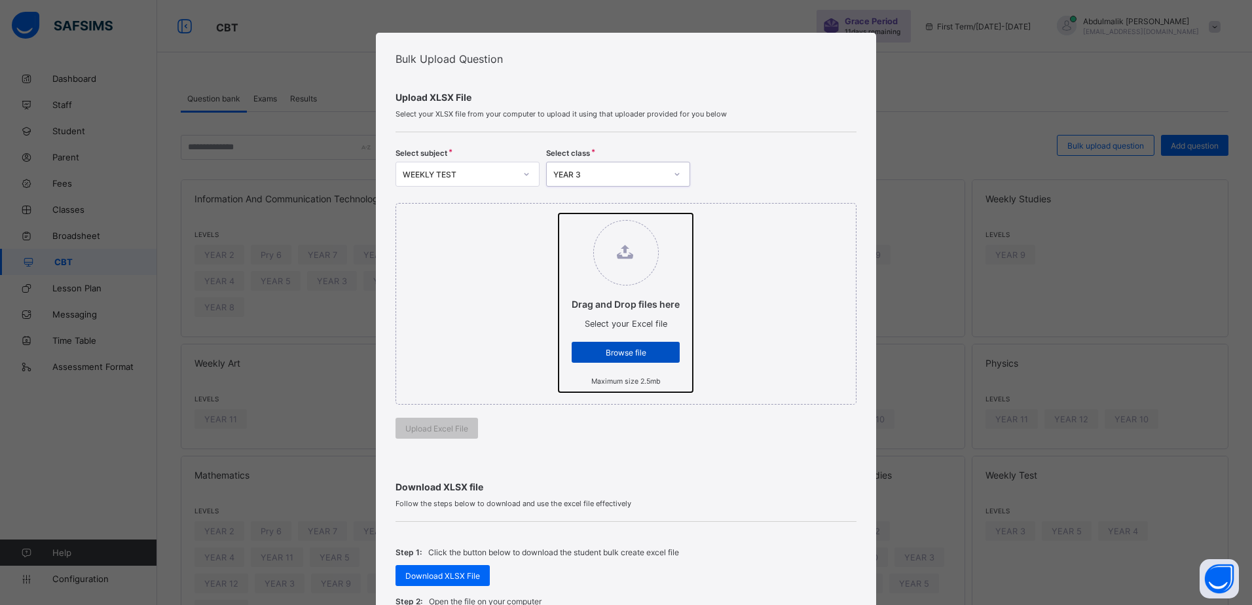
click at [559, 214] on input "Drag and Drop files here Select your Excel file Browse file Maximum size 2.5mb" at bounding box center [559, 214] width 0 height 0
type input "**********"
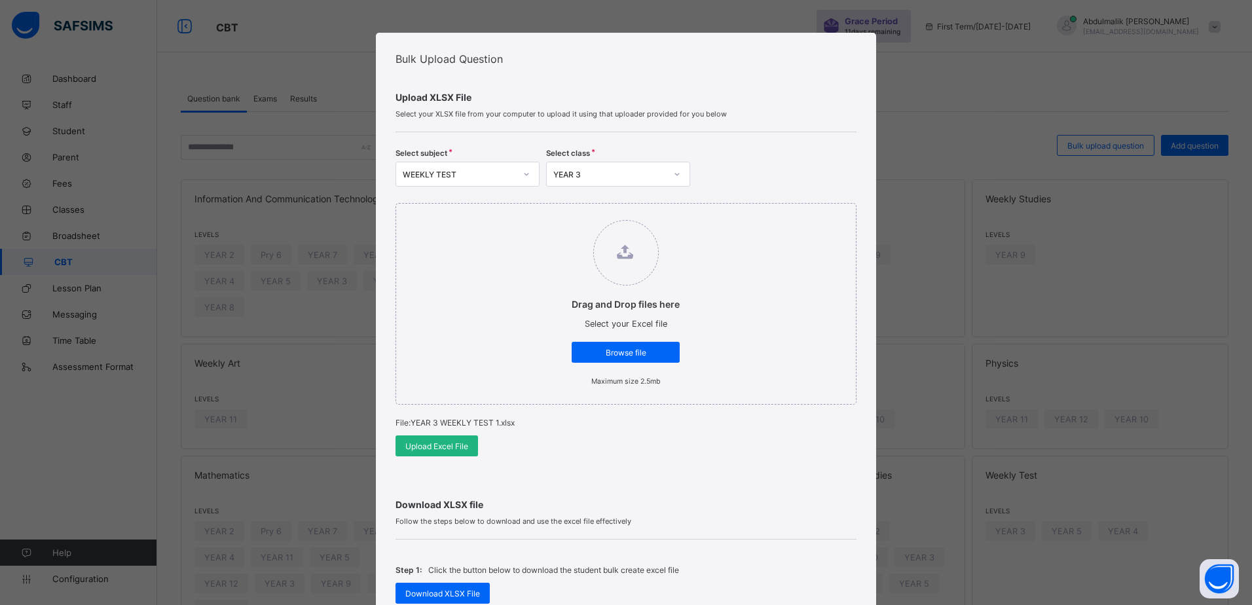
click at [454, 443] on span "Upload Excel File" at bounding box center [436, 446] width 63 height 10
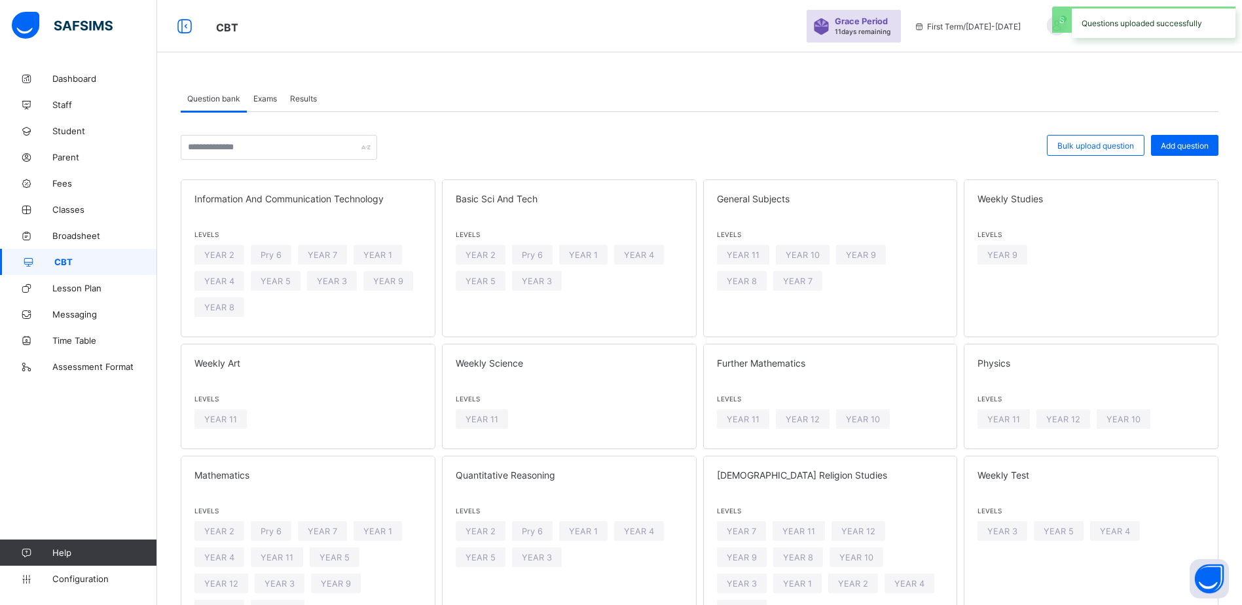
click at [270, 102] on span "Exams" at bounding box center [265, 99] width 24 height 10
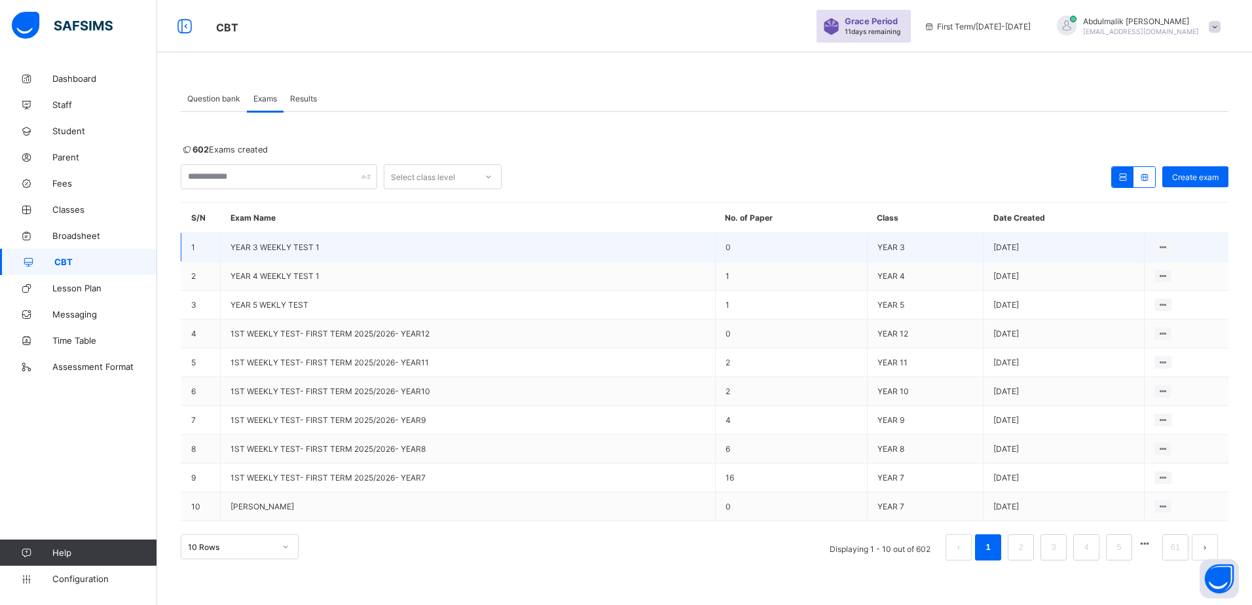
click at [255, 246] on span "YEAR 3 WEEKLY TEST 1" at bounding box center [275, 247] width 89 height 10
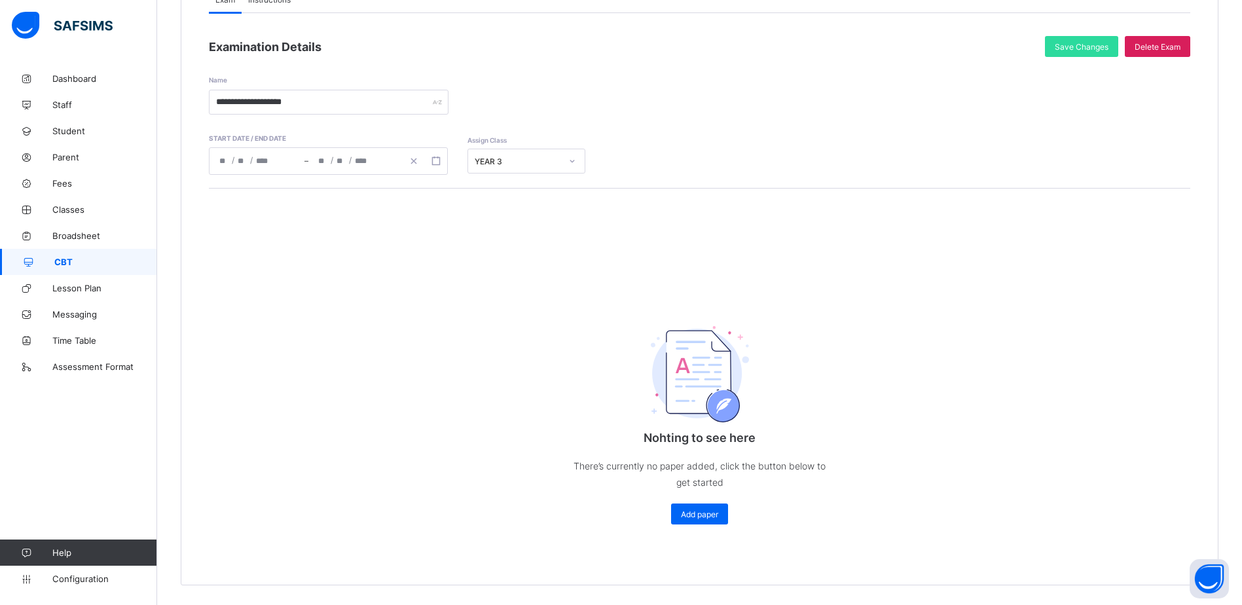
scroll to position [171, 0]
click at [718, 511] on span "Add paper" at bounding box center [699, 515] width 37 height 10
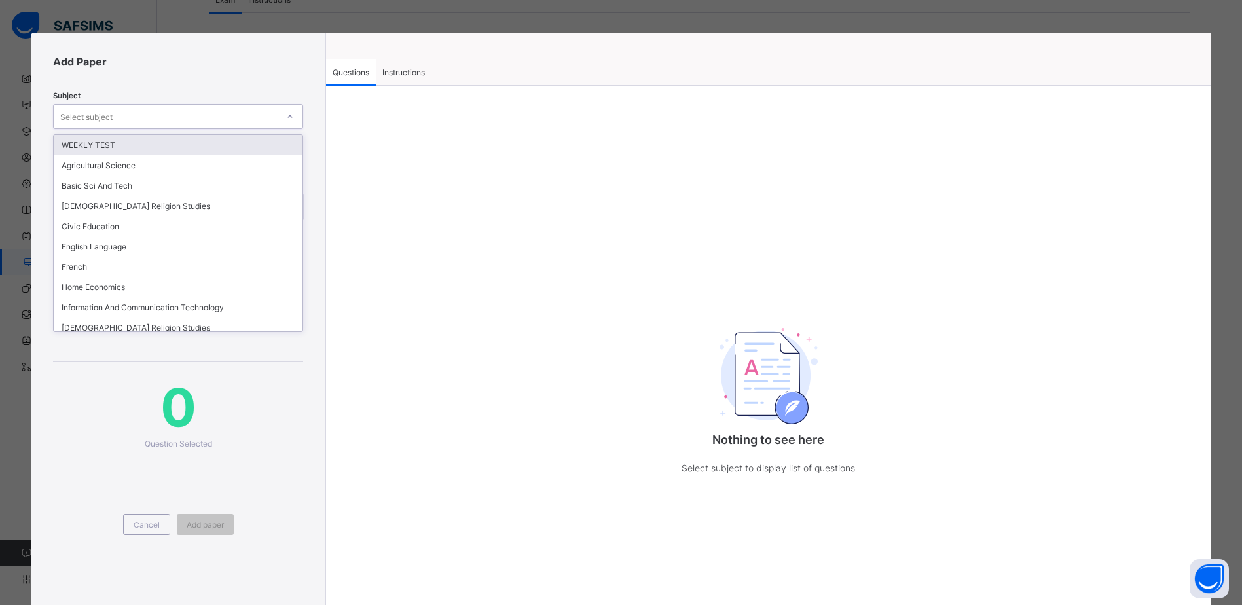
click at [208, 115] on div "Select subject" at bounding box center [166, 116] width 224 height 18
click at [157, 149] on div "WEEKLY TEST" at bounding box center [178, 145] width 249 height 20
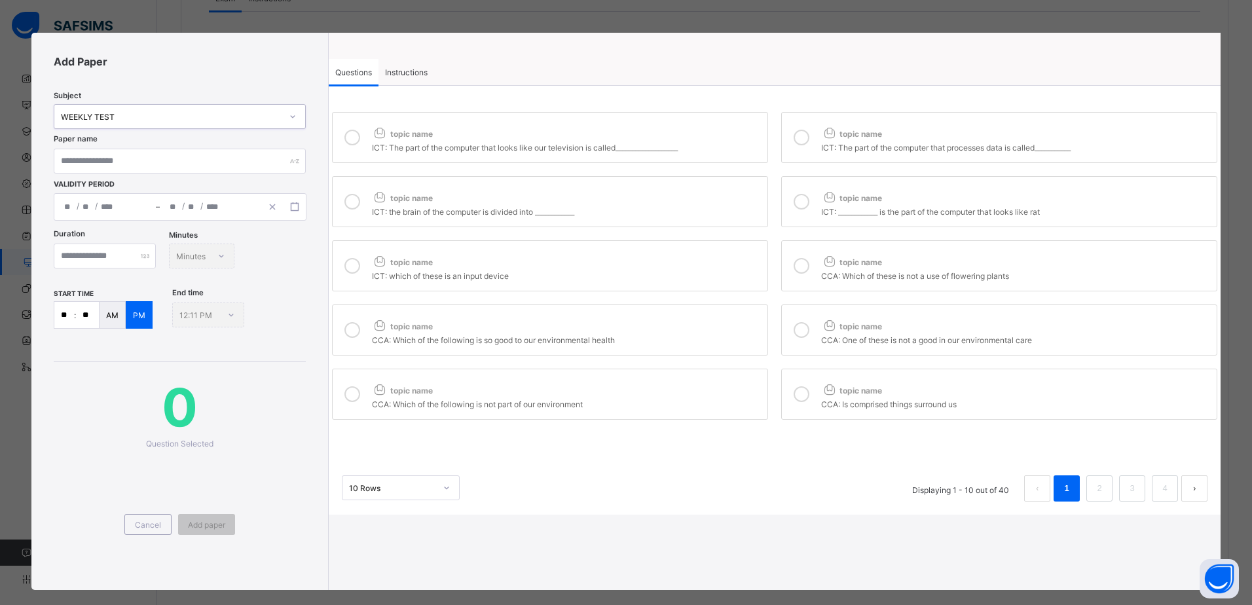
click at [433, 139] on div "topic name" at bounding box center [566, 130] width 389 height 17
click at [823, 151] on div "ICT: The part of the computer that processes data is called___________" at bounding box center [1015, 145] width 389 height 13
drag, startPoint x: 725, startPoint y: 191, endPoint x: 812, endPoint y: 193, distance: 87.1
click at [752, 193] on div "topic name" at bounding box center [566, 195] width 389 height 17
click at [813, 193] on label "topic name ICT: ____________ is the part of the computer that looks like rat" at bounding box center [999, 201] width 436 height 51
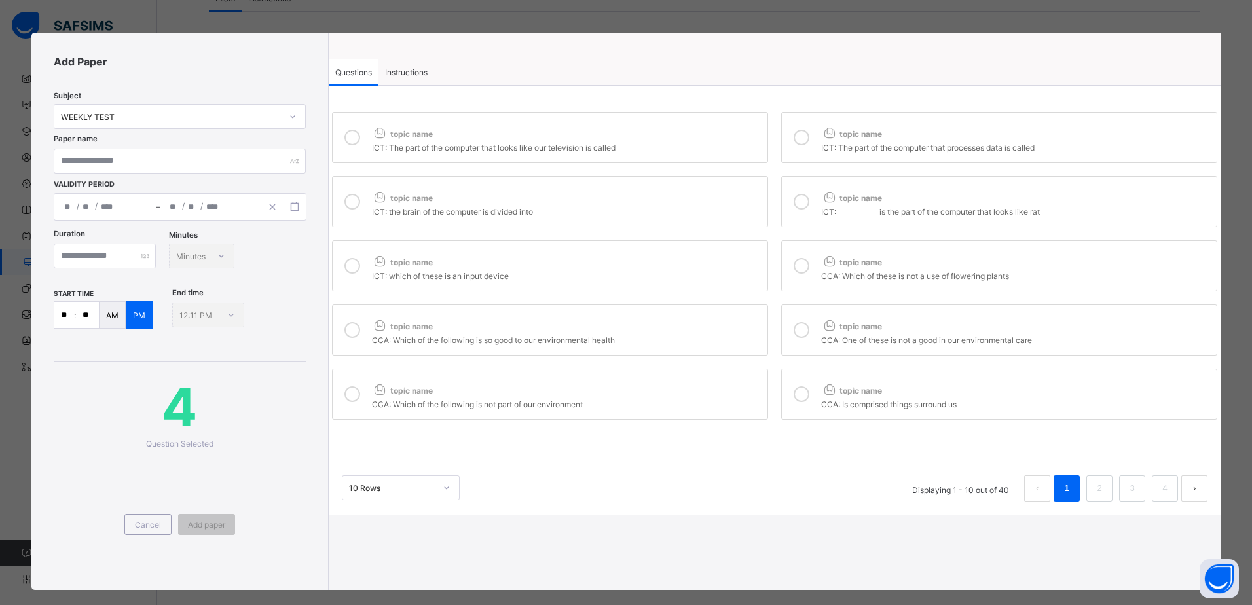
click at [598, 309] on label "topic name CCA: Which of the following is so good to our environmental health" at bounding box center [550, 330] width 436 height 51
click at [633, 265] on div "topic name" at bounding box center [566, 259] width 389 height 17
click at [836, 276] on div "CCA: Which of these is not a use of flowering plants" at bounding box center [1015, 274] width 389 height 13
click at [782, 328] on label "topic name CCA: One of these is not a good in our environmental care" at bounding box center [999, 330] width 436 height 51
click at [720, 381] on div "topic name" at bounding box center [566, 387] width 389 height 17
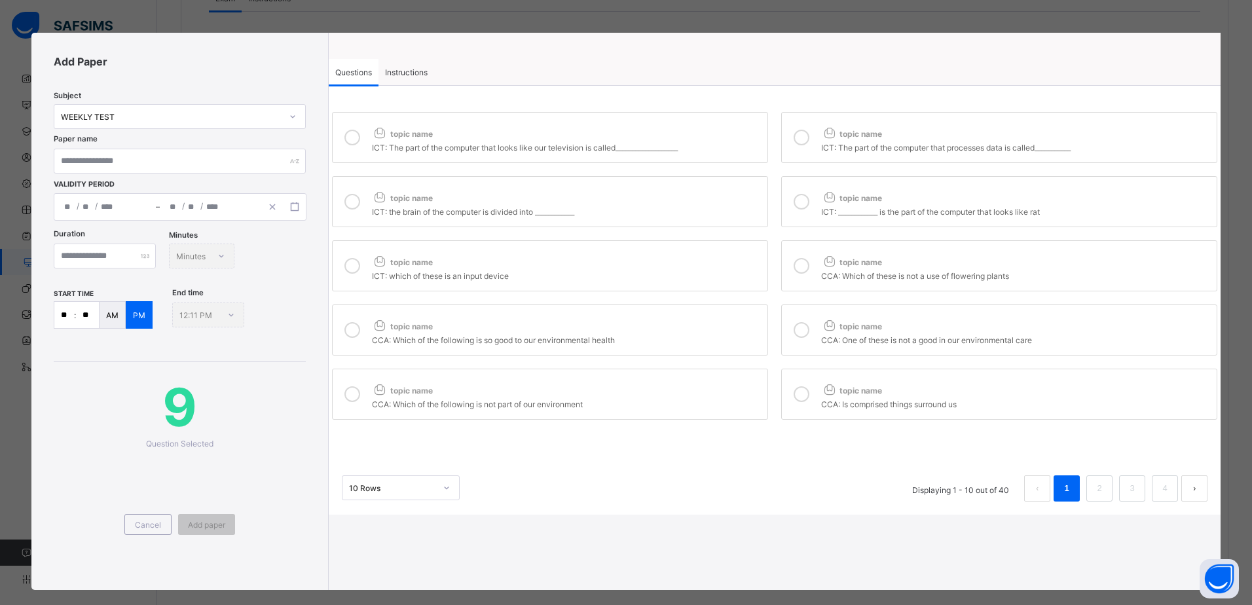
click at [821, 383] on div "topic name" at bounding box center [1015, 387] width 389 height 17
click at [376, 344] on div "CCA: Which of the following is so good to our environmental health" at bounding box center [566, 338] width 389 height 13
click at [371, 250] on label "topic name ICT: which of these is an input device" at bounding box center [550, 265] width 436 height 51
click at [384, 200] on icon at bounding box center [380, 197] width 16 height 14
click at [392, 147] on div "ICT: The part of the computer that looks like our television is called_________…" at bounding box center [566, 145] width 389 height 13
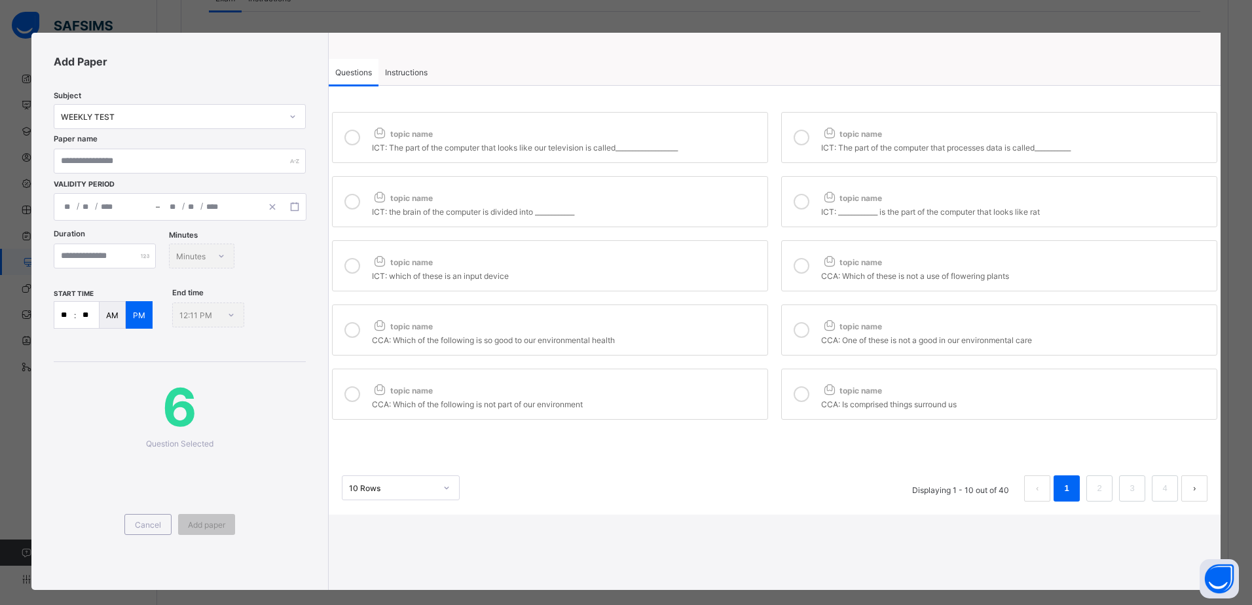
click at [789, 151] on div at bounding box center [802, 137] width 26 height 30
click at [794, 207] on icon at bounding box center [802, 202] width 16 height 16
click at [801, 260] on icon at bounding box center [802, 266] width 16 height 16
click at [810, 325] on div at bounding box center [802, 330] width 26 height 30
click at [809, 386] on div at bounding box center [802, 394] width 26 height 30
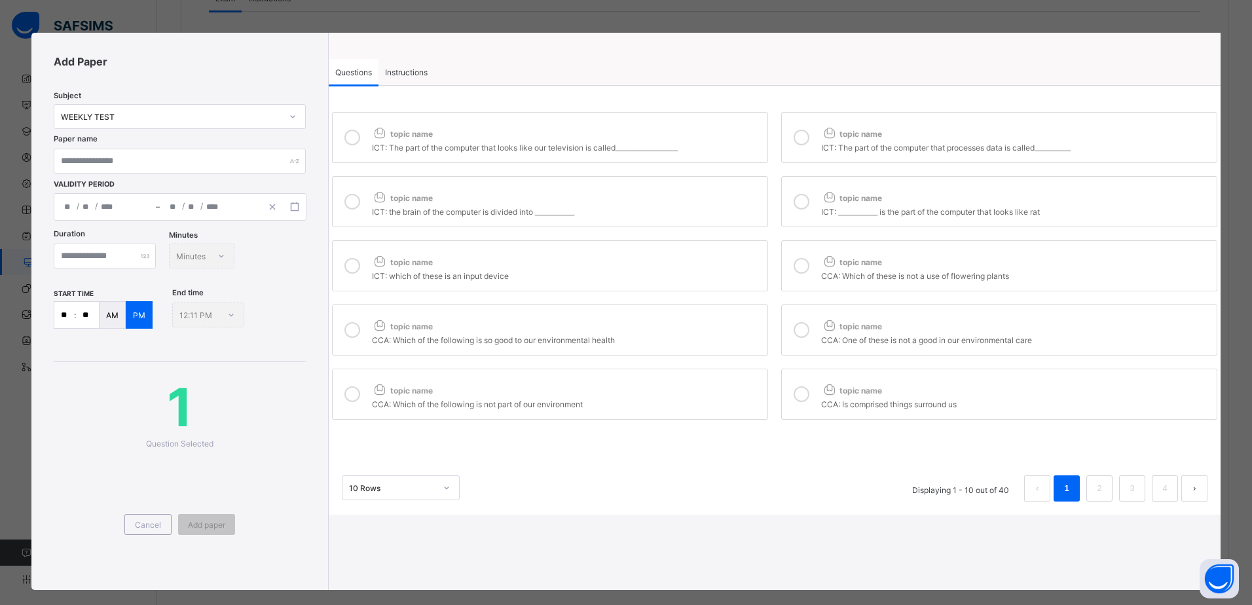
click at [620, 403] on div "CCA: Which of the following is not part of our environment" at bounding box center [566, 402] width 389 height 13
click at [144, 532] on div "Cancel" at bounding box center [147, 524] width 47 height 21
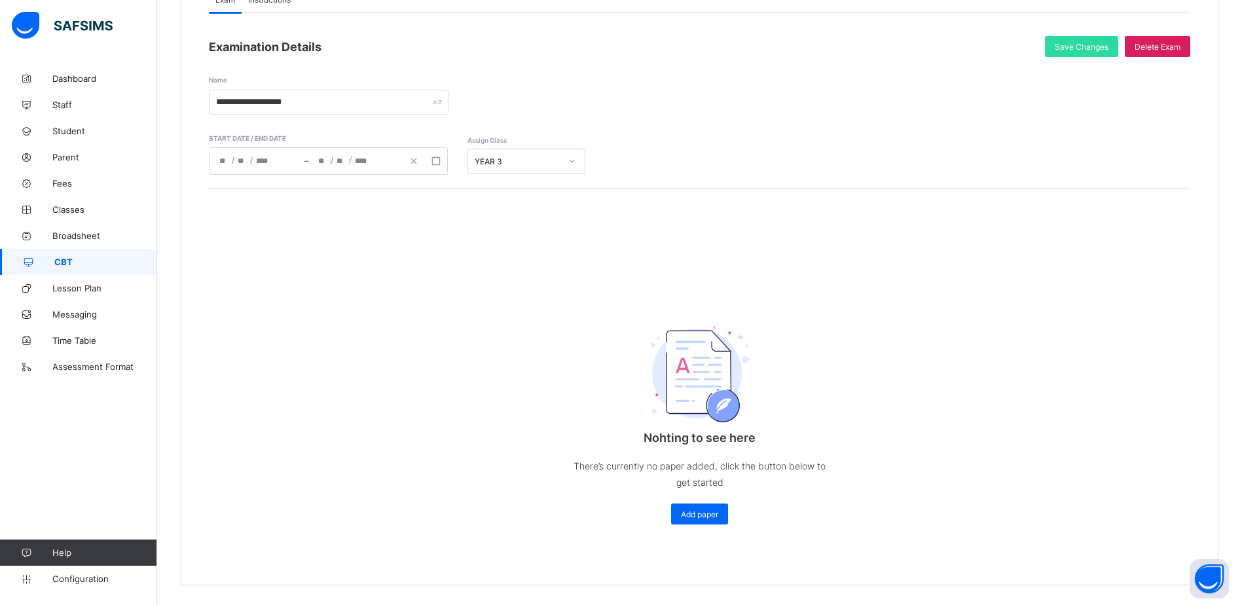
click at [96, 264] on span "CBT" at bounding box center [105, 262] width 103 height 10
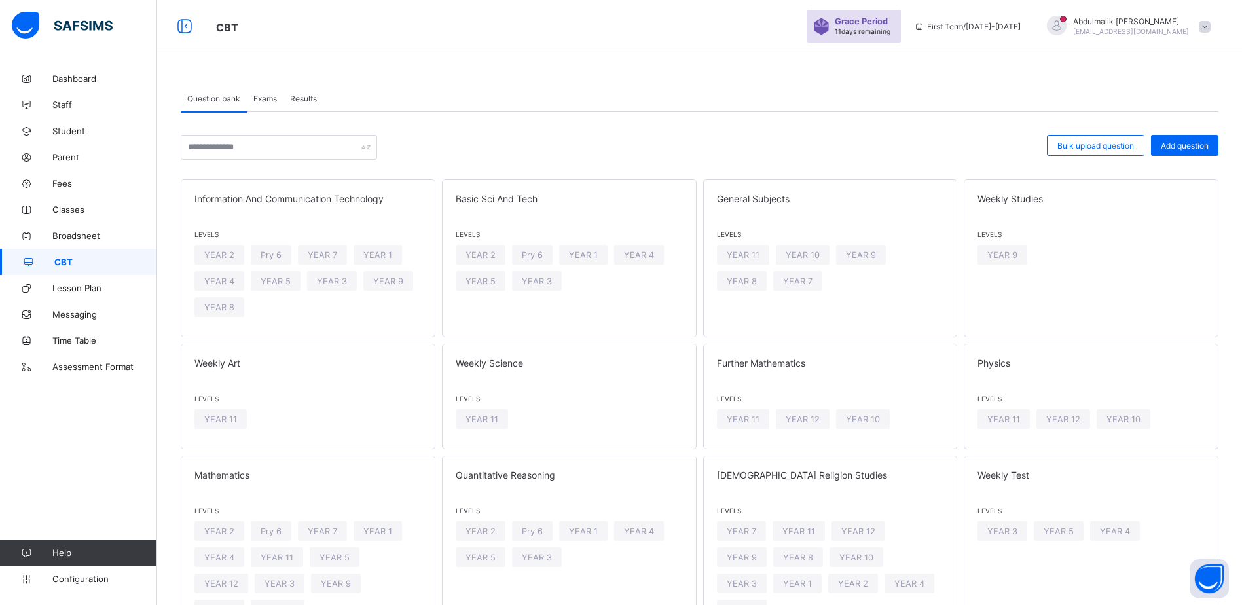
click at [270, 101] on span "Exams" at bounding box center [265, 99] width 24 height 10
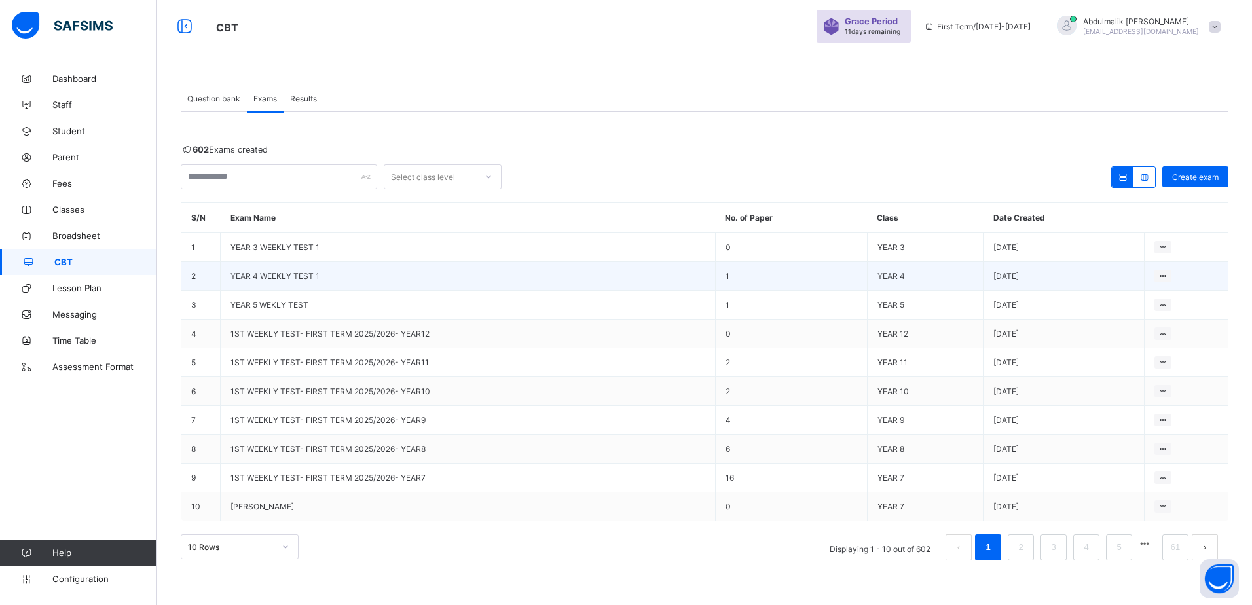
click at [275, 278] on span "YEAR 4 WEEKLY TEST 1" at bounding box center [275, 276] width 89 height 10
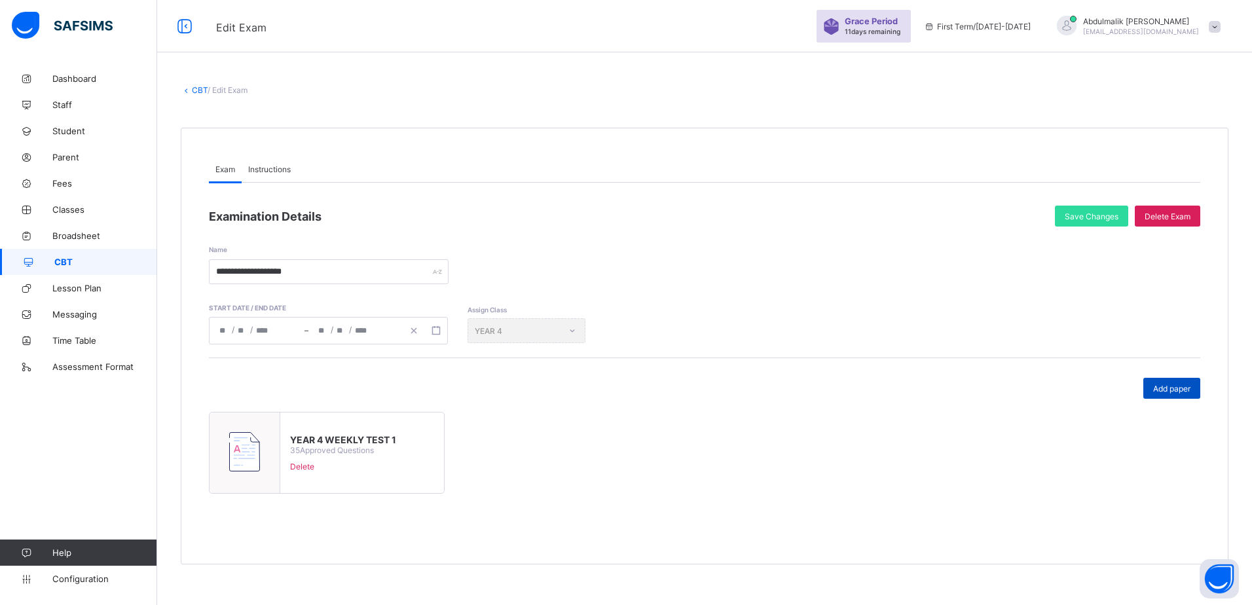
click at [1155, 384] on span "Add paper" at bounding box center [1171, 389] width 37 height 10
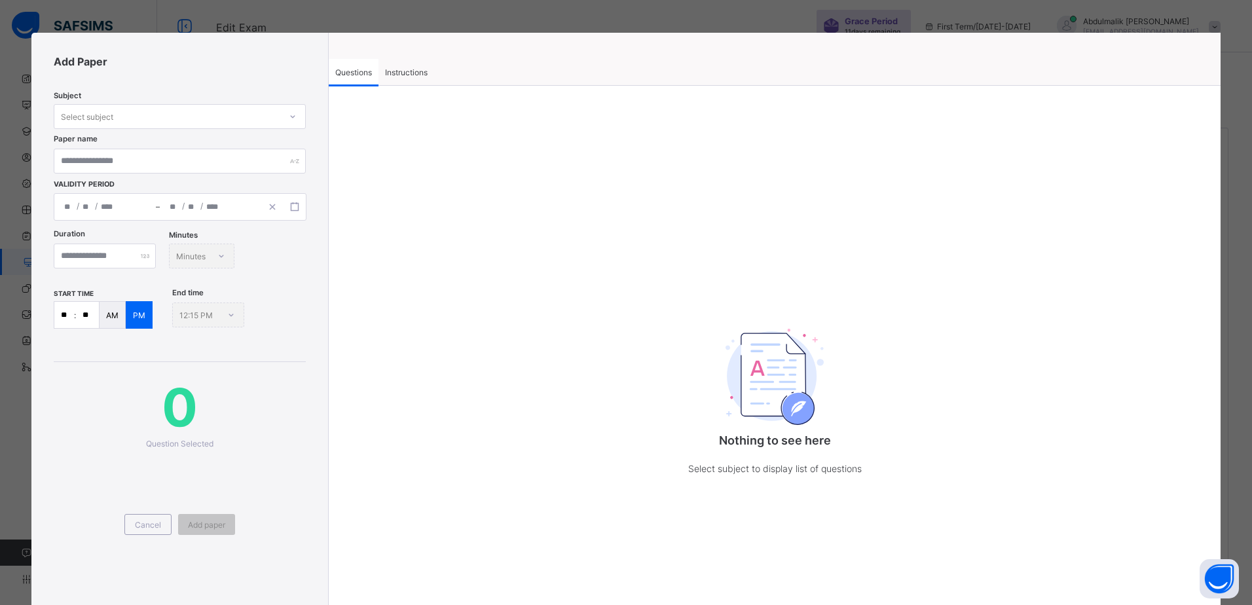
click at [400, 74] on span "Instructions" at bounding box center [406, 72] width 43 height 10
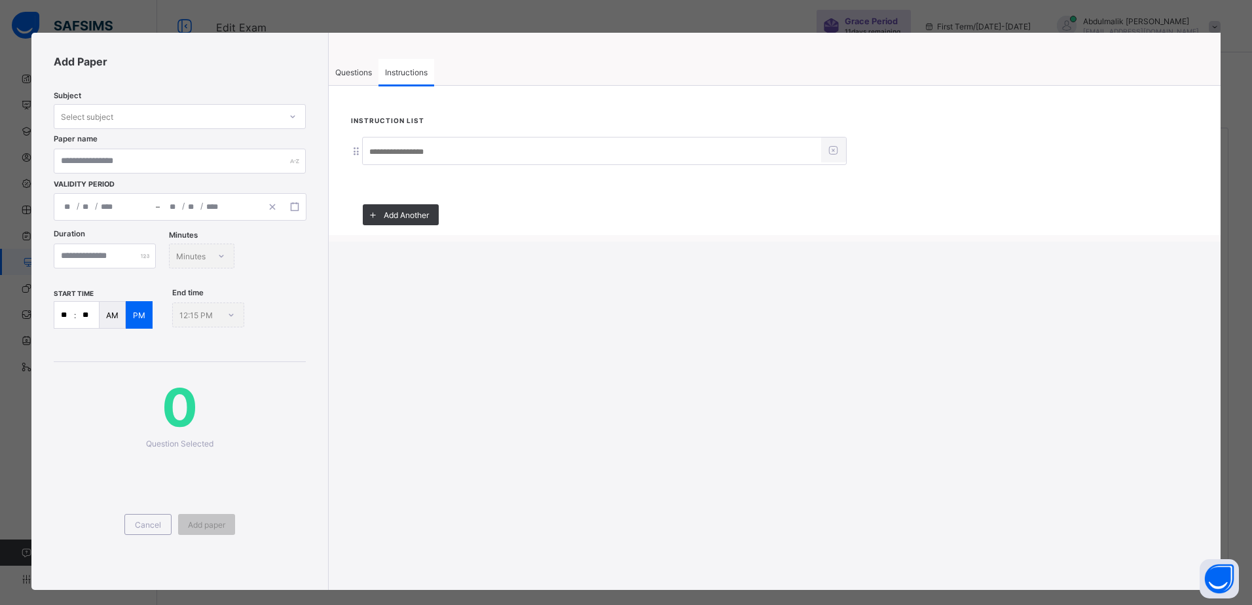
click at [417, 143] on input at bounding box center [592, 151] width 458 height 25
type input "*****"
click at [354, 69] on span "Questions" at bounding box center [353, 72] width 37 height 10
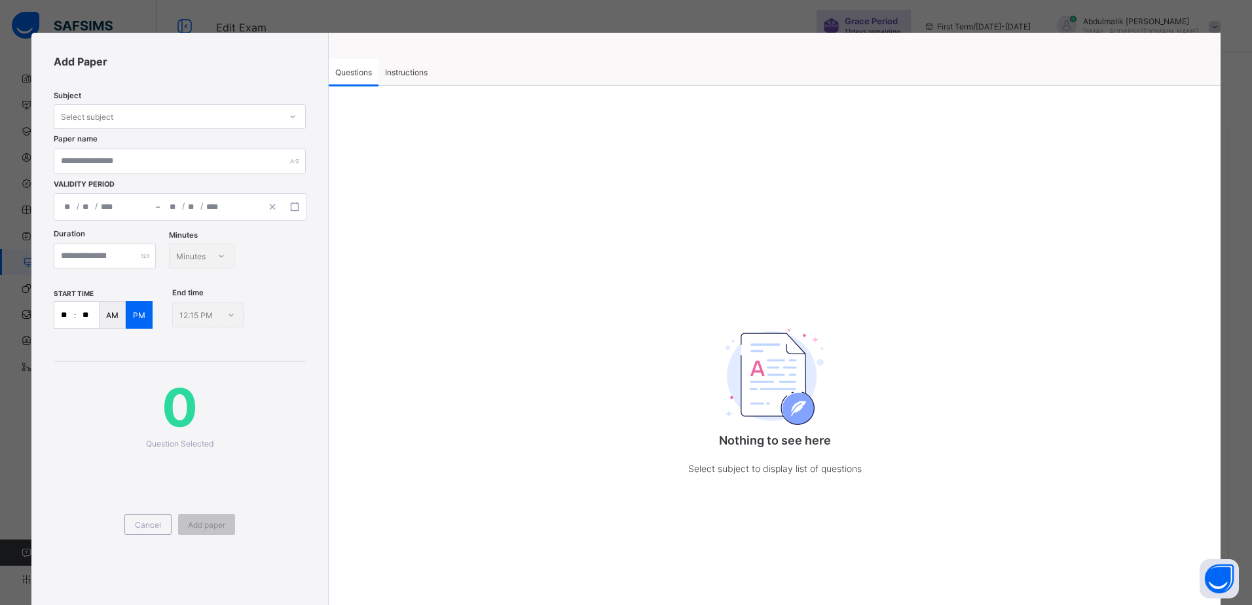
click at [235, 119] on div "Select subject" at bounding box center [167, 116] width 226 height 18
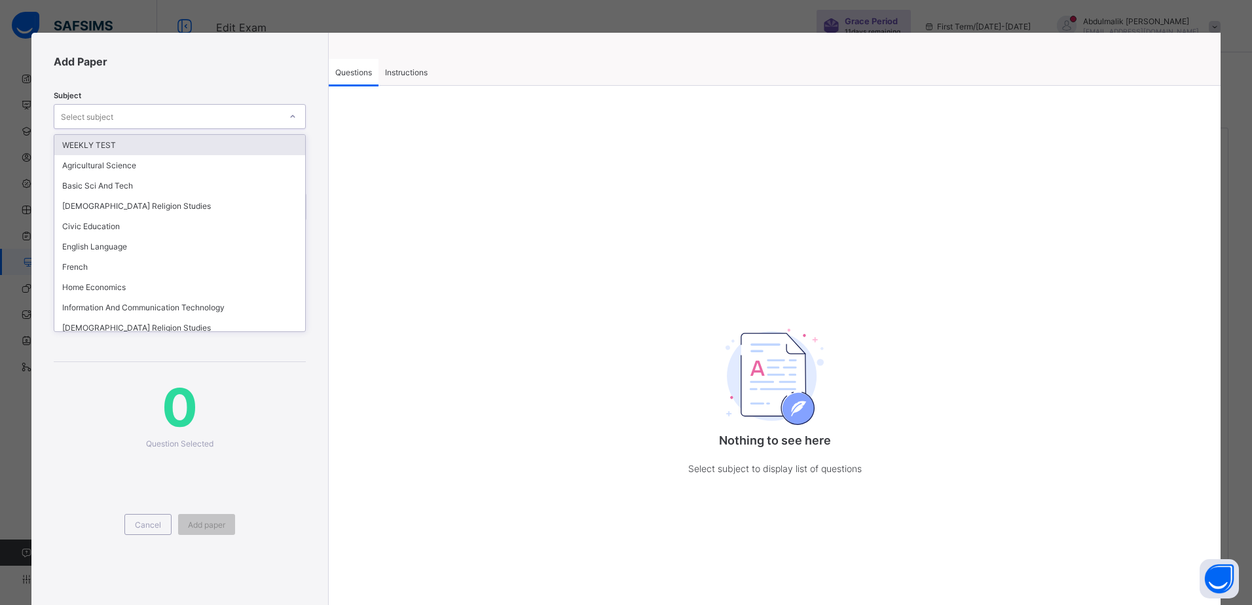
click at [156, 148] on div "WEEKLY TEST" at bounding box center [179, 145] width 251 height 20
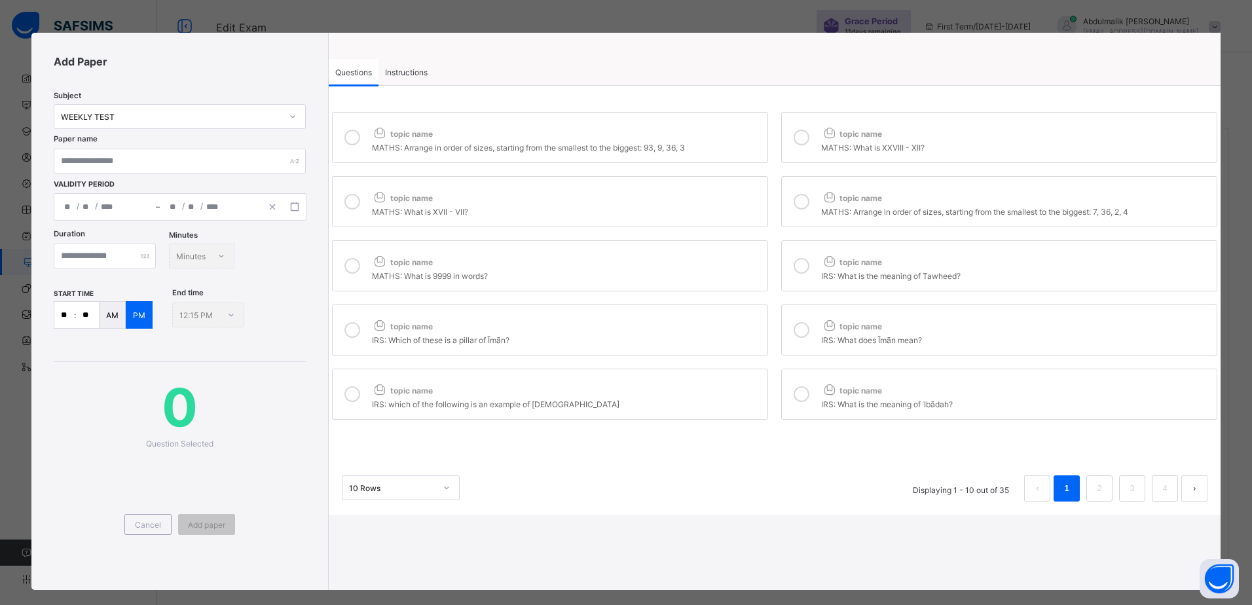
click at [372, 146] on div "MATHS: Arrange in order of sizes, starting from the smallest to the biggest: 93…" at bounding box center [566, 145] width 389 height 13
click at [862, 141] on div "MATHS: What is XXVIII - XII?" at bounding box center [1015, 145] width 389 height 13
click at [712, 187] on div "topic name" at bounding box center [566, 195] width 389 height 17
click at [857, 192] on div "topic name" at bounding box center [1015, 195] width 389 height 17
click at [745, 256] on div "topic name" at bounding box center [566, 259] width 389 height 17
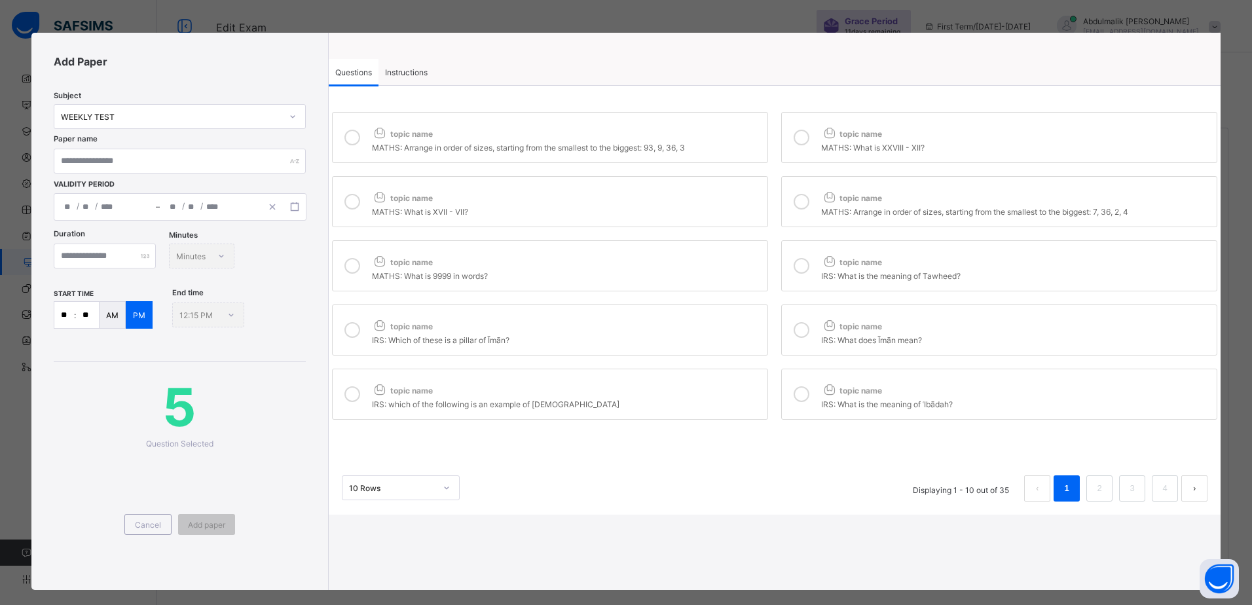
click at [827, 261] on icon at bounding box center [829, 261] width 16 height 14
click at [746, 321] on div "topic name" at bounding box center [566, 323] width 389 height 17
click at [844, 331] on span "topic name" at bounding box center [851, 327] width 61 height 10
click at [714, 400] on div "IRS: which of the following is an example of ibada" at bounding box center [566, 402] width 389 height 13
click at [893, 407] on div "IRS: What is the meaning of ʿIbādah?" at bounding box center [1015, 402] width 389 height 13
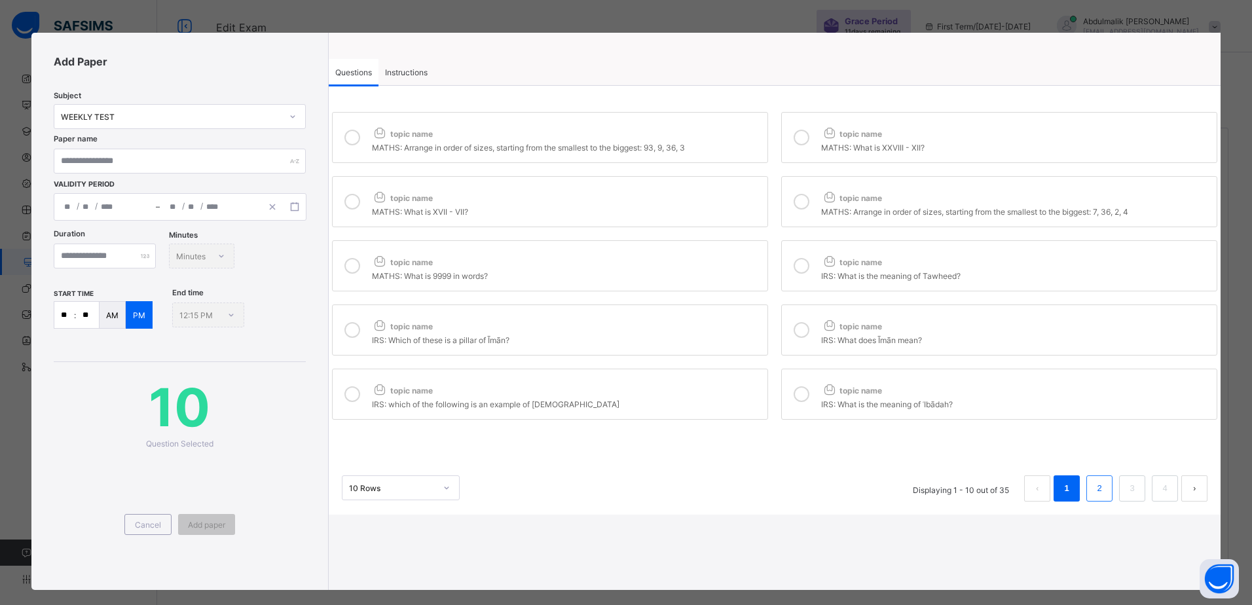
click at [1094, 494] on link "2" at bounding box center [1100, 488] width 12 height 17
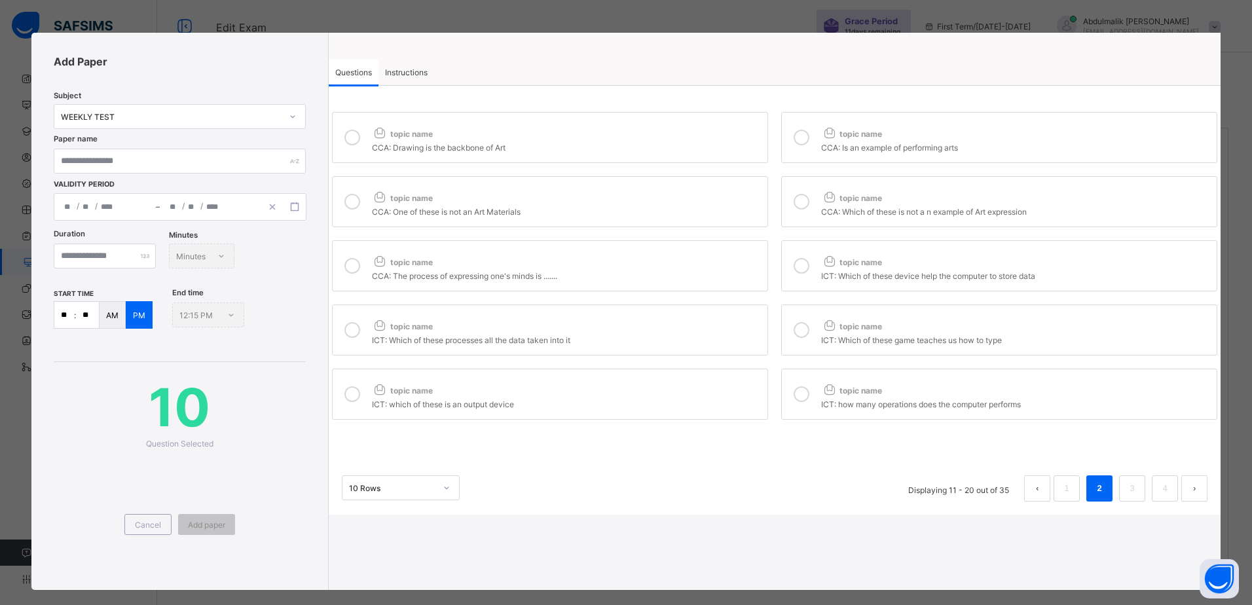
click at [467, 133] on div "topic name" at bounding box center [566, 130] width 389 height 17
click at [848, 130] on span "topic name" at bounding box center [851, 134] width 61 height 10
drag, startPoint x: 734, startPoint y: 194, endPoint x: 746, endPoint y: 200, distance: 13.2
click at [734, 195] on div "topic name" at bounding box center [566, 195] width 389 height 17
click at [798, 206] on icon at bounding box center [802, 202] width 16 height 16
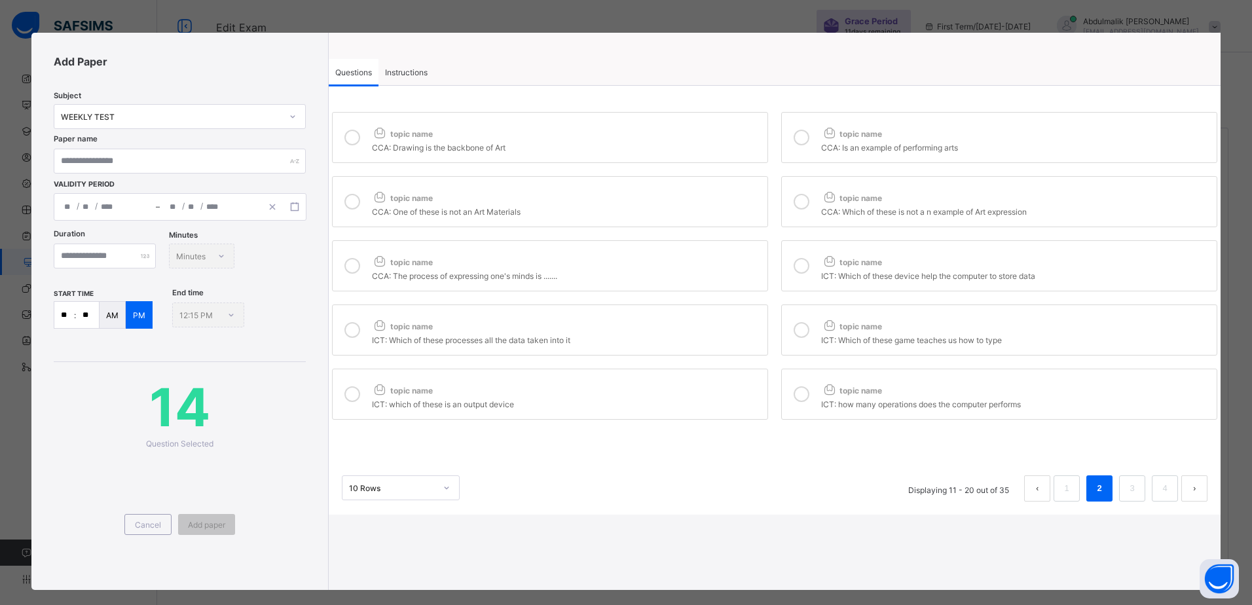
click at [732, 252] on div "topic name" at bounding box center [566, 259] width 389 height 17
click at [805, 262] on div at bounding box center [802, 266] width 26 height 30
drag, startPoint x: 739, startPoint y: 323, endPoint x: 794, endPoint y: 327, distance: 54.6
click at [741, 324] on div "topic name" at bounding box center [566, 323] width 389 height 17
click at [800, 329] on icon at bounding box center [802, 330] width 16 height 16
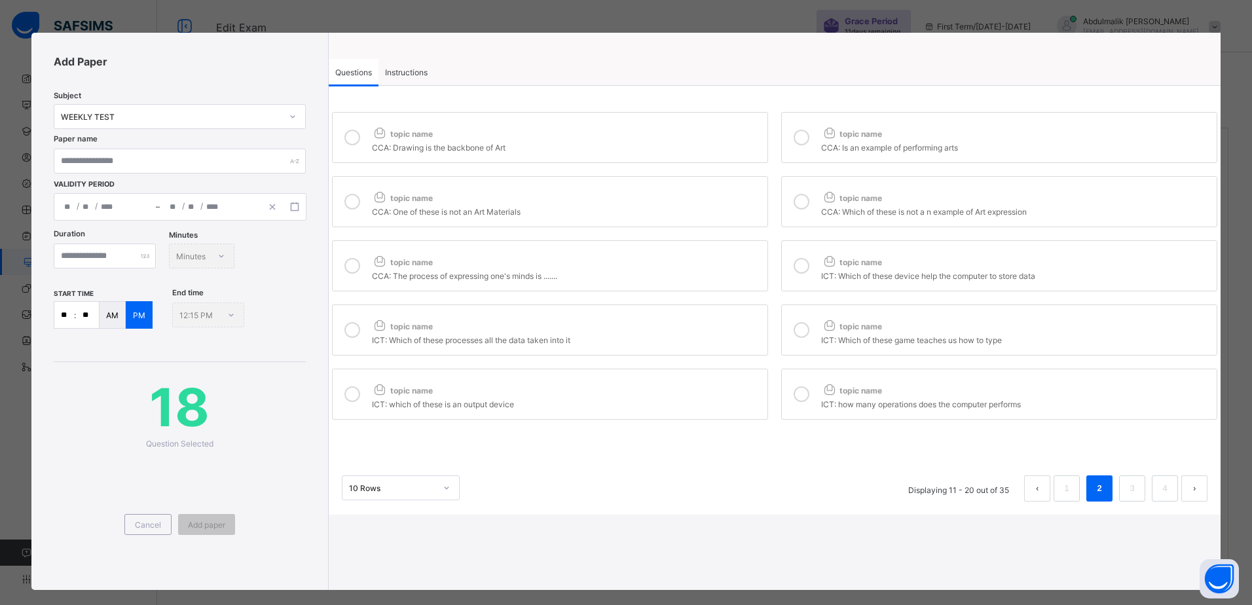
click at [747, 382] on div "topic name" at bounding box center [566, 387] width 389 height 17
click at [800, 390] on icon at bounding box center [802, 394] width 16 height 16
click at [1126, 487] on link "3" at bounding box center [1132, 488] width 12 height 17
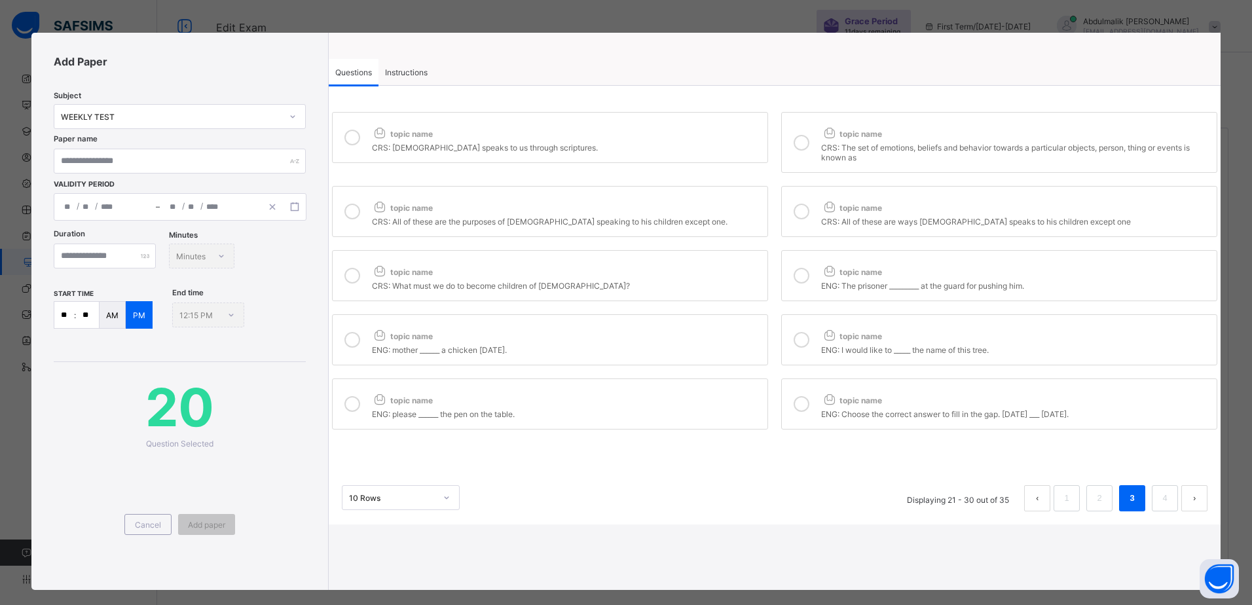
click at [424, 151] on div "CRS: God speaks to us through scriptures." at bounding box center [566, 145] width 389 height 13
click at [823, 139] on icon at bounding box center [829, 133] width 16 height 14
click at [563, 218] on div "CRS: All of these are the purposes of God speaking to his children except one." at bounding box center [566, 220] width 389 height 13
click at [811, 212] on label "topic name CRS: All of these are ways God speaks to his children except one" at bounding box center [999, 211] width 436 height 51
click at [711, 272] on div "topic name" at bounding box center [566, 269] width 389 height 17
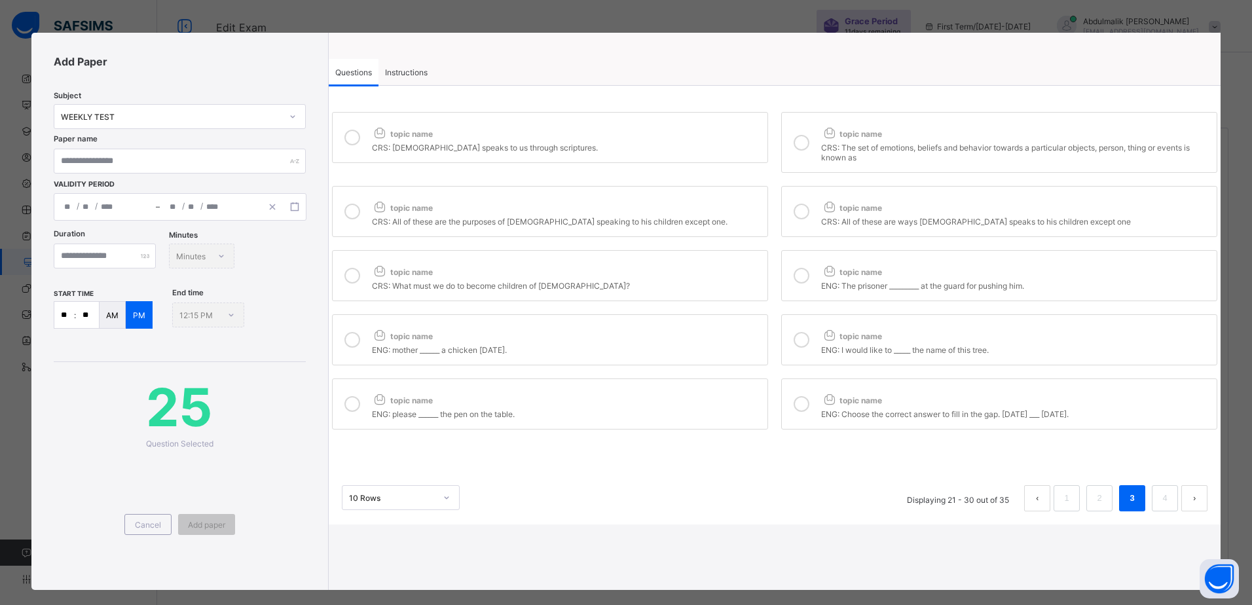
click at [844, 274] on span "topic name" at bounding box center [851, 272] width 61 height 10
click at [640, 343] on div "ENG: mother ______ a chicken yesterday." at bounding box center [566, 348] width 389 height 13
click at [829, 343] on div "ENG: I would like to _____ the name of this tree." at bounding box center [1015, 348] width 389 height 13
drag, startPoint x: 723, startPoint y: 402, endPoint x: 796, endPoint y: 407, distance: 73.5
click at [722, 402] on div "topic name" at bounding box center [566, 397] width 389 height 17
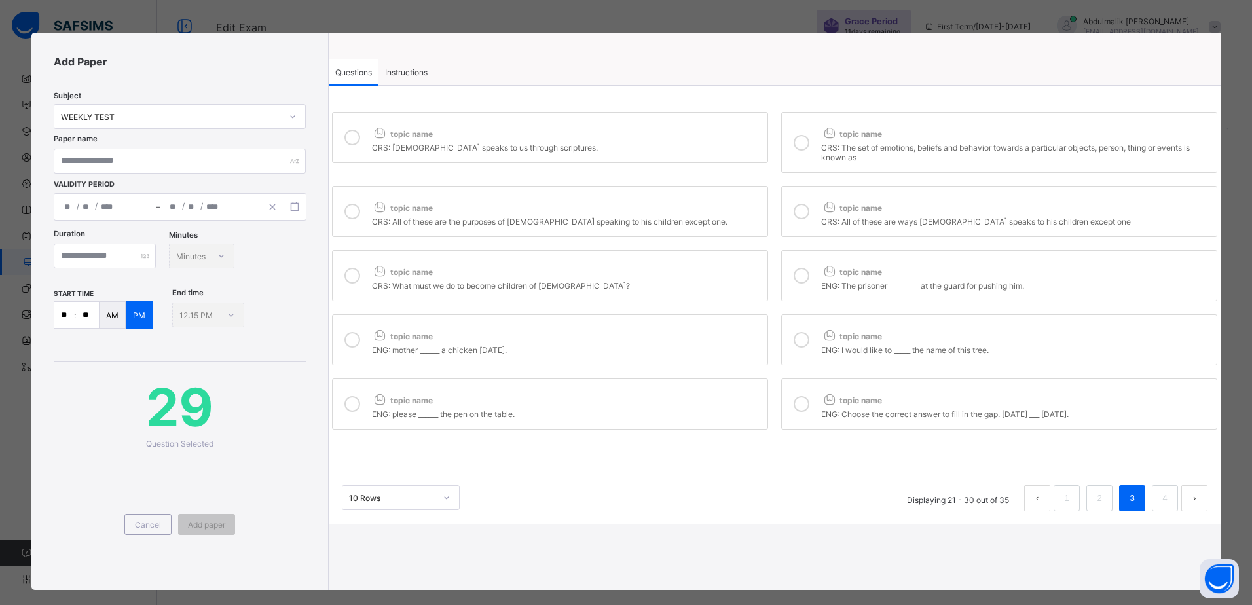
click at [825, 403] on icon at bounding box center [829, 399] width 16 height 14
click at [1159, 496] on link "4" at bounding box center [1165, 498] width 12 height 17
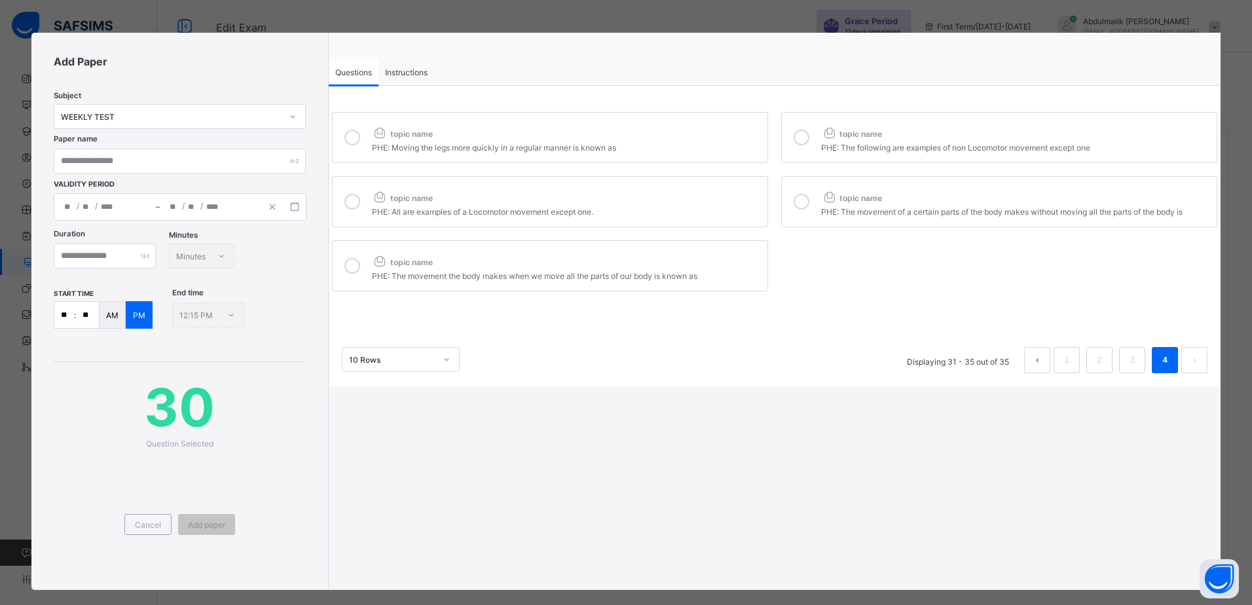
click at [527, 140] on div "PHE: Moving the legs more quickly in a regular manner is known as" at bounding box center [566, 145] width 389 height 13
click at [872, 144] on div "PHE: The following are examples of non Locomotor movement except one" at bounding box center [1015, 145] width 389 height 13
click at [706, 207] on div "PHE: All are examples of a Locomotor movement except one." at bounding box center [566, 210] width 389 height 13
click at [831, 196] on icon at bounding box center [829, 197] width 16 height 14
click at [720, 271] on div "PHE: The movement the body makes when we move all the parts of our body is know…" at bounding box center [566, 274] width 389 height 13
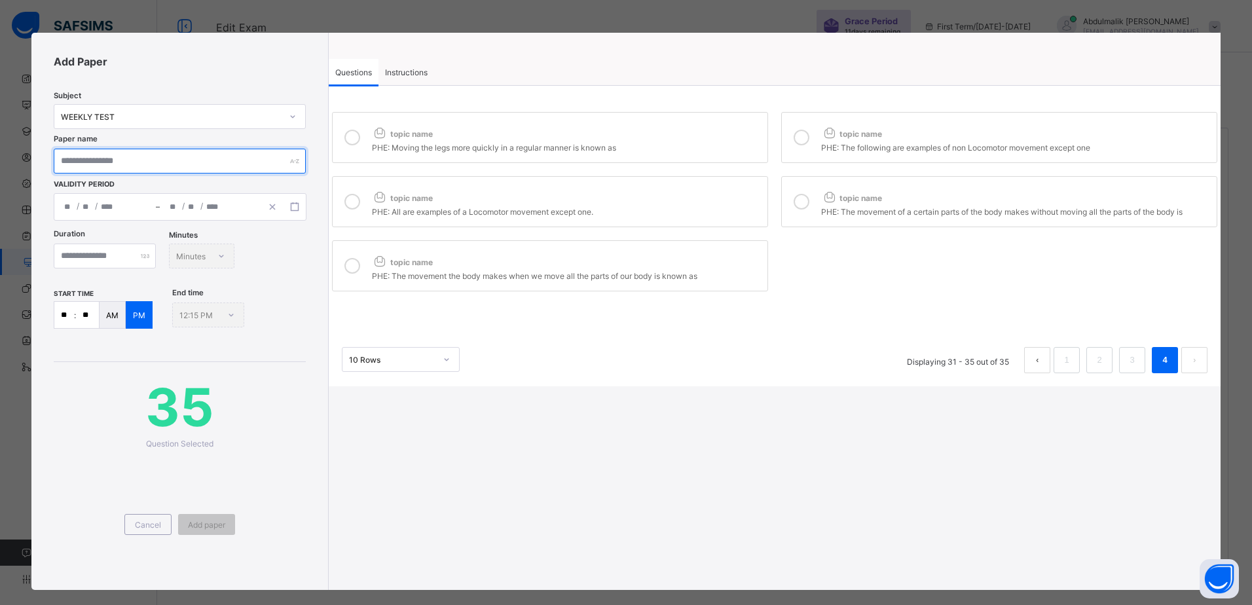
click at [164, 160] on input "text" at bounding box center [180, 161] width 252 height 25
type input "**********"
type input "**"
click at [312, 130] on div "**********" at bounding box center [179, 311] width 297 height 557
click at [175, 161] on input "**********" at bounding box center [180, 161] width 252 height 25
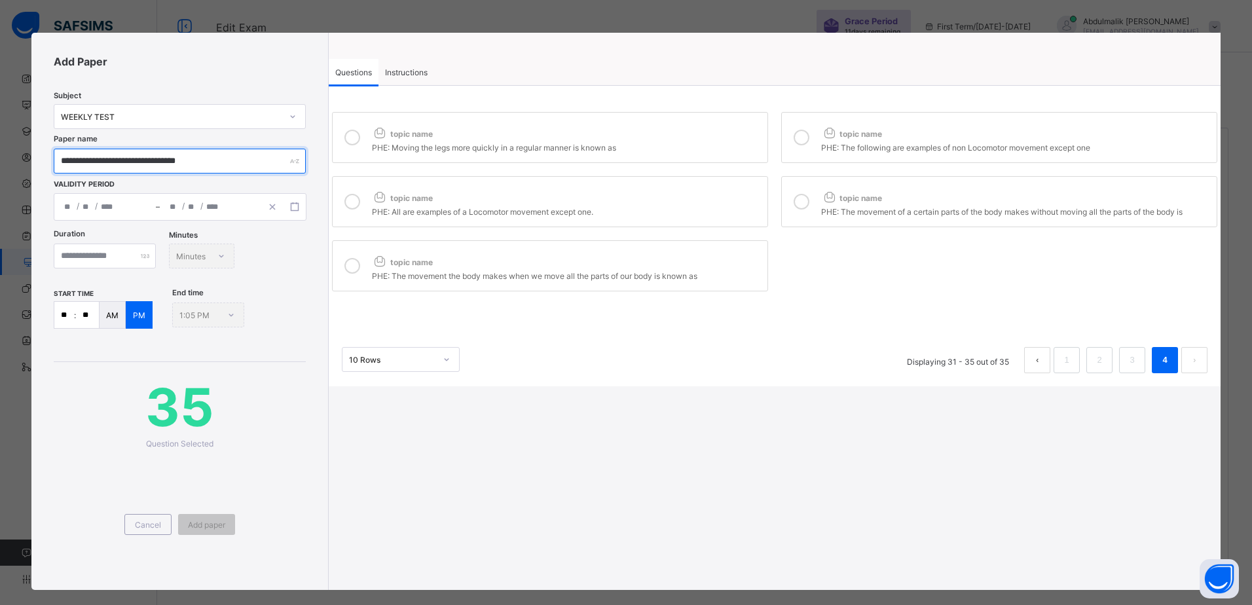
type input "**********"
click at [134, 214] on div "/ /" at bounding box center [105, 207] width 102 height 26
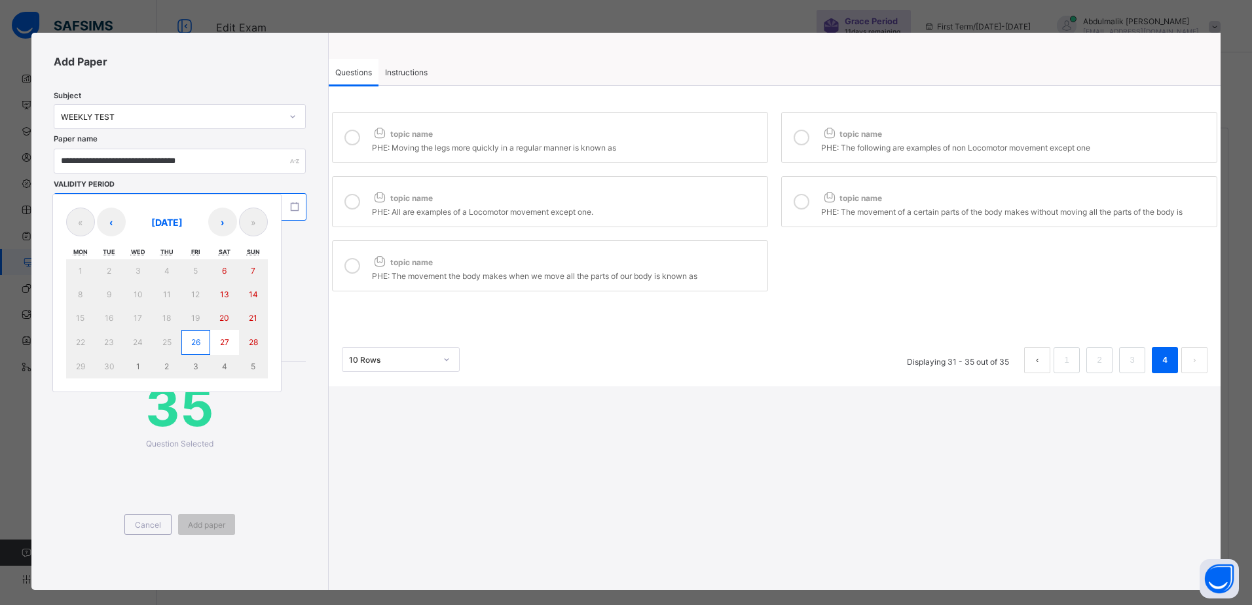
click at [196, 345] on abbr "26" at bounding box center [195, 342] width 9 height 10
type input "**********"
type input "*"
type input "**"
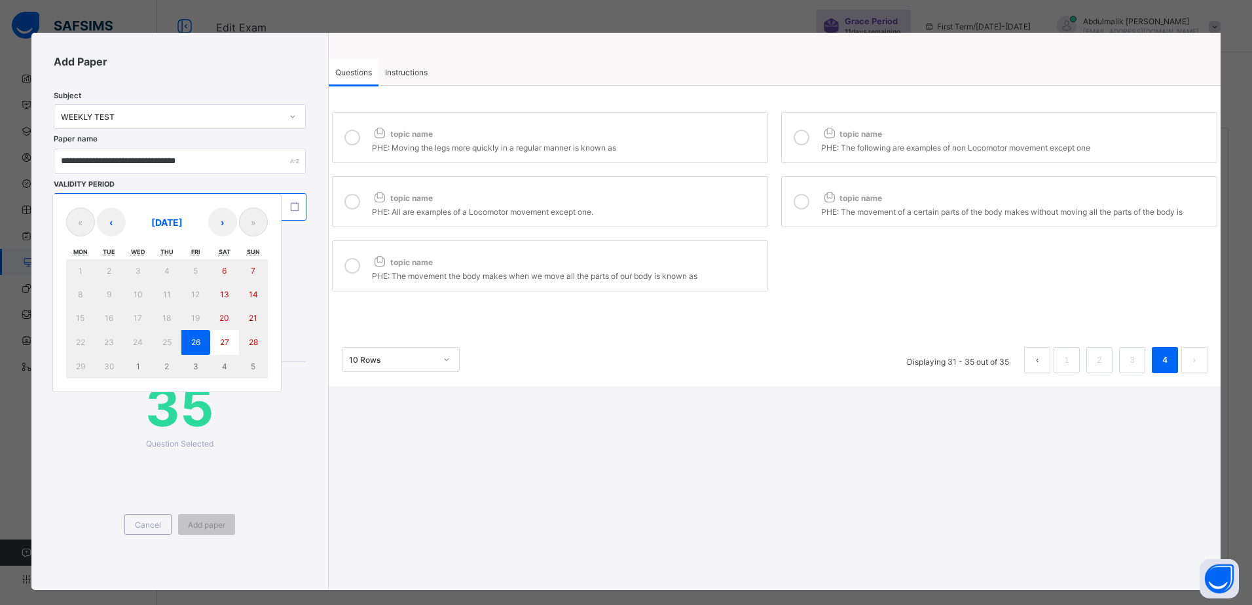
type input "****"
type input "**********"
type input "*"
type input "**"
type input "****"
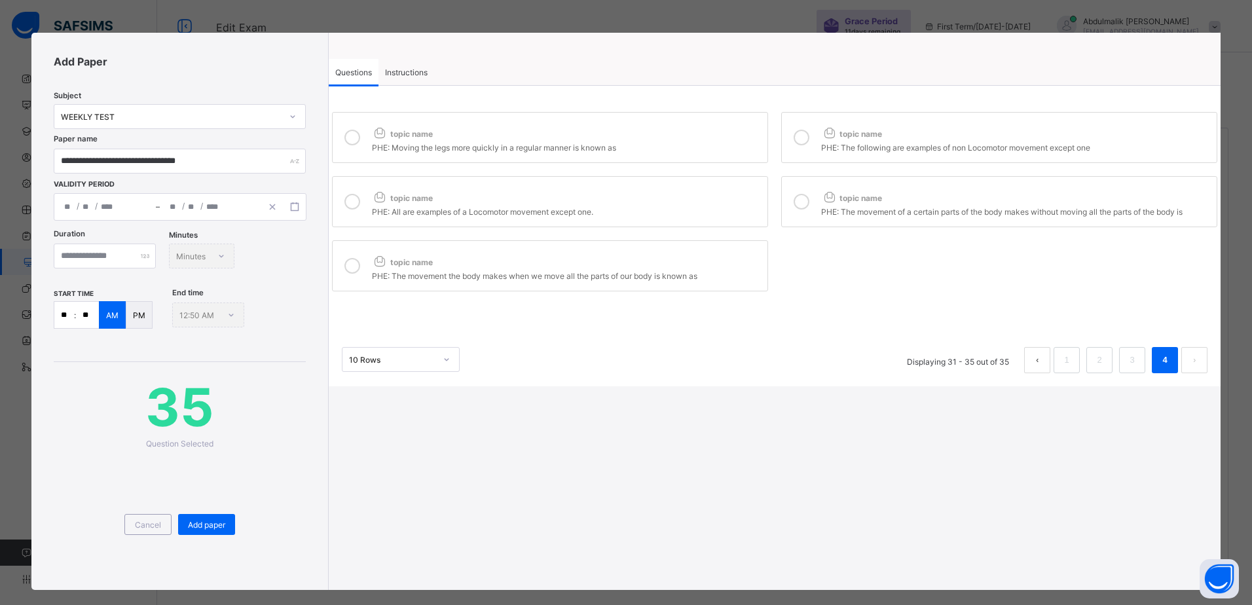
click at [92, 314] on input "**" at bounding box center [87, 315] width 23 height 26
type input "**"
click at [141, 314] on p "PM" at bounding box center [139, 315] width 12 height 10
click at [405, 67] on span "Instructions" at bounding box center [406, 72] width 43 height 10
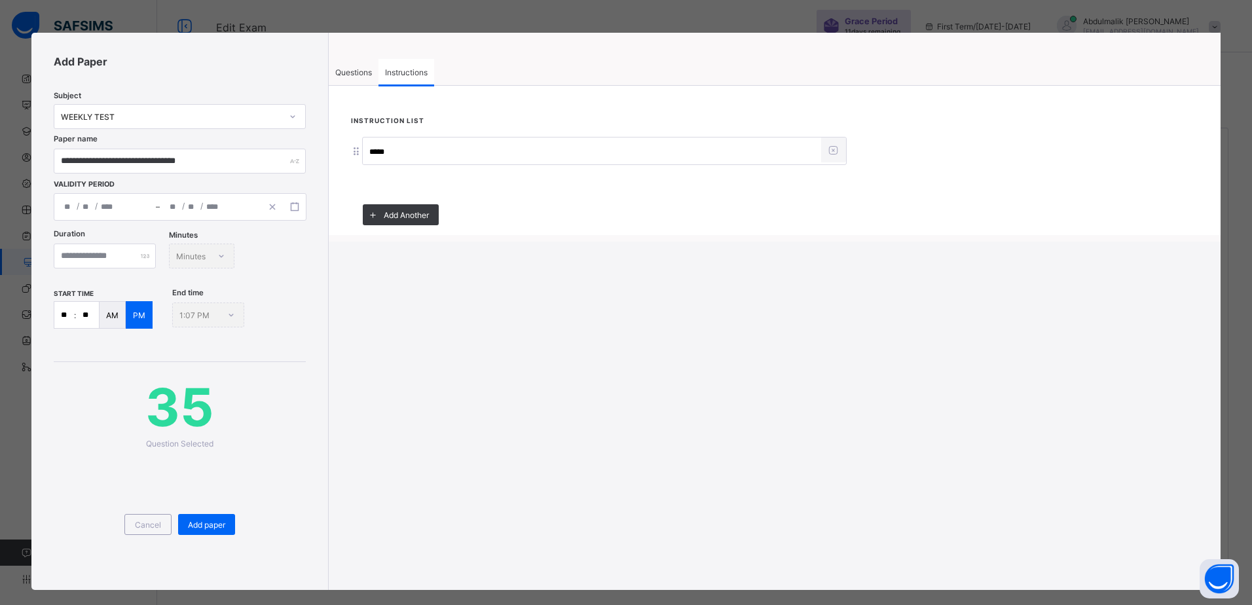
drag, startPoint x: 344, startPoint y: 69, endPoint x: 297, endPoint y: 491, distance: 424.3
click at [344, 70] on span "Questions" at bounding box center [353, 72] width 37 height 10
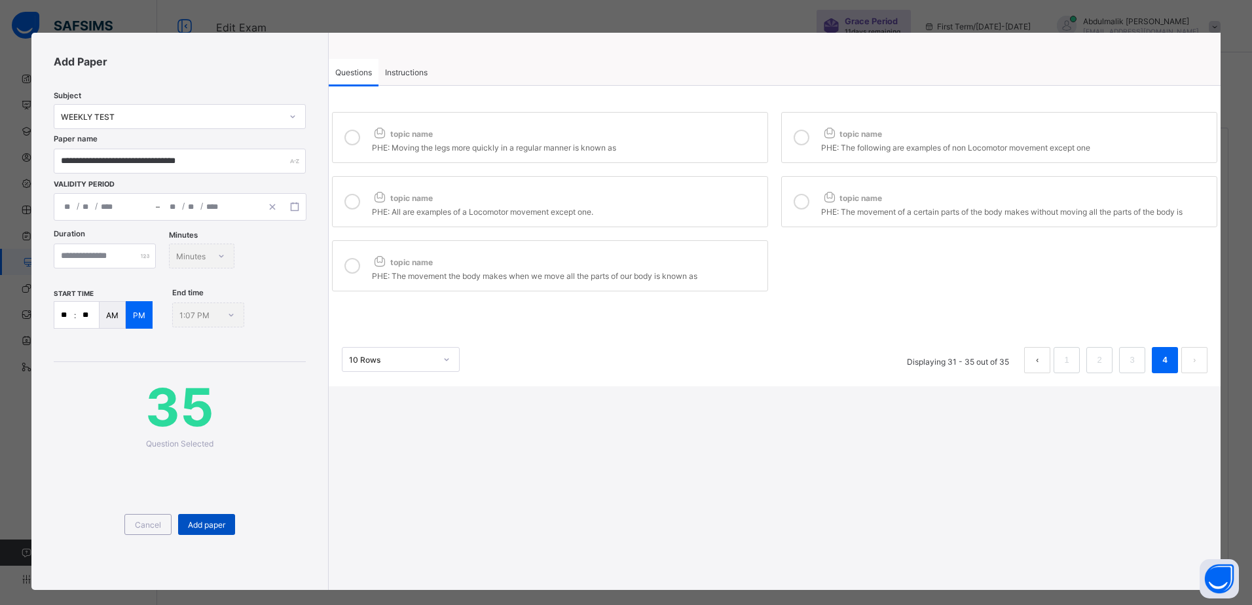
click at [217, 531] on div "Add paper" at bounding box center [206, 524] width 57 height 21
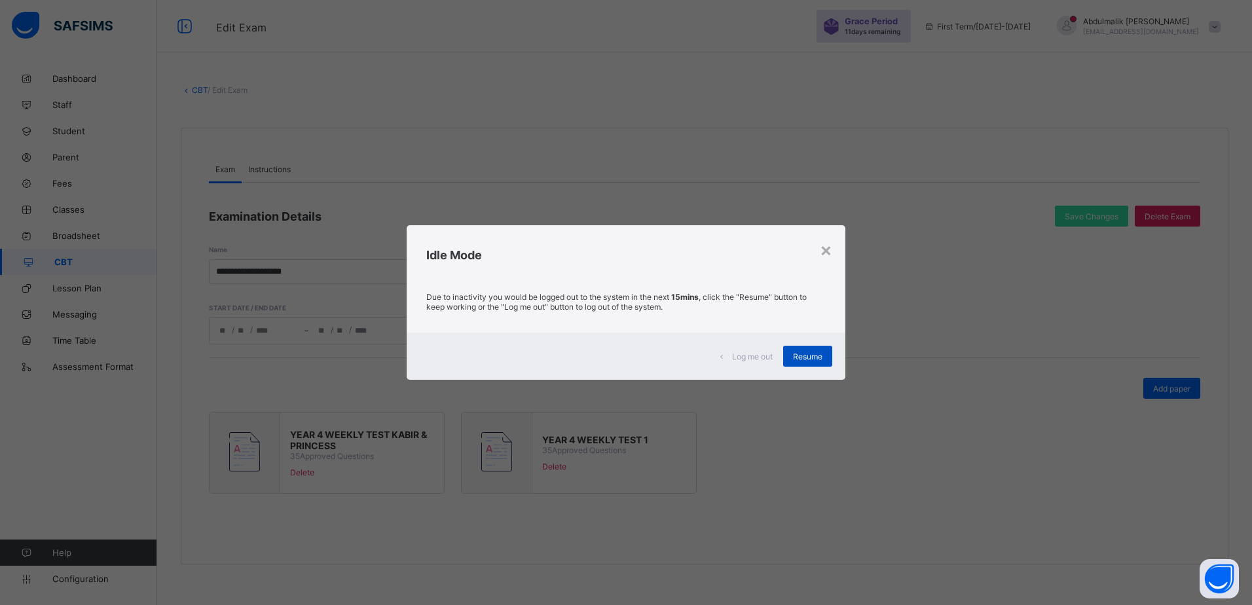
click at [807, 359] on span "Resume" at bounding box center [807, 357] width 29 height 10
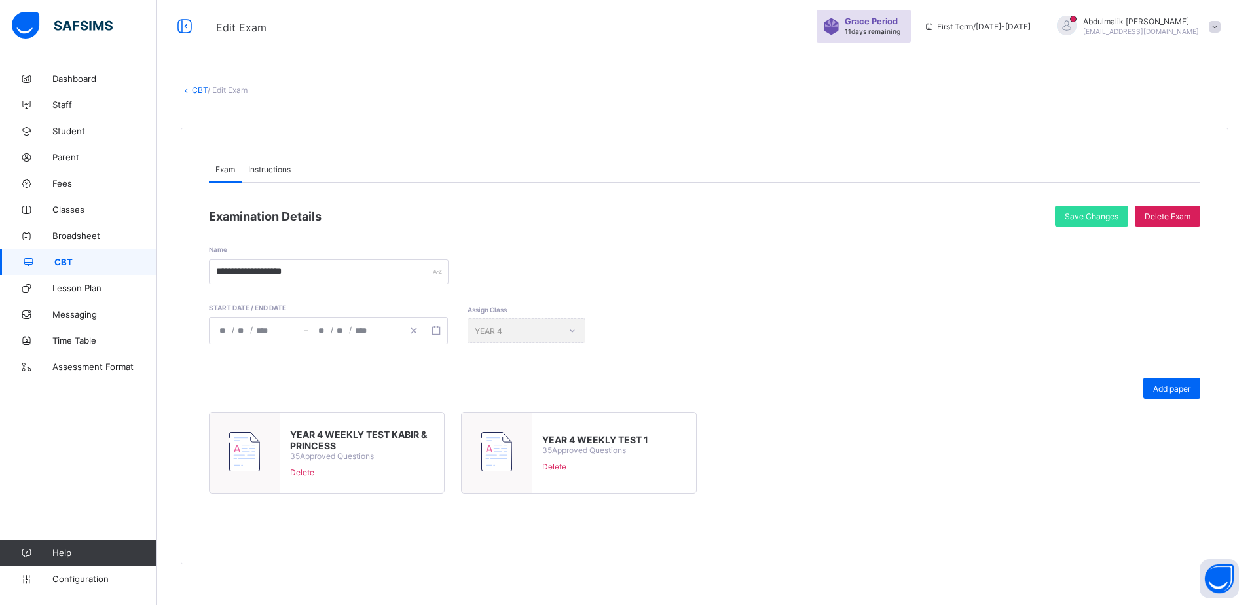
click at [516, 40] on div "Edit Exam Grace Period 11 days remaining First Term / 2025-2026 Abdulmalik Abub…" at bounding box center [626, 26] width 1252 height 52
